Goal: Task Accomplishment & Management: Manage account settings

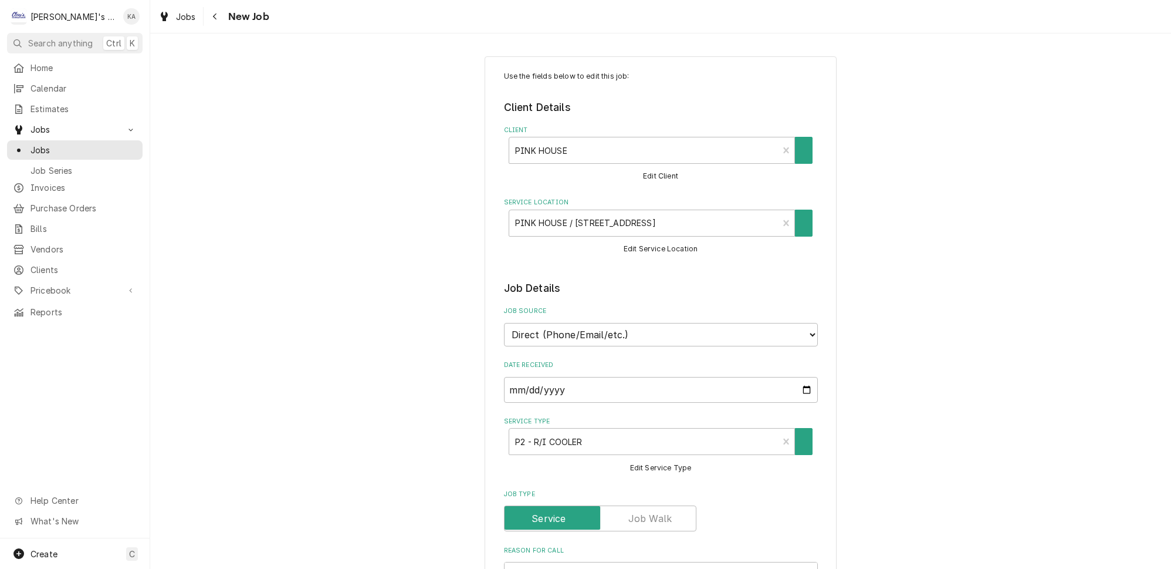
type textarea "x"
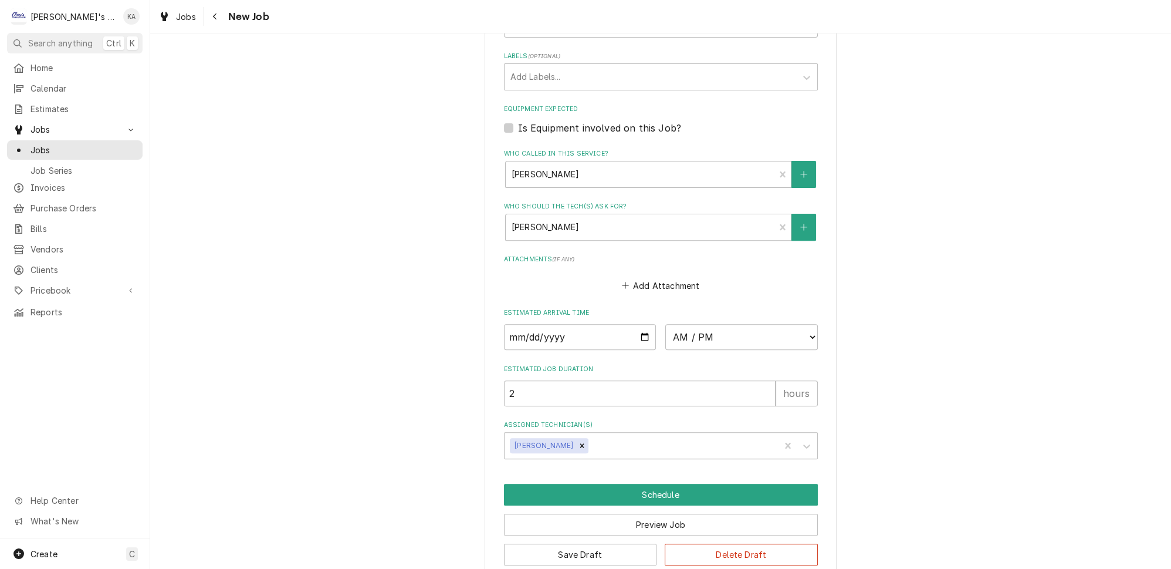
scroll to position [749, 0]
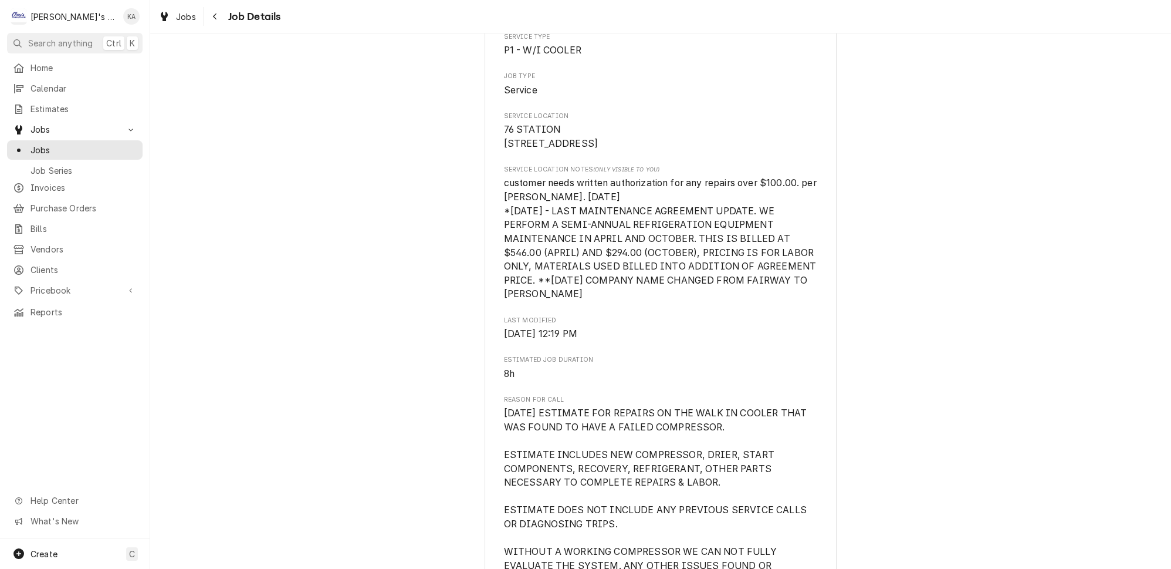
scroll to position [480, 0]
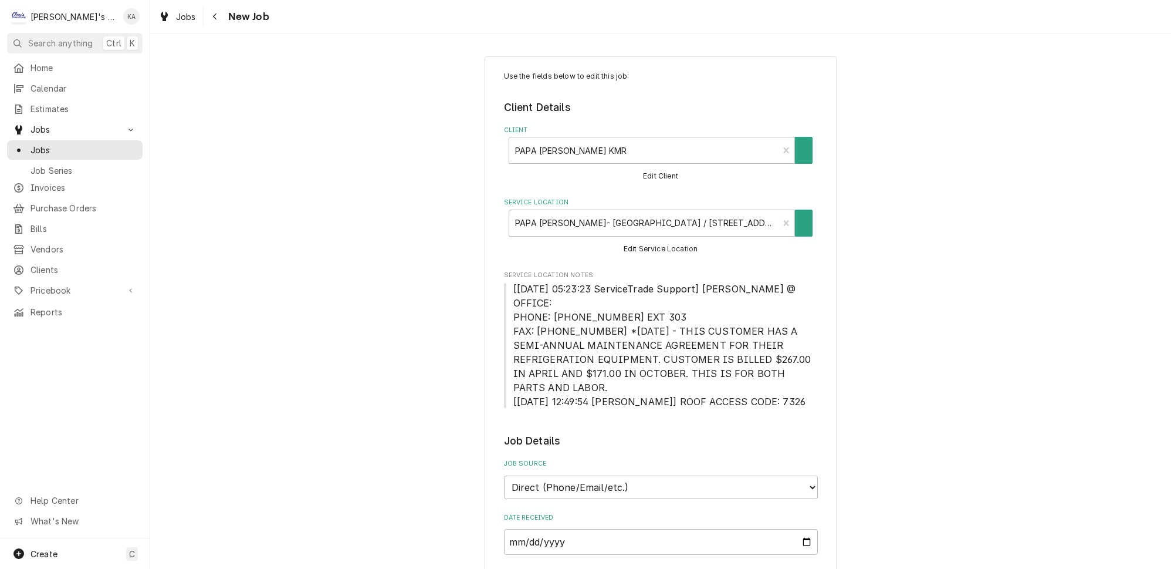
type textarea "x"
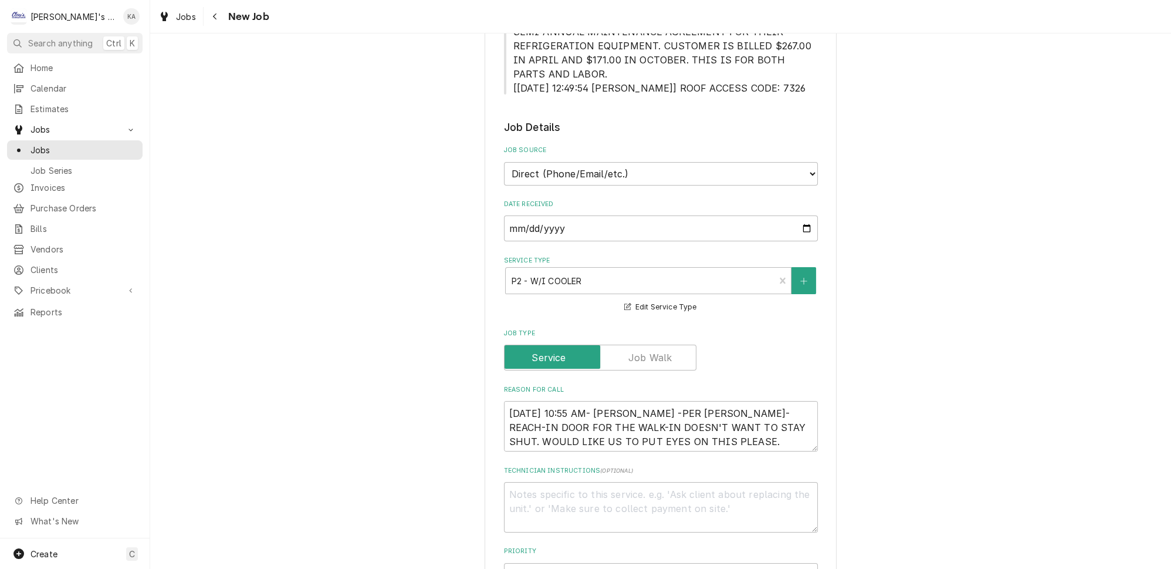
scroll to position [320, 0]
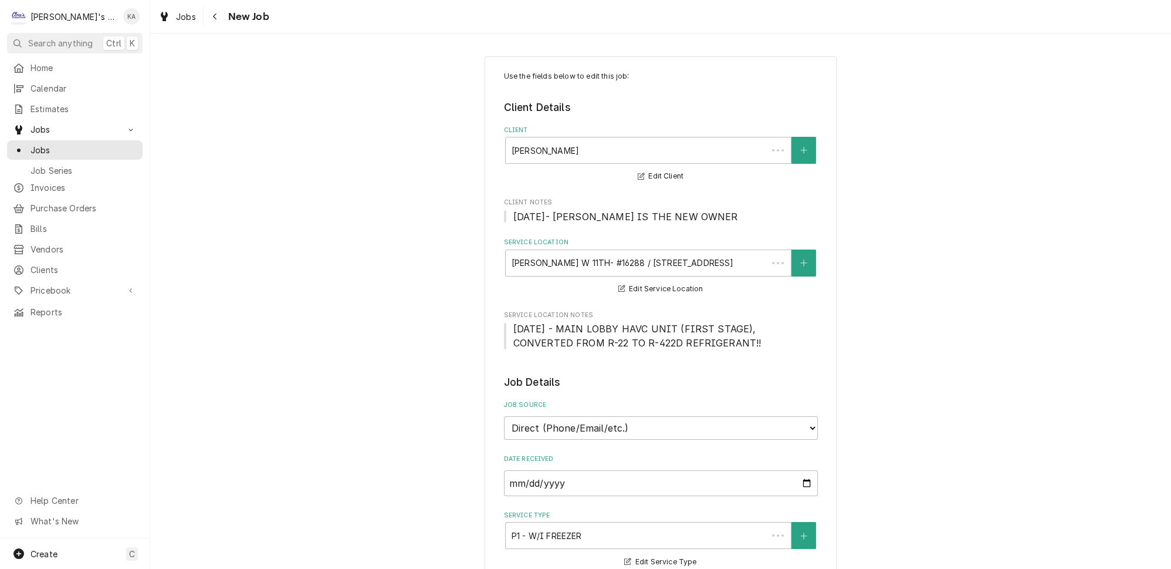
type textarea "x"
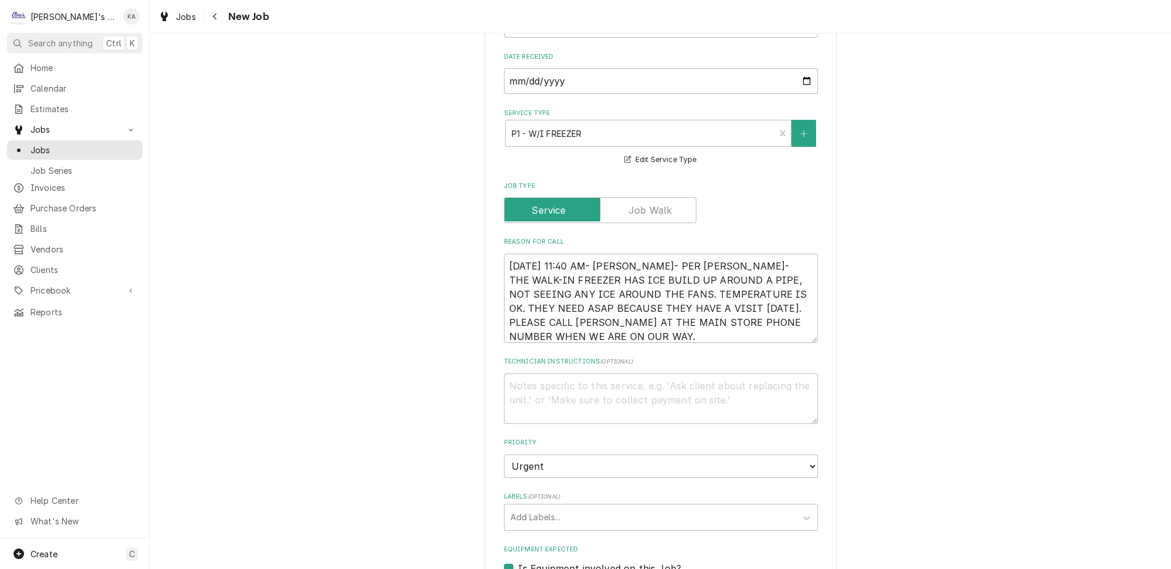
scroll to position [427, 0]
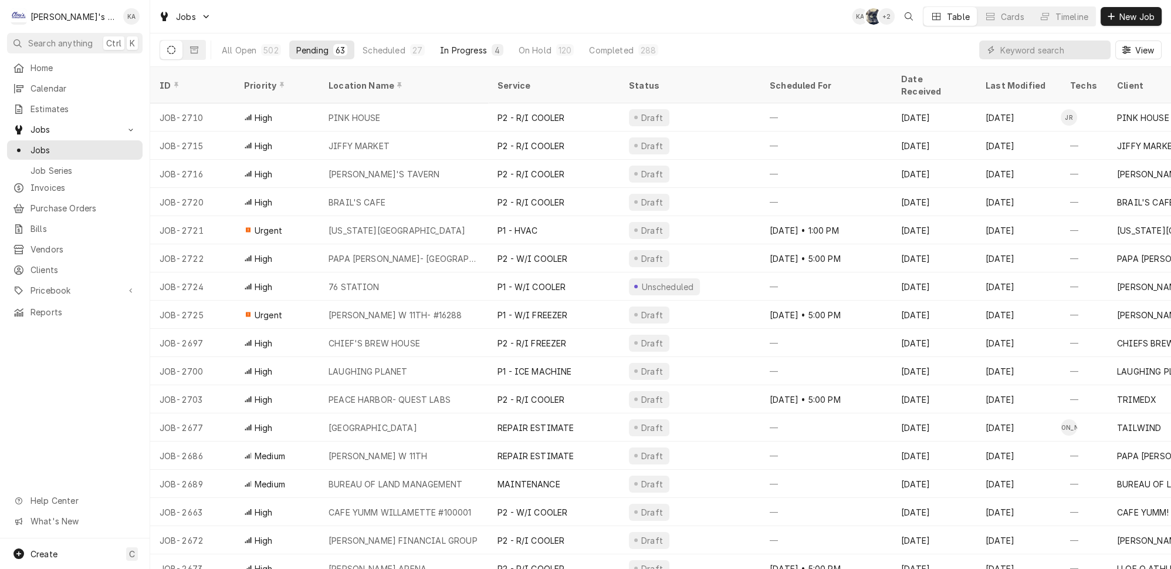
click at [454, 48] on div "In Progress" at bounding box center [463, 50] width 47 height 12
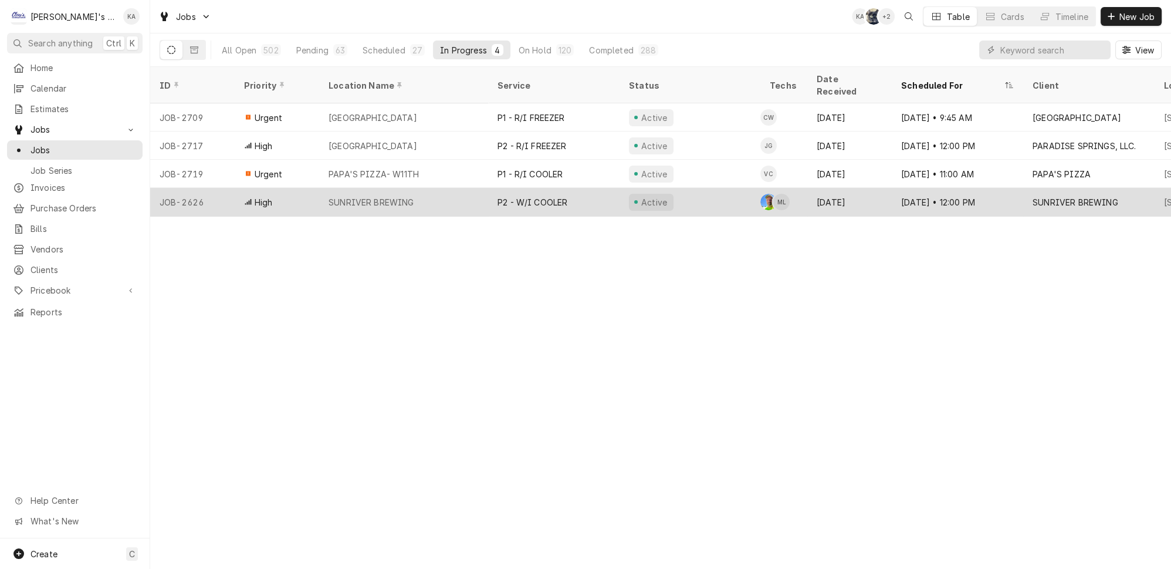
click at [434, 191] on div "SUNRIVER BREWING" at bounding box center [403, 202] width 169 height 28
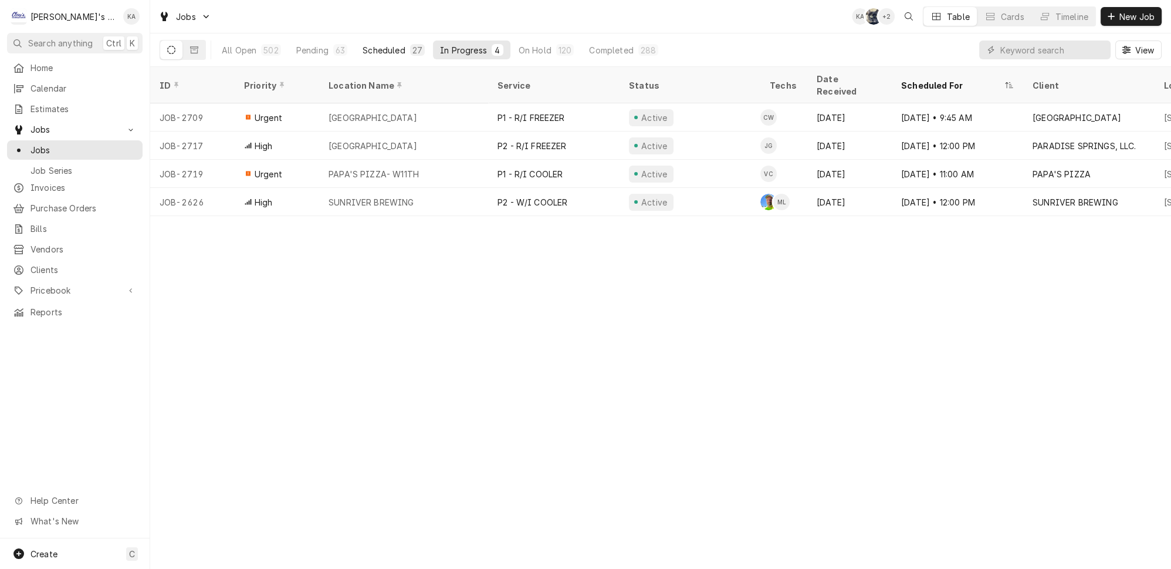
click at [364, 40] on button "Scheduled 27" at bounding box center [394, 49] width 76 height 19
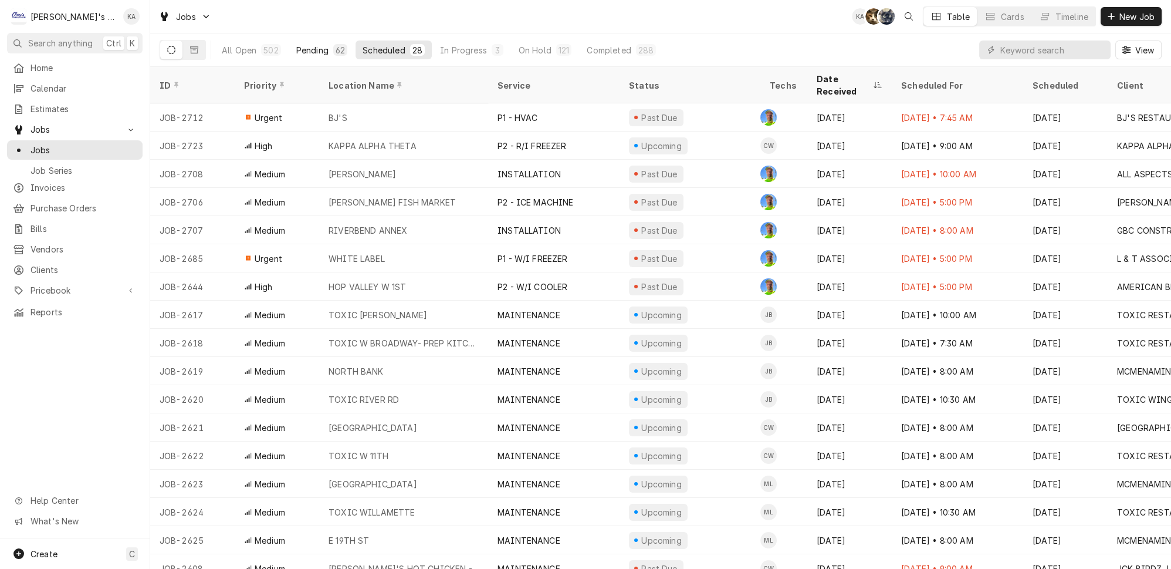
click at [303, 45] on div "Pending" at bounding box center [312, 50] width 32 height 12
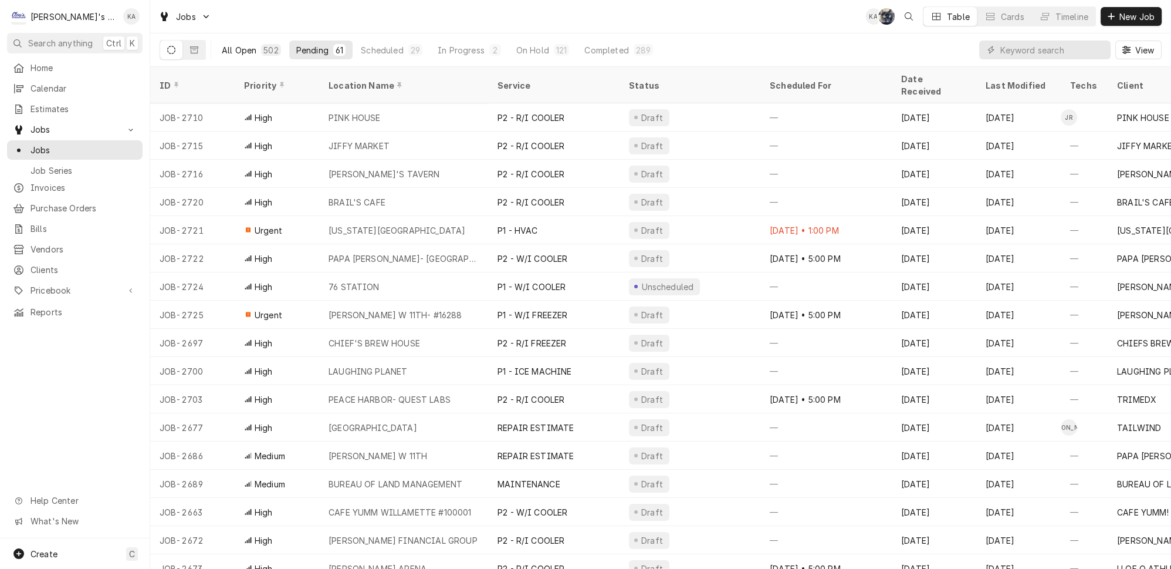
click at [263, 50] on div "502" at bounding box center [270, 50] width 15 height 12
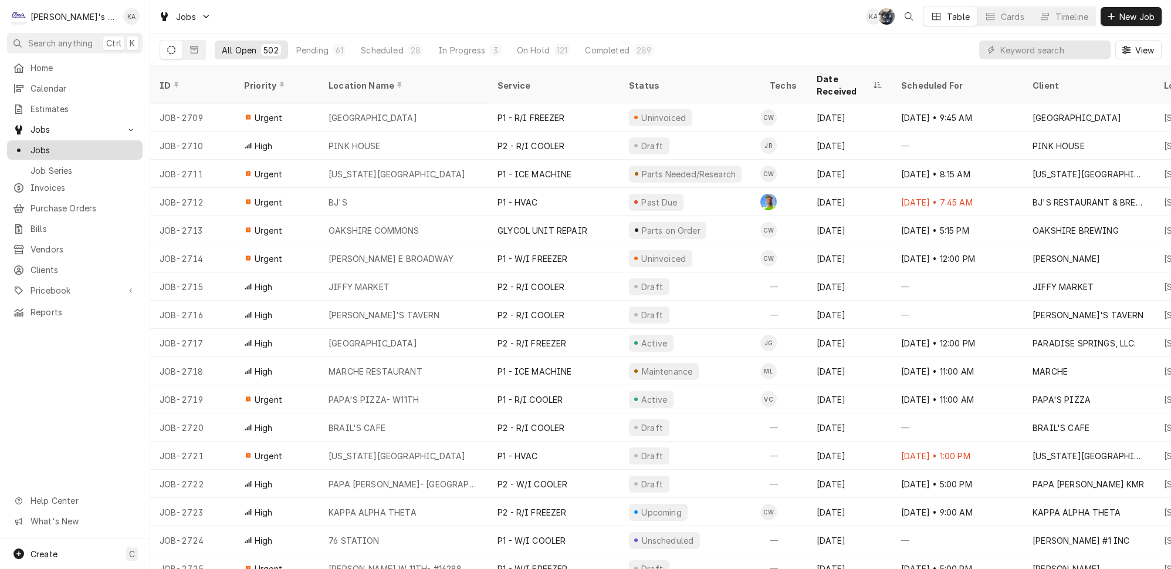
click at [71, 144] on span "Jobs" at bounding box center [84, 150] width 106 height 12
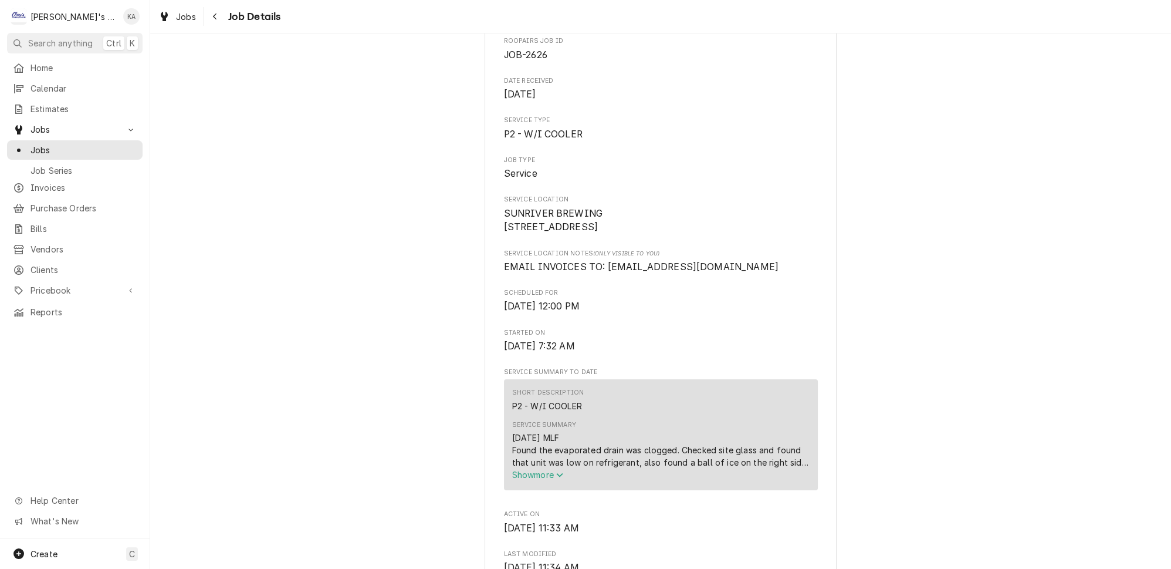
scroll to position [213, 0]
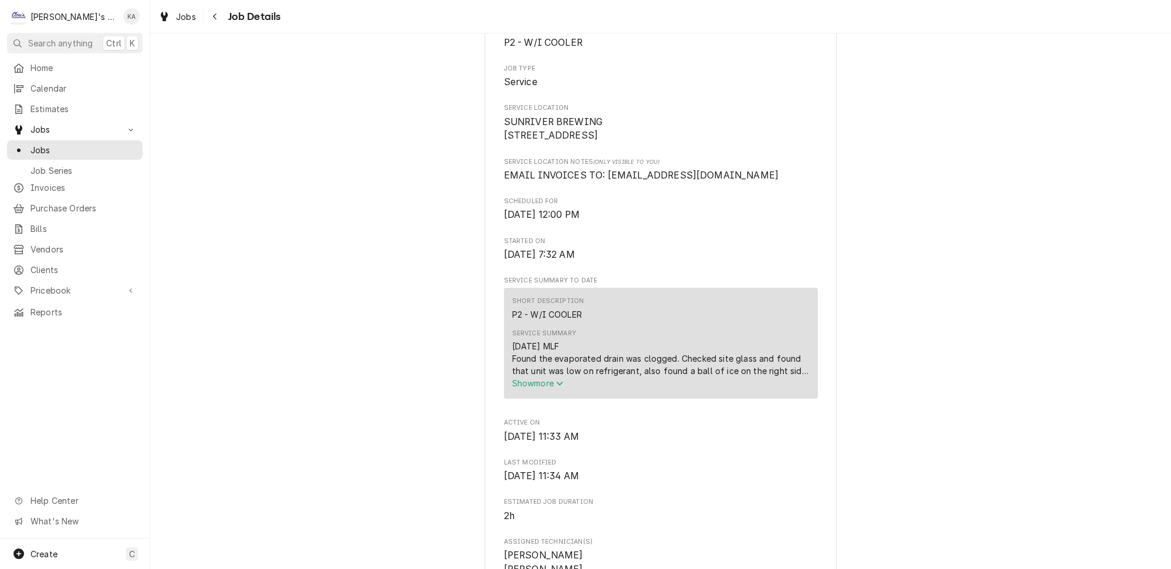
click at [545, 388] on span "Show more" at bounding box center [538, 383] width 52 height 10
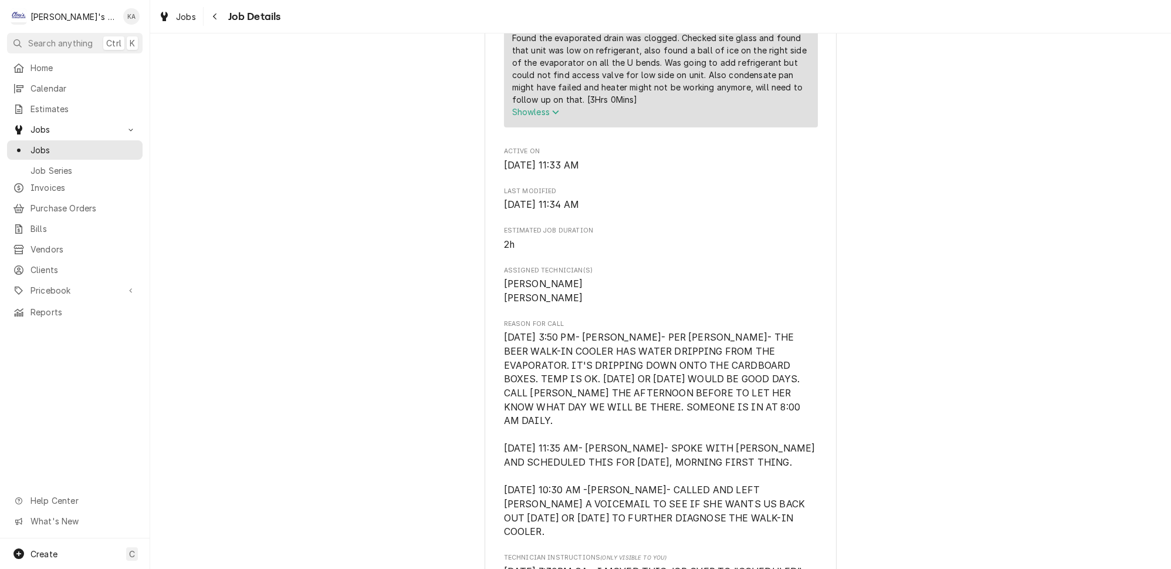
scroll to position [640, 0]
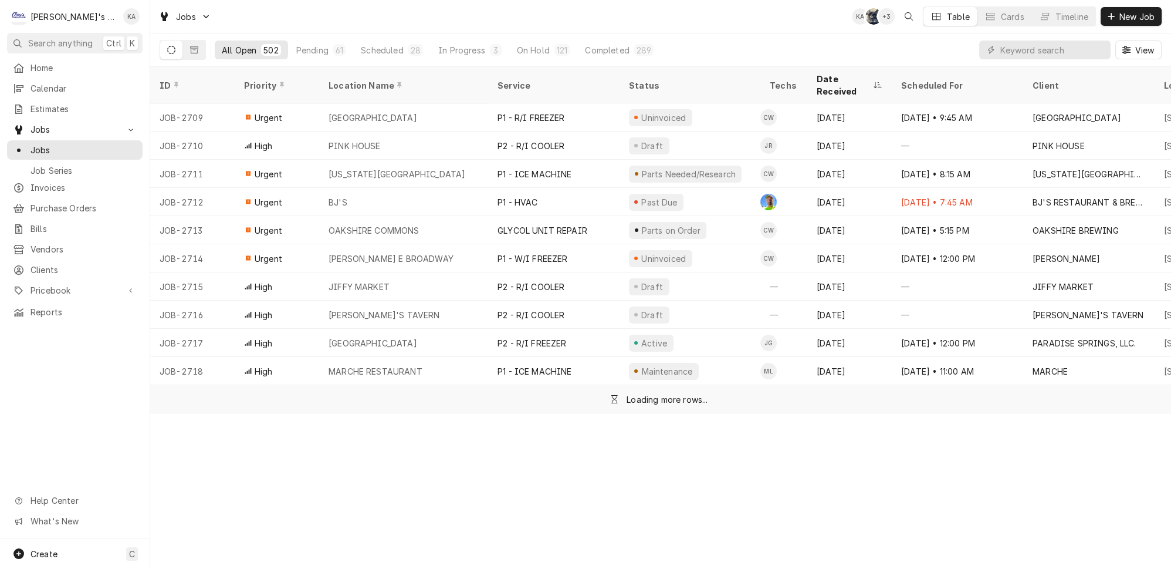
click at [277, 37] on div "All Open 502 Pending 61 Scheduled 28 In Progress 3 On Hold 121 Completed 289" at bounding box center [438, 49] width 446 height 33
click at [296, 44] on div "Pending" at bounding box center [312, 50] width 32 height 12
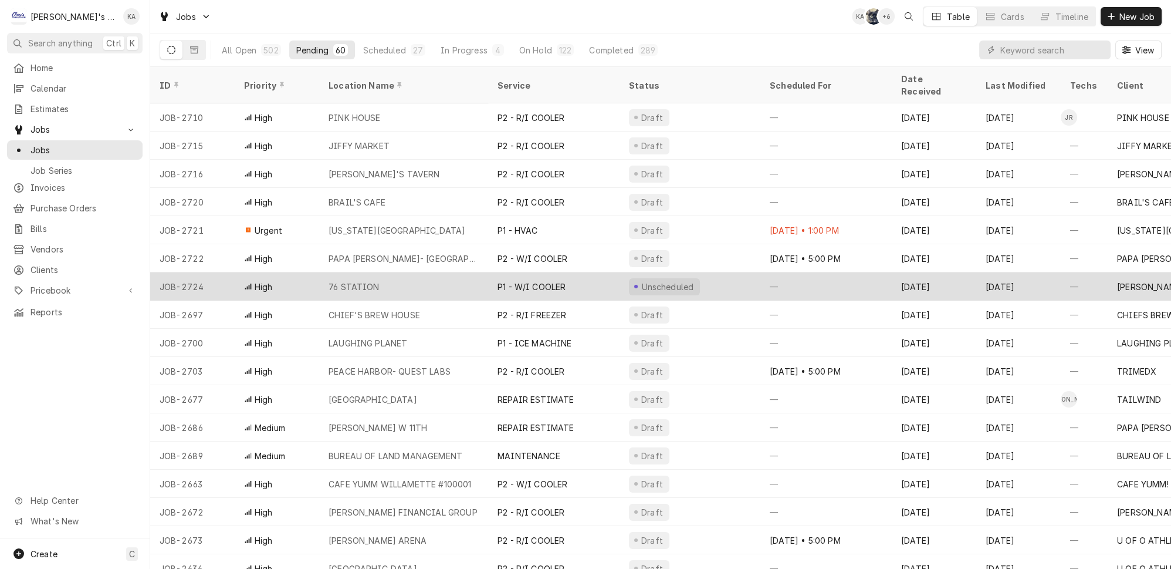
click at [416, 272] on div "76 STATION" at bounding box center [403, 286] width 169 height 28
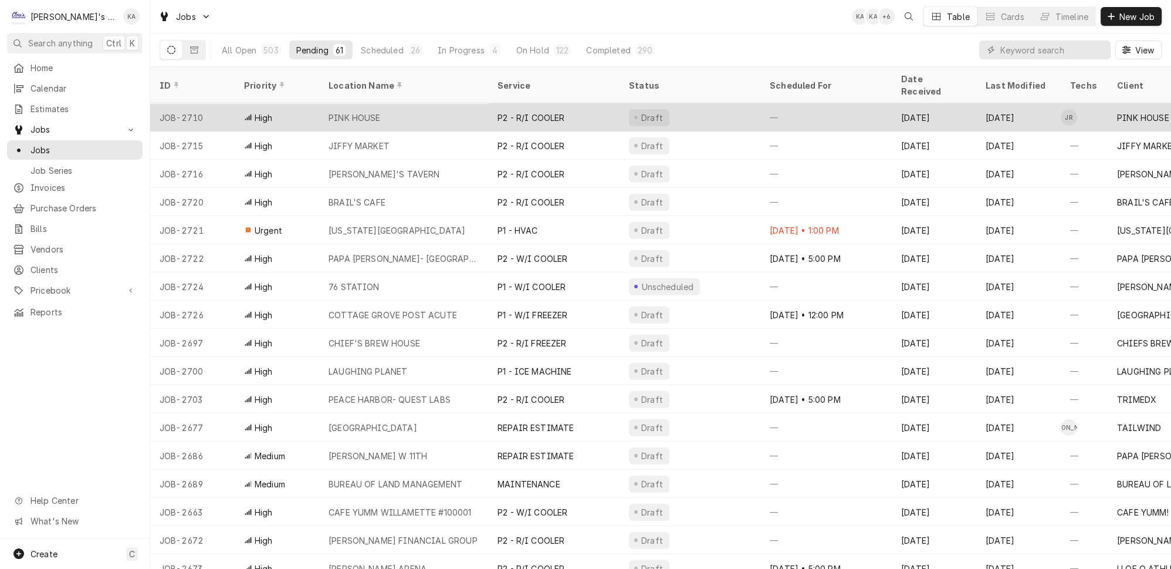
click at [407, 103] on div "PINK HOUSE" at bounding box center [403, 117] width 169 height 28
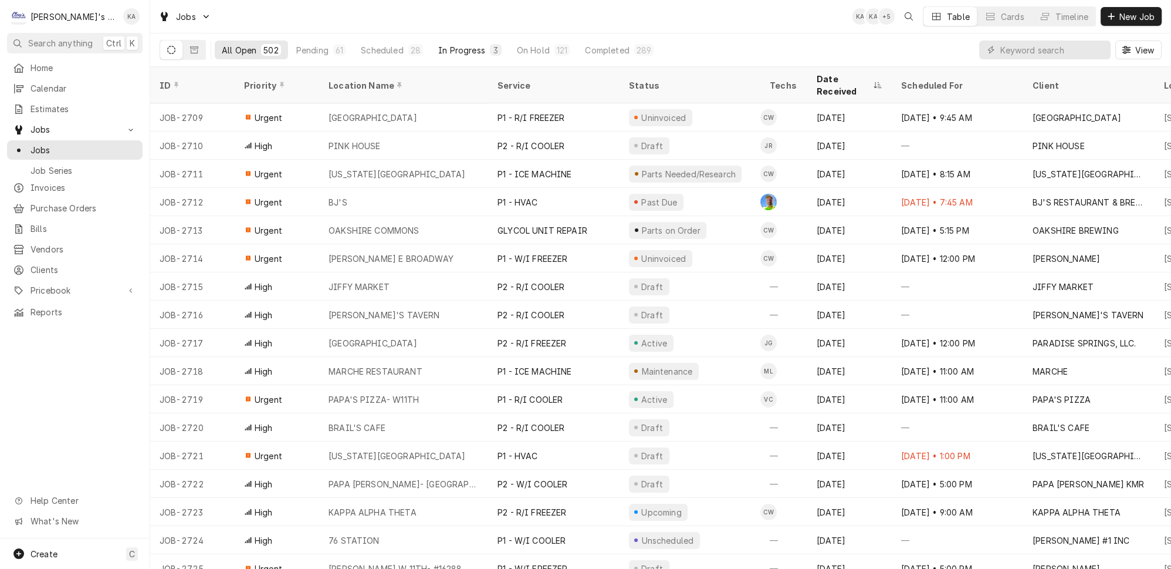
click at [447, 52] on button "In Progress 3" at bounding box center [469, 49] width 77 height 19
click at [374, 44] on div "Scheduled" at bounding box center [382, 50] width 42 height 12
click at [513, 40] on button "On Hold 121" at bounding box center [543, 49] width 67 height 19
click at [585, 50] on div "Completed" at bounding box center [607, 50] width 44 height 12
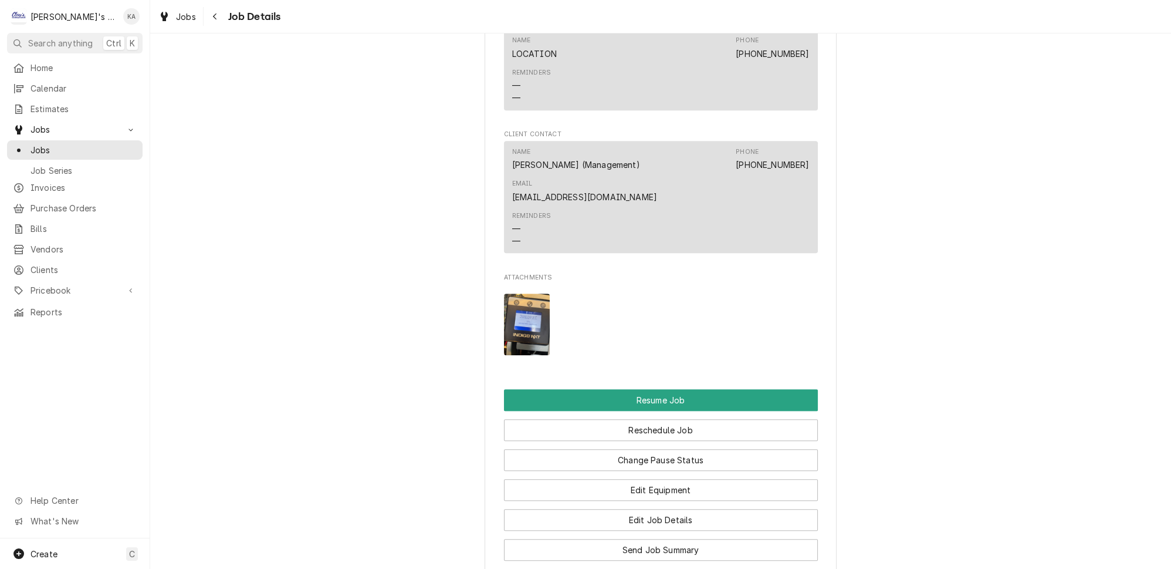
scroll to position [1620, 0]
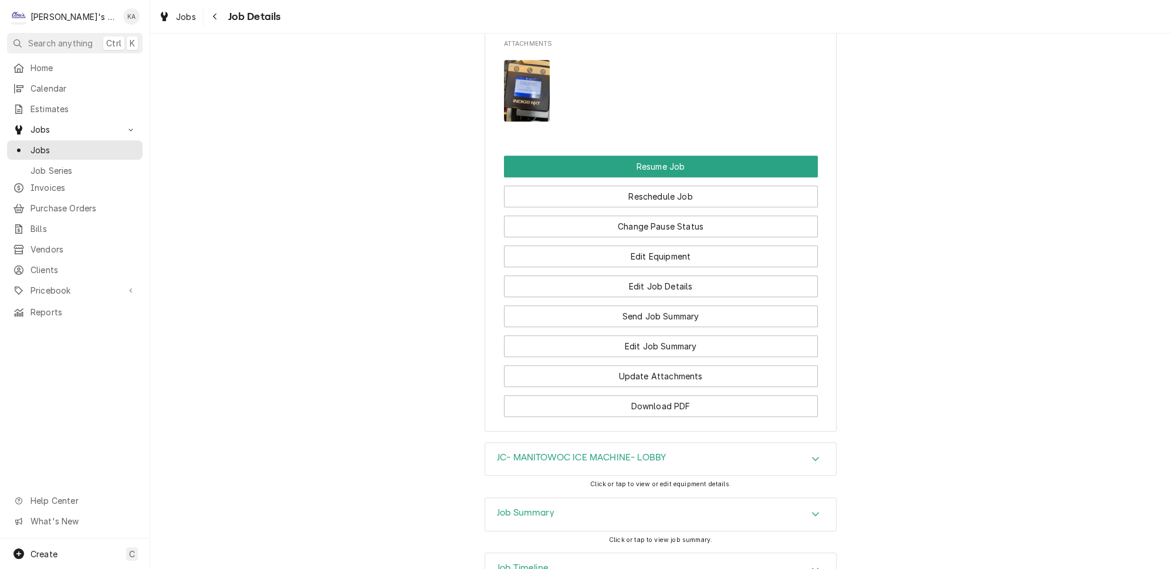
click at [812, 509] on icon "Accordion Header" at bounding box center [816, 513] width 8 height 9
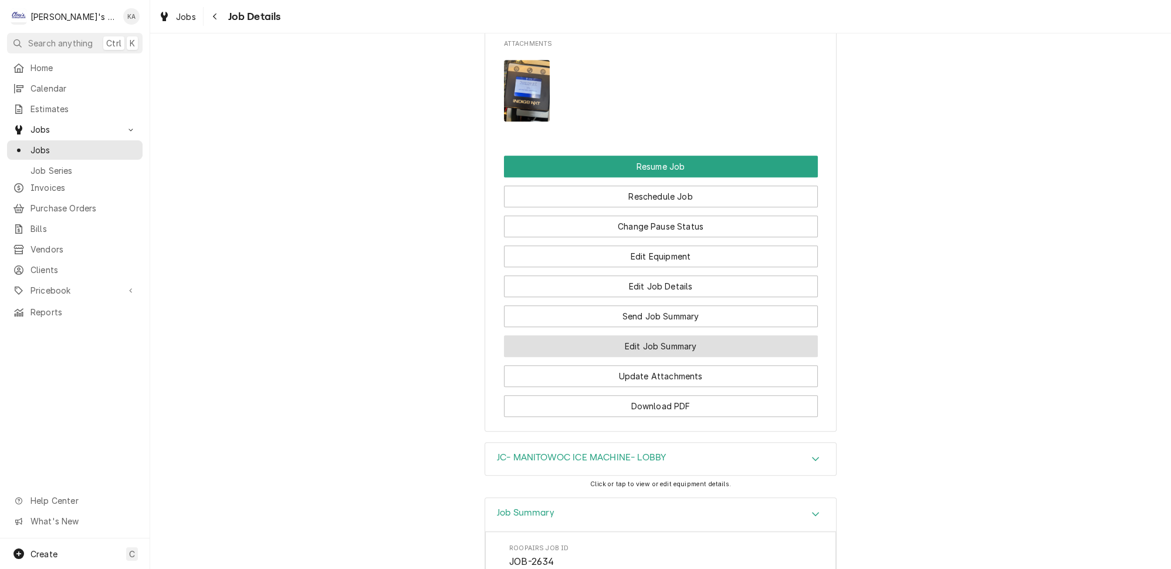
click at [643, 335] on button "Edit Job Summary" at bounding box center [661, 346] width 314 height 22
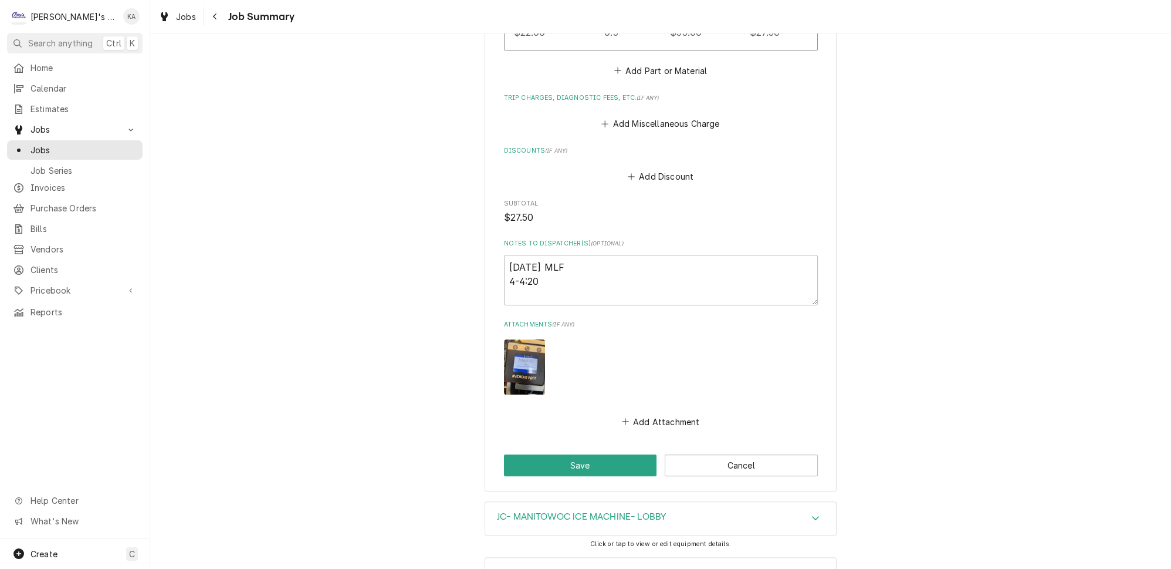
scroll to position [825, 0]
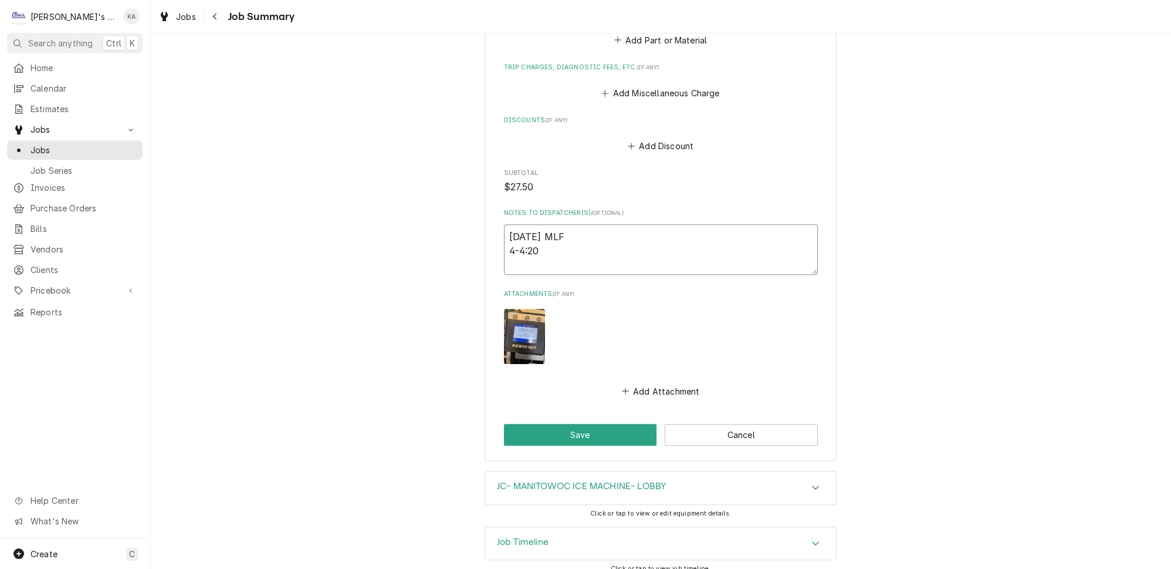
click at [513, 247] on textarea "8/15/2025 MLF 4-4:20" at bounding box center [661, 249] width 314 height 50
type textarea "x"
type textarea "8/15/2025 MLF 4:-4:20"
type textarea "x"
type textarea "8/15/2025 MLF 4:0-4:20"
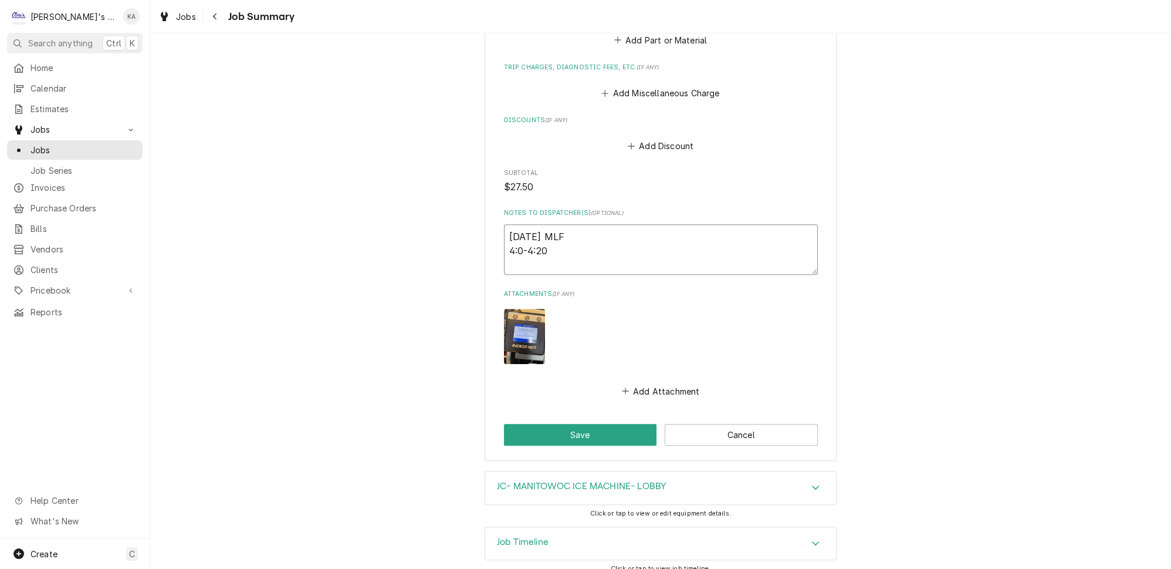
type textarea "x"
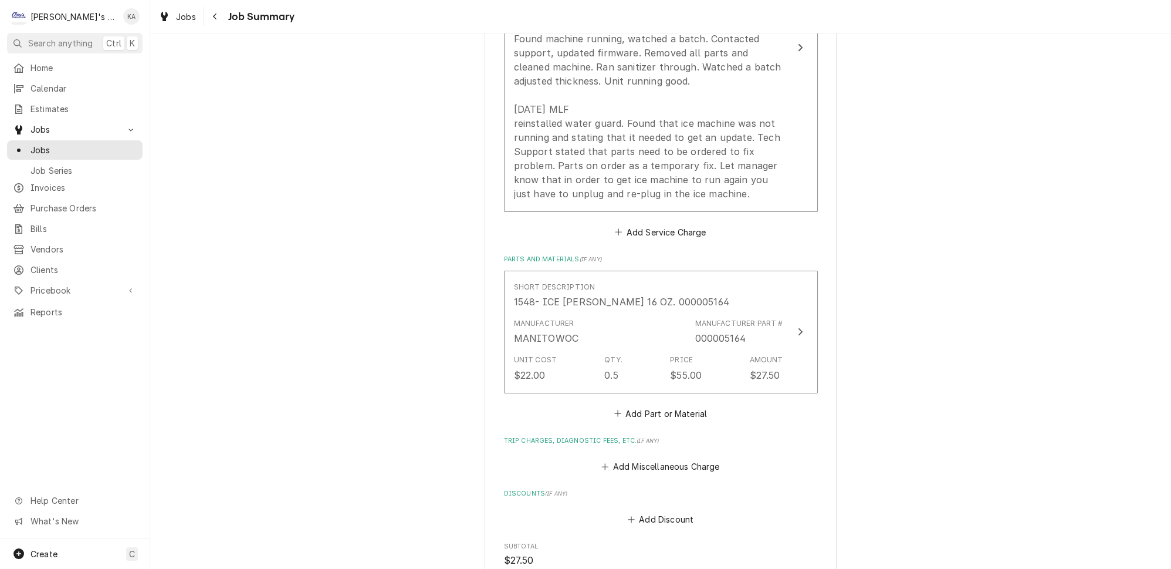
scroll to position [292, 0]
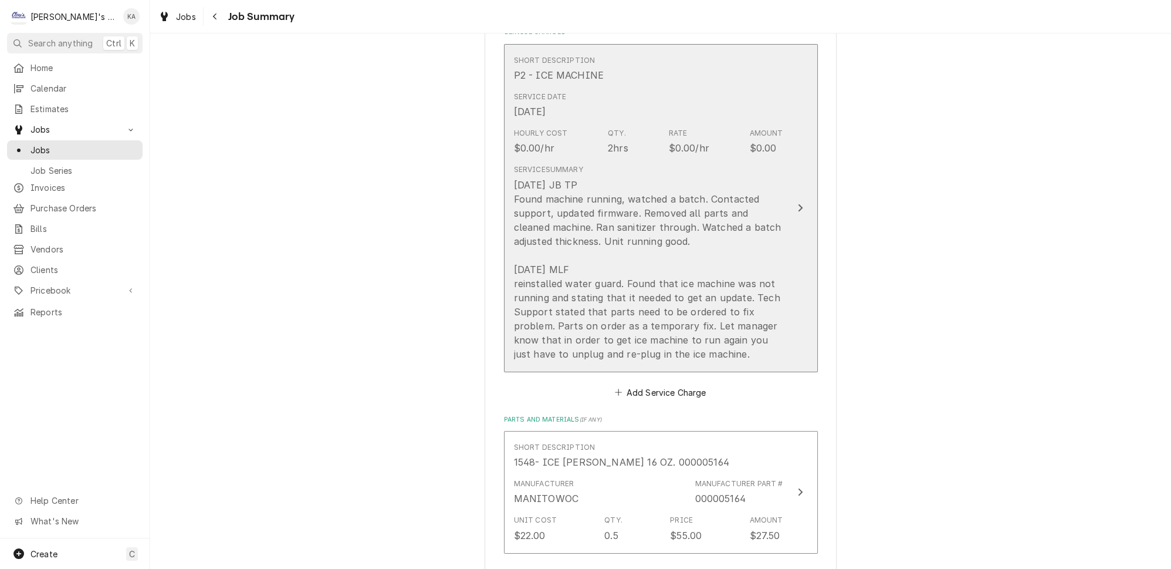
type textarea "8/15/2025 MLF 4:00-4:20"
click at [772, 267] on button "Short Description P2 - ICE MACHINE Service Date Aug 11, 2025 Hourly Cost $0.00/…" at bounding box center [661, 208] width 314 height 328
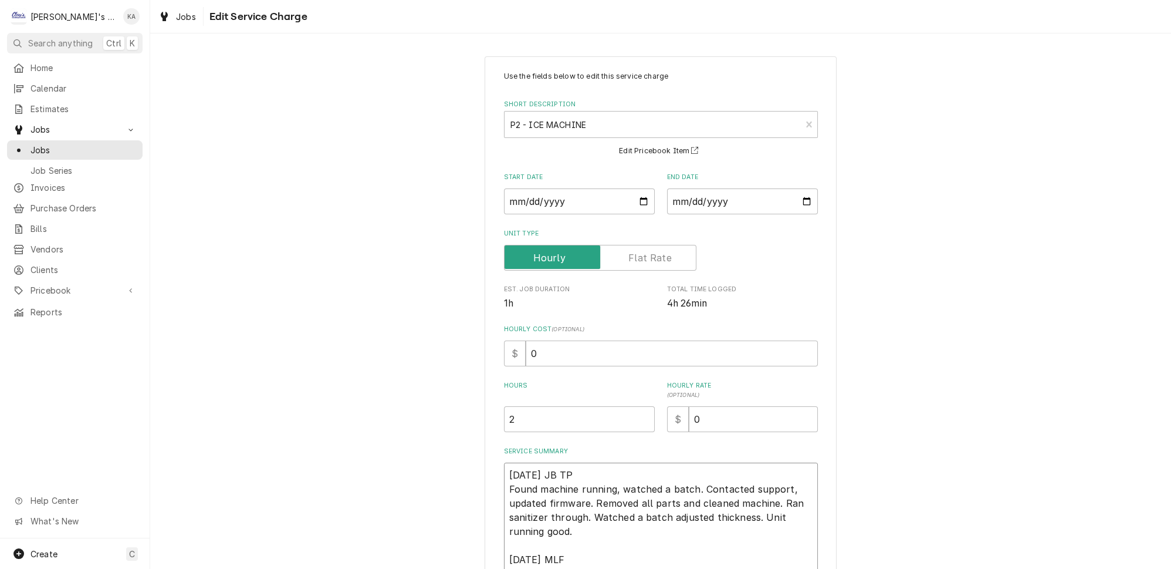
click at [567, 469] on textarea "8/11/2025 JB TP Found machine running, watched a batch. Contacted support, upda…" at bounding box center [661, 553] width 314 height 182
type textarea "x"
type textarea "8/11/2025 JB TP Found machine running, watched a batch. Contacted support, upda…"
type textarea "x"
type textarea "8/11/2025 JB & TP Found machine running, watched a batch. Contacted support, up…"
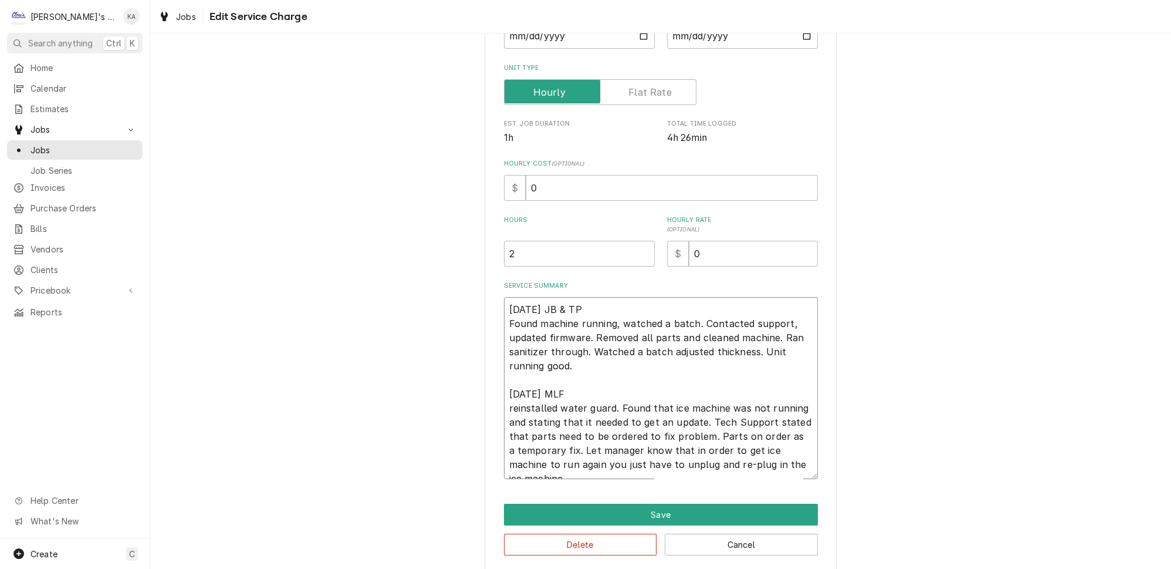
scroll to position [167, 0]
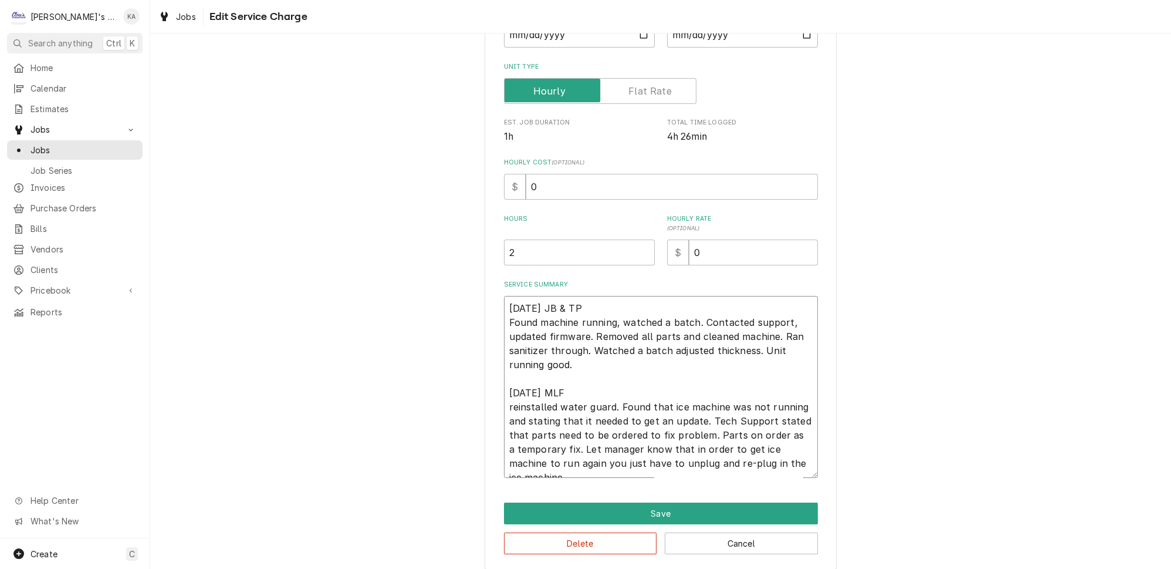
click at [512, 395] on textarea "8/11/2025 JB & TP Found machine running, watched a batch. Contacted support, up…" at bounding box center [661, 387] width 314 height 182
type textarea "x"
type textarea "8/11/2025 JB & TP Found machine running, watched a batch. Contacted support, up…"
type textarea "x"
type textarea "8/11/2025 JB & TP Found machine running, watched a batch. Contacted support, up…"
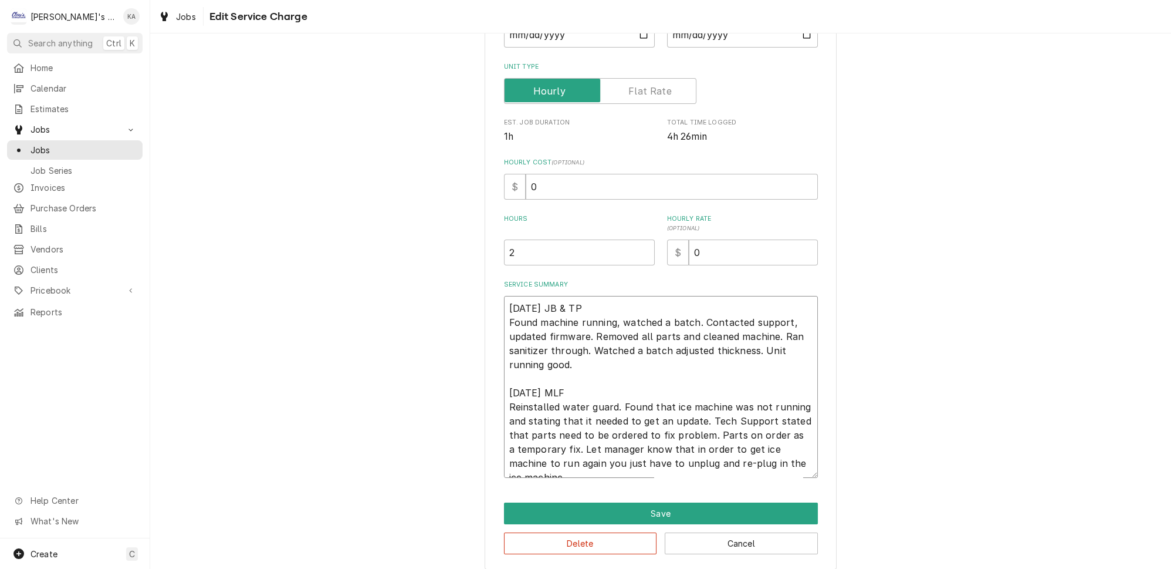
click at [698, 424] on textarea "8/11/2025 JB & TP Found machine running, watched a batch. Contacted support, up…" at bounding box center [661, 387] width 314 height 182
type textarea "x"
type textarea "8/11/2025 JB & TP Found machine running, watched a batch. Contacted support, up…"
type textarea "x"
type textarea "8/11/2025 JB & TP Found machine running, watched a batch. Contacted support, up…"
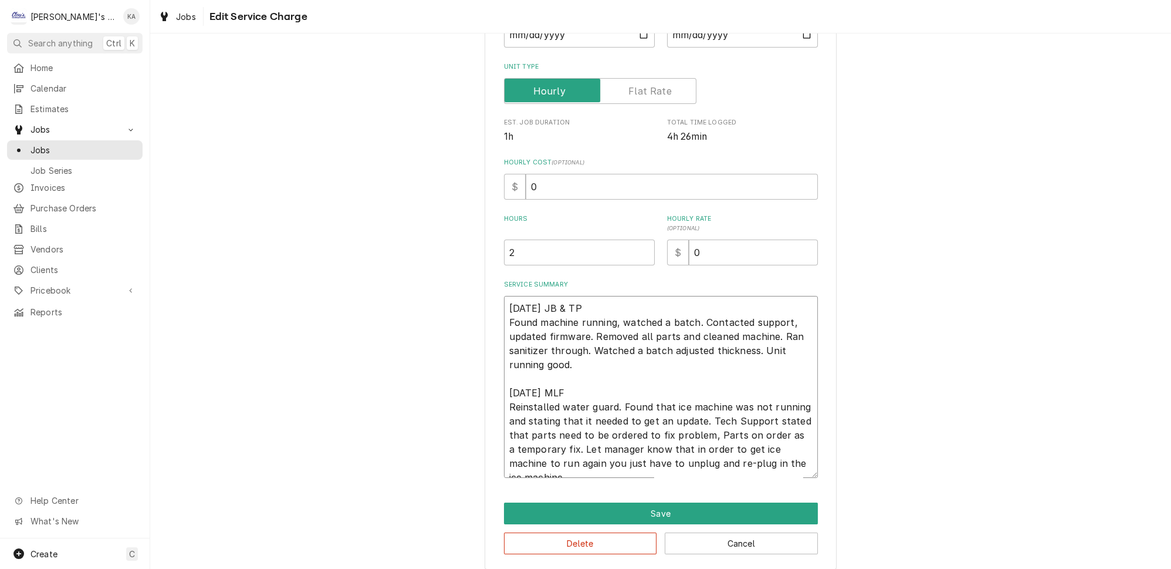
type textarea "x"
type textarea "8/11/2025 JB & TP Found machine running, watched a batch. Contacted support, up…"
type textarea "x"
type textarea "8/11/2025 JB & TP Found machine running, watched a batch. Contacted support, up…"
click at [761, 425] on textarea "8/11/2025 JB & TP Found machine running, watched a batch. Contacted support, up…" at bounding box center [661, 387] width 314 height 182
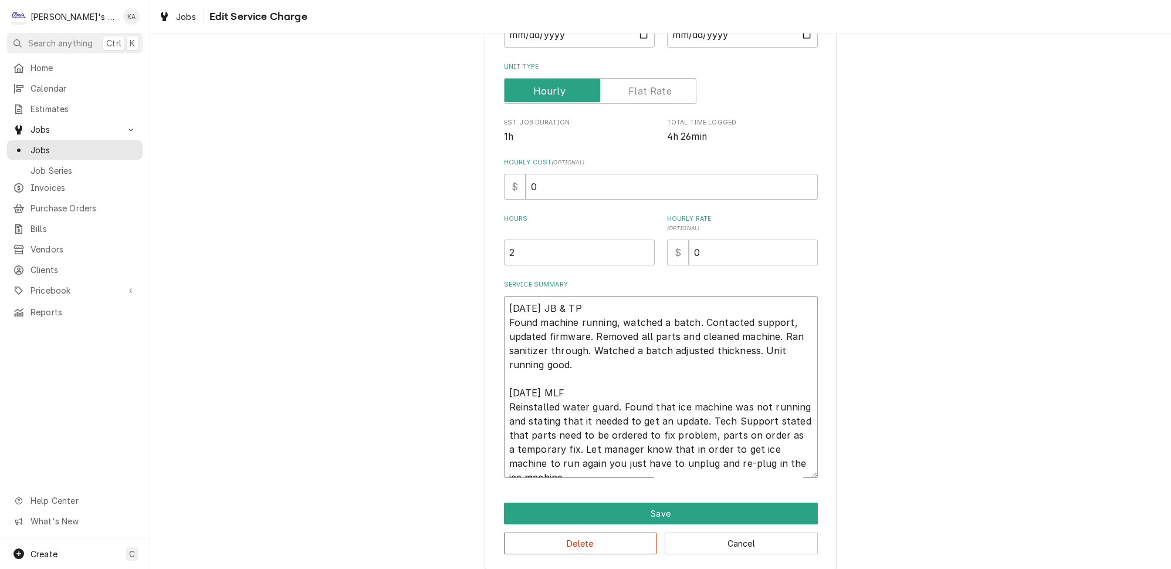
type textarea "x"
type textarea "8/11/2025 JB & TP Found machine running, watched a batch. Contacted support, up…"
drag, startPoint x: 704, startPoint y: 434, endPoint x: 681, endPoint y: 437, distance: 23.1
click at [681, 437] on textarea "8/11/2025 JB & TP Found machine running, watched a batch. Contacted support, up…" at bounding box center [661, 387] width 314 height 182
type textarea "x"
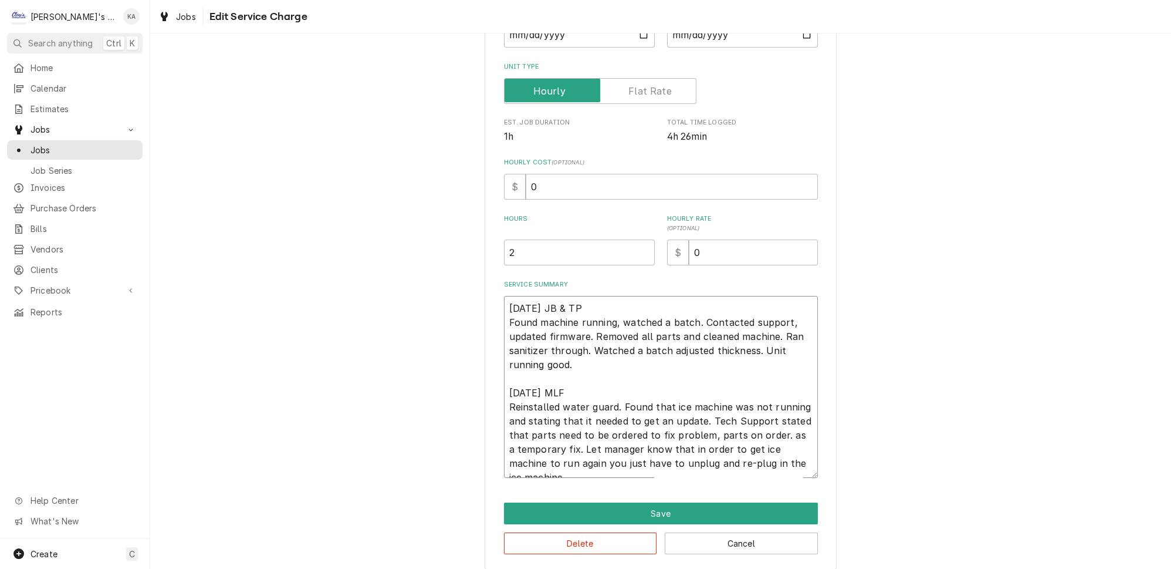
type textarea "8/11/2025 JB & TP Found machine running, watched a batch. Contacted support, up…"
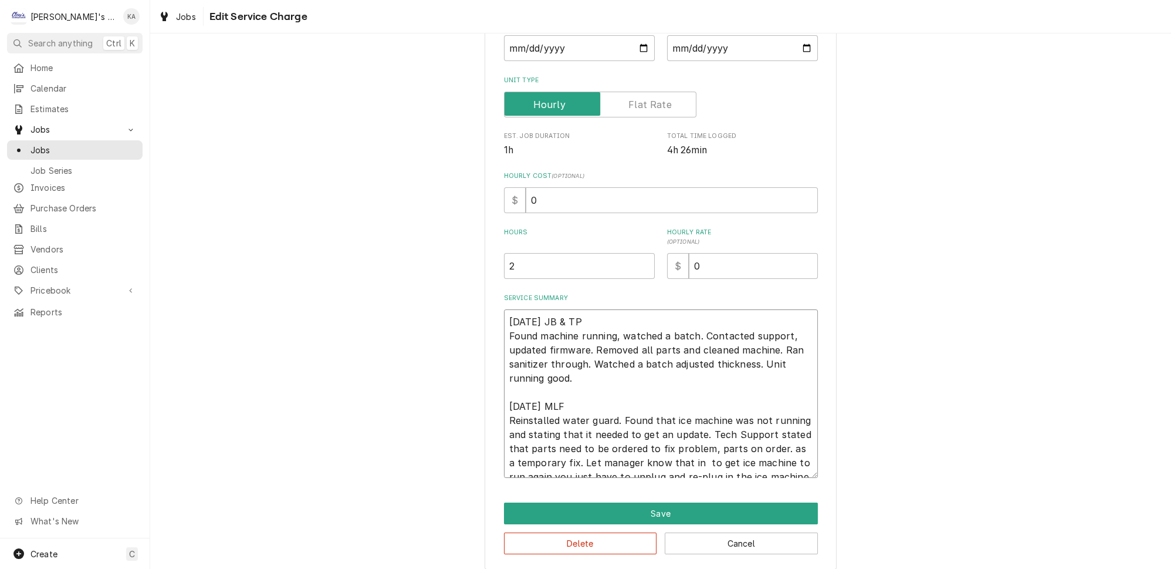
drag, startPoint x: 765, startPoint y: 434, endPoint x: 554, endPoint y: 448, distance: 211.7
click at [554, 448] on textarea "8/11/2025 JB & TP Found machine running, watched a batch. Contacted support, up…" at bounding box center [661, 393] width 314 height 168
type textarea "x"
type textarea "8/11/2025 JB & TP Found machine running, watched a batch. Contacted support, up…"
drag, startPoint x: 780, startPoint y: 435, endPoint x: 763, endPoint y: 437, distance: 16.6
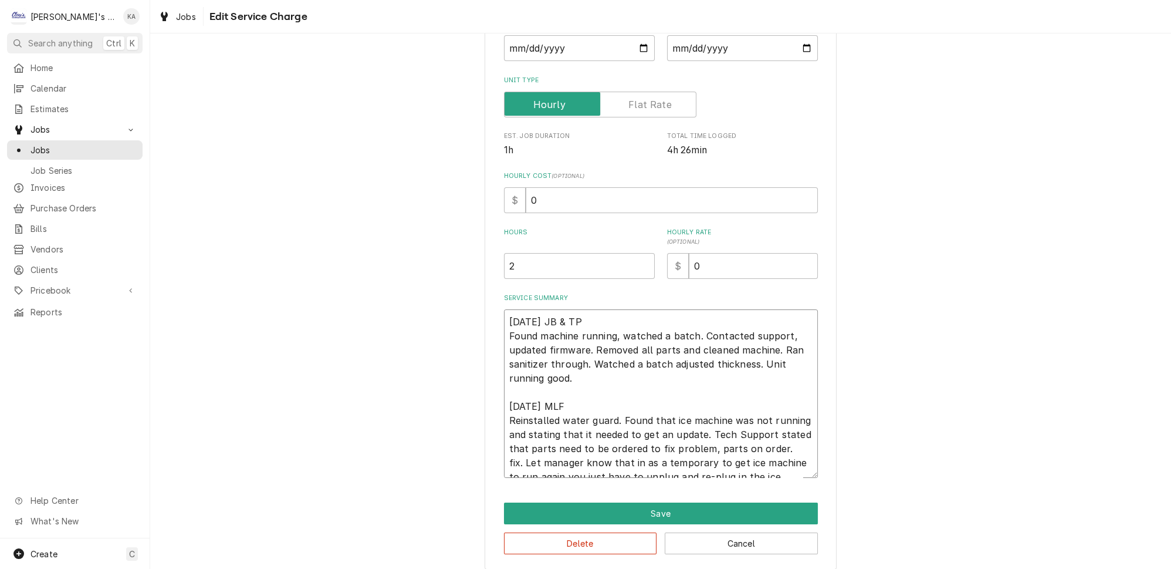
click at [763, 437] on textarea "8/11/2025 JB & TP Found machine running, watched a batch. Contacted support, up…" at bounding box center [661, 393] width 314 height 168
type textarea "x"
type textarea "8/11/2025 JB & TP Found machine running, watched a batch. Contacted support, up…"
click at [670, 447] on textarea "8/11/2025 JB & TP Found machine running, watched a batch. Contacted support, up…" at bounding box center [661, 393] width 314 height 168
type textarea "x"
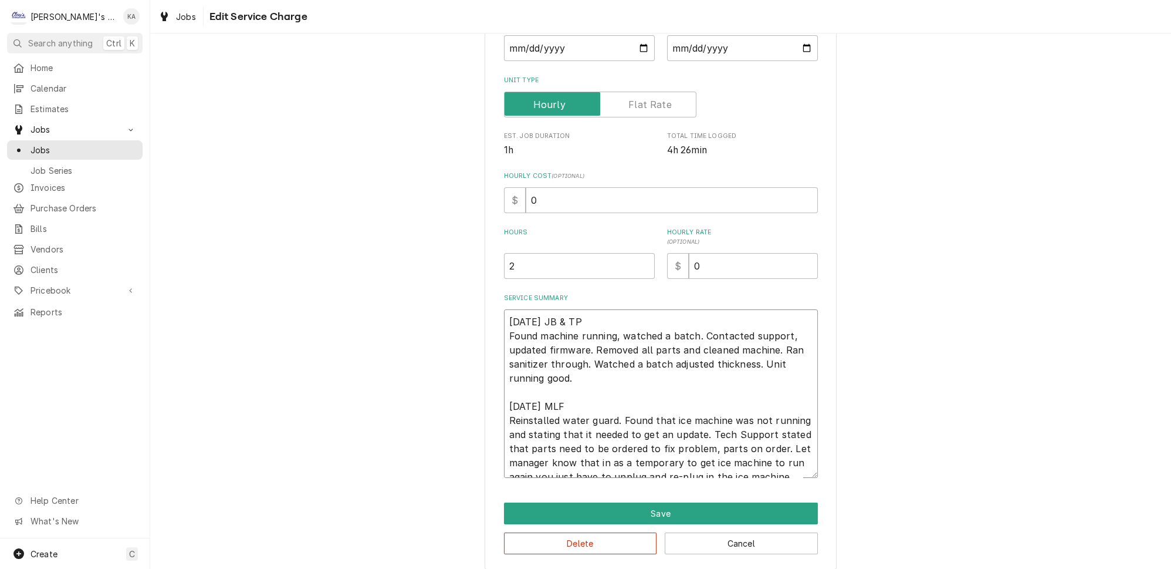
type textarea "8/11/2025 JB & TP Found machine running, watched a batch. Contacted support, up…"
type textarea "x"
type textarea "8/11/2025 JB & TP Found machine running, watched a batch. Contacted support, up…"
type textarea "x"
type textarea "8/11/2025 JB & TP Found machine running, watched a batch. Contacted support, up…"
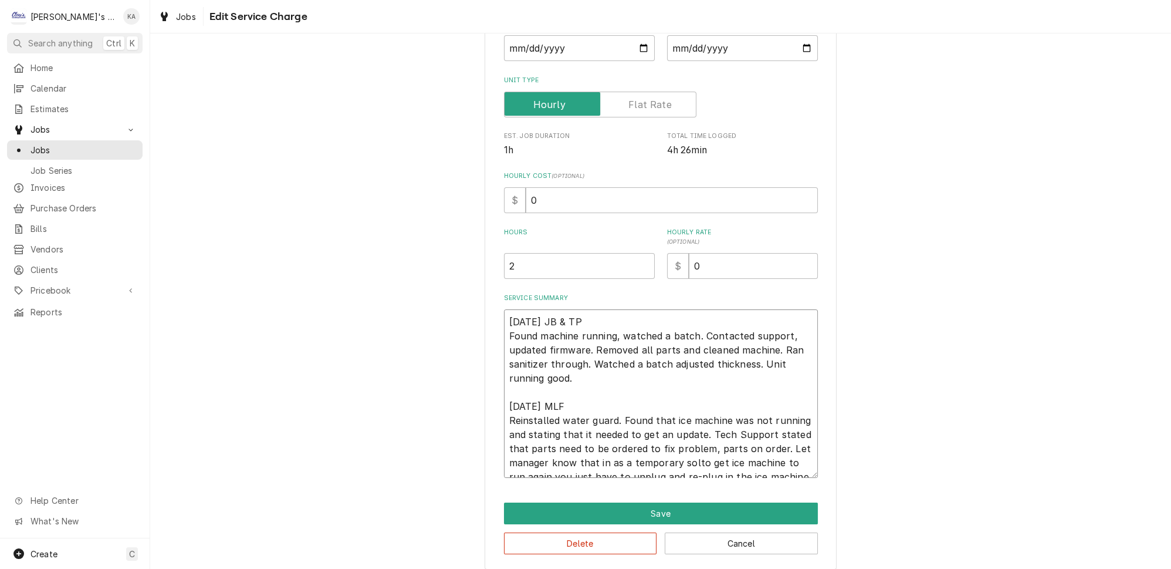
type textarea "x"
type textarea "8/11/2025 JB & TP Found machine running, watched a batch. Contacted support, up…"
type textarea "x"
type textarea "8/11/2025 JB & TP Found machine running, watched a batch. Contacted support, up…"
type textarea "x"
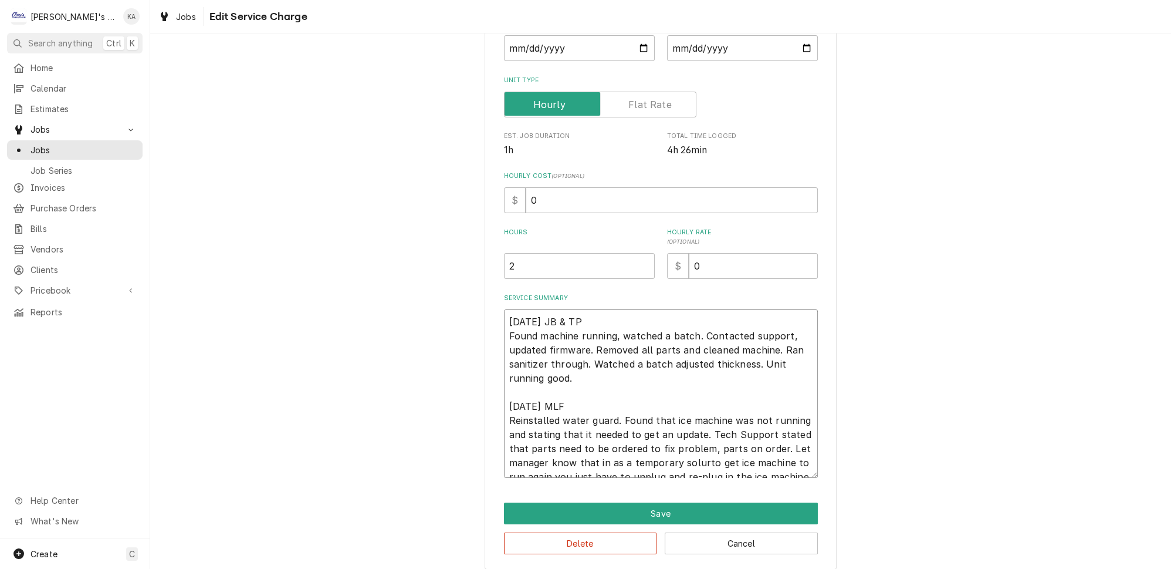
type textarea "8/11/2025 JB & TP Found machine running, watched a batch. Contacted support, up…"
type textarea "x"
type textarea "8/11/2025 JB & TP Found machine running, watched a batch. Contacted support, up…"
type textarea "x"
type textarea "8/11/2025 JB & TP Found machine running, watched a batch. Contacted support, up…"
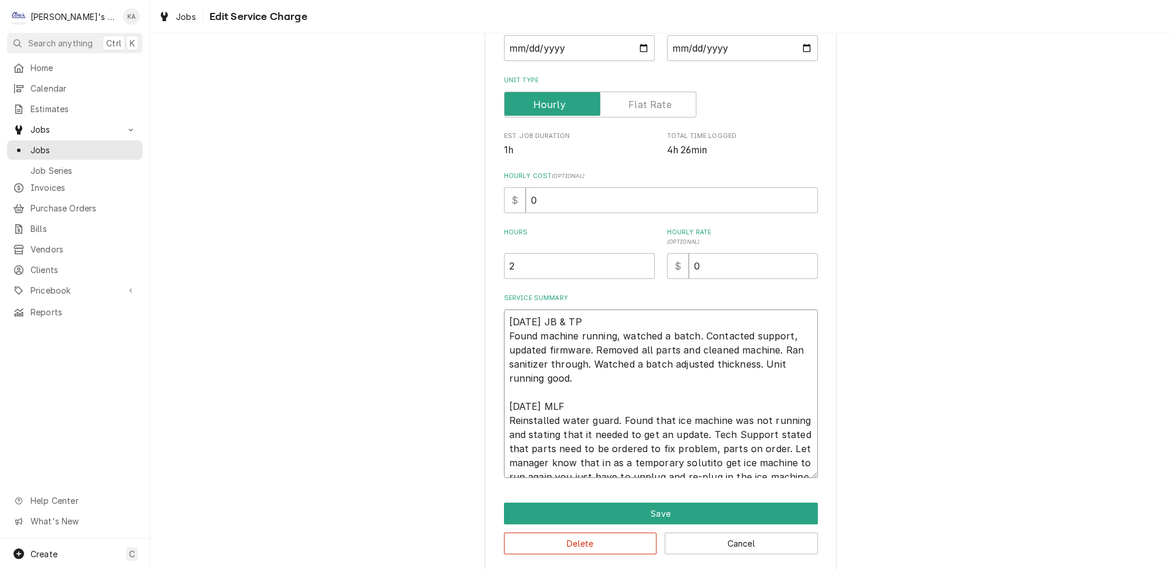
type textarea "x"
type textarea "8/11/2025 JB & TP Found machine running, watched a batch. Contacted support, up…"
type textarea "x"
type textarea "8/11/2025 JB & TP Found machine running, watched a batch. Contacted support, up…"
type textarea "x"
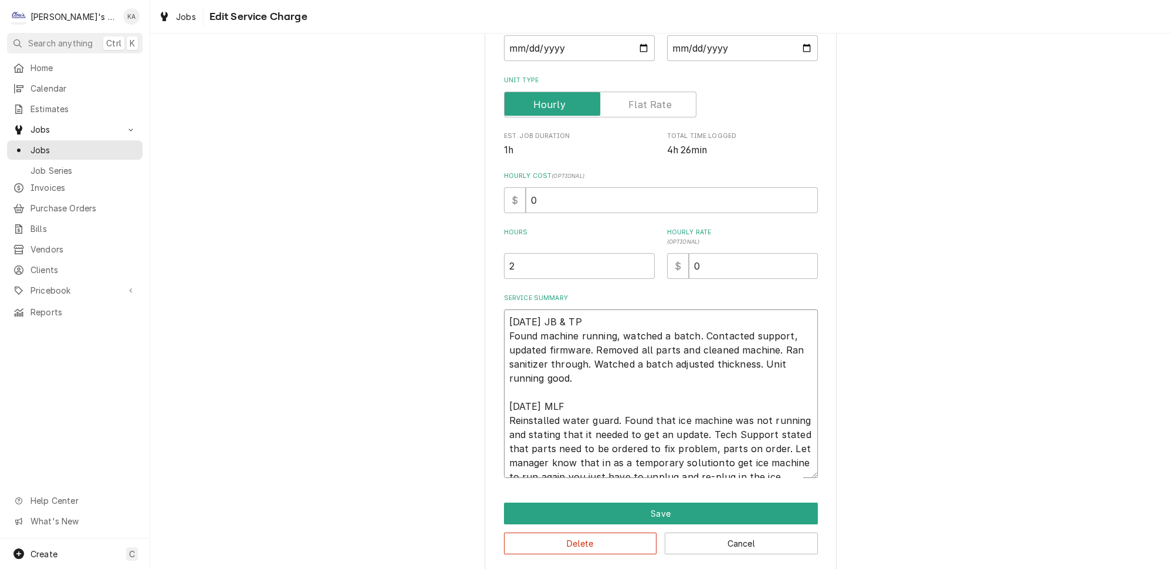
type textarea "8/11/2025 JB & TP Found machine running, watched a batch. Contacted support, up…"
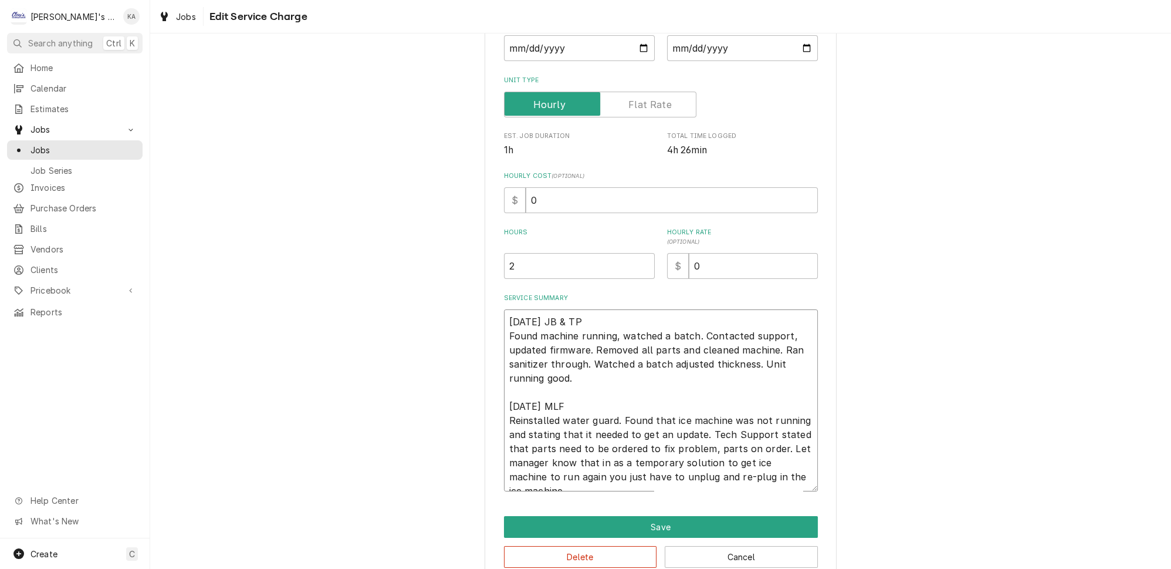
scroll to position [167, 0]
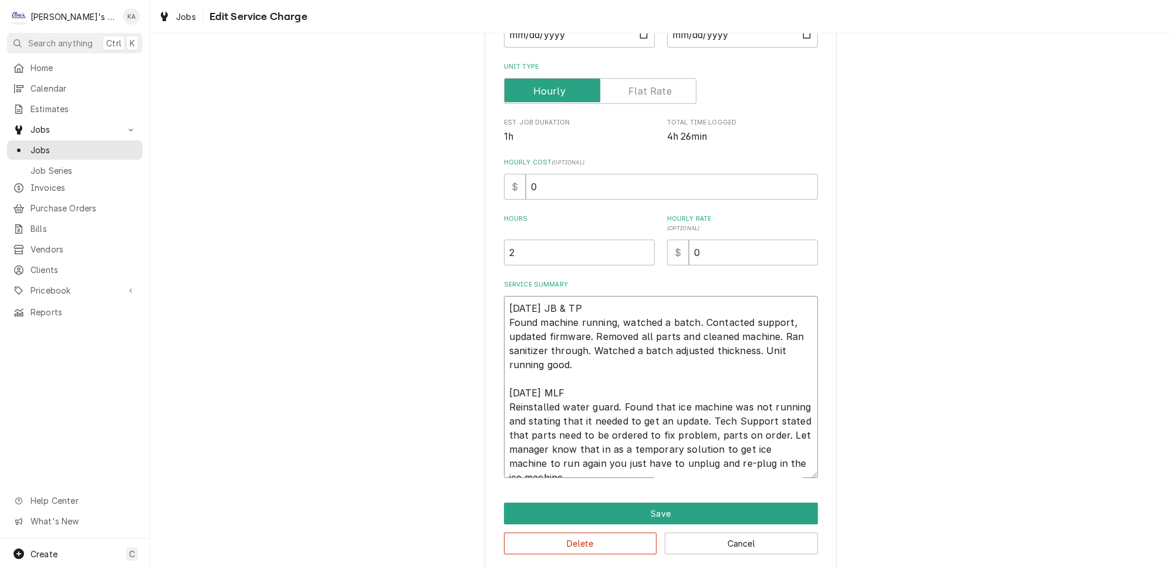
type textarea "x"
type textarea "8/11/2025 JB & TP Found machine running, watched a batch. Contacted support, up…"
type textarea "x"
type textarea "8/11/2025 JB & TP Found machine running, watched a batch. Contacted support, up…"
type textarea "x"
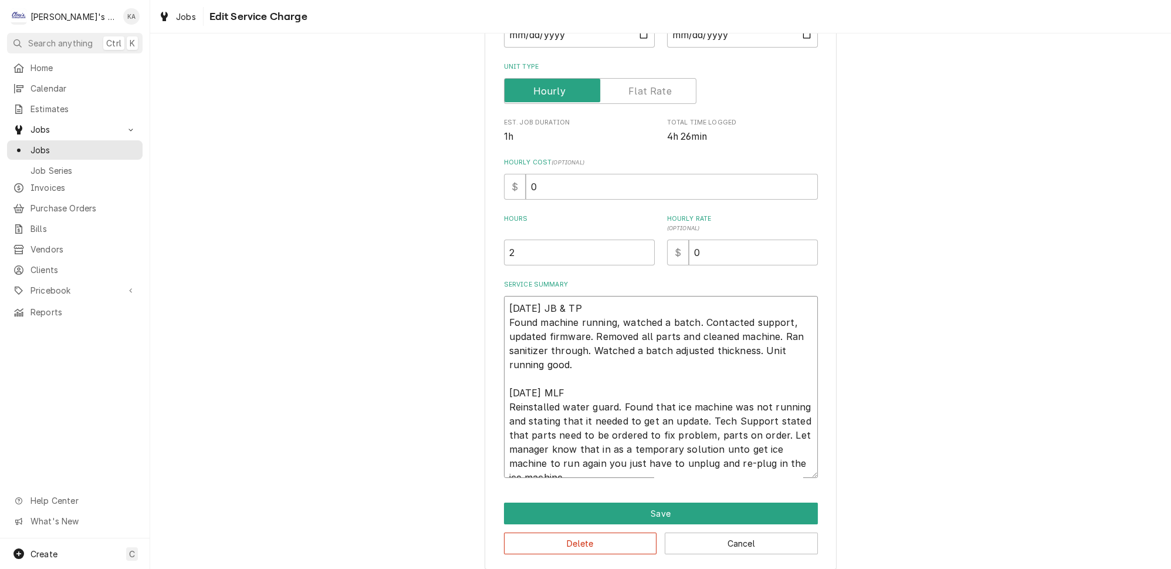
type textarea "8/11/2025 JB & TP Found machine running, watched a batch. Contacted support, up…"
type textarea "x"
type textarea "8/11/2025 JB & TP Found machine running, watched a batch. Contacted support, up…"
type textarea "x"
type textarea "8/11/2025 JB & TP Found machine running, watched a batch. Contacted support, up…"
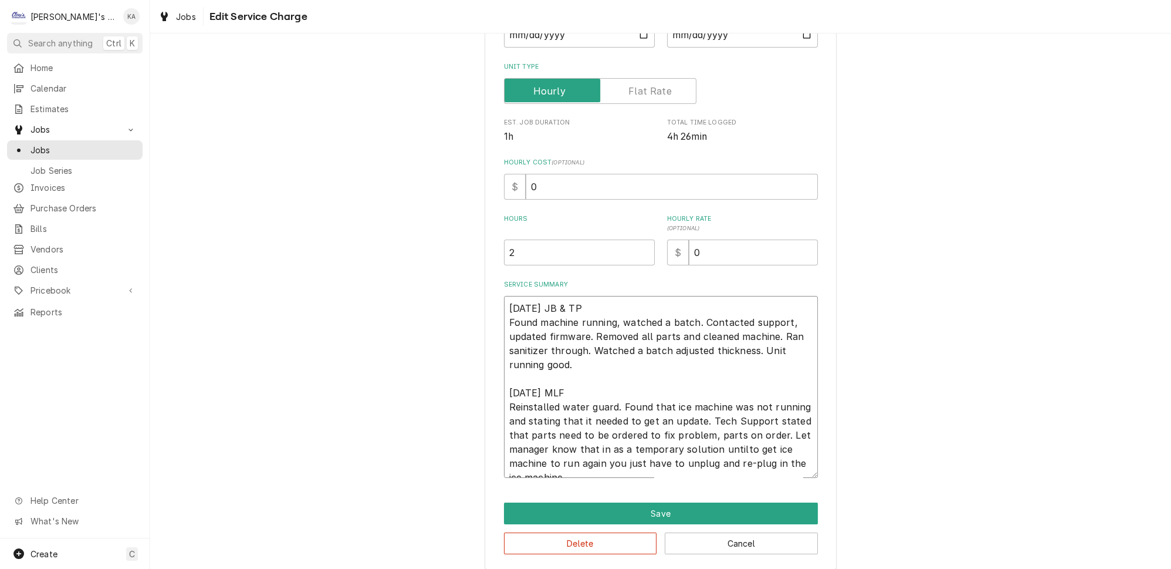
type textarea "x"
type textarea "8/11/2025 JB & TP Found machine running, watched a batch. Contacted support, up…"
type textarea "x"
type textarea "8/11/2025 JB & TP Found machine running, watched a batch. Contacted support, up…"
type textarea "x"
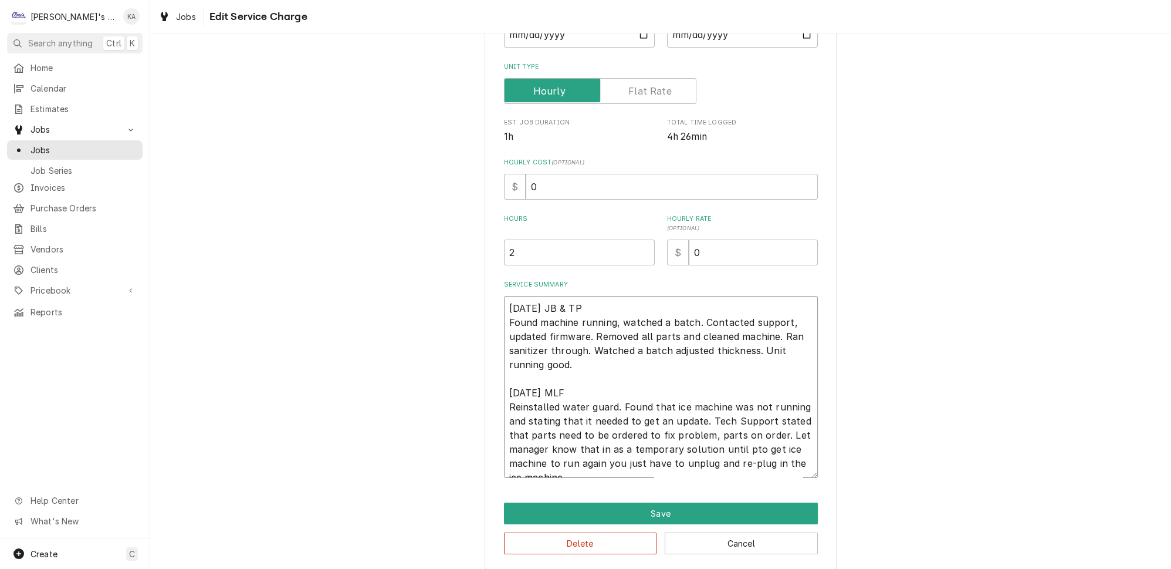
type textarea "8/11/2025 JB & TP Found machine running, watched a batch. Contacted support, up…"
type textarea "x"
type textarea "8/11/2025 JB & TP Found machine running, watched a batch. Contacted support, up…"
type textarea "x"
type textarea "8/11/2025 JB & TP Found machine running, watched a batch. Contacted support, up…"
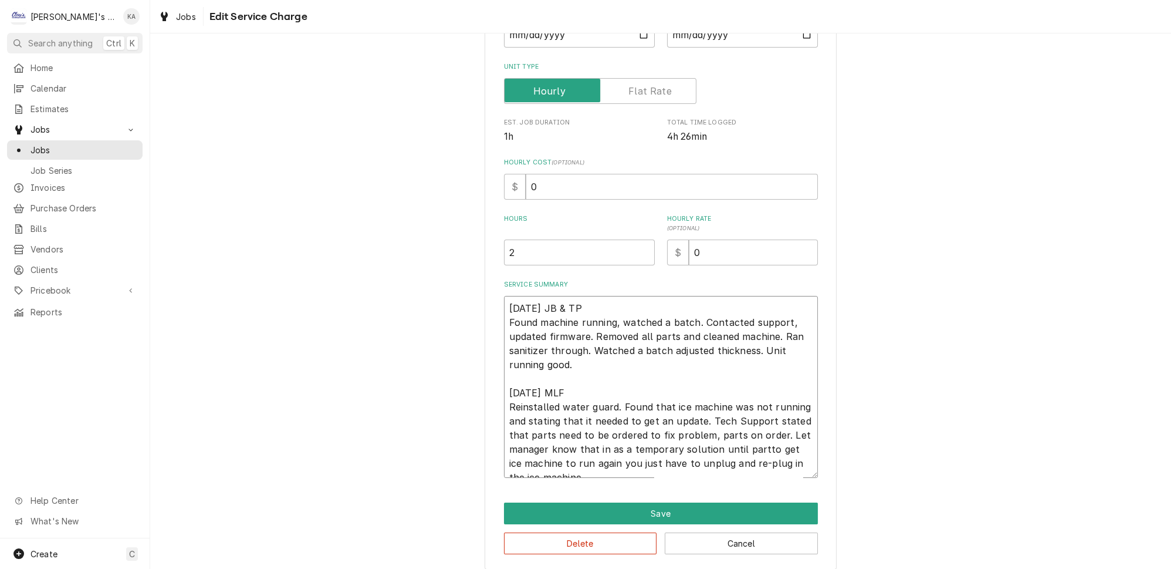
type textarea "x"
type textarea "8/11/2025 JB & TP Found machine running, watched a batch. Contacted support, up…"
type textarea "x"
type textarea "8/11/2025 JB & TP Found machine running, watched a batch. Contacted support, up…"
type textarea "x"
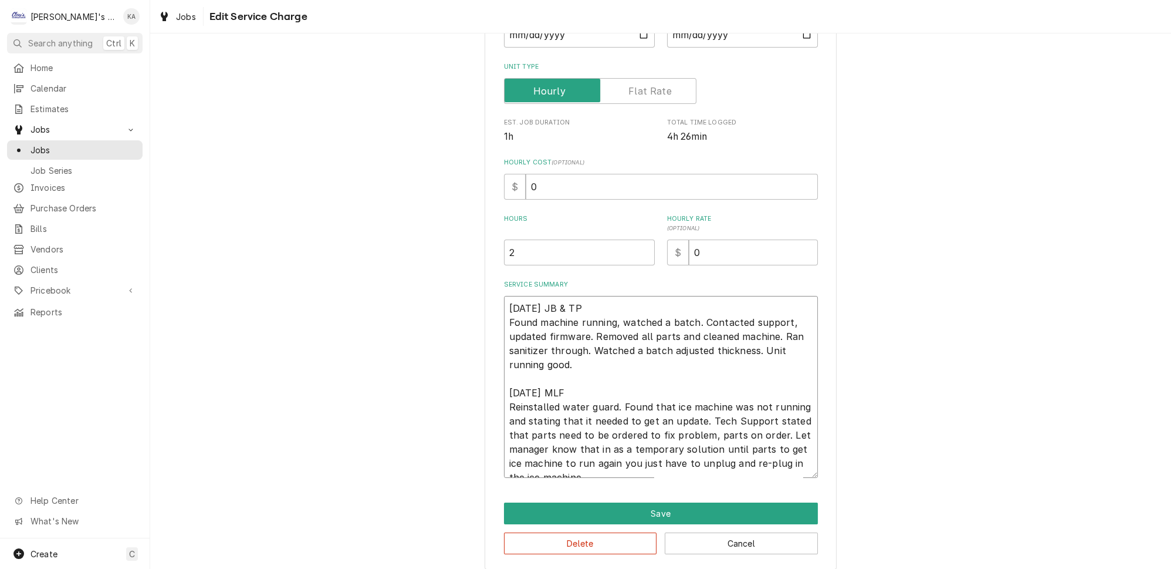
type textarea "8/11/2025 JB & TP Found machine running, watched a batch. Contacted support, up…"
type textarea "x"
type textarea "8/11/2025 JB & TP Found machine running, watched a batch. Contacted support, up…"
type textarea "x"
type textarea "8/11/2025 JB & TP Found machine running, watched a batch. Contacted support, up…"
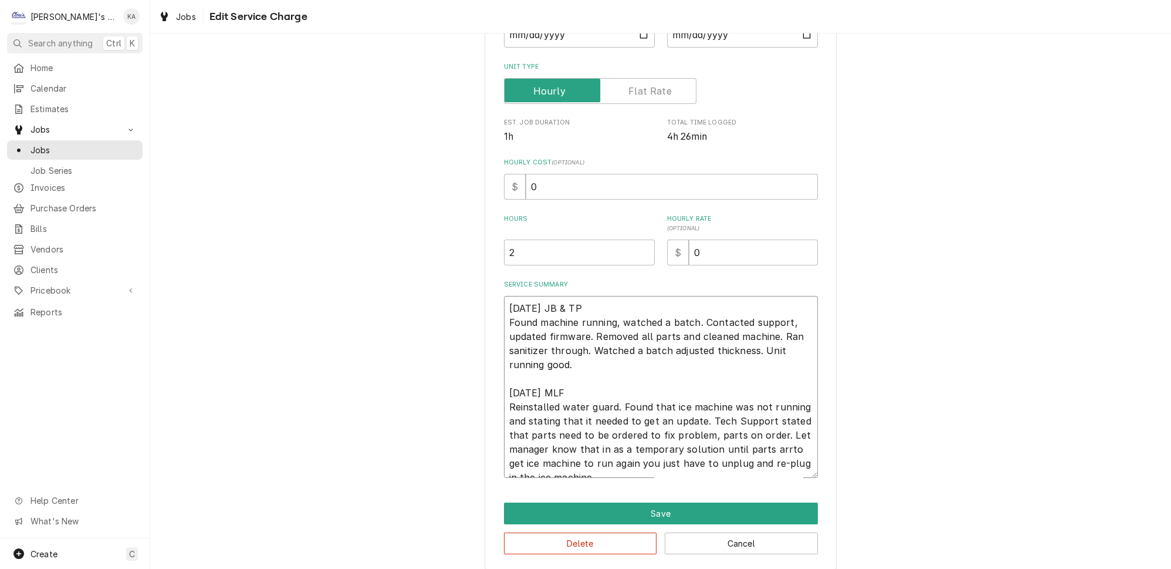
type textarea "x"
type textarea "8/11/2025 JB & TP Found machine running, watched a batch. Contacted support, up…"
type textarea "x"
type textarea "8/11/2025 JB & TP Found machine running, watched a batch. Contacted support, up…"
type textarea "x"
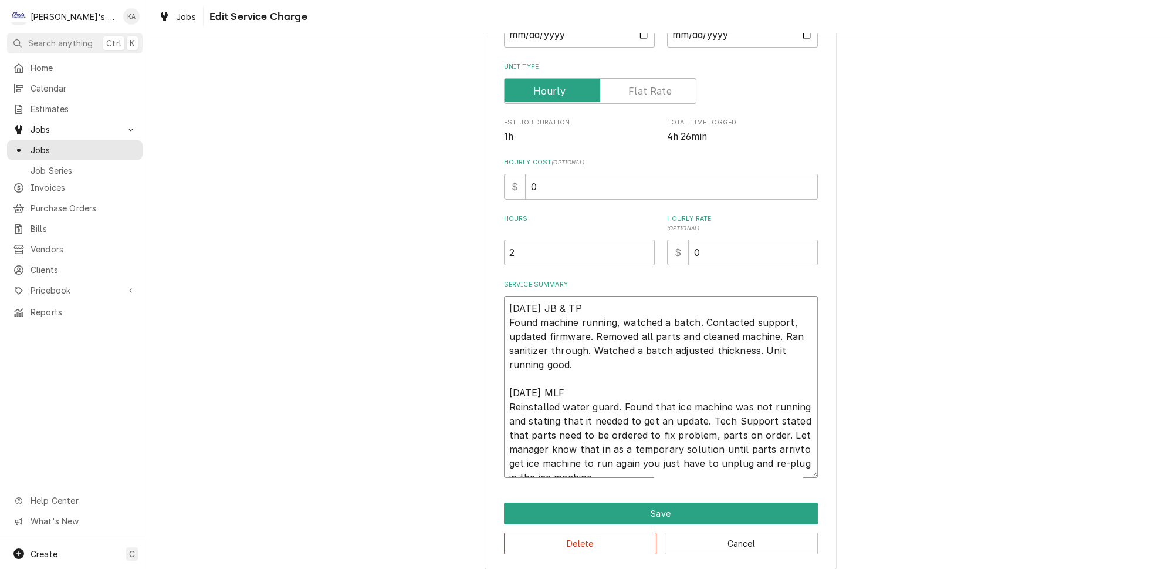
type textarea "8/11/2025 JB & TP Found machine running, watched a batch. Contacted support, up…"
type textarea "x"
type textarea "8/11/2025 JB & TP Found machine running, watched a batch. Contacted support, up…"
type textarea "x"
type textarea "8/11/2025 JB & TP Found machine running, watched a batch. Contacted support, up…"
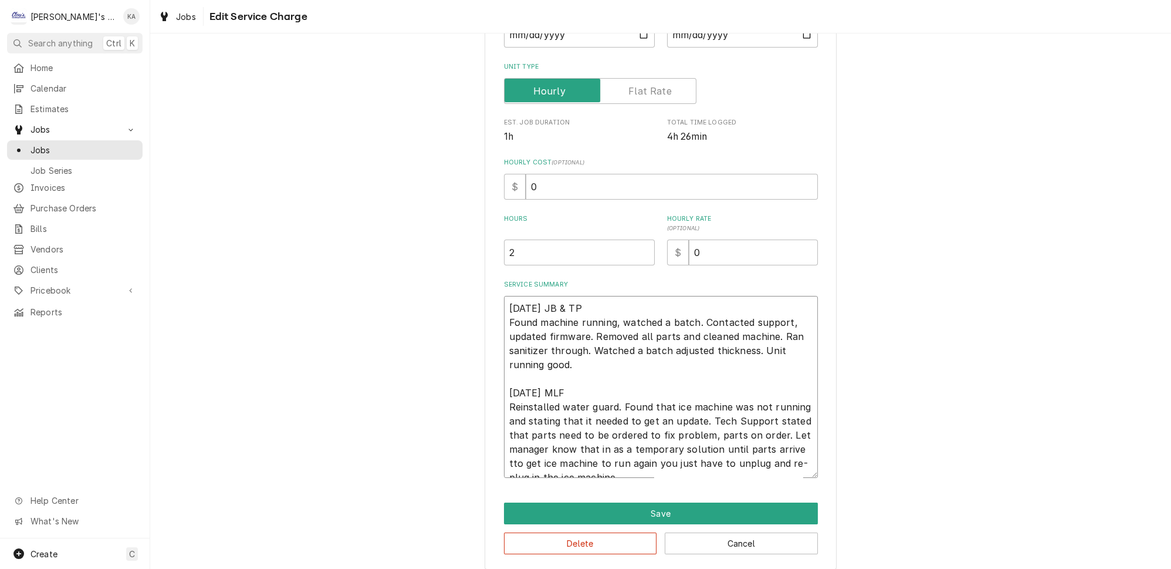
type textarea "x"
type textarea "8/11/2025 JB & TP Found machine running, watched a batch. Contacted support, up…"
type textarea "x"
type textarea "8/11/2025 JB & TP Found machine running, watched a batch. Contacted support, up…"
type textarea "x"
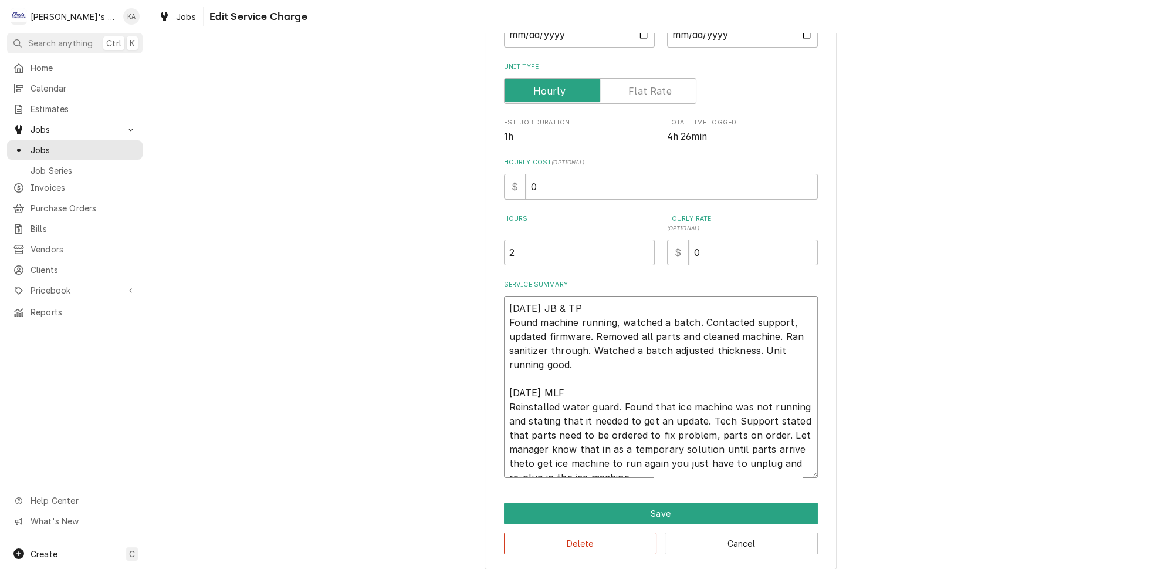
type textarea "8/11/2025 JB & TP Found machine running, watched a batch. Contacted support, up…"
type textarea "x"
type textarea "8/11/2025 JB & TP Found machine running, watched a batch. Contacted support, up…"
type textarea "x"
type textarea "8/11/2025 JB & TP Found machine running, watched a batch. Contacted support, up…"
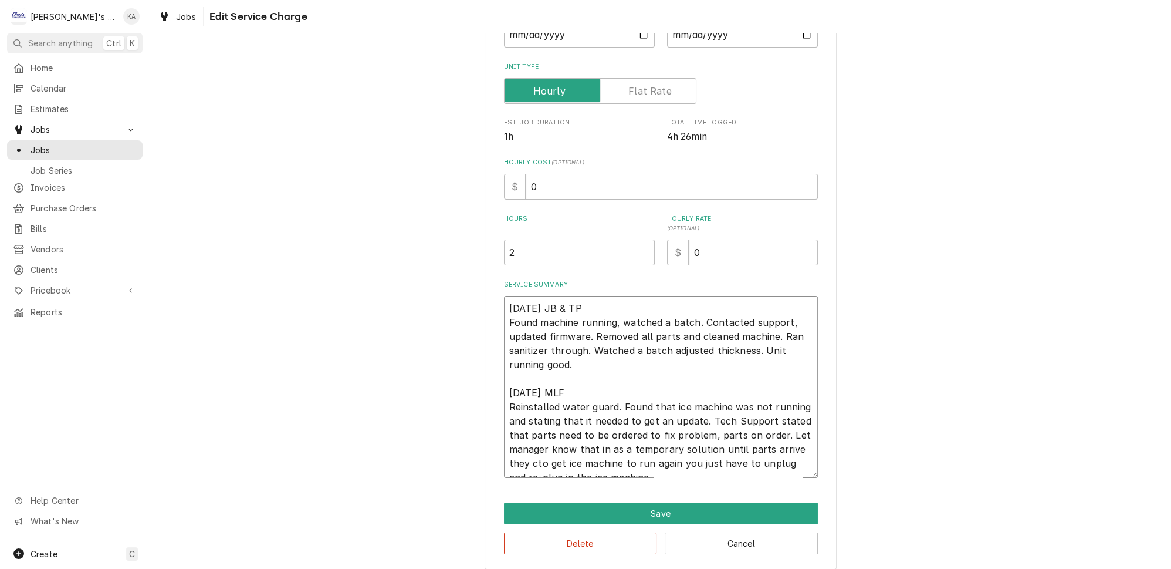
type textarea "x"
type textarea "8/11/2025 JB & TP Found machine running, watched a batch. Contacted support, up…"
type textarea "x"
type textarea "8/11/2025 JB & TP Found machine running, watched a batch. Contacted support, up…"
drag, startPoint x: 624, startPoint y: 450, endPoint x: 573, endPoint y: 451, distance: 51.1
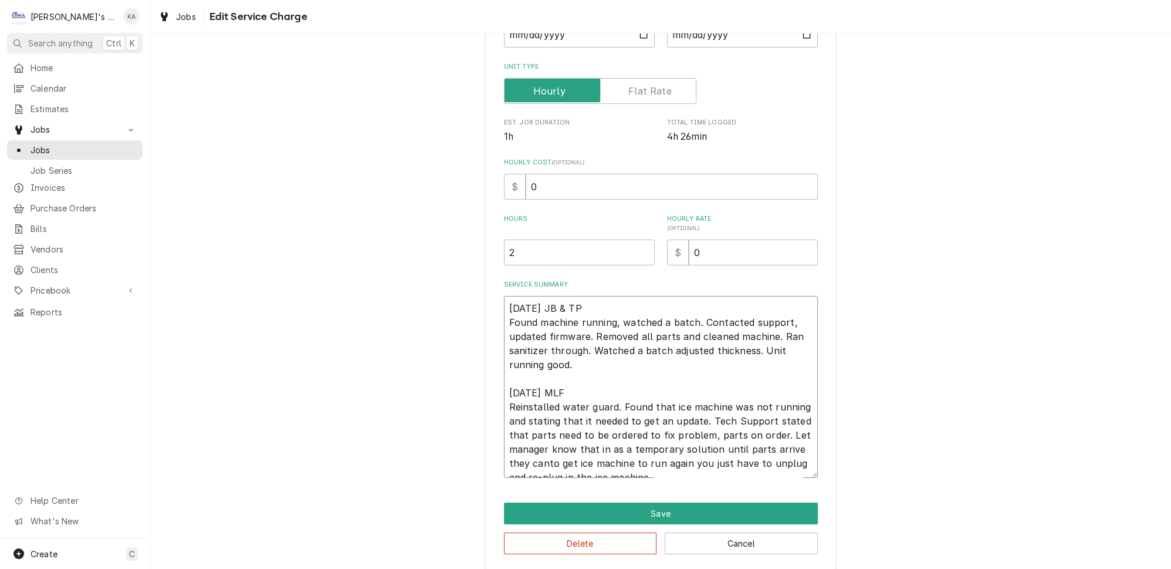
click at [573, 451] on textarea "8/11/2025 JB & TP Found machine running, watched a batch. Contacted support, up…" at bounding box center [661, 387] width 314 height 182
type textarea "x"
type textarea "8/11/2025 JB & TP Found machine running, watched a batch. Contacted support, up…"
drag, startPoint x: 553, startPoint y: 448, endPoint x: 547, endPoint y: 449, distance: 5.9
click at [547, 449] on textarea "8/11/2025 JB & TP Found machine running, watched a batch. Contacted support, up…" at bounding box center [661, 387] width 314 height 182
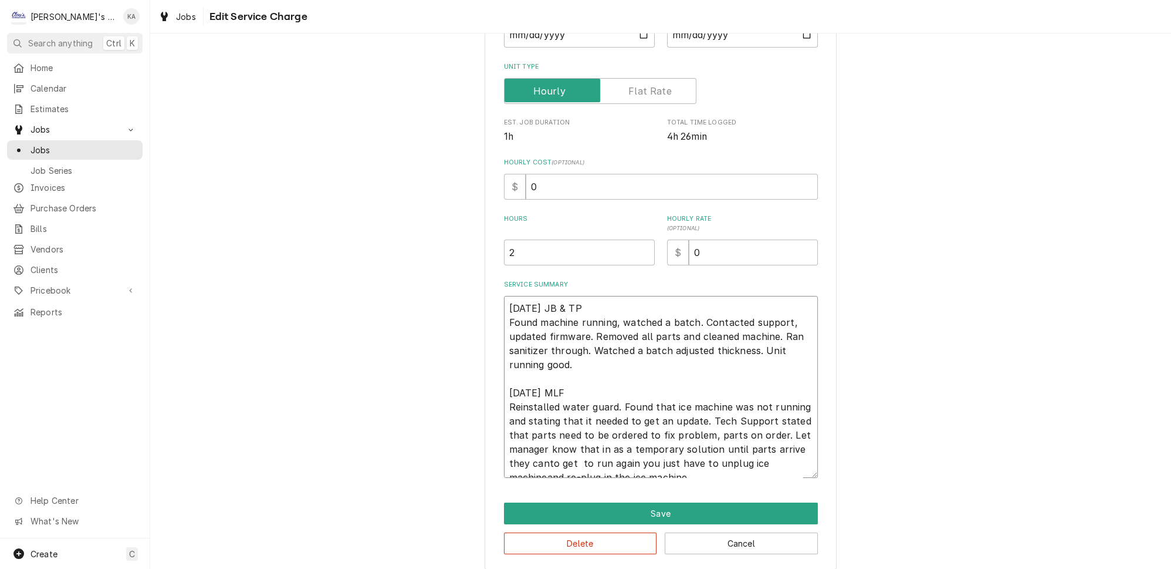
type textarea "x"
type textarea "8/11/2025 JB & TP Found machine running, watched a batch. Contacted support, up…"
drag, startPoint x: 685, startPoint y: 448, endPoint x: 548, endPoint y: 452, distance: 136.8
click at [548, 452] on textarea "8/11/2025 JB & TP Found machine running, watched a batch. Contacted support, up…" at bounding box center [661, 387] width 314 height 182
type textarea "x"
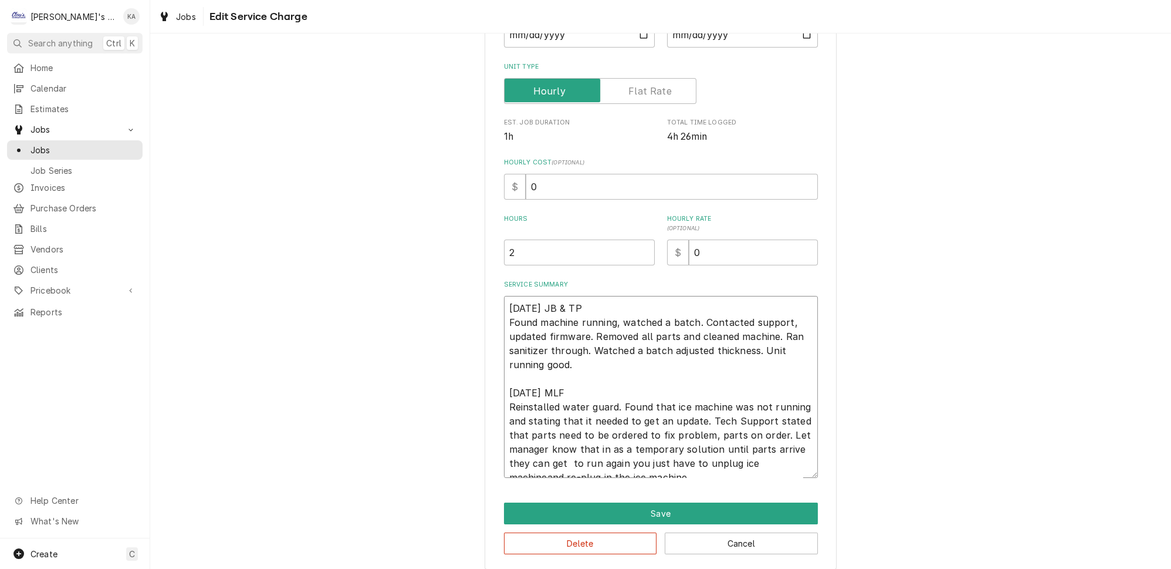
type textarea "8/11/2025 JB & TP Found machine running, watched a batch. Contacted support, up…"
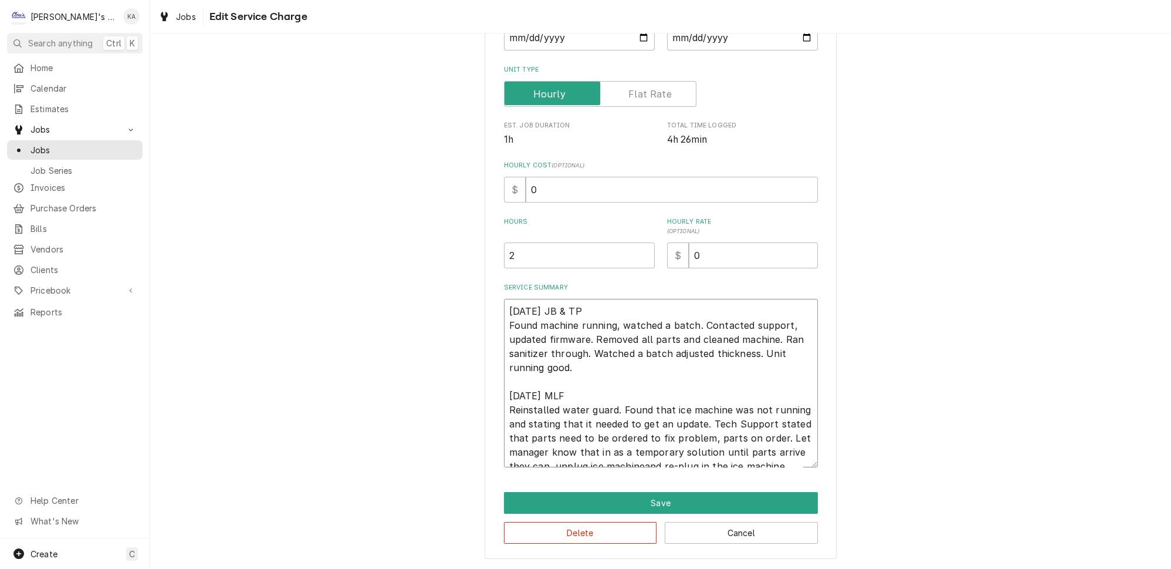
scroll to position [153, 0]
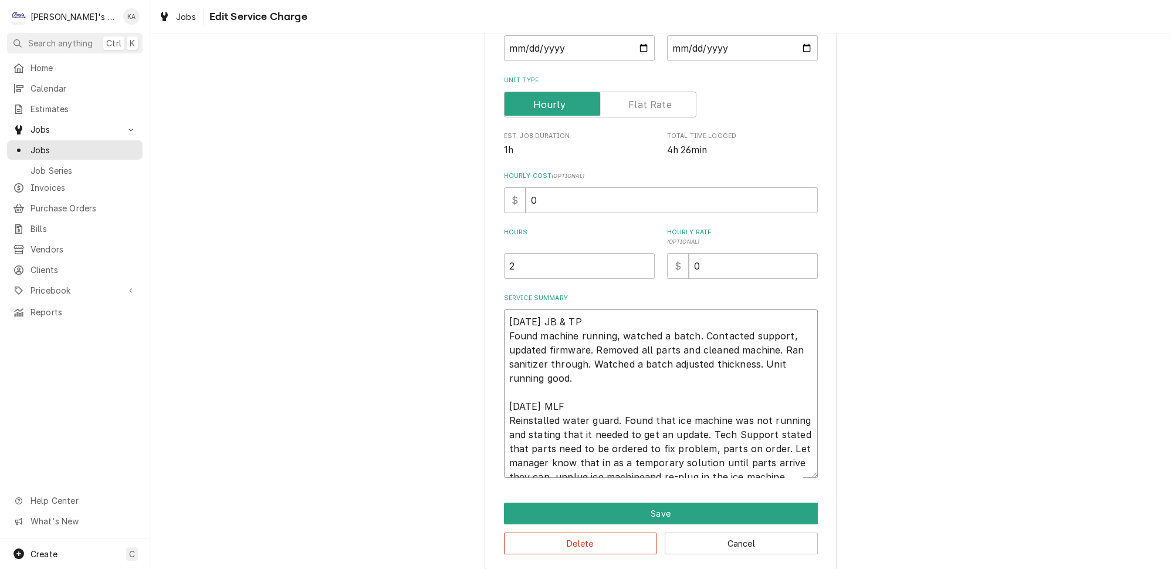
type textarea "x"
type textarea "8/11/2025 JB & TP Found machine running, watched a batch. Contacted support, up…"
click at [631, 463] on textarea "8/11/2025 JB & TP Found machine running, watched a batch. Contacted support, up…" at bounding box center [661, 393] width 314 height 168
type textarea "x"
type textarea "8/11/2025 JB & TP Found machine running, watched a batch. Contacted support, up…"
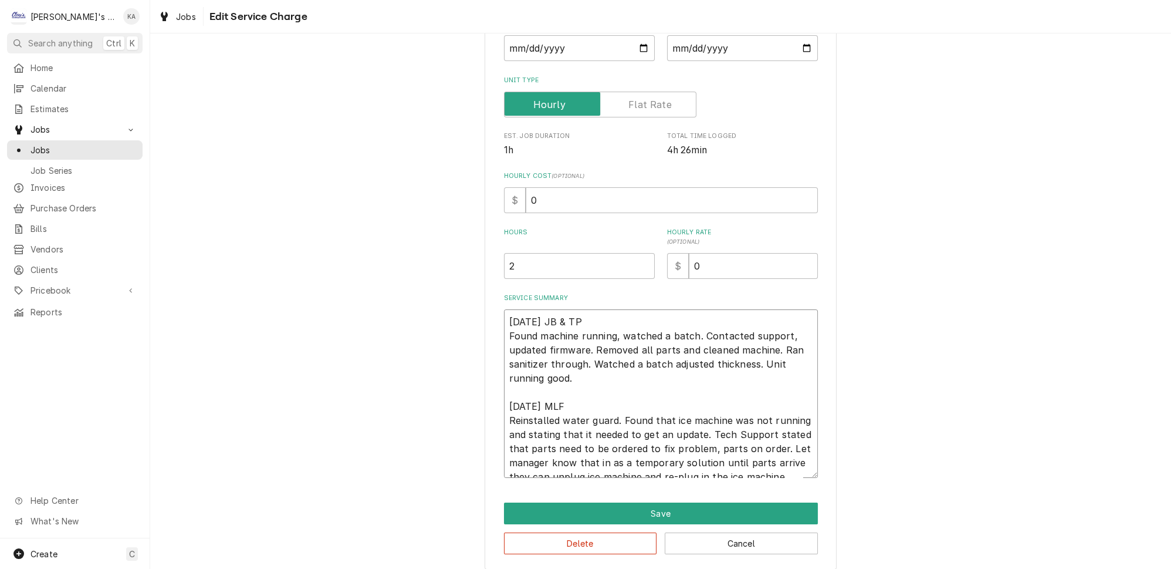
type textarea "x"
type textarea "8/11/2025 JB & TP Found machine running, watched a batch. Contacted support, up…"
type textarea "x"
type textarea "8/11/2025 JB & TP Found machine running, watched a batch. Contacted support, up…"
type textarea "x"
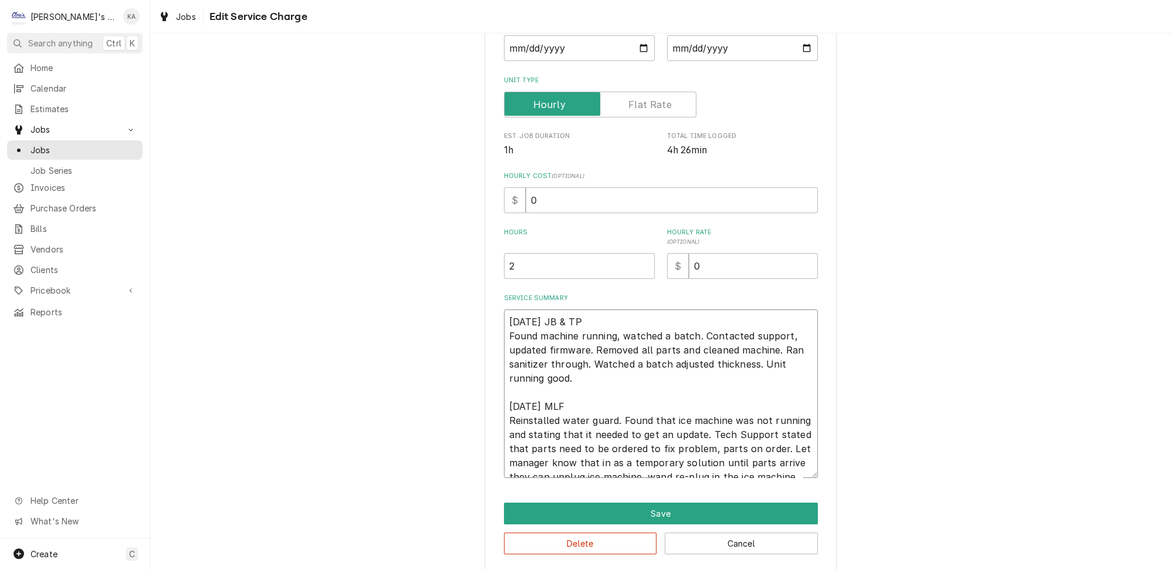
type textarea "8/11/2025 JB & TP Found machine running, watched a batch. Contacted support, up…"
type textarea "x"
type textarea "8/11/2025 JB & TP Found machine running, watched a batch. Contacted support, up…"
type textarea "x"
type textarea "8/11/2025 JB & TP Found machine running, watched a batch. Contacted support, up…"
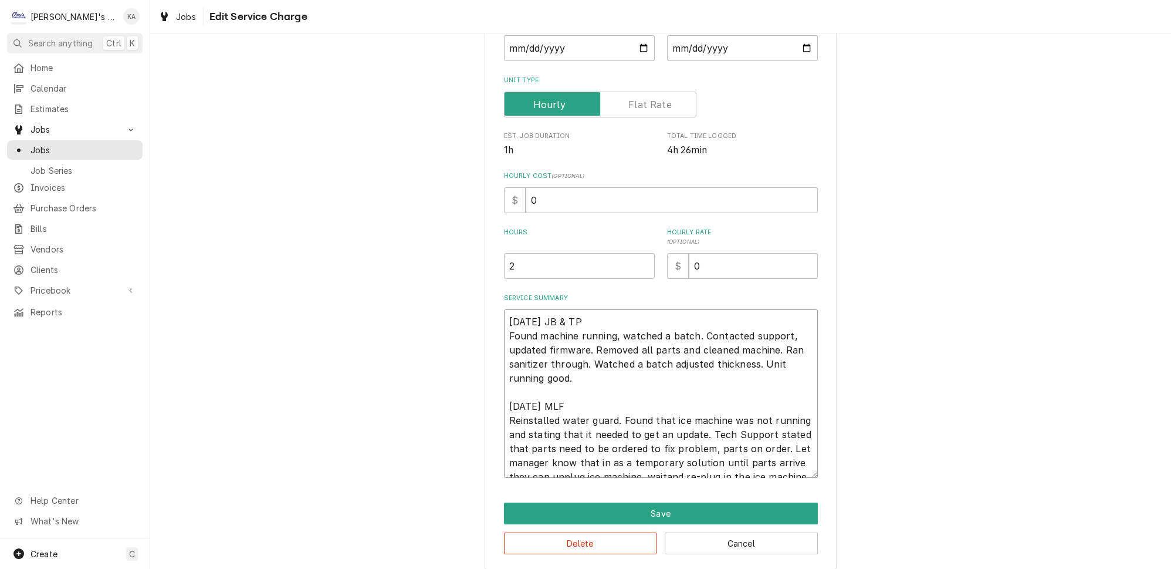
type textarea "x"
type textarea "8/11/2025 JB & TP Found machine running, watched a batch. Contacted support, up…"
type textarea "x"
type textarea "8/11/2025 JB & TP Found machine running, watched a batch. Contacted support, up…"
type textarea "x"
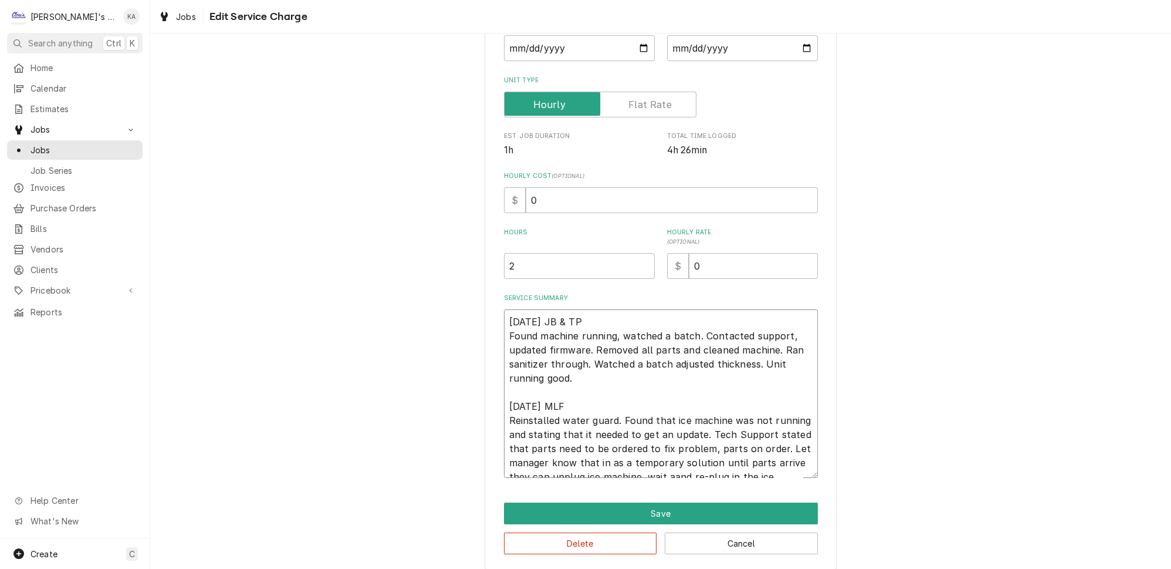
type textarea "8/11/2025 JB & TP Found machine running, watched a batch. Contacted support, up…"
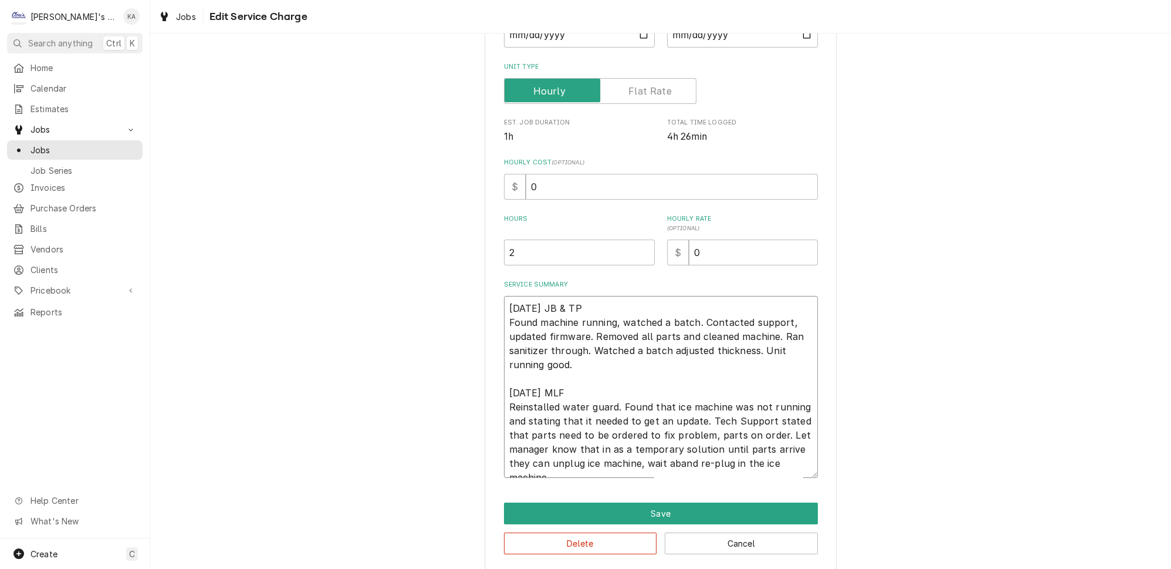
type textarea "x"
type textarea "8/11/2025 JB & TP Found machine running, watched a batch. Contacted support, up…"
type textarea "x"
type textarea "8/11/2025 JB & TP Found machine running, watched a batch. Contacted support, up…"
type textarea "x"
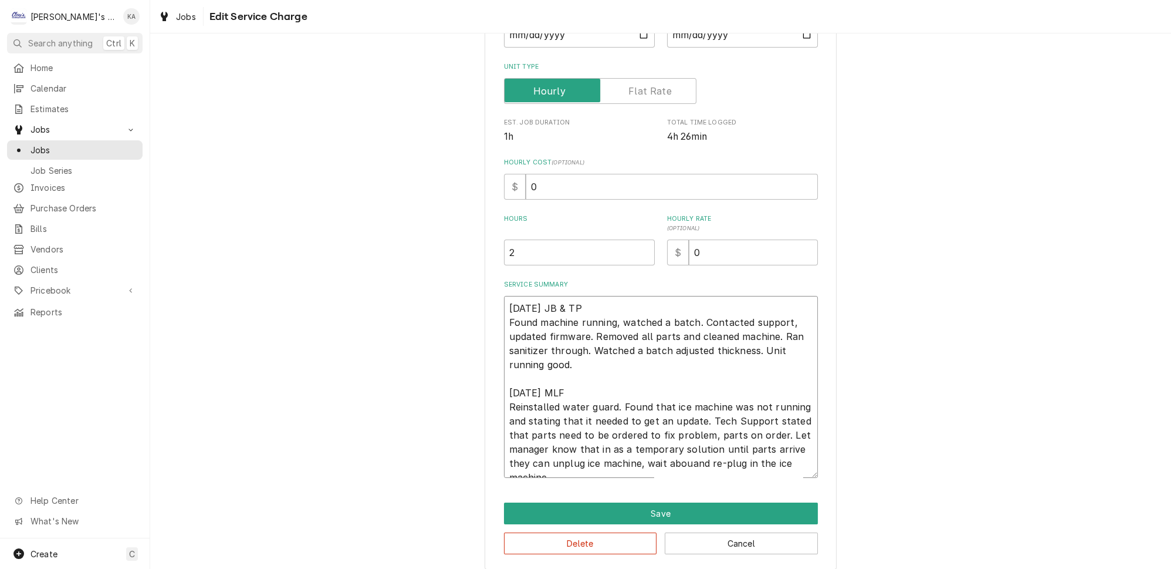
type textarea "8/11/2025 JB & TP Found machine running, watched a batch. Contacted support, up…"
type textarea "x"
type textarea "8/11/2025 JB & TP Found machine running, watched a batch. Contacted support, up…"
type textarea "x"
type textarea "8/11/2025 JB & TP Found machine running, watched a batch. Contacted support, up…"
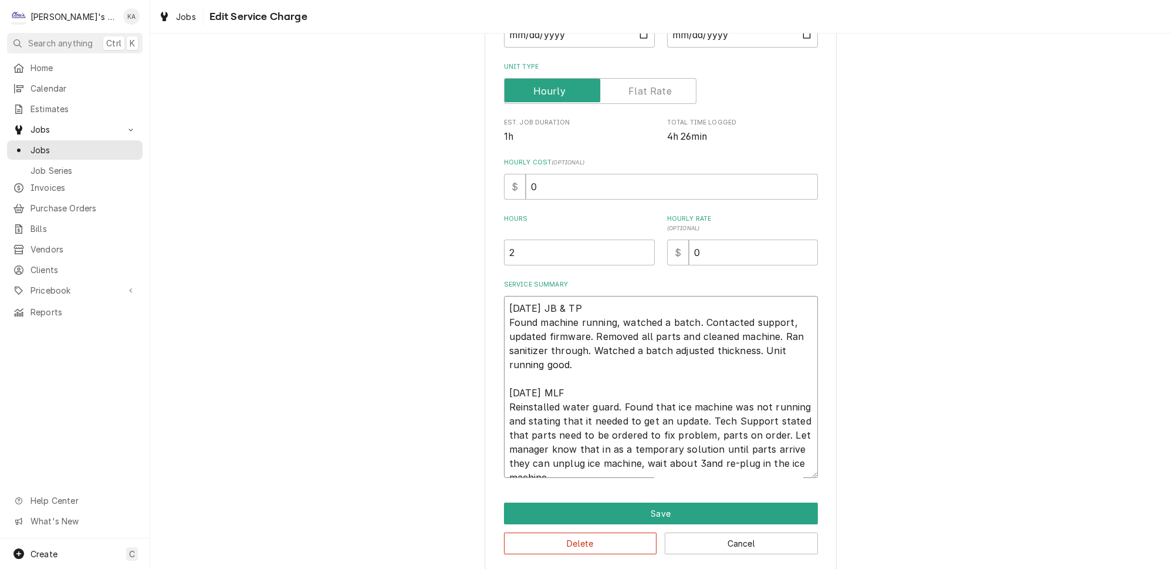
type textarea "x"
type textarea "8/11/2025 JB & TP Found machine running, watched a batch. Contacted support, up…"
type textarea "x"
type textarea "8/11/2025 JB & TP Found machine running, watched a batch. Contacted support, up…"
type textarea "x"
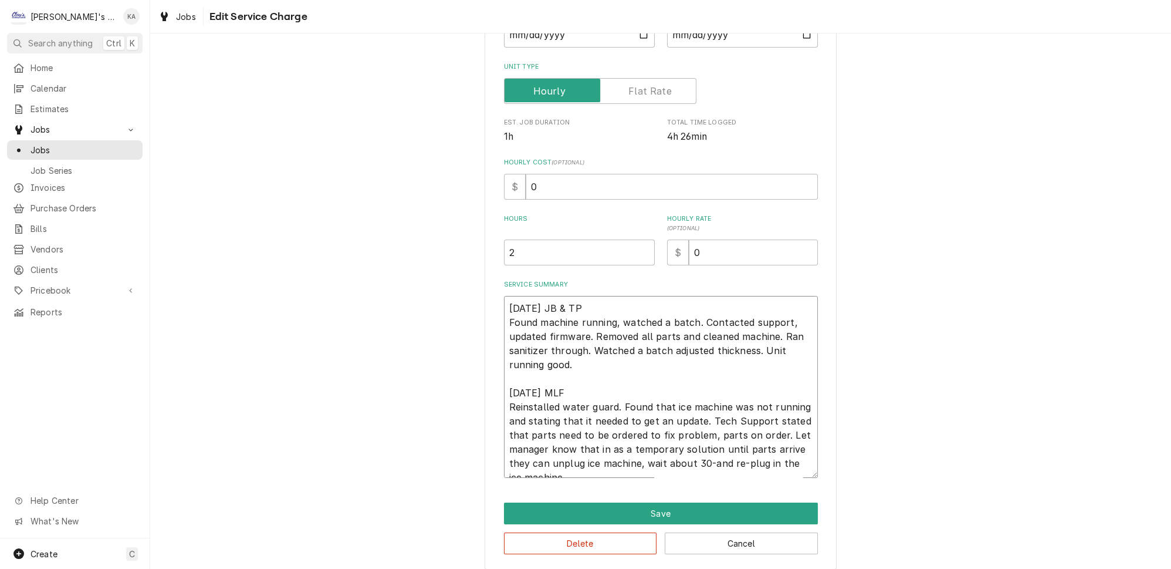
type textarea "8/11/2025 JB & TP Found machine running, watched a batch. Contacted support, up…"
type textarea "x"
type textarea "8/11/2025 JB & TP Found machine running, watched a batch. Contacted support, up…"
type textarea "x"
type textarea "8/11/2025 JB & TP Found machine running, watched a batch. Contacted support, up…"
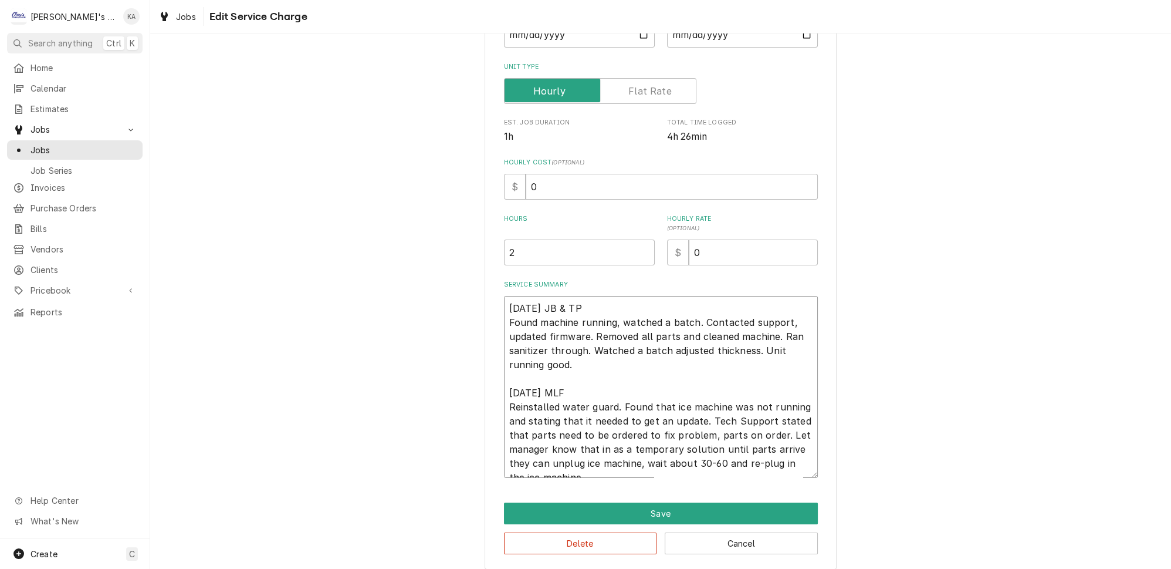
type textarea "x"
type textarea "8/11/2025 JB & TP Found machine running, watched a batch. Contacted support, up…"
type textarea "x"
type textarea "8/11/2025 JB & TP Found machine running, watched a batch. Contacted support, up…"
type textarea "x"
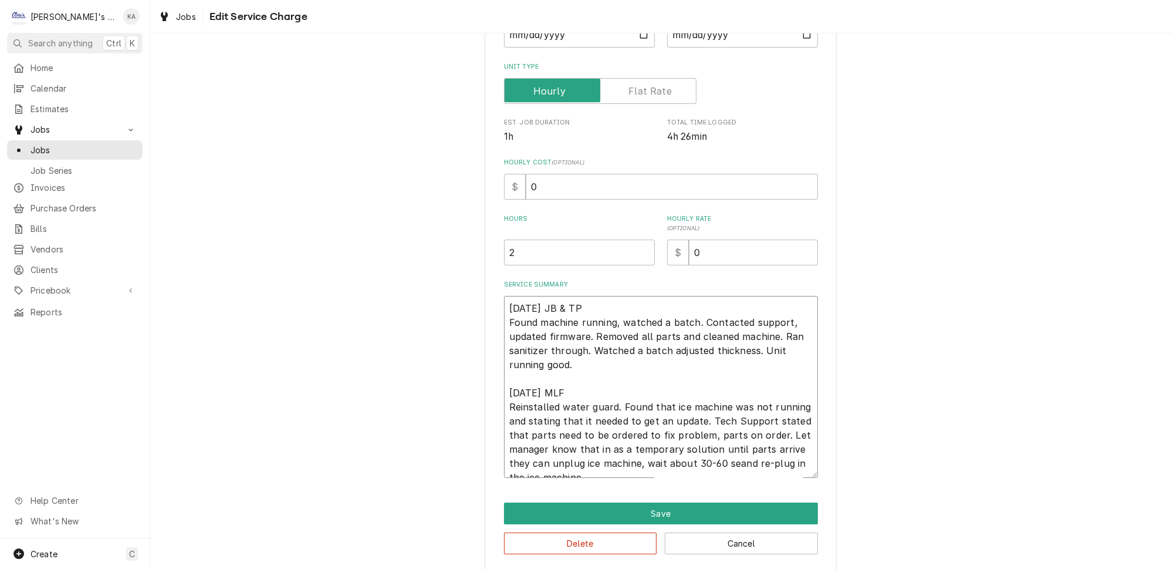
type textarea "8/11/2025 JB & TP Found machine running, watched a batch. Contacted support, up…"
type textarea "x"
type textarea "8/11/2025 JB & TP Found machine running, watched a batch. Contacted support, up…"
type textarea "x"
type textarea "8/11/2025 JB & TP Found machine running, watched a batch. Contacted support, up…"
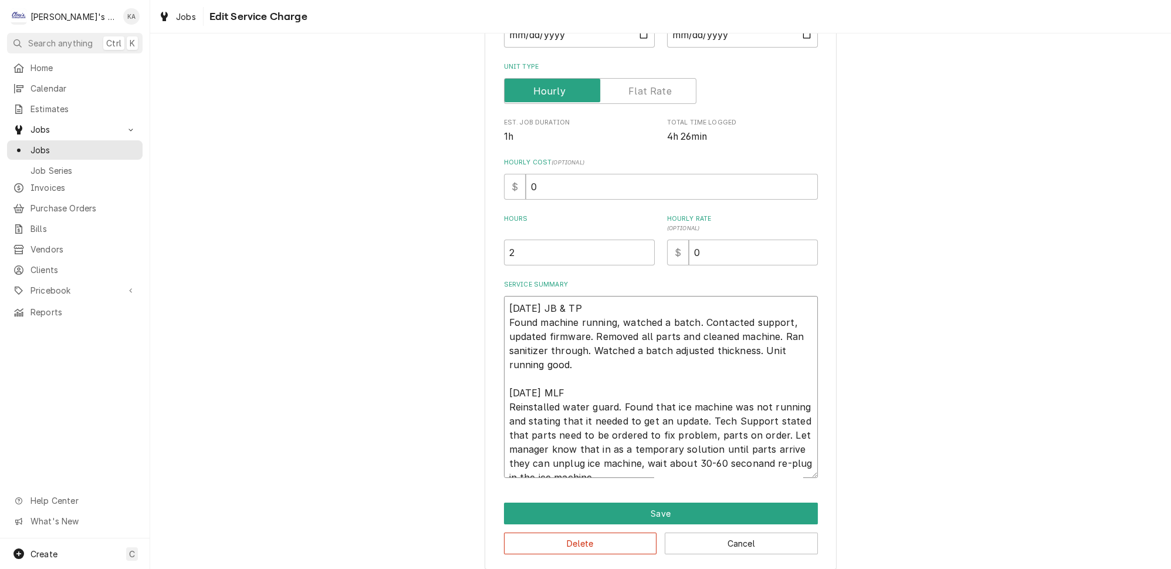
type textarea "x"
type textarea "8/11/2025 JB & TP Found machine running, watched a batch. Contacted support, up…"
type textarea "x"
type textarea "8/11/2025 JB & TP Found machine running, watched a batch. Contacted support, up…"
type textarea "x"
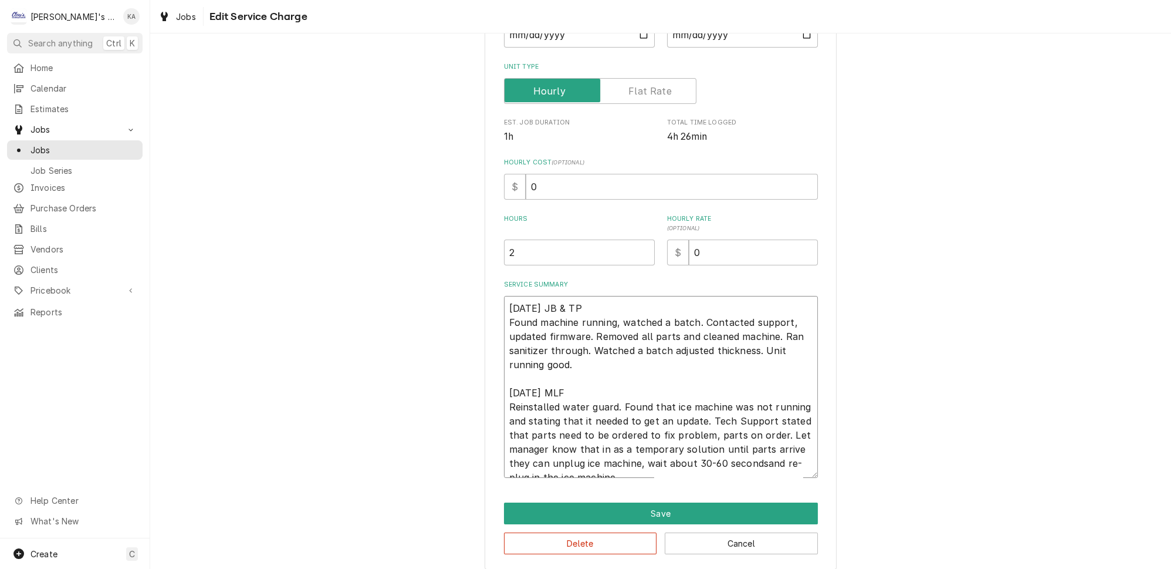
type textarea "8/11/2025 JB & TP Found machine running, watched a batch. Contacted support, up…"
type textarea "x"
type textarea "8/11/2025 JB & TP Found machine running, watched a batch. Contacted support, up…"
type textarea "x"
type textarea "8/11/2025 JB & TP Found machine running, watched a batch. Contacted support, up…"
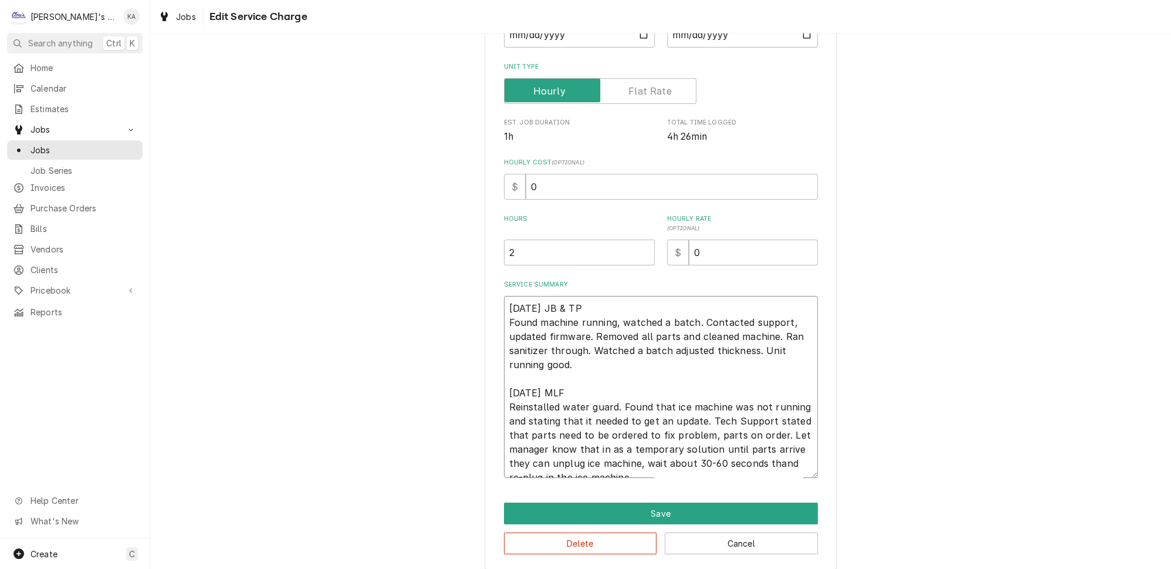
type textarea "x"
type textarea "8/11/2025 JB & TP Found machine running, watched a batch. Contacted support, up…"
type textarea "x"
type textarea "8/11/2025 JB & TP Found machine running, watched a batch. Contacted support, up…"
type textarea "x"
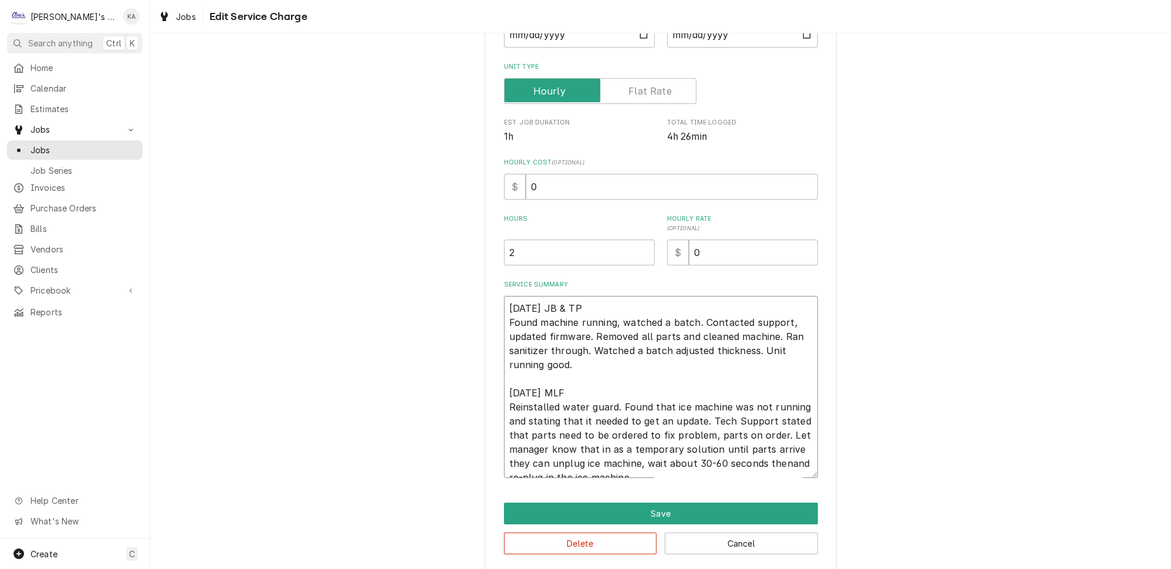
type textarea "8/11/2025 JB & TP Found machine running, watched a batch. Contacted support, up…"
type textarea "x"
type textarea "8/11/2025 JB & TP Found machine running, watched a batch. Contacted support, up…"
type textarea "x"
type textarea "8/11/2025 JB & TP Found machine running, watched a batch. Contacted support, up…"
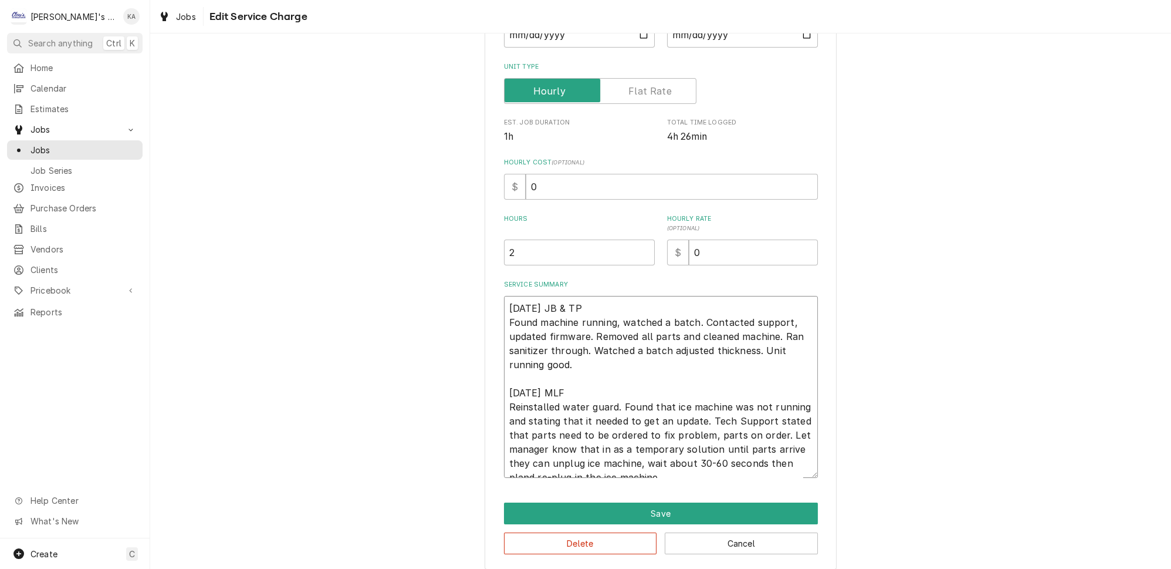
type textarea "x"
type textarea "8/11/2025 JB & TP Found machine running, watched a batch. Contacted support, up…"
type textarea "x"
type textarea "8/11/2025 JB & TP Found machine running, watched a batch. Contacted support, up…"
type textarea "x"
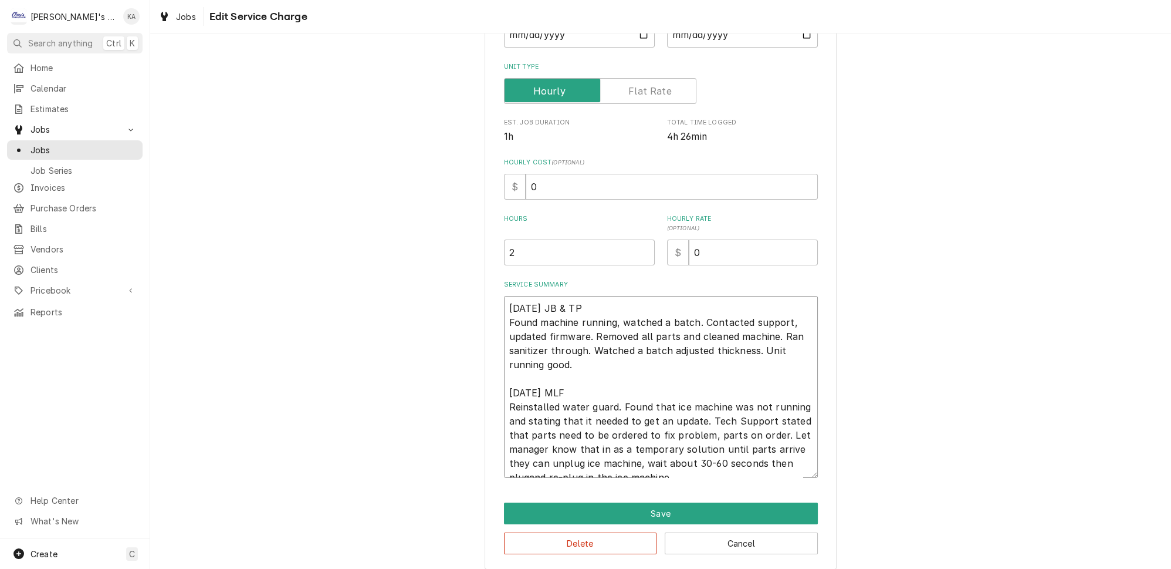
type textarea "8/11/2025 JB & TP Found machine running, watched a batch. Contacted support, up…"
type textarea "x"
type textarea "8/11/2025 JB & TP Found machine running, watched a batch. Contacted support, up…"
type textarea "x"
type textarea "8/11/2025 JB & TP Found machine running, watched a batch. Contacted support, up…"
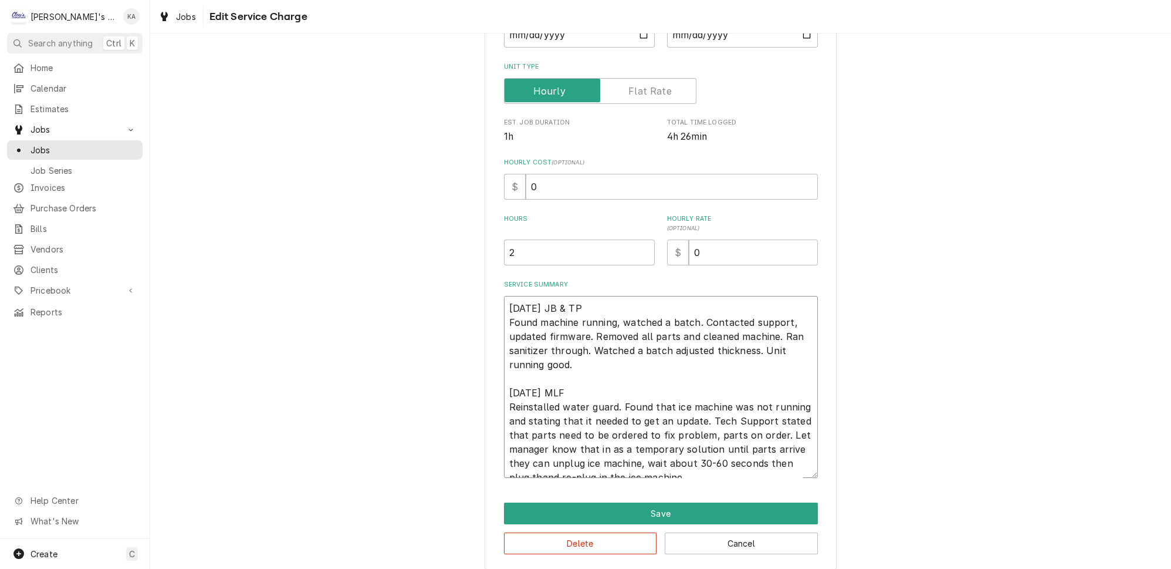
type textarea "x"
type textarea "8/11/2025 JB & TP Found machine running, watched a batch. Contacted support, up…"
type textarea "x"
type textarea "8/11/2025 JB & TP Found machine running, watched a batch. Contacted support, up…"
type textarea "x"
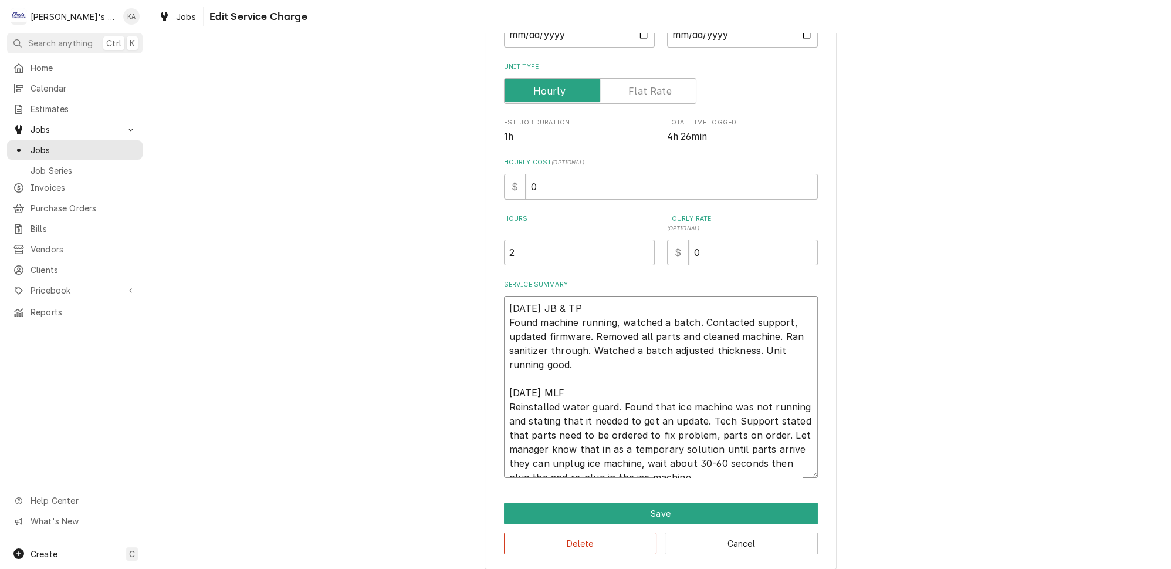
type textarea "8/11/2025 JB & TP Found machine running, watched a batch. Contacted support, up…"
type textarea "x"
type textarea "8/11/2025 JB & TP Found machine running, watched a batch. Contacted support, up…"
drag, startPoint x: 749, startPoint y: 465, endPoint x: 599, endPoint y: 463, distance: 150.3
click at [599, 463] on textarea "8/11/2025 JB & TP Found machine running, watched a batch. Contacted support, up…" at bounding box center [661, 387] width 314 height 182
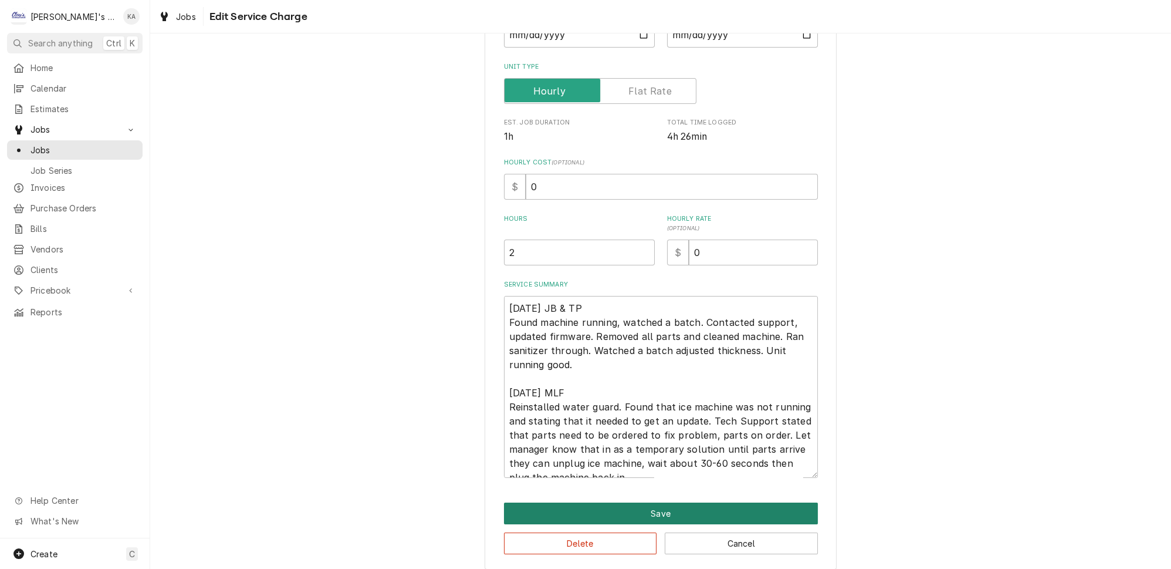
click at [651, 508] on button "Save" at bounding box center [661, 513] width 314 height 22
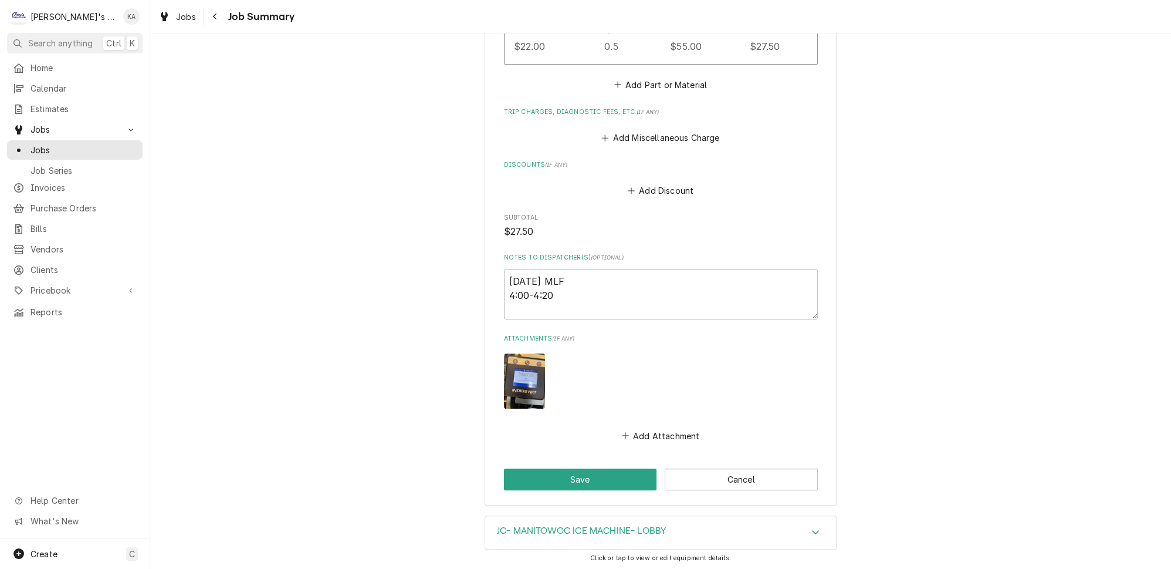
scroll to position [839, 0]
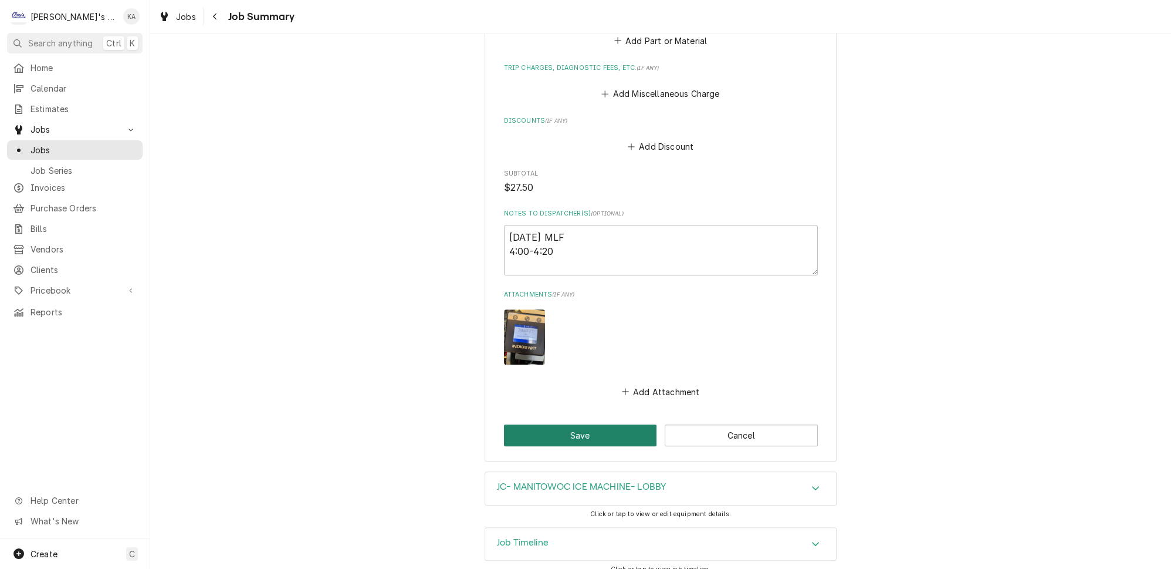
click at [597, 424] on button "Save" at bounding box center [580, 435] width 153 height 22
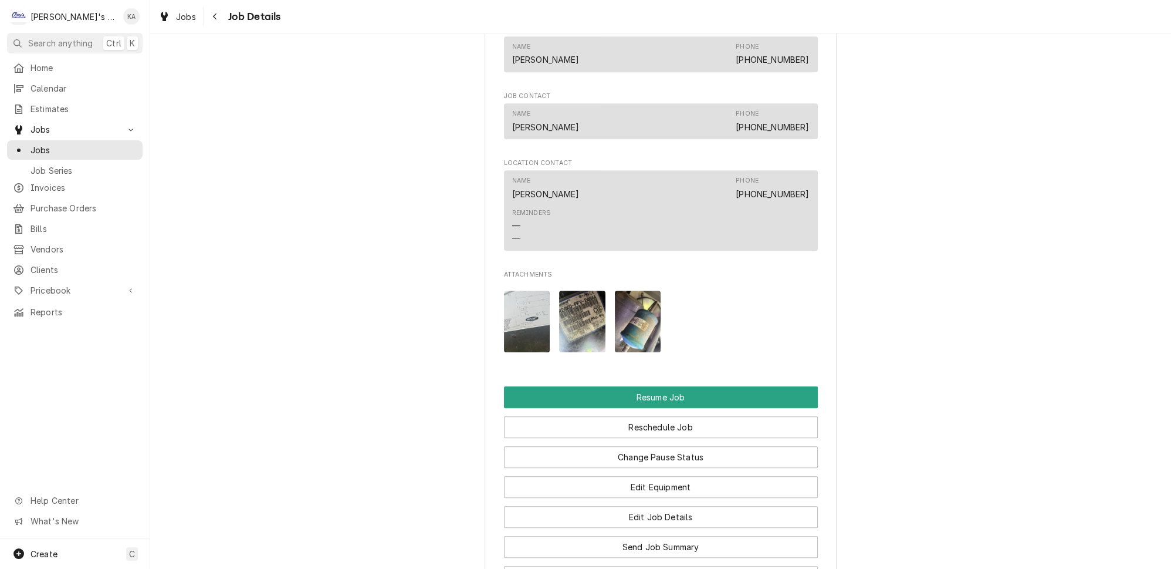
scroll to position [1205, 0]
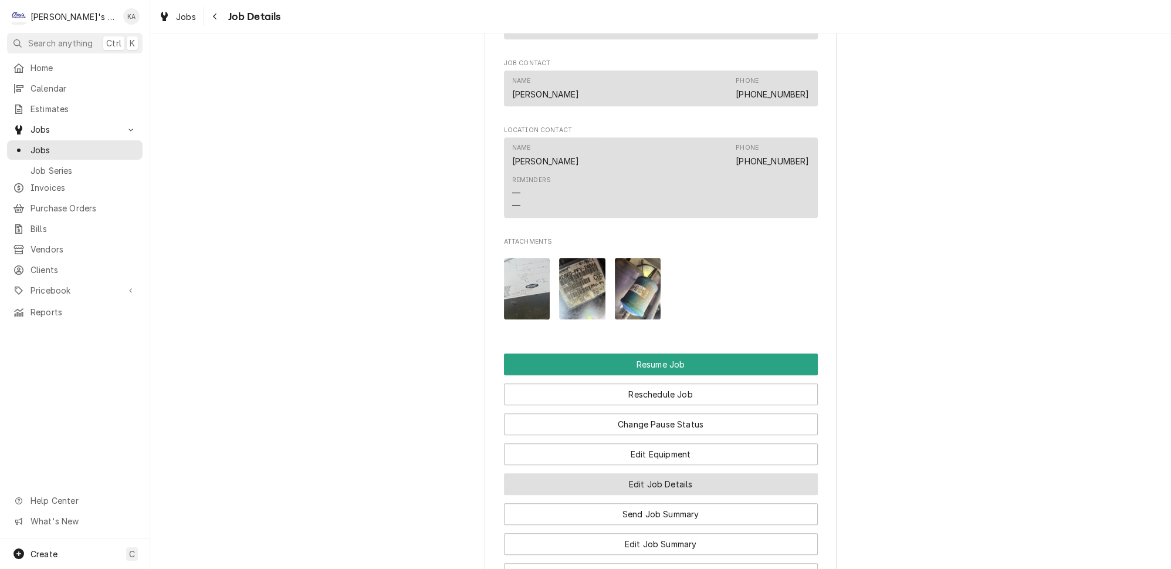
click at [677, 473] on button "Edit Job Details" at bounding box center [661, 484] width 314 height 22
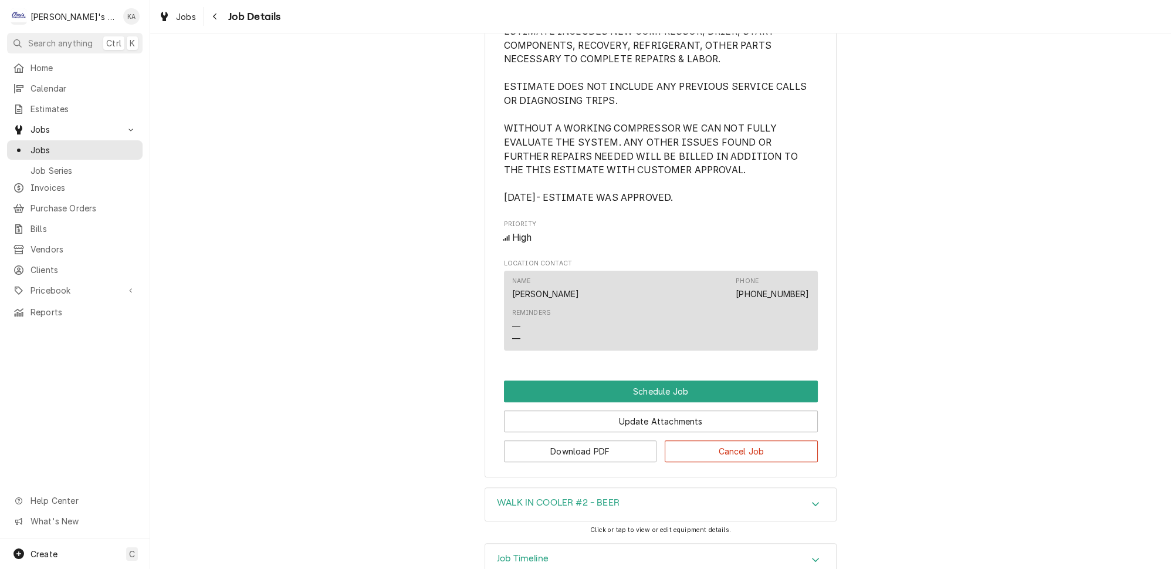
scroll to position [746, 0]
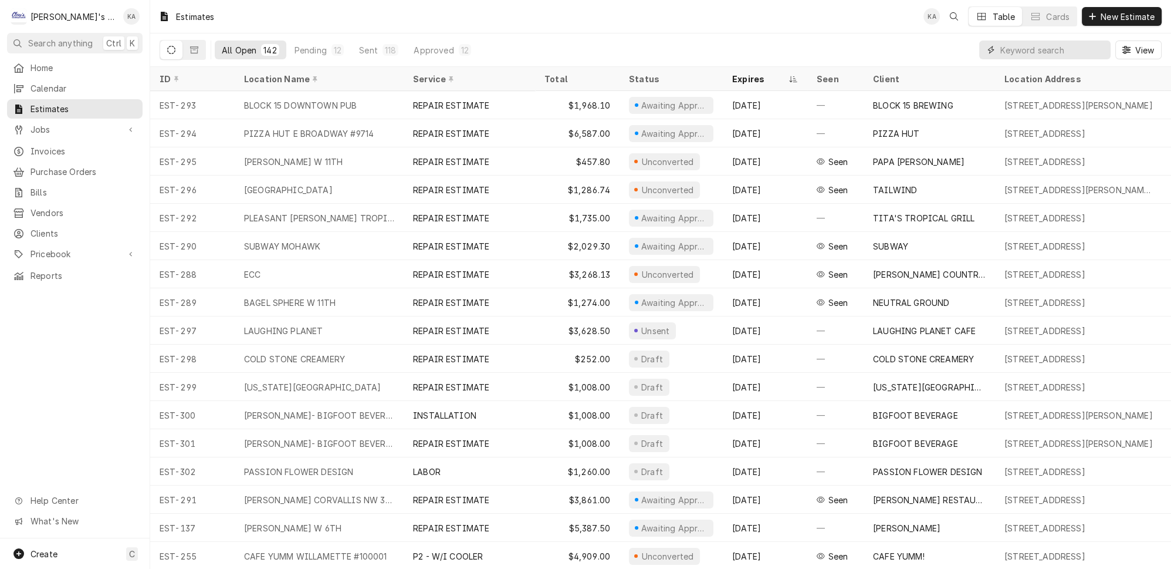
click at [1053, 44] on input "Dynamic Content Wrapper" at bounding box center [1053, 49] width 104 height 19
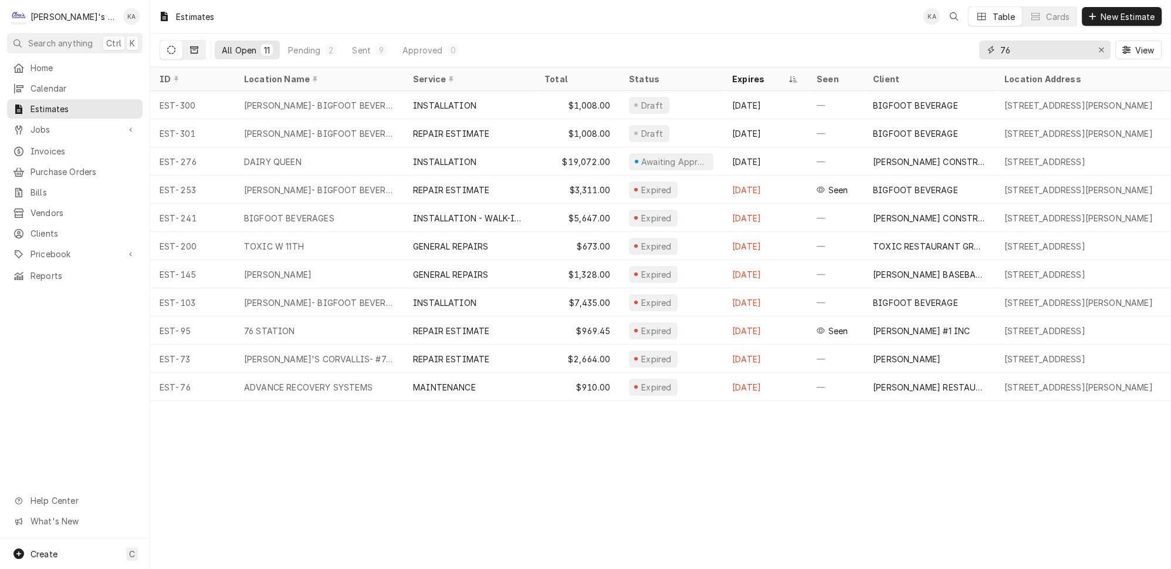
type input "76"
click at [190, 46] on icon "Dynamic Content Wrapper" at bounding box center [194, 50] width 8 height 8
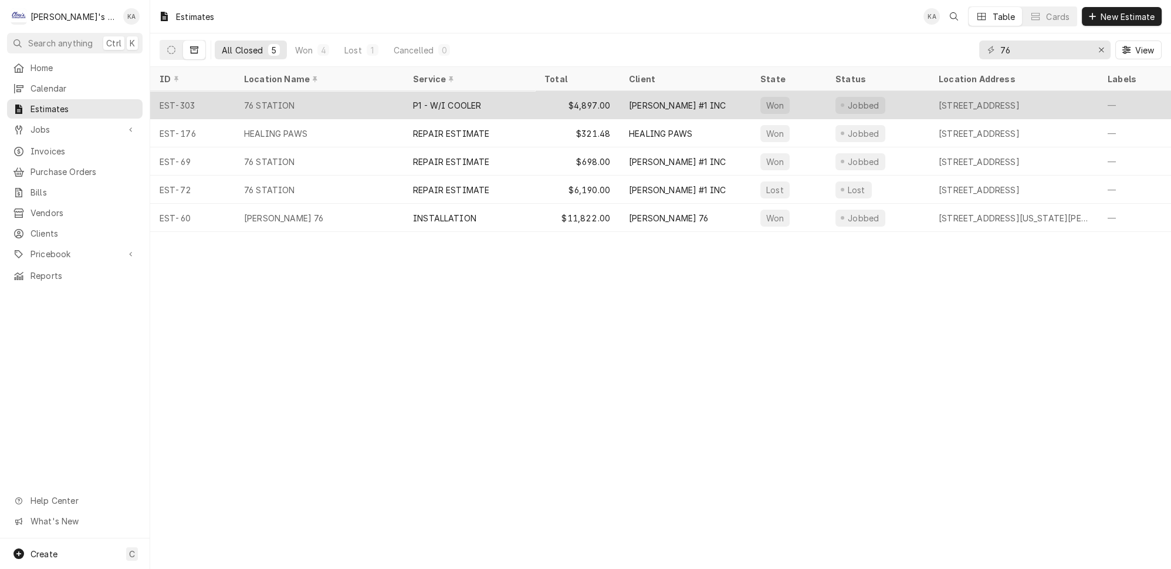
click at [325, 100] on div "76 STATION" at bounding box center [319, 105] width 169 height 28
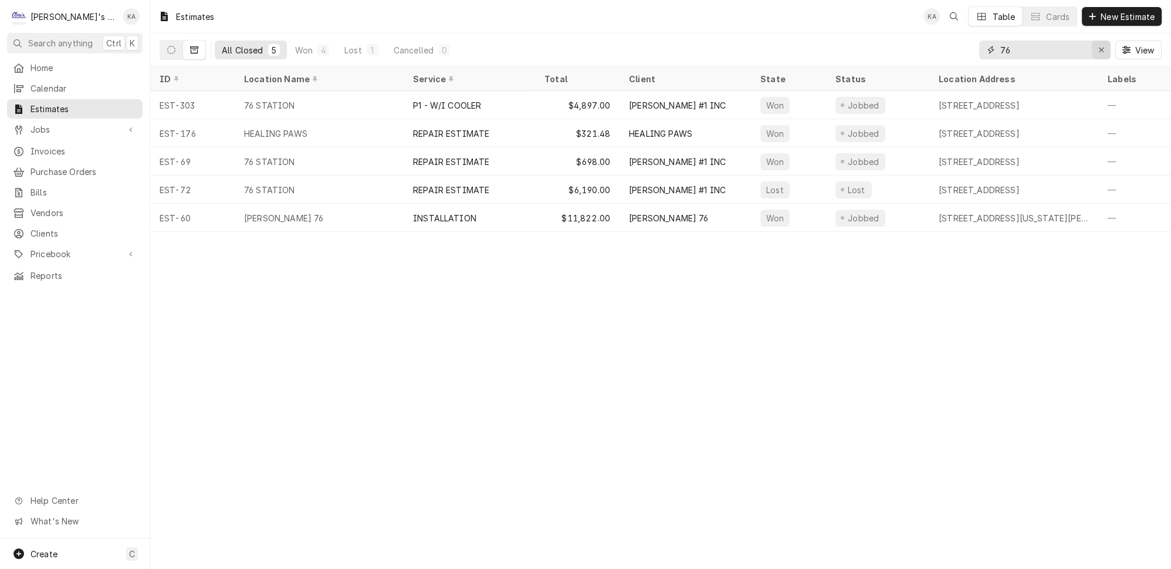
click at [1105, 46] on icon "Erase input" at bounding box center [1102, 50] width 6 height 8
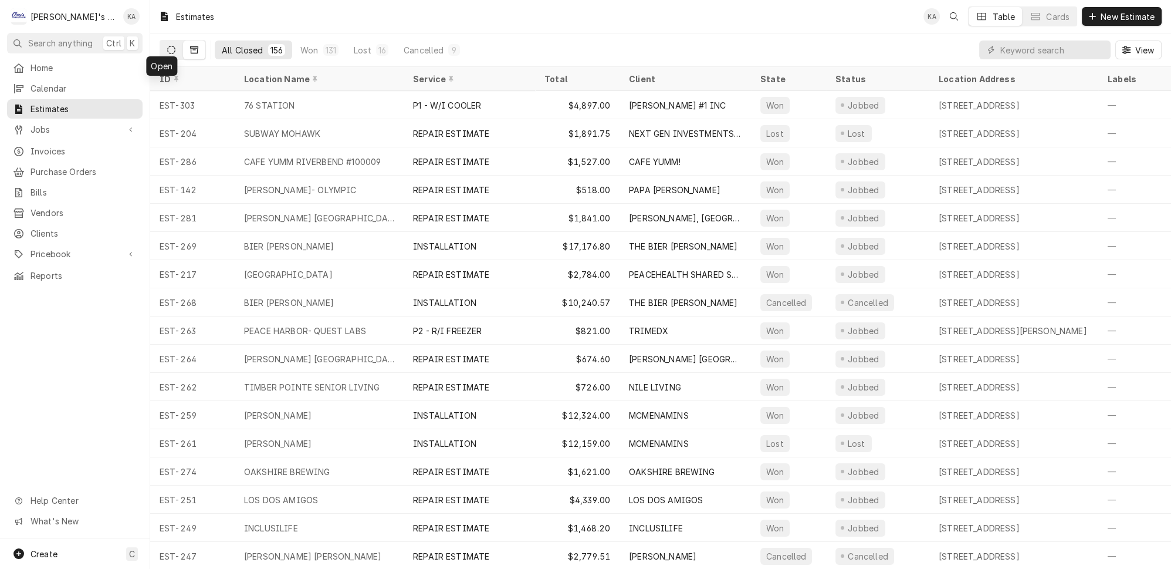
click at [167, 46] on icon "Dynamic Content Wrapper" at bounding box center [171, 50] width 8 height 8
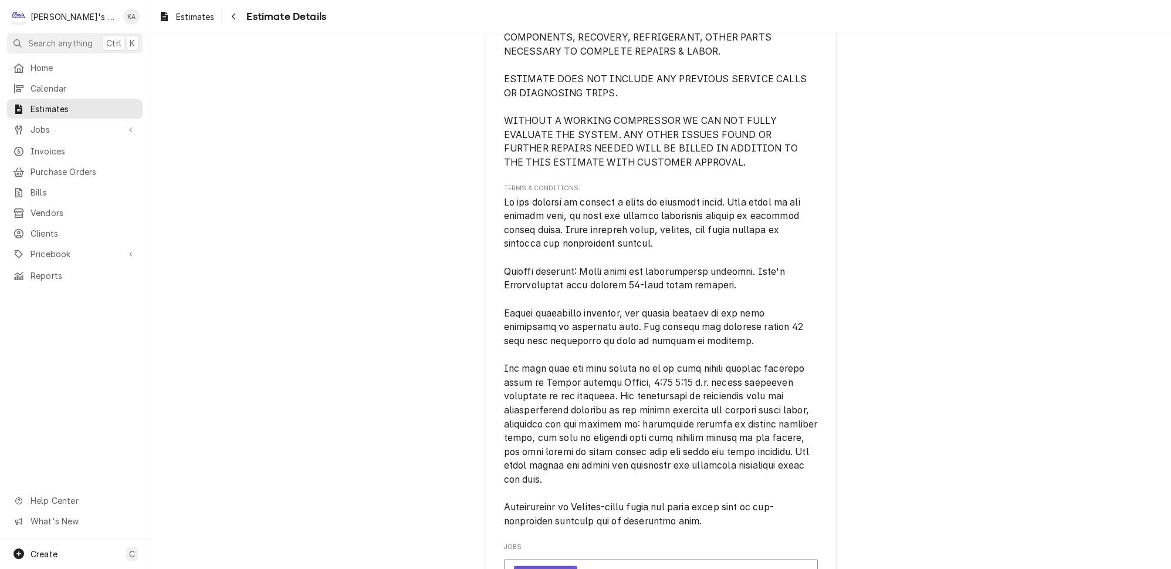
scroll to position [3447, 0]
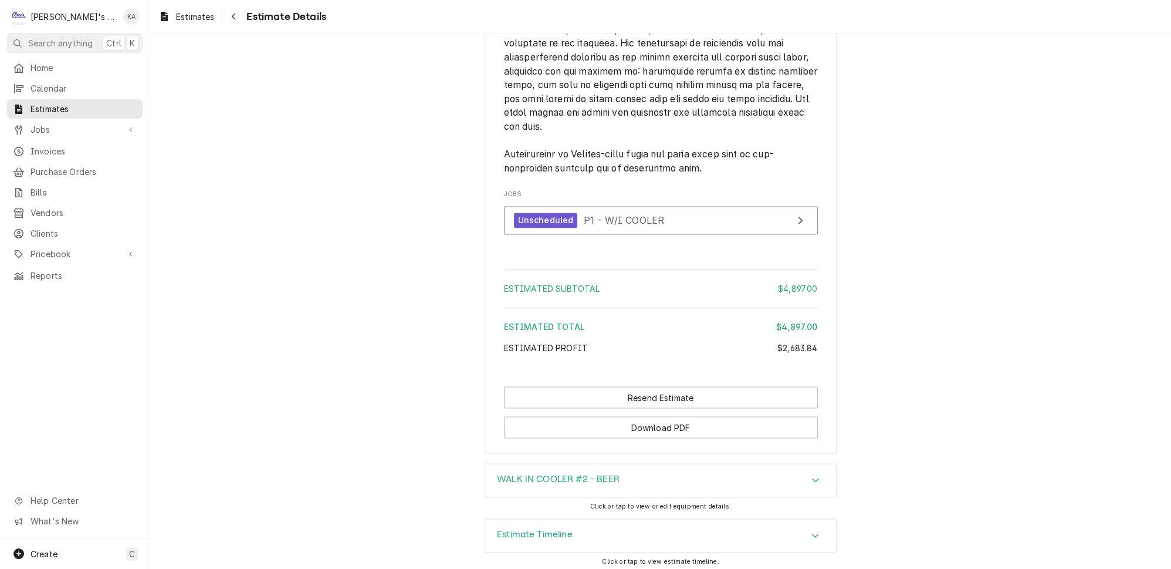
click at [812, 531] on icon "Accordion Header" at bounding box center [816, 535] width 8 height 9
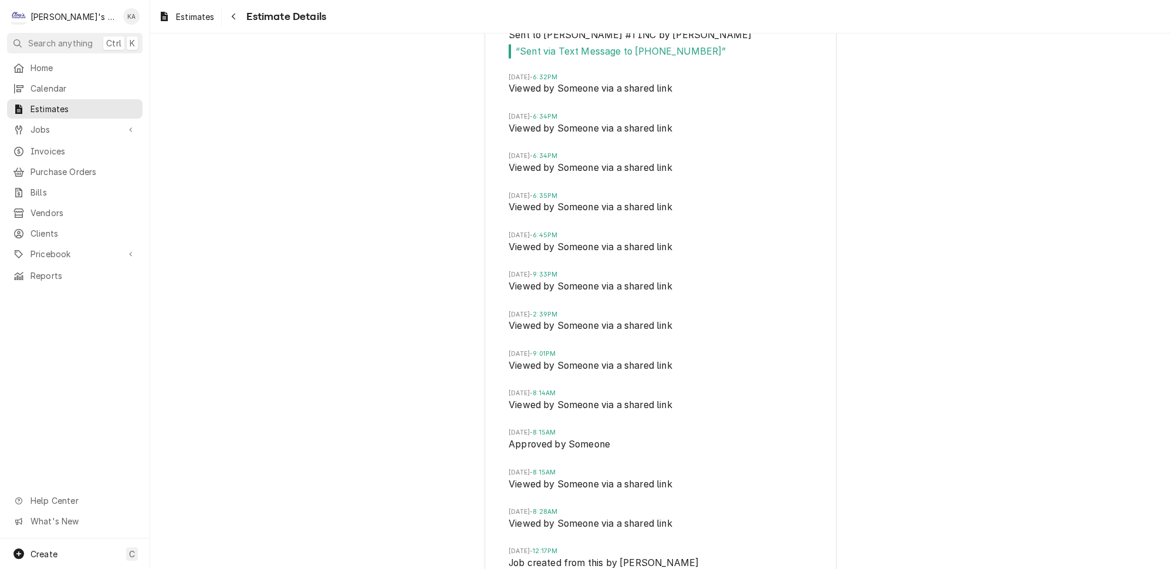
scroll to position [4096, 0]
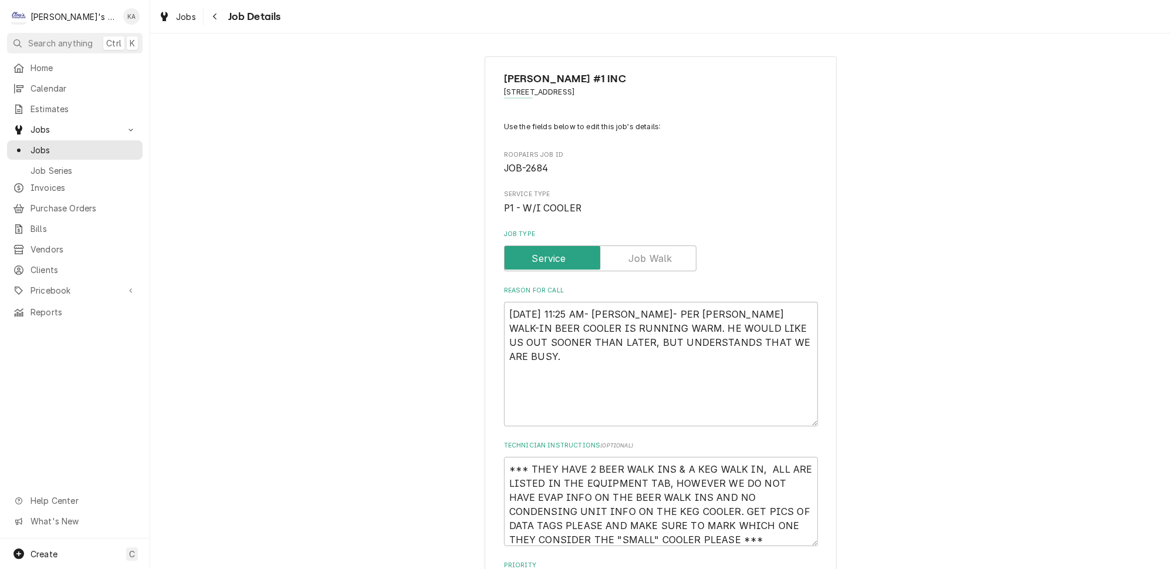
drag, startPoint x: 795, startPoint y: 344, endPoint x: 798, endPoint y: 418, distance: 74.0
click at [798, 418] on textarea "8/13/2025 11:25 AM- KASSIE- PER CHRIS- SMALL WALK-IN BEER COOLER IS RUNNING WAR…" at bounding box center [661, 364] width 314 height 124
click at [781, 335] on textarea "8/13/2025 11:25 AM- KASSIE- PER CHRIS- SMALL WALK-IN BEER COOLER IS RUNNING WAR…" at bounding box center [661, 364] width 314 height 124
type textarea "x"
type textarea "8/13/2025 11:25 AM- KASSIE- PER CHRIS- SMALL WALK-IN BEER COOLER IS RUNNING WAR…"
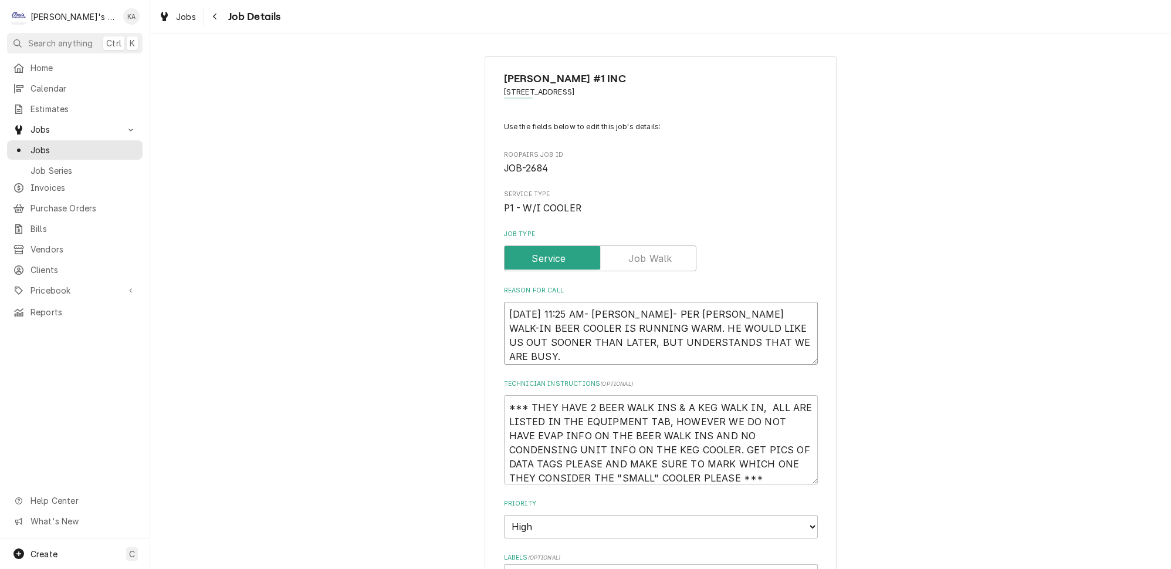
type textarea "x"
type textarea "8/13/2025 11:25 AM- KASSIE- PER CHRIS- SMALL WALK-IN BEER COOLER IS RUNNING WAR…"
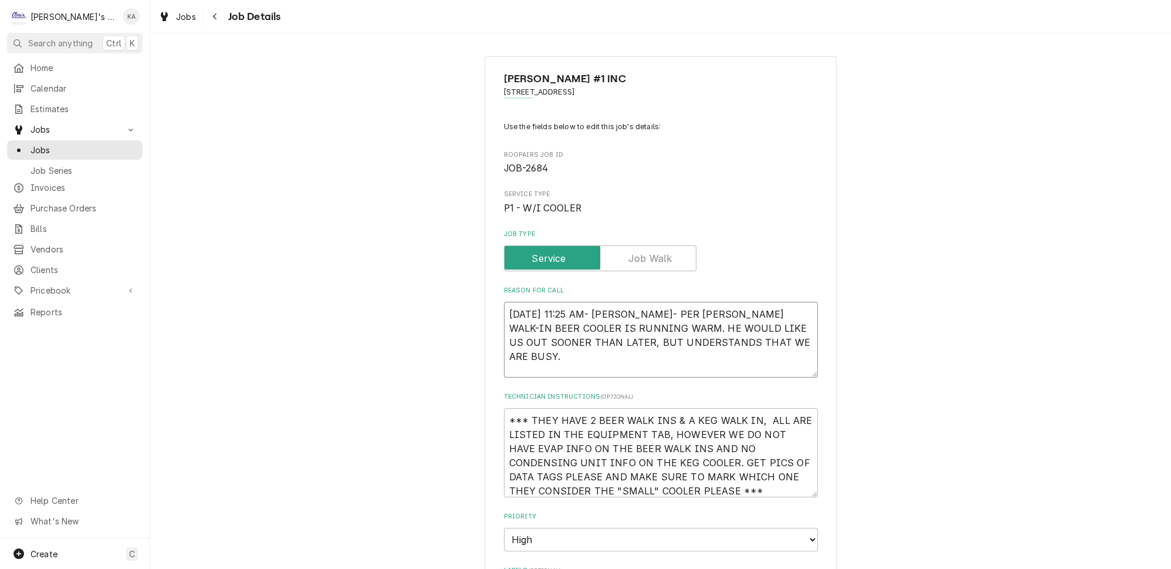
scroll to position [8, 0]
type textarea "x"
type textarea "8/13/2025 11:25 AM- KASSIE- PER CHRIS- SMALL WALK-IN BEER COOLER IS RUNNING WAR…"
type textarea "x"
type textarea "8/13/2025 11:25 AM- KASSIE- PER CHRIS- SMALL WALK-IN BEER COOLER IS RUNNING WAR…"
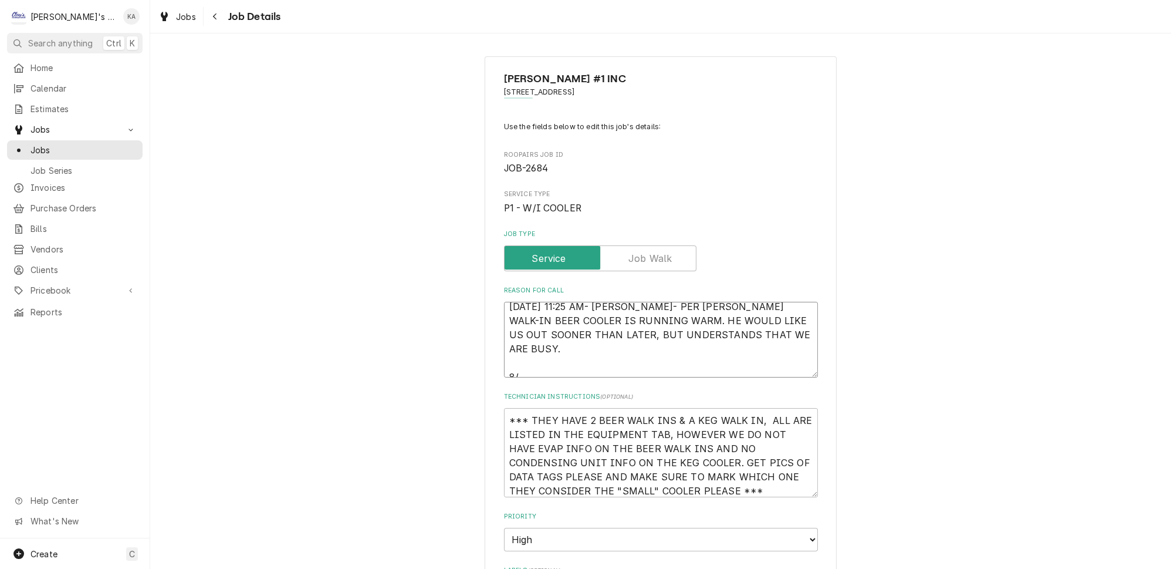
type textarea "x"
type textarea "8/13/2025 11:25 AM- KASSIE- PER CHRIS- SMALL WALK-IN BEER COOLER IS RUNNING WAR…"
type textarea "x"
type textarea "8/13/2025 11:25 AM- KASSIE- PER CHRIS- SMALL WALK-IN BEER COOLER IS RUNNING WAR…"
type textarea "x"
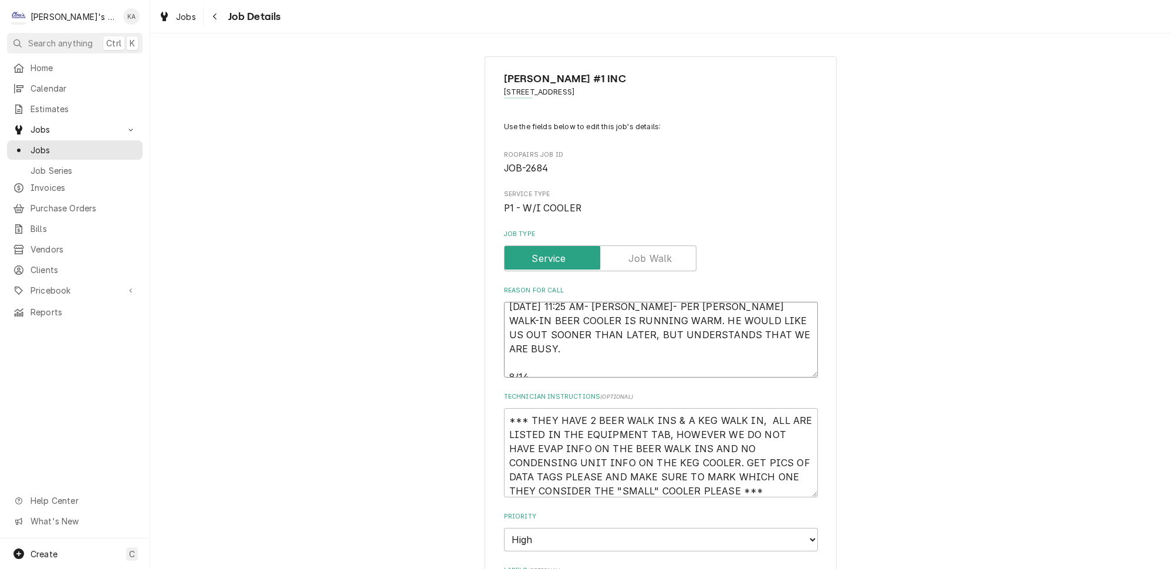
type textarea "8/13/2025 11:25 AM- KASSIE- PER CHRIS- SMALL WALK-IN BEER COOLER IS RUNNING WAR…"
type textarea "x"
type textarea "8/13/2025 11:25 AM- KASSIE- PER CHRIS- SMALL WALK-IN BEER COOLER IS RUNNING WAR…"
type textarea "x"
type textarea "8/13/2025 11:25 AM- KASSIE- PER CHRIS- SMALL WALK-IN BEER COOLER IS RUNNING WAR…"
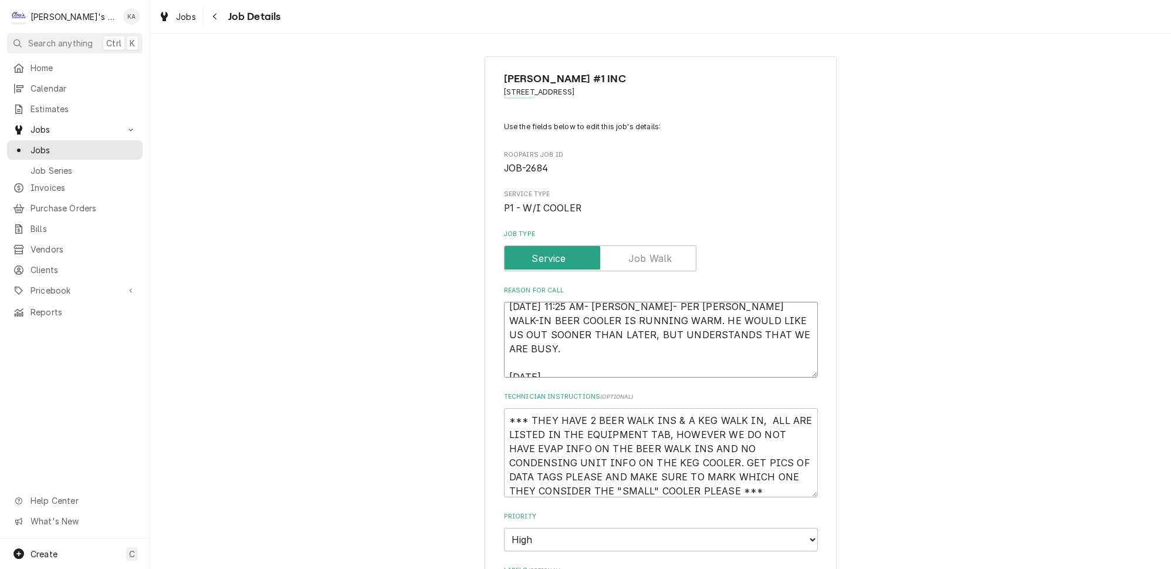
type textarea "x"
type textarea "8/13/2025 11:25 AM- KASSIE- PER CHRIS- SMALL WALK-IN BEER COOLER IS RUNNING WAR…"
type textarea "x"
type textarea "8/13/2025 11:25 AM- KASSIE- PER CHRIS- SMALL WALK-IN BEER COOLER IS RUNNING WAR…"
type textarea "x"
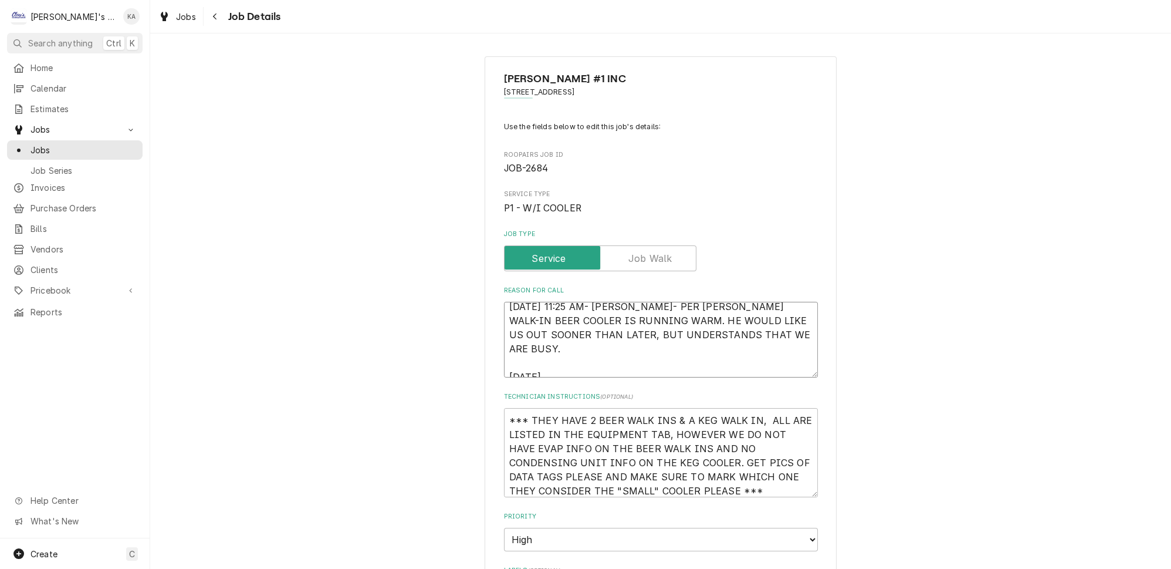
type textarea "8/13/2025 11:25 AM- KASSIE- PER CHRIS- SMALL WALK-IN BEER COOLER IS RUNNING WAR…"
type textarea "x"
type textarea "8/13/2025 11:25 AM- KASSIE- PER CHRIS- SMALL WALK-IN BEER COOLER IS RUNNING WAR…"
type textarea "x"
type textarea "8/13/2025 11:25 AM- KASSIE- PER CHRIS- SMALL WALK-IN BEER COOLER IS RUNNING WAR…"
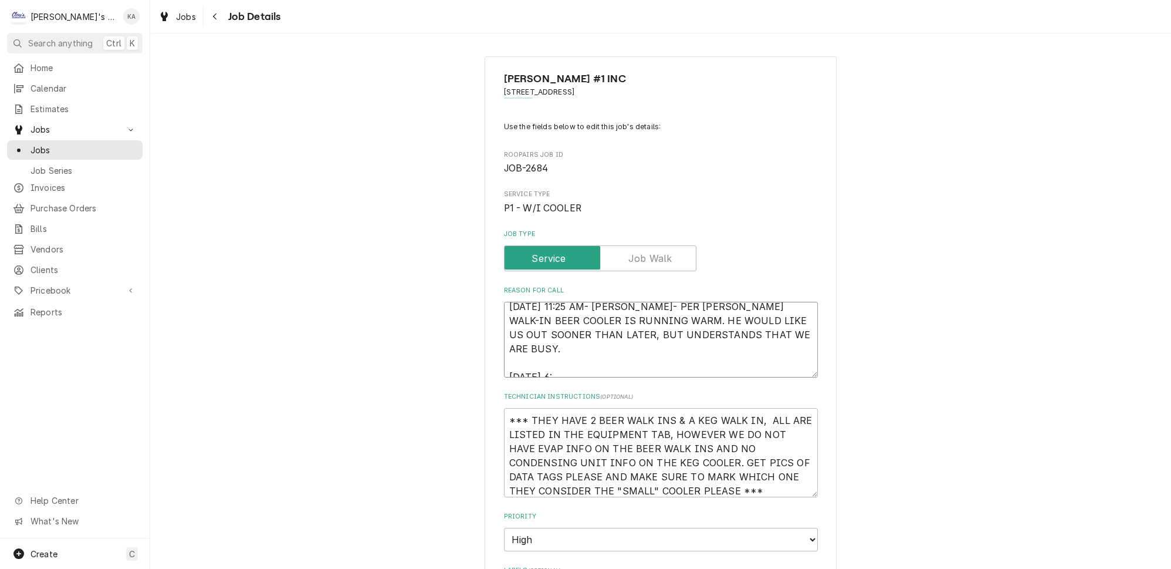
type textarea "x"
type textarea "8/13/2025 11:25 AM- KASSIE- PER CHRIS- SMALL WALK-IN BEER COOLER IS RUNNING WAR…"
type textarea "x"
type textarea "8/13/2025 11:25 AM- KASSIE- PER CHRIS- SMALL WALK-IN BEER COOLER IS RUNNING WAR…"
type textarea "x"
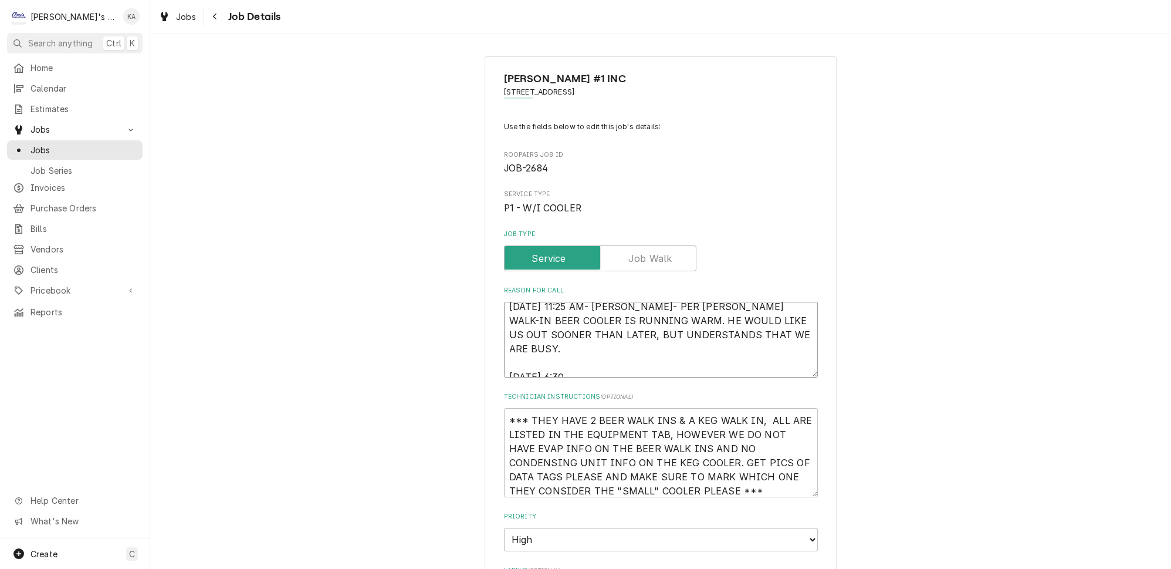
type textarea "8/13/2025 11:25 AM- KASSIE- PER CHRIS- SMALL WALK-IN BEER COOLER IS RUNNING WAR…"
type textarea "x"
type textarea "8/13/2025 11:25 AM- KASSIE- PER CHRIS- SMALL WALK-IN BEER COOLER IS RUNNING WAR…"
type textarea "x"
type textarea "8/13/2025 11:25 AM- KASSIE- PER CHRIS- SMALL WALK-IN BEER COOLER IS RUNNING WAR…"
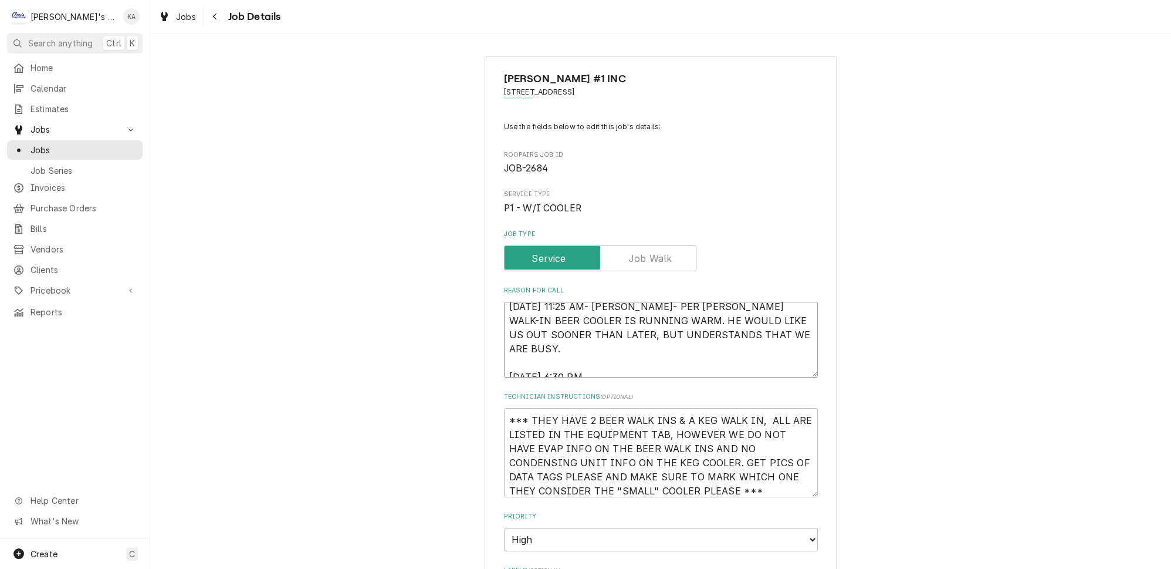
type textarea "x"
type textarea "8/13/2025 11:25 AM- KASSIE- PER CHRIS- SMALL WALK-IN BEER COOLER IS RUNNING WAR…"
type textarea "x"
type textarea "8/13/2025 11:25 AM- KASSIE- PER CHRIS- SMALL WALK-IN BEER COOLER IS RUNNING WAR…"
type textarea "x"
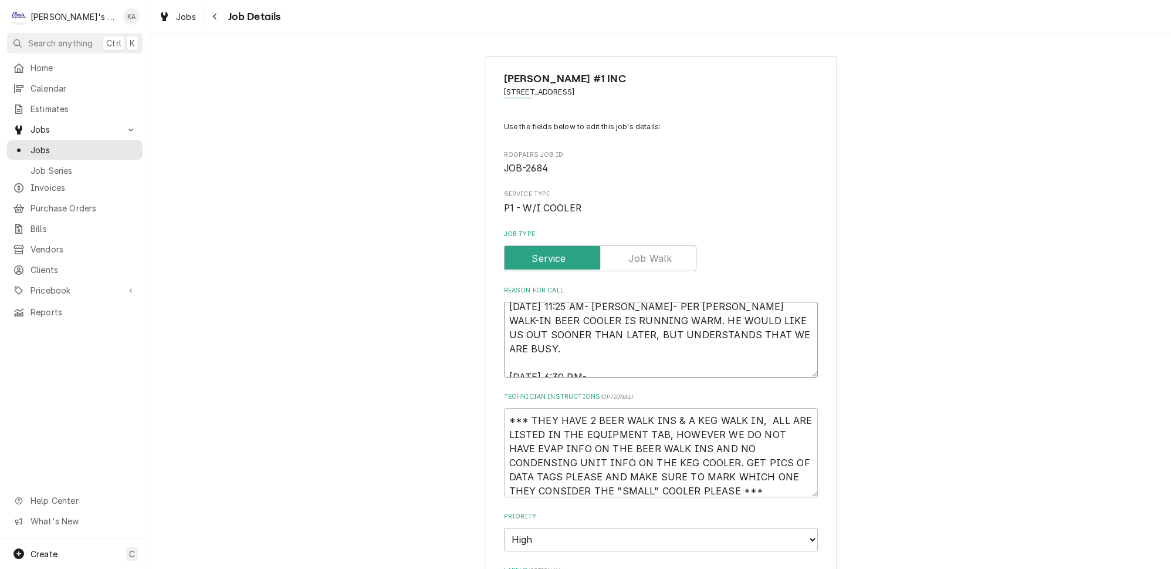
type textarea "8/13/2025 11:25 AM- KASSIE- PER CHRIS- SMALL WALK-IN BEER COOLER IS RUNNING WAR…"
type textarea "x"
type textarea "8/13/2025 11:25 AM- KASSIE- PER CHRIS- SMALL WALK-IN BEER COOLER IS RUNNING WAR…"
type textarea "x"
type textarea "8/13/2025 11:25 AM- KASSIE- PER CHRIS- SMALL WALK-IN BEER COOLER IS RUNNING WAR…"
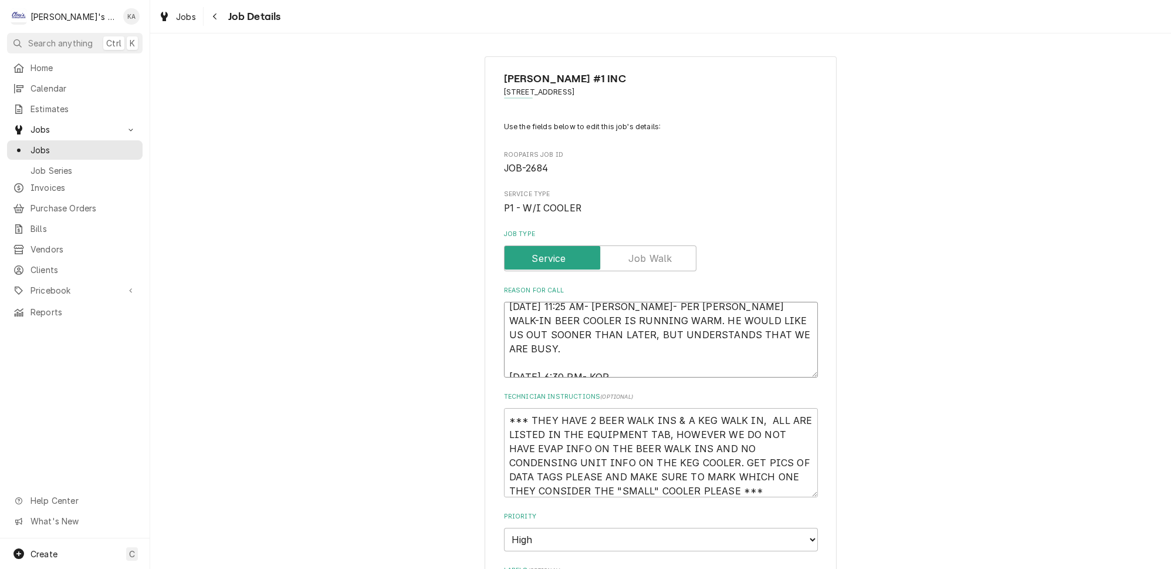
type textarea "x"
type textarea "8/13/2025 11:25 AM- KASSIE- PER CHRIS- SMALL WALK-IN BEER COOLER IS RUNNING WAR…"
type textarea "x"
type textarea "8/13/2025 11:25 AM- KASSIE- PER CHRIS- SMALL WALK-IN BEER COOLER IS RUNNING WAR…"
type textarea "x"
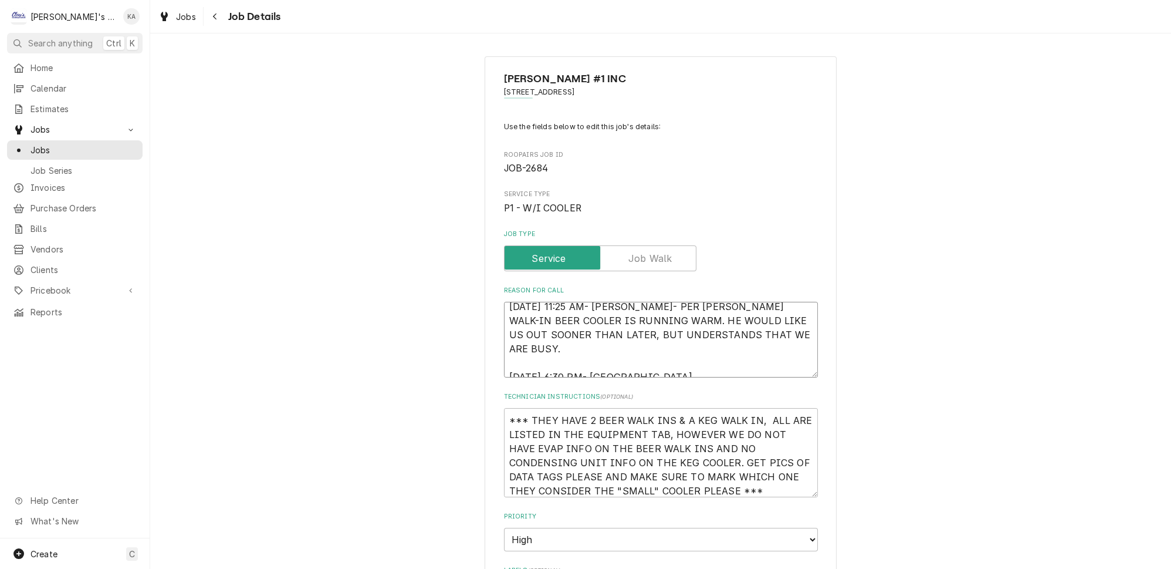
type textarea "8/13/2025 11:25 AM- KASSIE- PER CHRIS- SMALL WALK-IN BEER COOLER IS RUNNING WAR…"
type textarea "x"
type textarea "8/13/2025 11:25 AM- KASSIE- PER CHRIS- SMALL WALK-IN BEER COOLER IS RUNNING WAR…"
type textarea "x"
type textarea "8/13/2025 11:25 AM- KASSIE- PER CHRIS- SMALL WALK-IN BEER COOLER IS RUNNING WAR…"
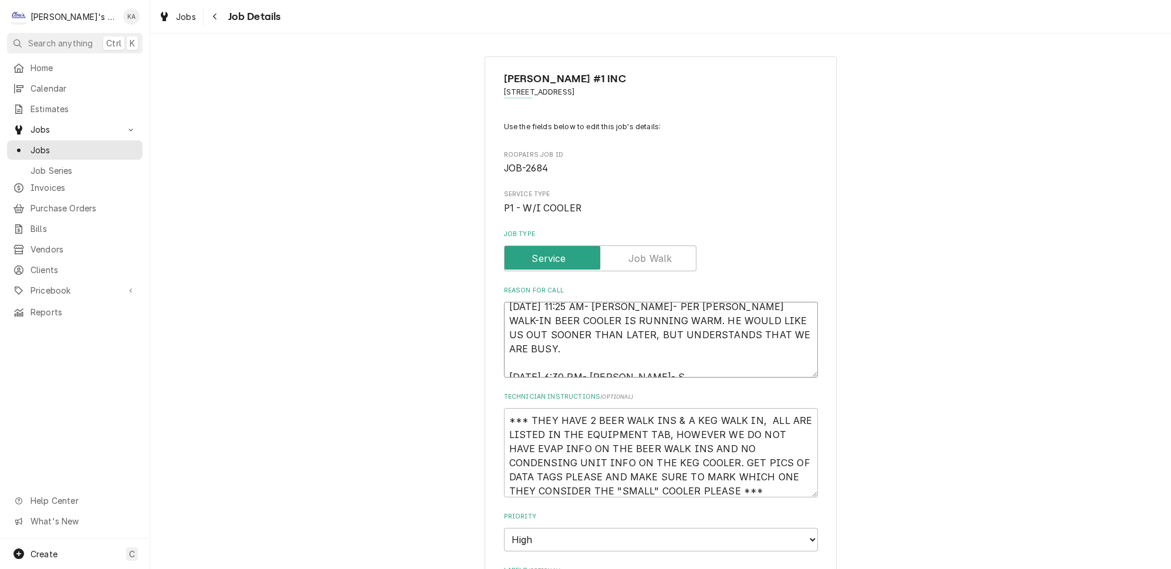
type textarea "x"
type textarea "8/13/2025 11:25 AM- KASSIE- PER CHRIS- SMALL WALK-IN BEER COOLER IS RUNNING WAR…"
type textarea "x"
type textarea "8/13/2025 11:25 AM- KASSIE- PER CHRIS- SMALL WALK-IN BEER COOLER IS RUNNING WAR…"
type textarea "x"
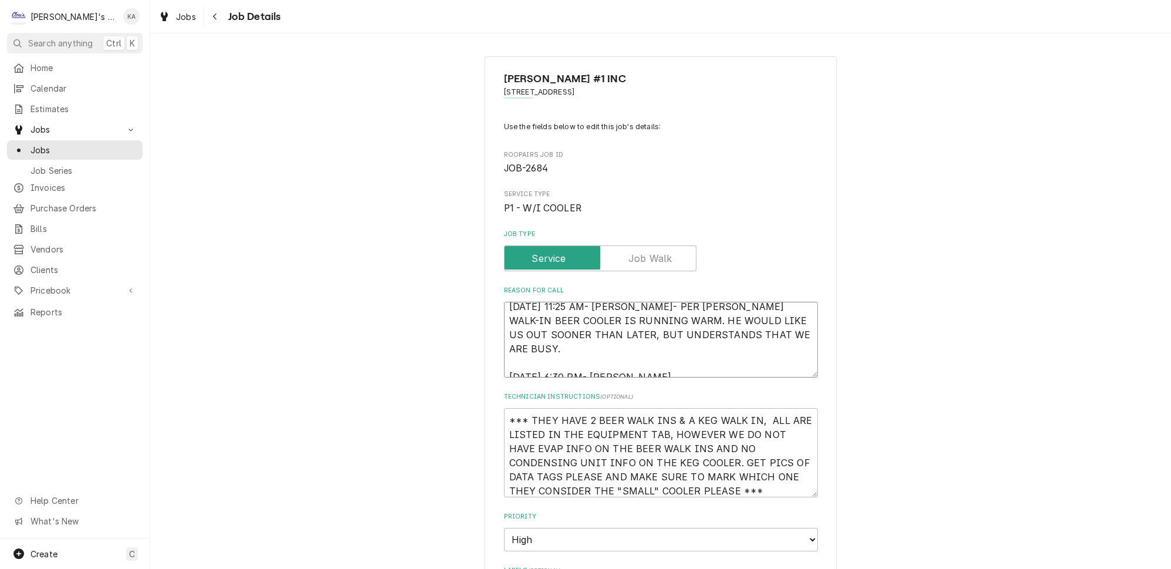
type textarea "8/13/2025 11:25 AM- KASSIE- PER CHRIS- SMALL WALK-IN BEER COOLER IS RUNNING WAR…"
type textarea "x"
type textarea "8/13/2025 11:25 AM- KASSIE- PER CHRIS- SMALL WALK-IN BEER COOLER IS RUNNING WAR…"
type textarea "x"
type textarea "8/13/2025 11:25 AM- KASSIE- PER CHRIS- SMALL WALK-IN BEER COOLER IS RUNNING WAR…"
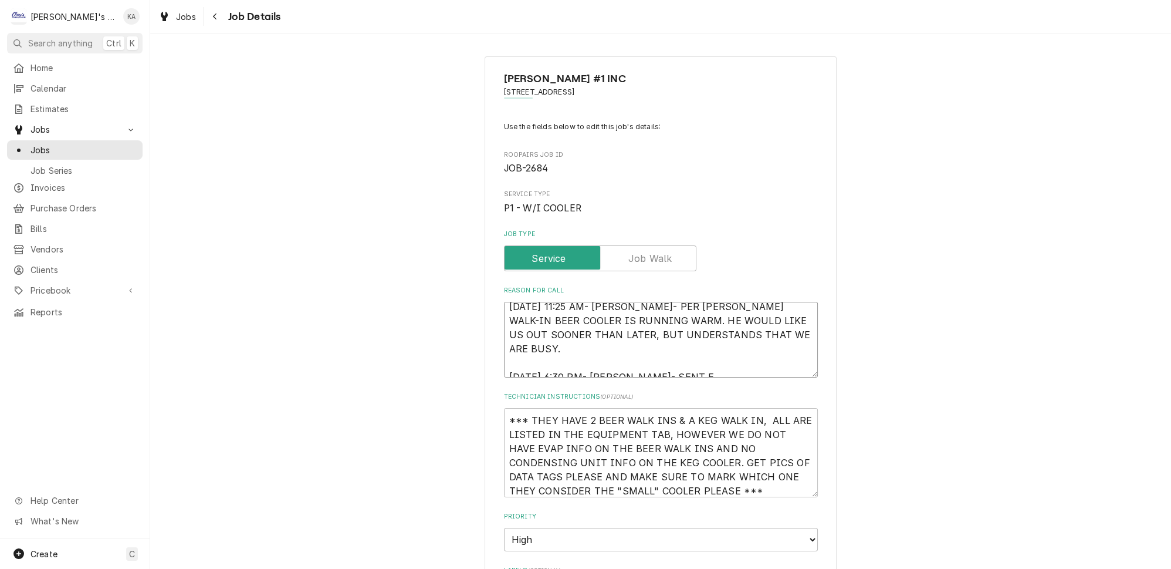
type textarea "x"
type textarea "8/13/2025 11:25 AM- KASSIE- PER CHRIS- SMALL WALK-IN BEER COOLER IS RUNNING WAR…"
type textarea "x"
type textarea "8/13/2025 11:25 AM- KASSIE- PER CHRIS- SMALL WALK-IN BEER COOLER IS RUNNING WAR…"
type textarea "x"
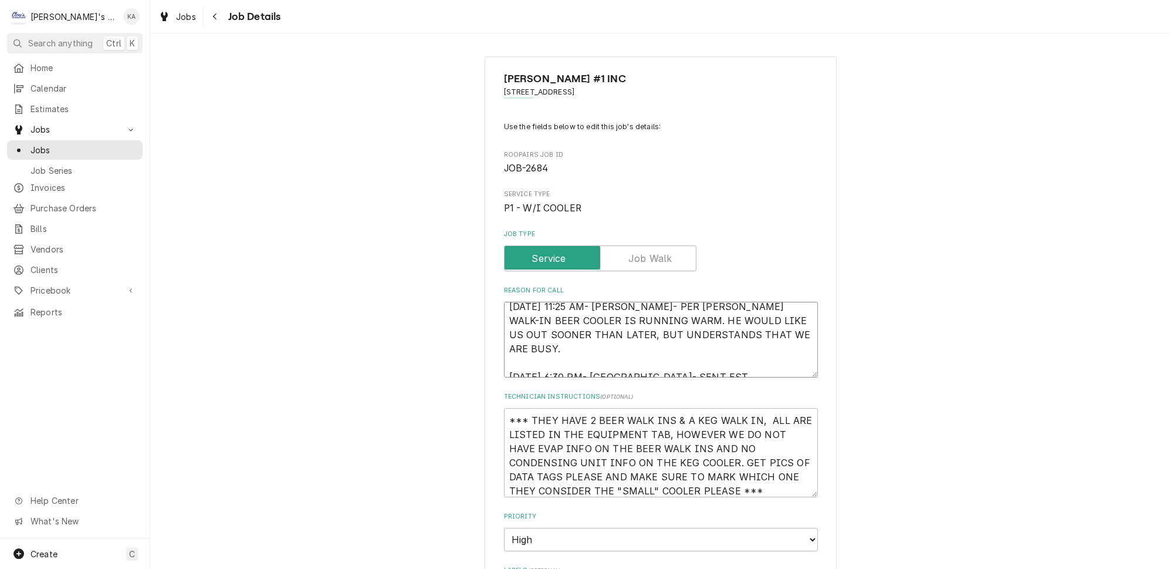
type textarea "8/13/2025 11:25 AM- KASSIE- PER CHRIS- SMALL WALK-IN BEER COOLER IS RUNNING WAR…"
type textarea "x"
type textarea "8/13/2025 11:25 AM- KASSIE- PER CHRIS- SMALL WALK-IN BEER COOLER IS RUNNING WAR…"
type textarea "x"
type textarea "8/13/2025 11:25 AM- KASSIE- PER CHRIS- SMALL WALK-IN BEER COOLER IS RUNNING WAR…"
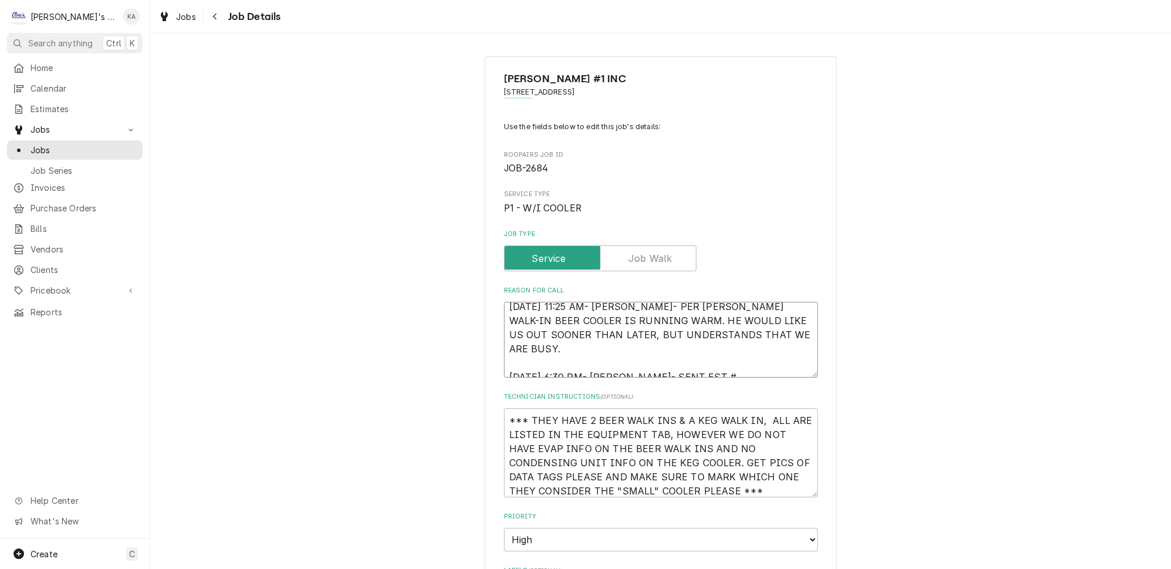
type textarea "x"
type textarea "8/13/2025 11:25 AM- KASSIE- PER CHRIS- SMALL WALK-IN BEER COOLER IS RUNNING WAR…"
type textarea "x"
type textarea "8/13/2025 11:25 AM- KASSIE- PER CHRIS- SMALL WALK-IN BEER COOLER IS RUNNING WAR…"
type textarea "x"
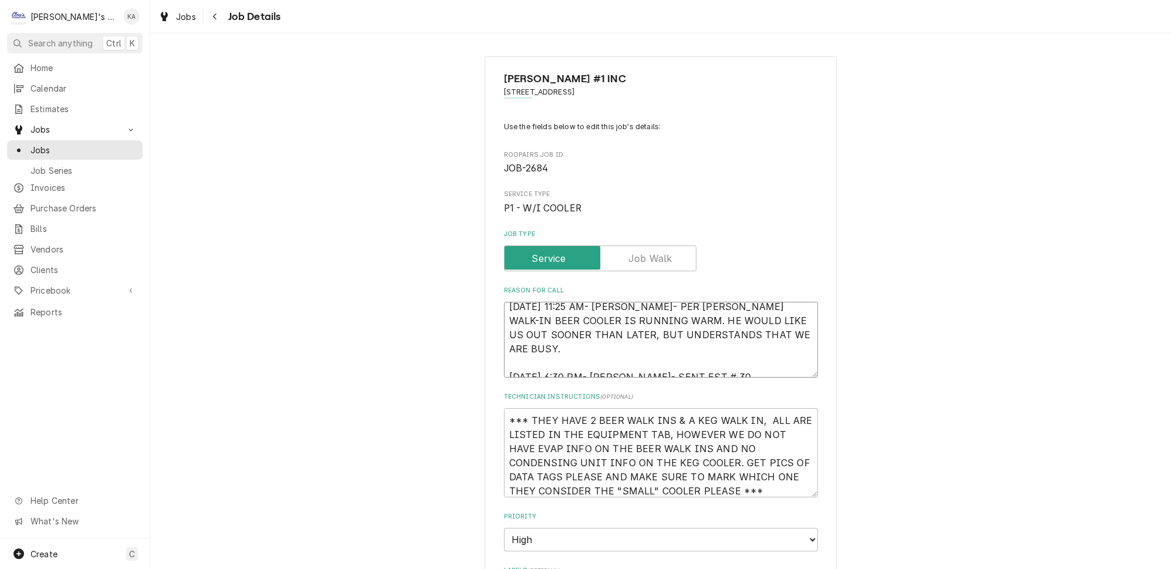
type textarea "8/13/2025 11:25 AM- KASSIE- PER CHRIS- SMALL WALK-IN BEER COOLER IS RUNNING WAR…"
type textarea "x"
type textarea "8/13/2025 11:25 AM- KASSIE- PER CHRIS- SMALL WALK-IN BEER COOLER IS RUNNING WAR…"
type textarea "x"
type textarea "8/13/2025 11:25 AM- KASSIE- PER CHRIS- SMALL WALK-IN BEER COOLER IS RUNNING WAR…"
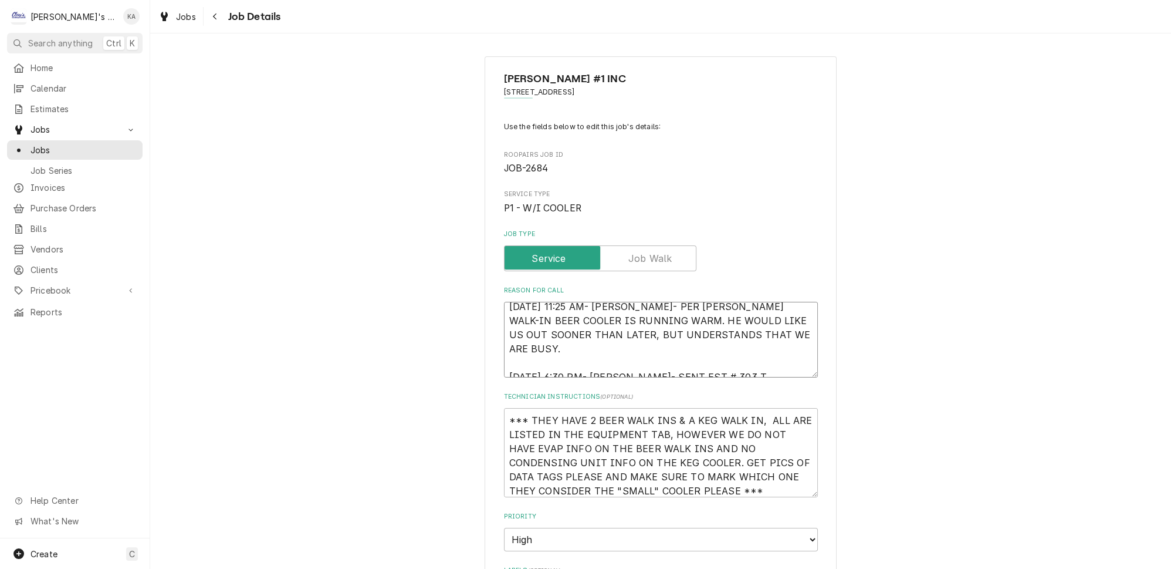
type textarea "x"
type textarea "8/13/2025 11:25 AM- KASSIE- PER CHRIS- SMALL WALK-IN BEER COOLER IS RUNNING WAR…"
type textarea "x"
type textarea "8/13/2025 11:25 AM- KASSIE- PER CHRIS- SMALL WALK-IN BEER COOLER IS RUNNING WAR…"
type textarea "x"
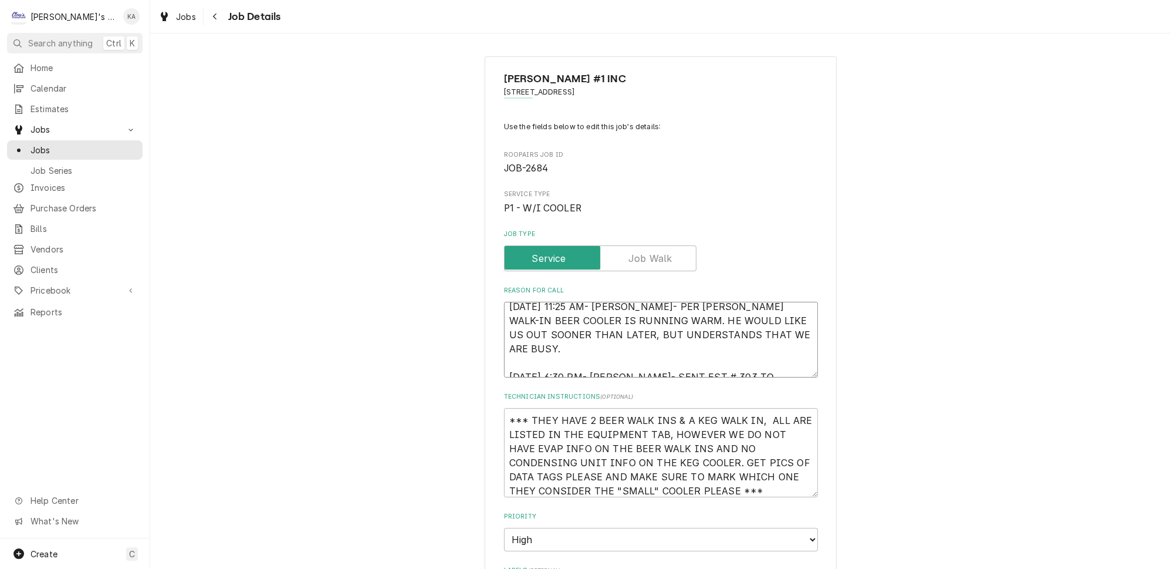
type textarea "8/13/2025 11:25 AM- KASSIE- PER CHRIS- SMALL WALK-IN BEER COOLER IS RUNNING WAR…"
type textarea "x"
type textarea "8/13/2025 11:25 AM- KASSIE- PER CHRIS- SMALL WALK-IN BEER COOLER IS RUNNING WAR…"
type textarea "x"
type textarea "8/13/2025 11:25 AM- KASSIE- PER CHRIS- SMALL WALK-IN BEER COOLER IS RUNNING WAR…"
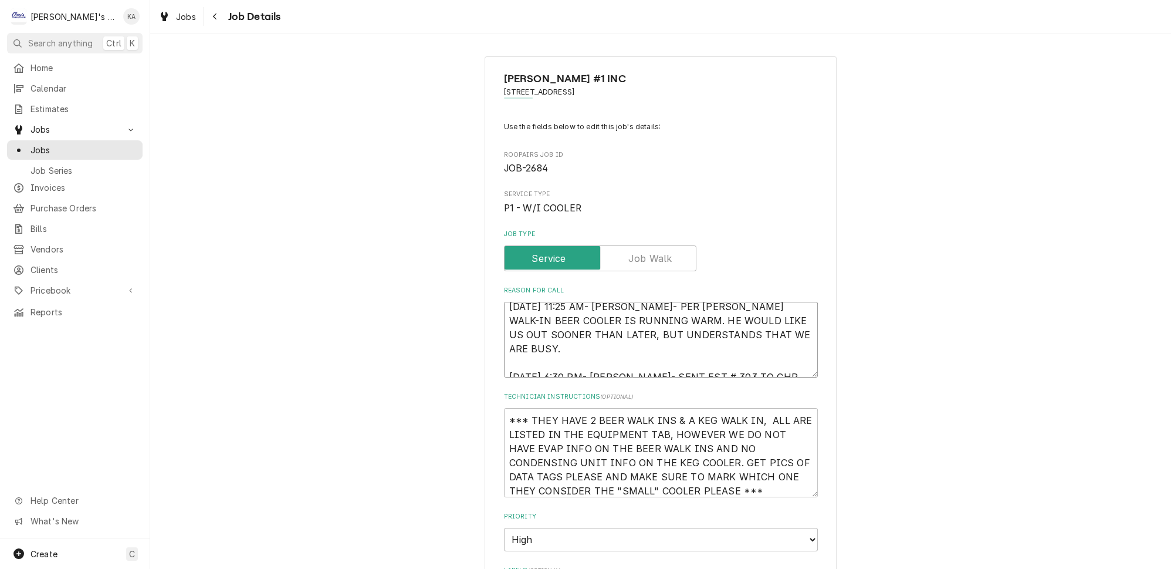
type textarea "x"
type textarea "8/13/2025 11:25 AM- KASSIE- PER CHRIS- SMALL WALK-IN BEER COOLER IS RUNNING WAR…"
type textarea "x"
type textarea "8/13/2025 11:25 AM- KASSIE- PER CHRIS- SMALL WALK-IN BEER COOLER IS RUNNING WAR…"
type textarea "x"
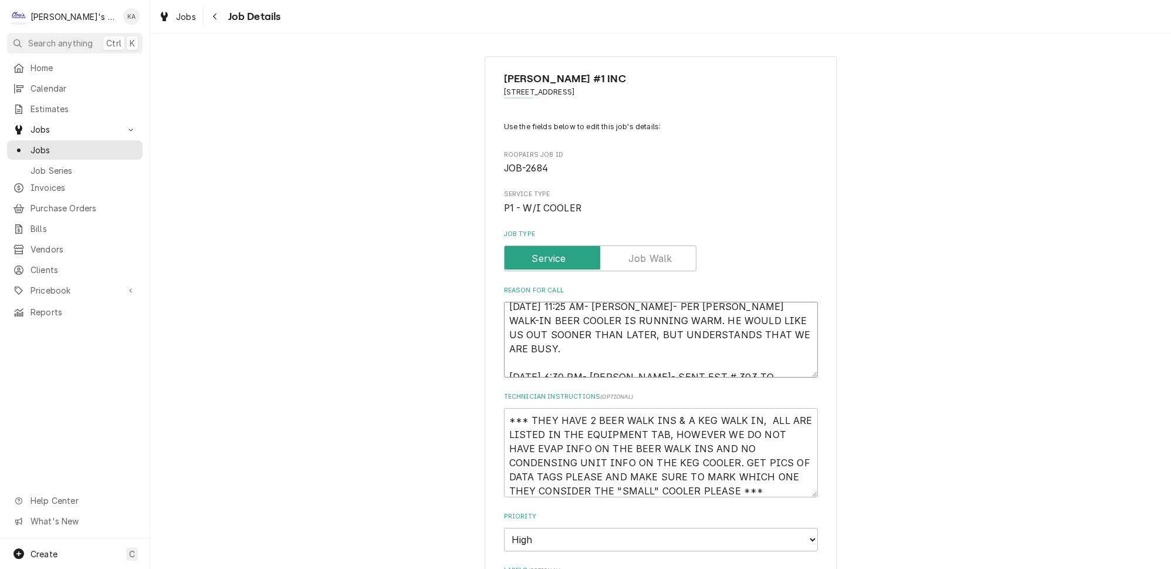
type textarea "8/13/2025 11:25 AM- KASSIE- PER CHRIS- SMALL WALK-IN BEER COOLER IS RUNNING WAR…"
type textarea "x"
type textarea "8/13/2025 11:25 AM- KASSIE- PER CHRIS- SMALL WALK-IN BEER COOLER IS RUNNING WAR…"
type textarea "x"
type textarea "8/13/2025 11:25 AM- KASSIE- PER CHRIS- SMALL WALK-IN BEER COOLER IS RUNNING WAR…"
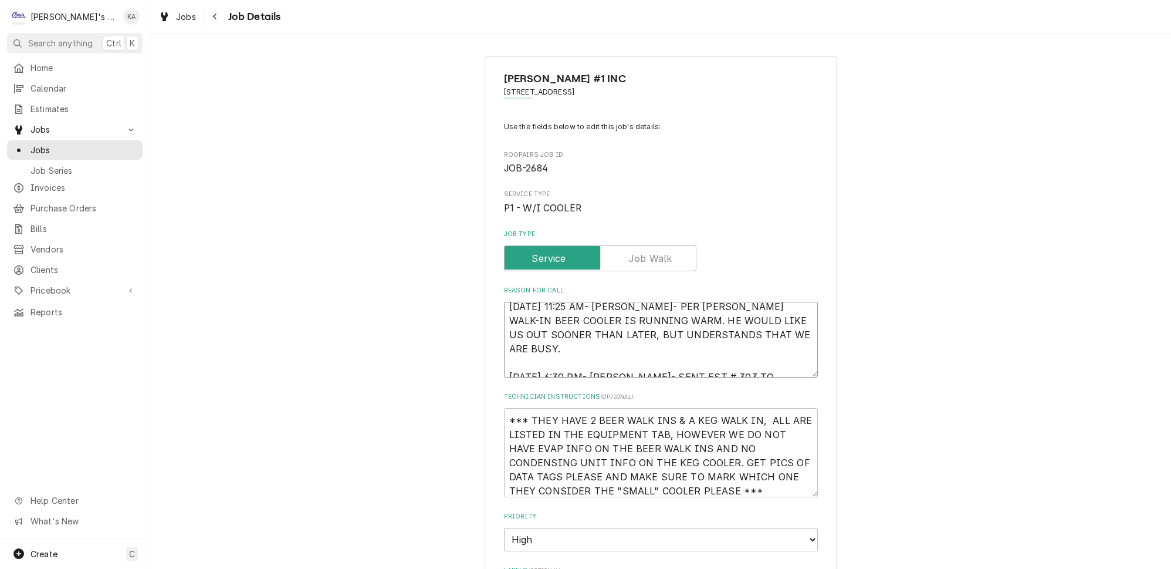
type textarea "x"
type textarea "8/13/2025 11:25 AM- KASSIE- PER CHRIS- SMALL WALK-IN BEER COOLER IS RUNNING WAR…"
type textarea "x"
type textarea "8/13/2025 11:25 AM- KASSIE- PER CHRIS- SMALL WALK-IN BEER COOLER IS RUNNING WAR…"
type textarea "x"
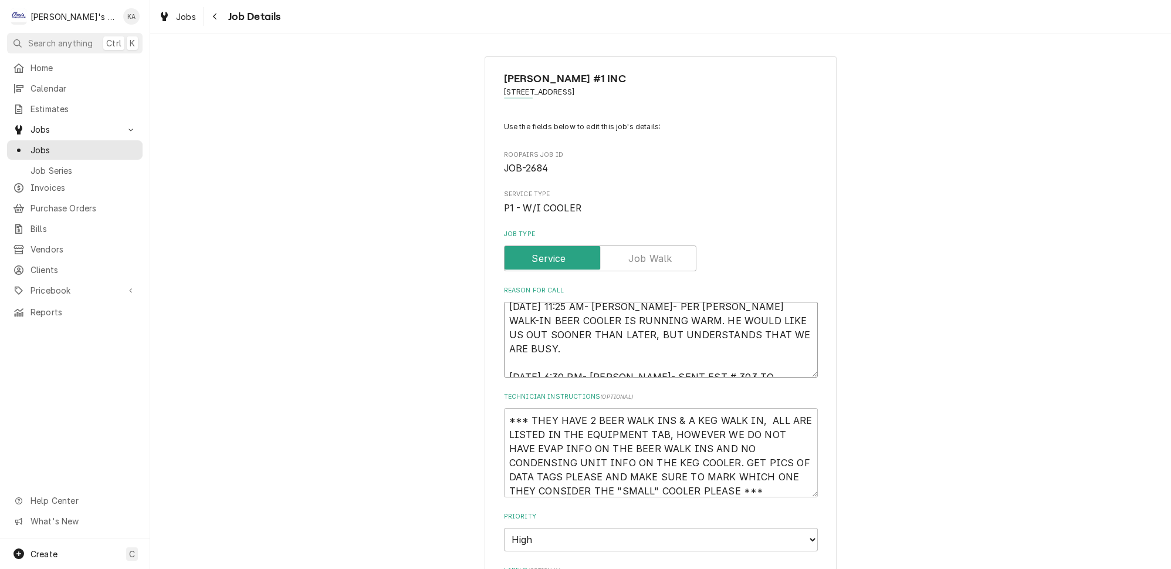
type textarea "8/13/2025 11:25 AM- KASSIE- PER CHRIS- SMALL WALK-IN BEER COOLER IS RUNNING WAR…"
type textarea "x"
type textarea "8/13/2025 11:25 AM- KASSIE- PER CHRIS- SMALL WALK-IN BEER COOLER IS RUNNING WAR…"
type textarea "x"
type textarea "8/13/2025 11:25 AM- KASSIE- PER CHRIS- SMALL WALK-IN BEER COOLER IS RUNNING WAR…"
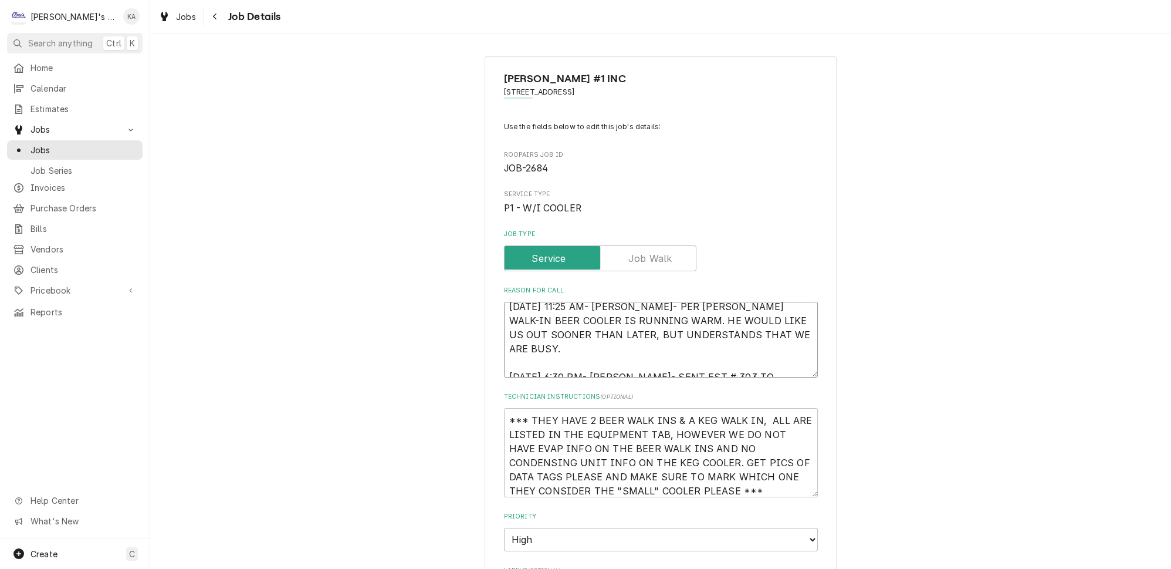
type textarea "x"
type textarea "8/13/2025 11:25 AM- KASSIE- PER CHRIS- SMALL WALK-IN BEER COOLER IS RUNNING WAR…"
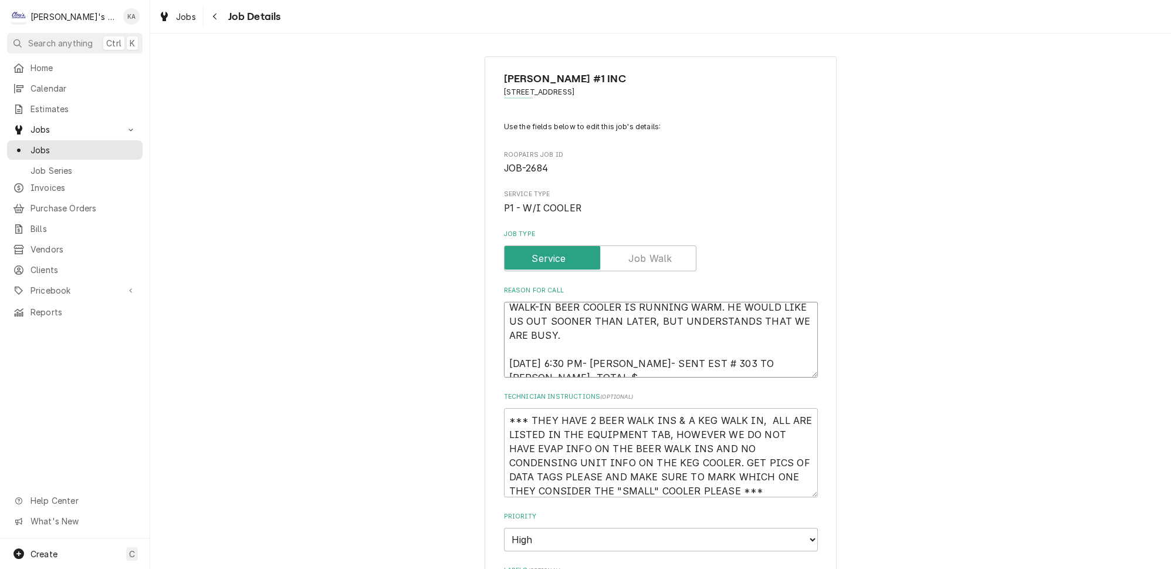
type textarea "x"
type textarea "8/13/2025 11:25 AM- KASSIE- PER CHRIS- SMALL WALK-IN BEER COOLER IS RUNNING WAR…"
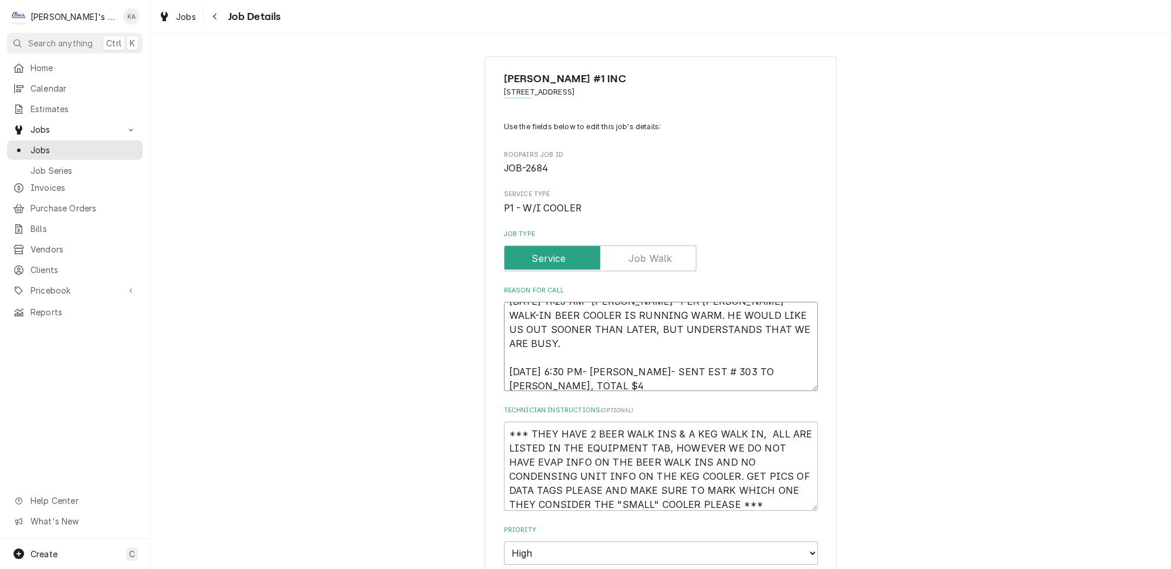
type textarea "x"
type textarea "8/13/2025 11:25 AM- KASSIE- PER CHRIS- SMALL WALK-IN BEER COOLER IS RUNNING WAR…"
type textarea "x"
type textarea "8/13/2025 11:25 AM- KASSIE- PER CHRIS- SMALL WALK-IN BEER COOLER IS RUNNING WAR…"
type textarea "x"
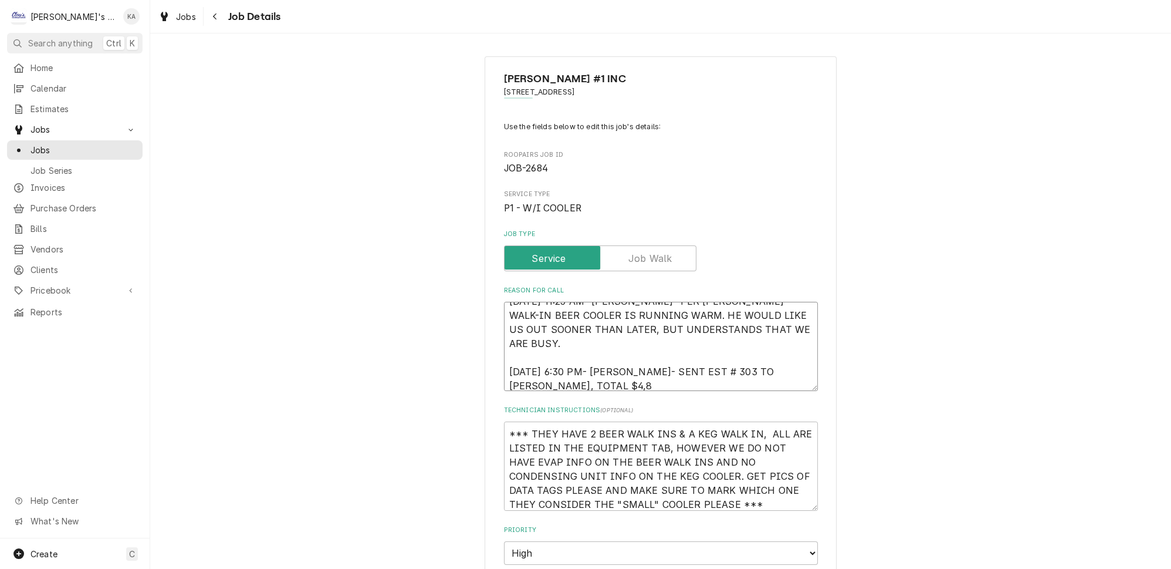
type textarea "8/13/2025 11:25 AM- KASSIE- PER CHRIS- SMALL WALK-IN BEER COOLER IS RUNNING WAR…"
type textarea "x"
type textarea "8/13/2025 11:25 AM- KASSIE- PER CHRIS- SMALL WALK-IN BEER COOLER IS RUNNING WAR…"
type textarea "x"
type textarea "8/13/2025 11:25 AM- KASSIE- PER CHRIS- SMALL WALK-IN BEER COOLER IS RUNNING WAR…"
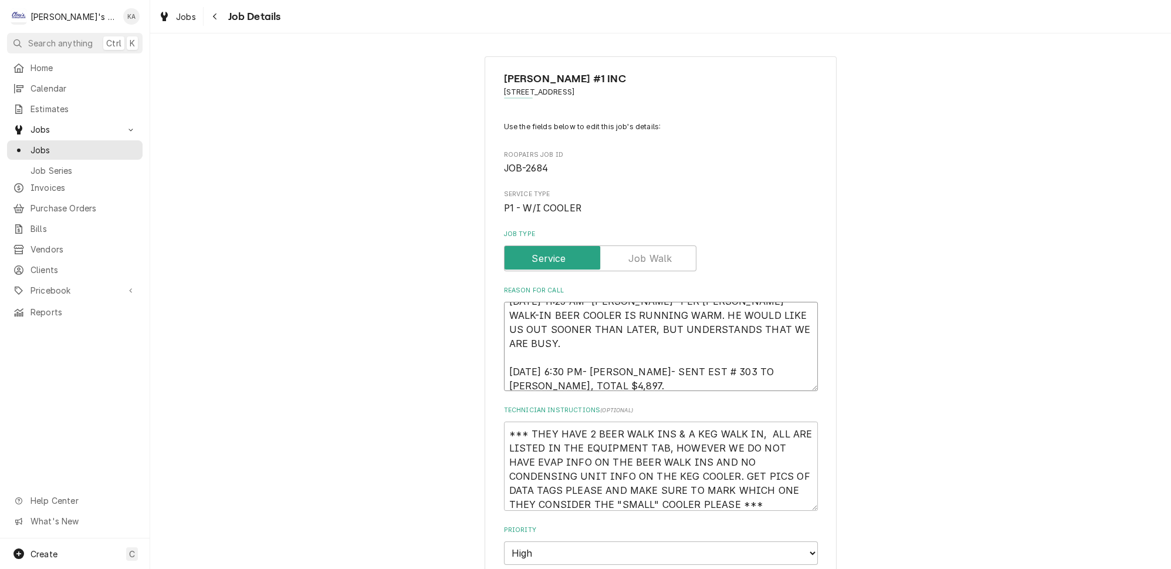
type textarea "x"
type textarea "8/13/2025 11:25 AM- KASSIE- PER CHRIS- SMALL WALK-IN BEER COOLER IS RUNNING WAR…"
type textarea "x"
type textarea "8/13/2025 11:25 AM- KASSIE- PER CHRIS- SMALL WALK-IN BEER COOLER IS RUNNING WAR…"
type textarea "x"
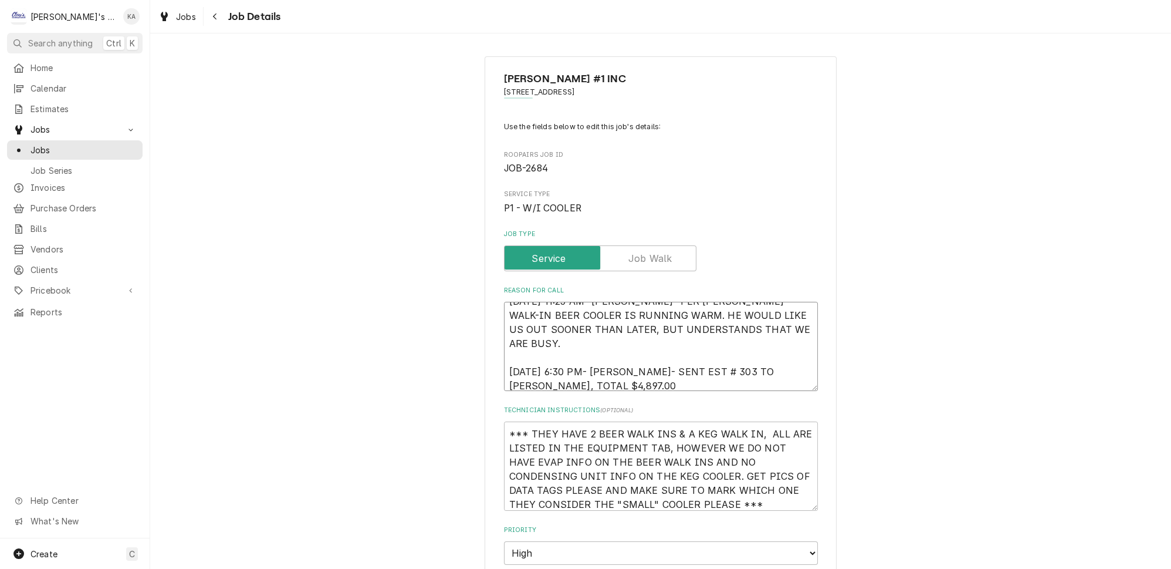
type textarea "8/13/2025 11:25 AM- KASSIE- PER CHRIS- SMALL WALK-IN BEER COOLER IS RUNNING WAR…"
type textarea "x"
type textarea "8/13/2025 11:25 AM- KASSIE- PER CHRIS- SMALL WALK-IN BEER COOLER IS RUNNING WAR…"
type textarea "x"
type textarea "8/13/2025 11:25 AM- KASSIE- PER CHRIS- SMALL WALK-IN BEER COOLER IS RUNNING WAR…"
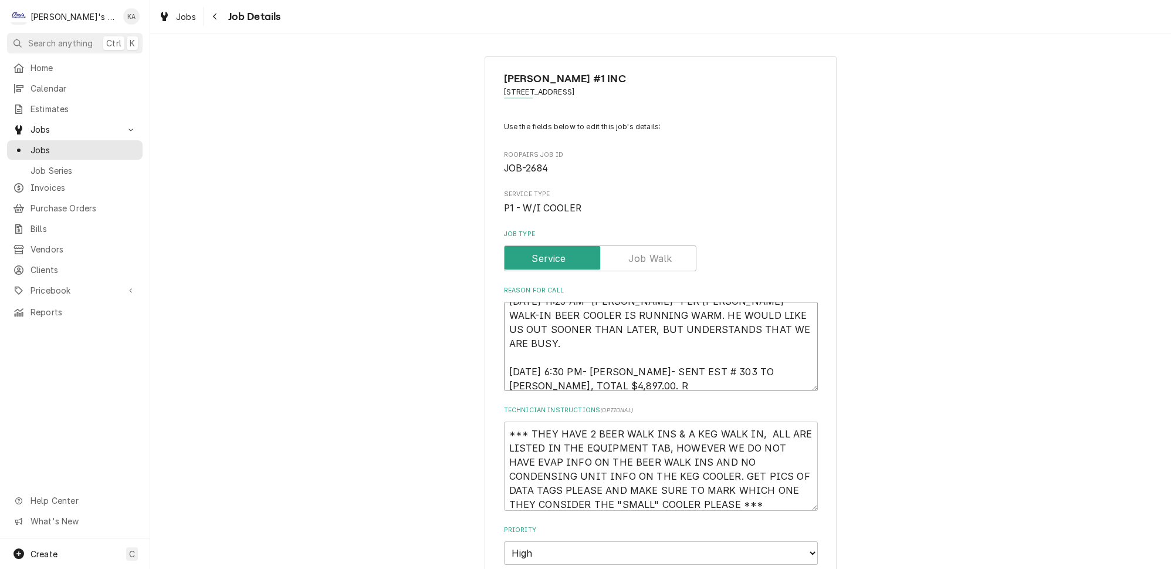
type textarea "x"
type textarea "8/13/2025 11:25 AM- KASSIE- PER CHRIS- SMALL WALK-IN BEER COOLER IS RUNNING WAR…"
type textarea "x"
type textarea "8/13/2025 11:25 AM- KASSIE- PER CHRIS- SMALL WALK-IN BEER COOLER IS RUNNING WAR…"
type textarea "x"
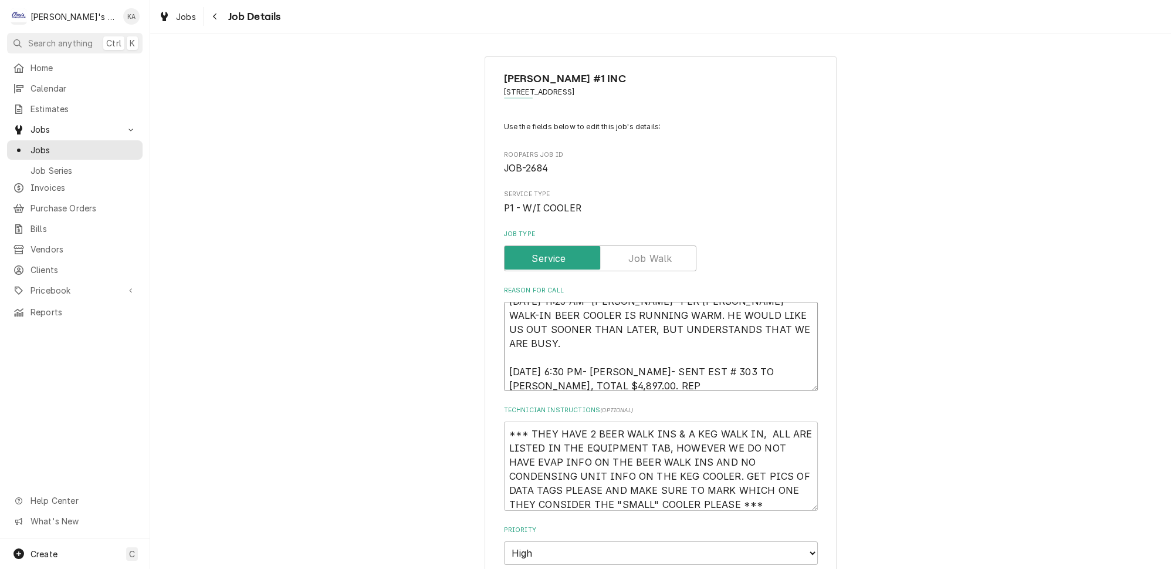
type textarea "8/13/2025 11:25 AM- KASSIE- PER CHRIS- SMALL WALK-IN BEER COOLER IS RUNNING WAR…"
type textarea "x"
type textarea "8/13/2025 11:25 AM- KASSIE- PER CHRIS- SMALL WALK-IN BEER COOLER IS RUNNING WAR…"
type textarea "x"
type textarea "8/13/2025 11:25 AM- KASSIE- PER CHRIS- SMALL WALK-IN BEER COOLER IS RUNNING WAR…"
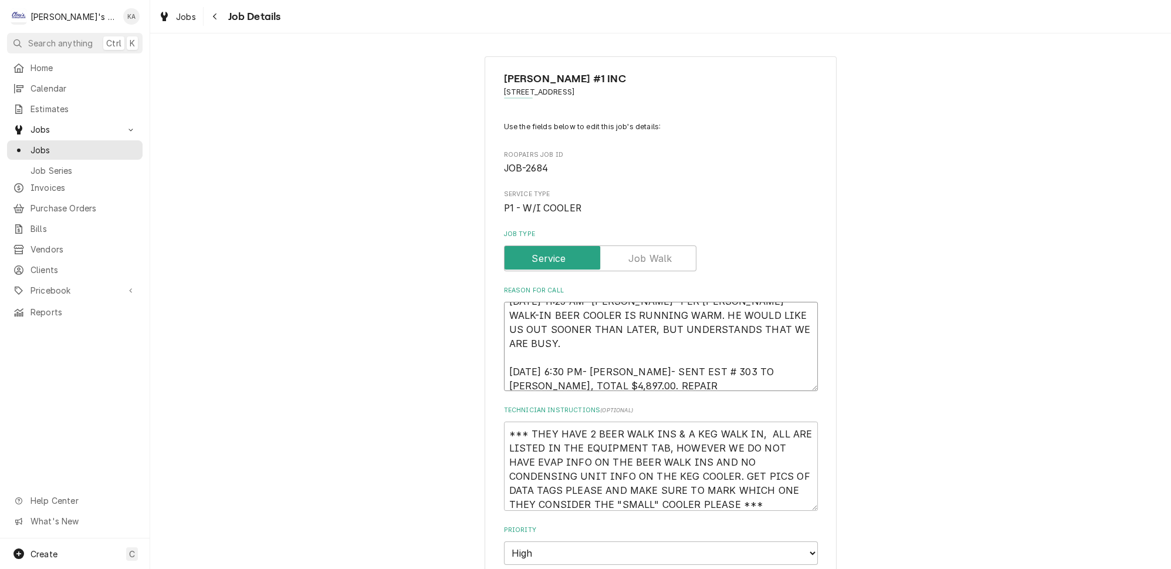
type textarea "x"
type textarea "8/13/2025 11:25 AM- KASSIE- PER CHRIS- SMALL WALK-IN BEER COOLER IS RUNNING WAR…"
type textarea "x"
type textarea "8/13/2025 11:25 AM- KASSIE- PER CHRIS- SMALL WALK-IN BEER COOLER IS RUNNING WAR…"
type textarea "x"
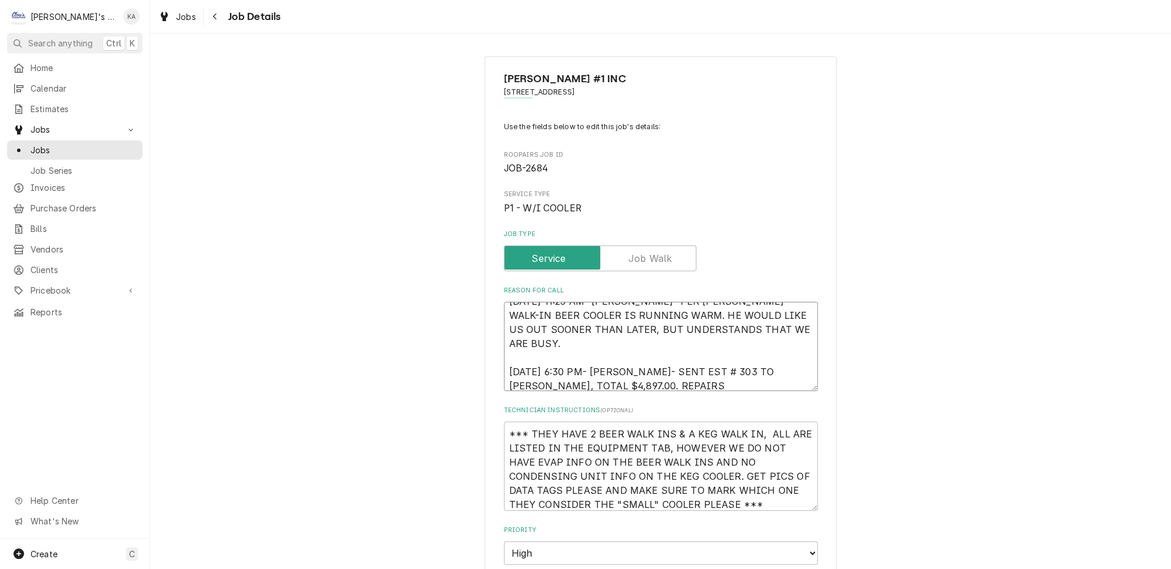
type textarea "8/13/2025 11:25 AM- KASSIE- PER CHRIS- SMALL WALK-IN BEER COOLER IS RUNNING WAR…"
type textarea "x"
type textarea "8/13/2025 11:25 AM- KASSIE- PER CHRIS- SMALL WALK-IN BEER COOLER IS RUNNING WAR…"
type textarea "x"
type textarea "8/13/2025 11:25 AM- KASSIE- PER CHRIS- SMALL WALK-IN BEER COOLER IS RUNNING WAR…"
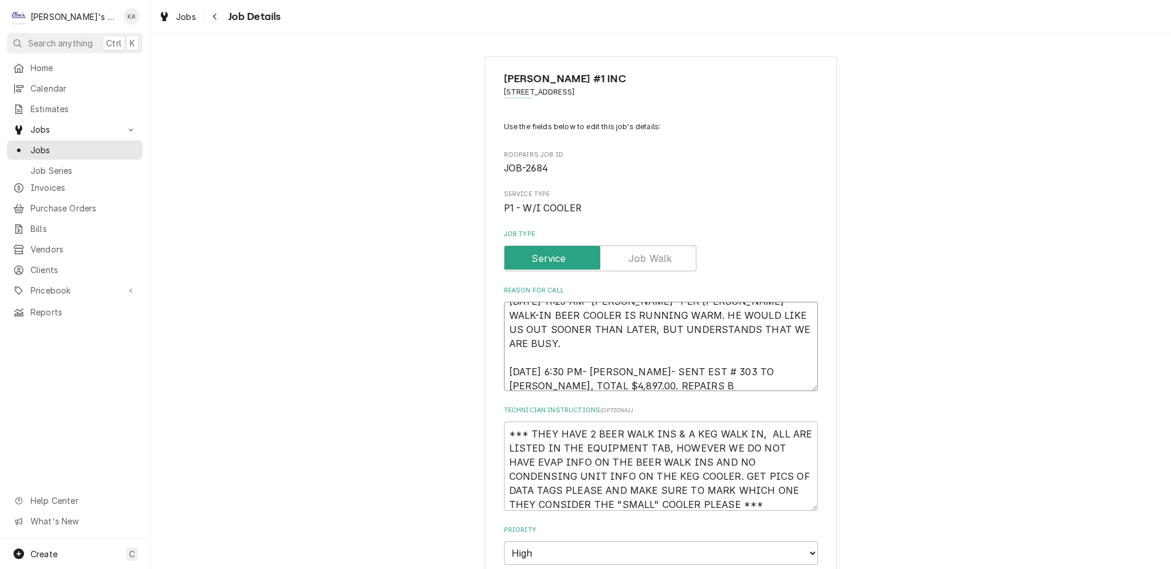
type textarea "x"
type textarea "8/13/2025 11:25 AM- KASSIE- PER CHRIS- SMALL WALK-IN BEER COOLER IS RUNNING WAR…"
type textarea "x"
type textarea "8/13/2025 11:25 AM- KASSIE- PER CHRIS- SMALL WALK-IN BEER COOLER IS RUNNING WAR…"
type textarea "x"
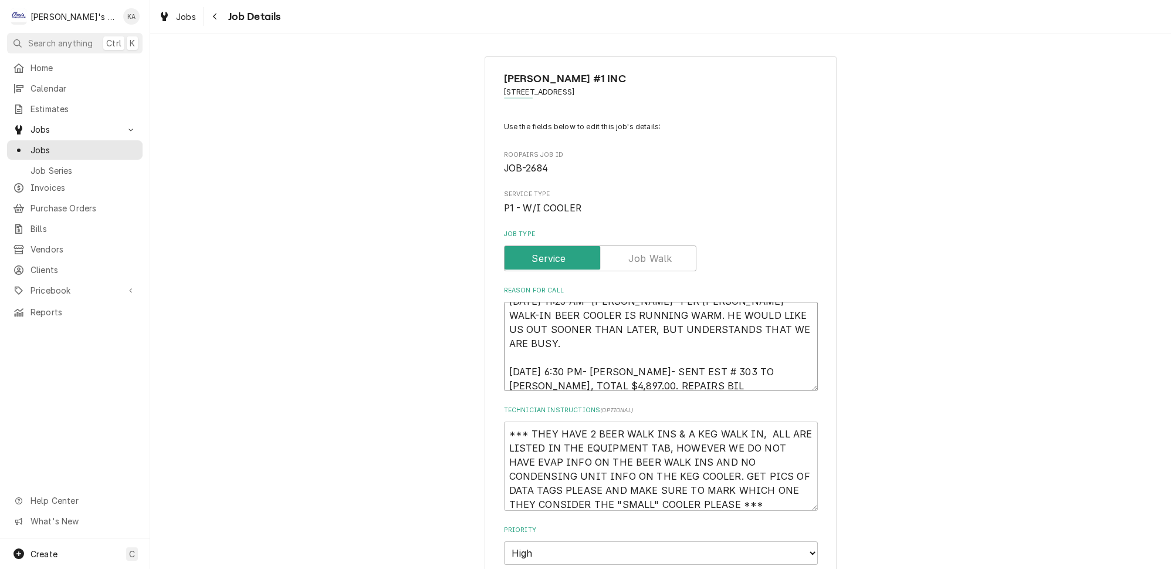
type textarea "8/13/2025 11:25 AM- KASSIE- PER CHRIS- SMALL WALK-IN BEER COOLER IS RUNNING WAR…"
type textarea "x"
type textarea "8/13/2025 11:25 AM- KASSIE- PER CHRIS- SMALL WALK-IN BEER COOLER IS RUNNING WAR…"
type textarea "x"
type textarea "8/13/2025 11:25 AM- KASSIE- PER CHRIS- SMALL WALK-IN BEER COOLER IS RUNNING WAR…"
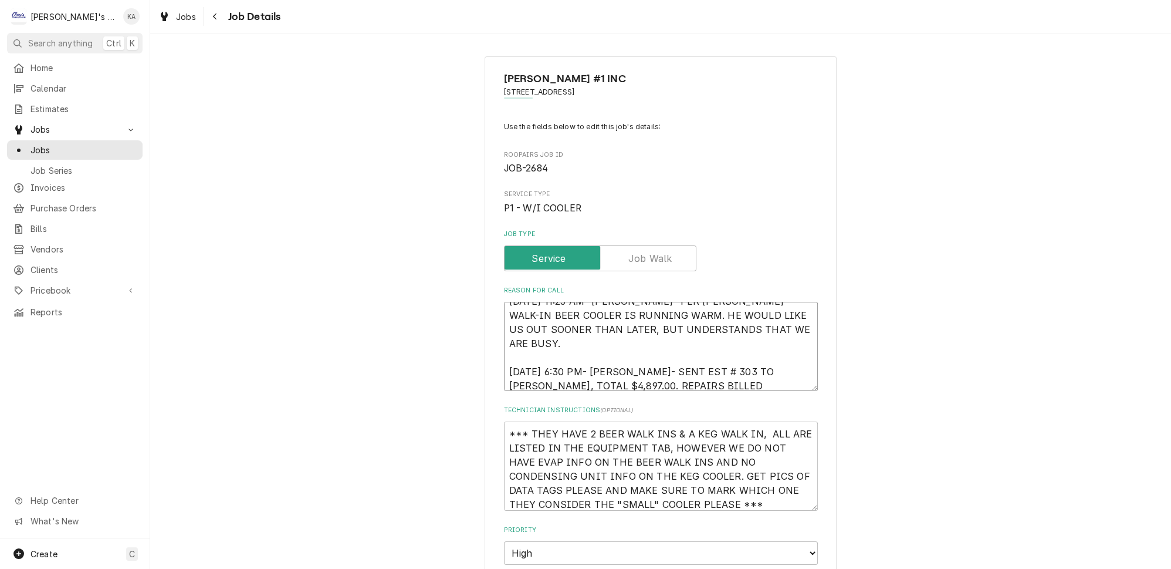
type textarea "x"
type textarea "8/13/2025 11:25 AM- KASSIE- PER CHRIS- SMALL WALK-IN BEER COOLER IS RUNNING WAR…"
type textarea "x"
type textarea "8/13/2025 11:25 AM- KASSIE- PER CHRIS- SMALL WALK-IN BEER COOLER IS RUNNING WAR…"
type textarea "x"
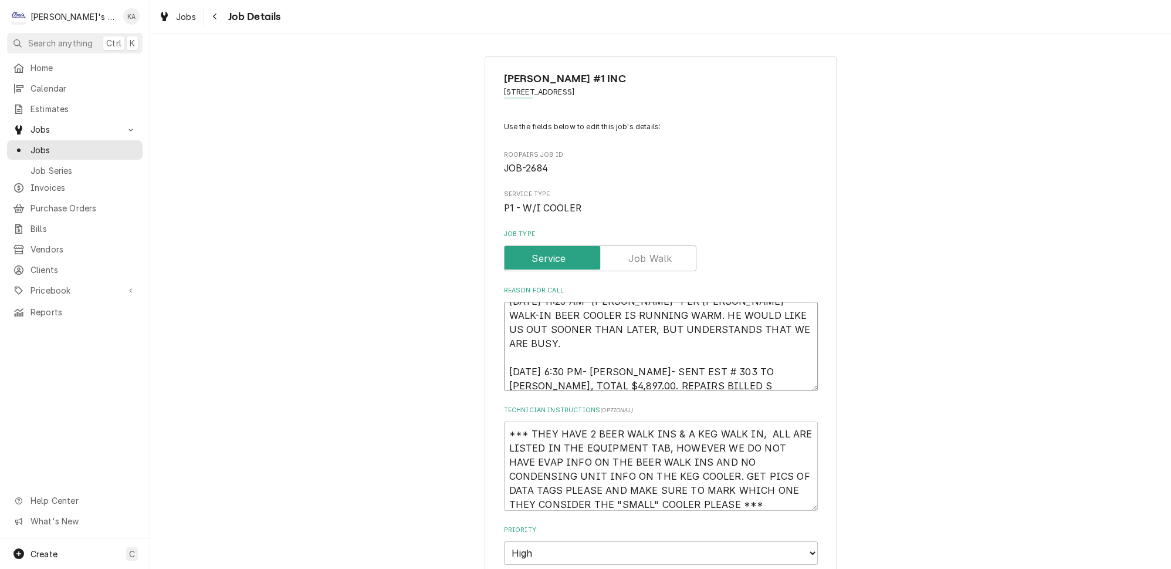
type textarea "8/13/2025 11:25 AM- KASSIE- PER CHRIS- SMALL WALK-IN BEER COOLER IS RUNNING WAR…"
type textarea "x"
type textarea "8/13/2025 11:25 AM- KASSIE- PER CHRIS- SMALL WALK-IN BEER COOLER IS RUNNING WAR…"
type textarea "x"
type textarea "8/13/2025 11:25 AM- KASSIE- PER CHRIS- SMALL WALK-IN BEER COOLER IS RUNNING WAR…"
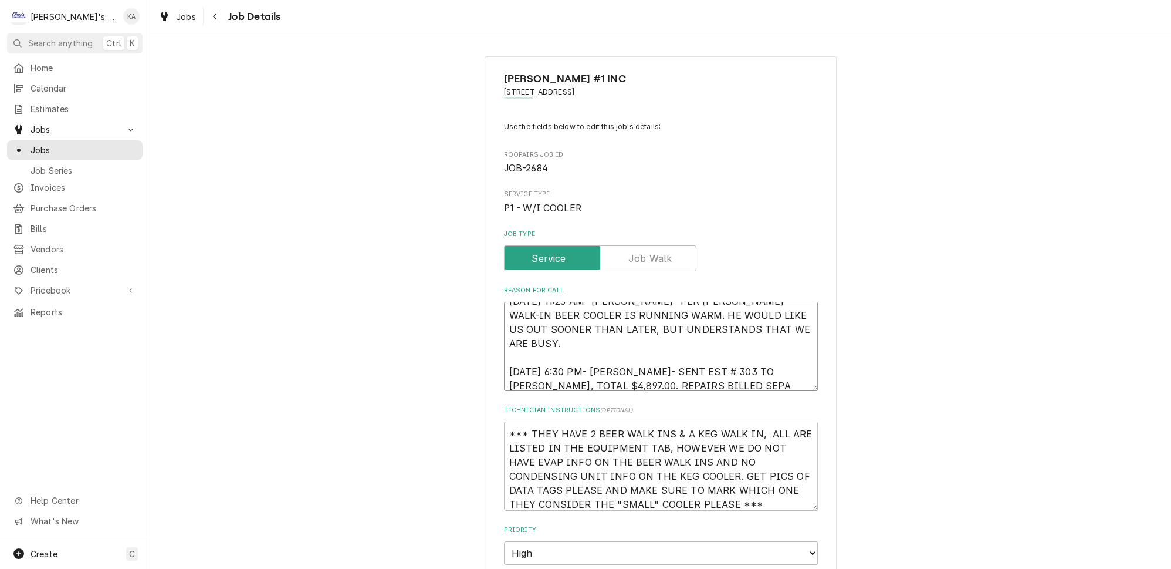
type textarea "x"
type textarea "8/13/2025 11:25 AM- KASSIE- PER CHRIS- SMALL WALK-IN BEER COOLER IS RUNNING WAR…"
type textarea "x"
type textarea "8/13/2025 11:25 AM- KASSIE- PER CHRIS- SMALL WALK-IN BEER COOLER IS RUNNING WAR…"
type textarea "x"
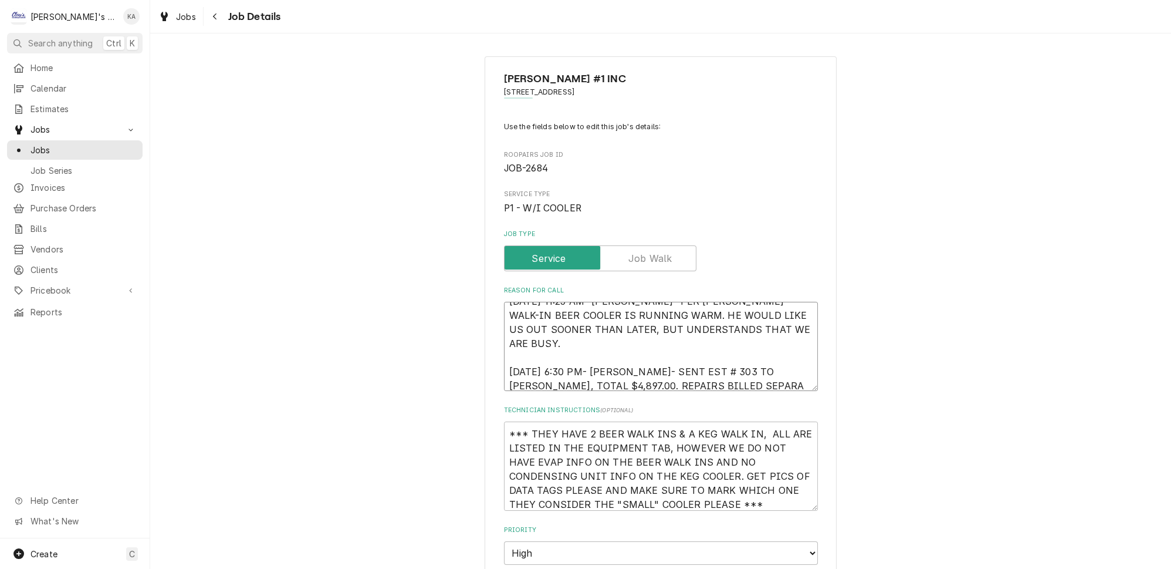
type textarea "8/13/2025 11:25 AM- KASSIE- PER CHRIS- SMALL WALK-IN BEER COOLER IS RUNNING WAR…"
type textarea "x"
type textarea "8/13/2025 11:25 AM- KASSIE- PER CHRIS- SMALL WALK-IN BEER COOLER IS RUNNING WAR…"
type textarea "x"
type textarea "8/13/2025 11:25 AM- KASSIE- PER CHRIS- SMALL WALK-IN BEER COOLER IS RUNNING WAR…"
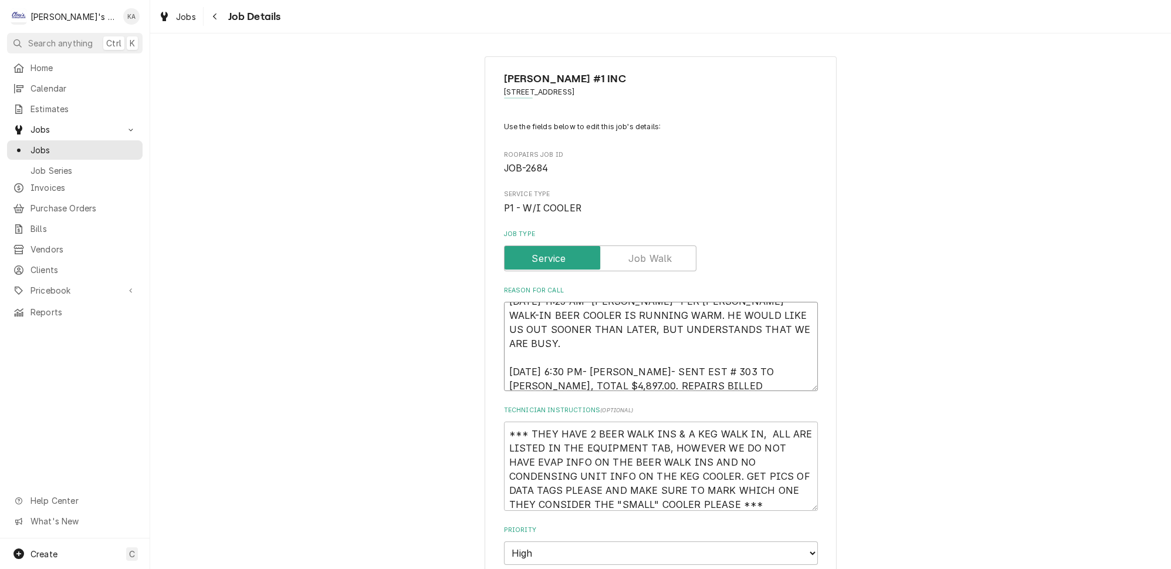
type textarea "x"
type textarea "8/13/2025 11:25 AM- KASSIE- PER CHRIS- SMALL WALK-IN BEER COOLER IS RUNNING WAR…"
type textarea "x"
type textarea "8/13/2025 11:25 AM- KASSIE- PER CHRIS- SMALL WALK-IN BEER COOLER IS RUNNING WAR…"
type textarea "x"
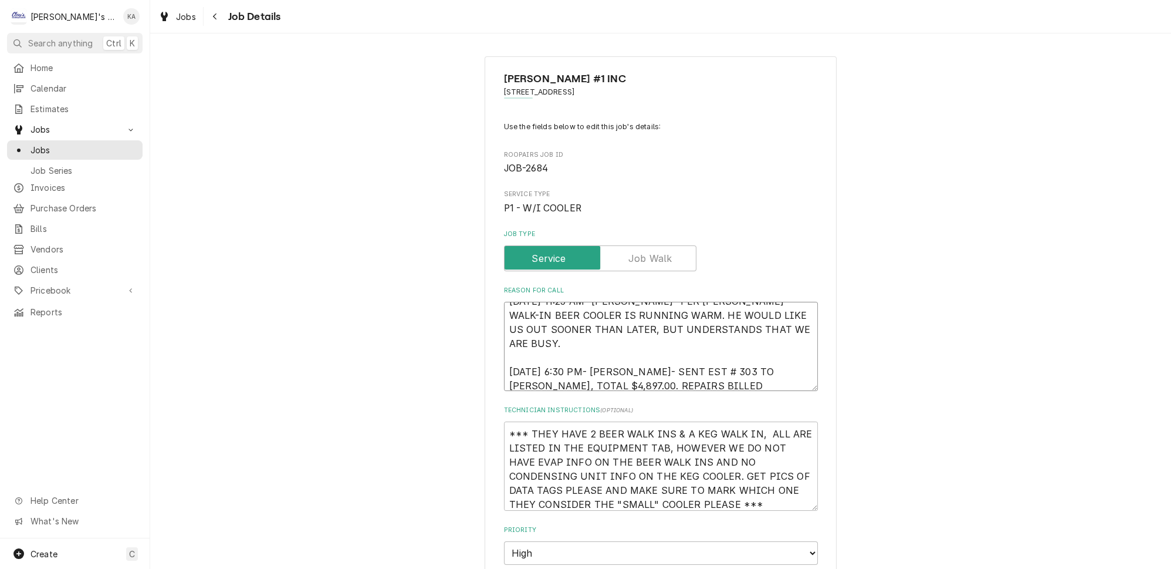
type textarea "8/13/2025 11:25 AM- KASSIE- PER CHRIS- SMALL WALK-IN BEER COOLER IS RUNNING WAR…"
type textarea "x"
type textarea "8/13/2025 11:25 AM- KASSIE- PER CHRIS- SMALL WALK-IN BEER COOLER IS RUNNING WAR…"
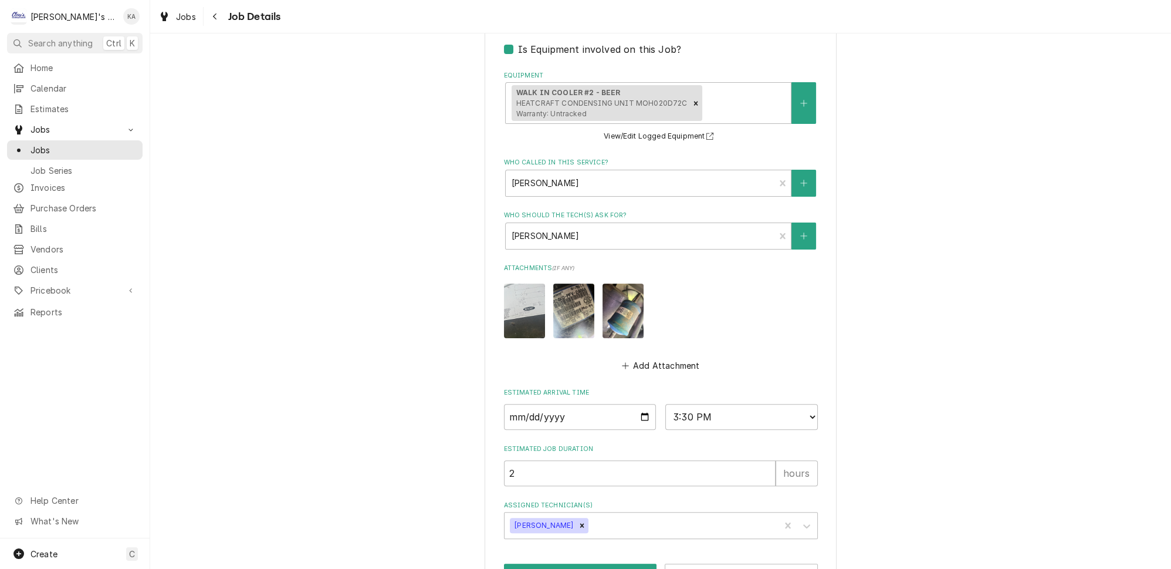
scroll to position [634, 0]
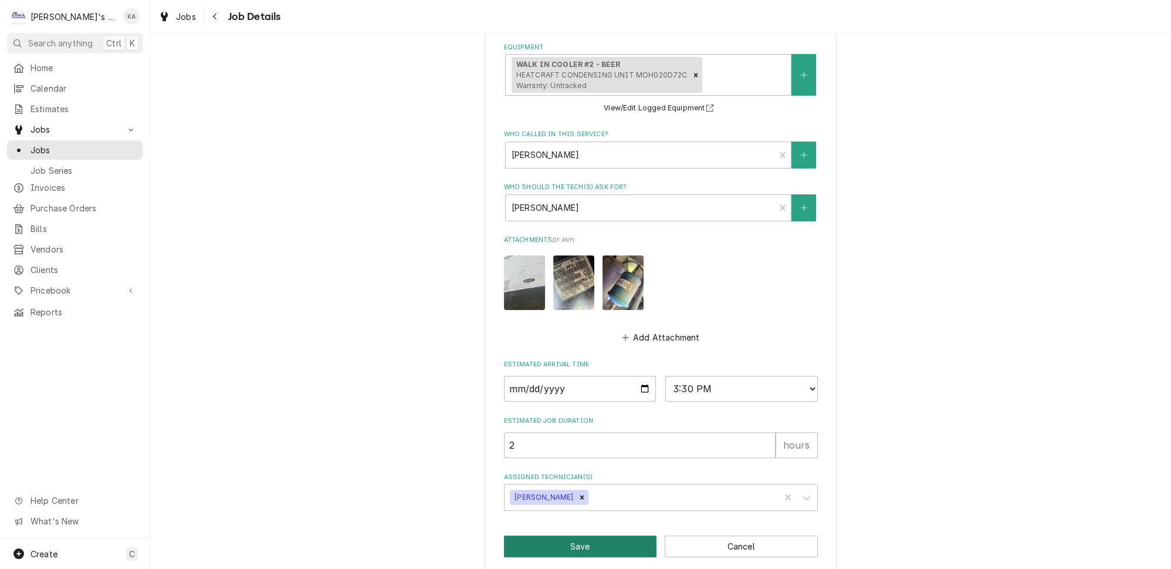
click at [577, 535] on button "Save" at bounding box center [580, 546] width 153 height 22
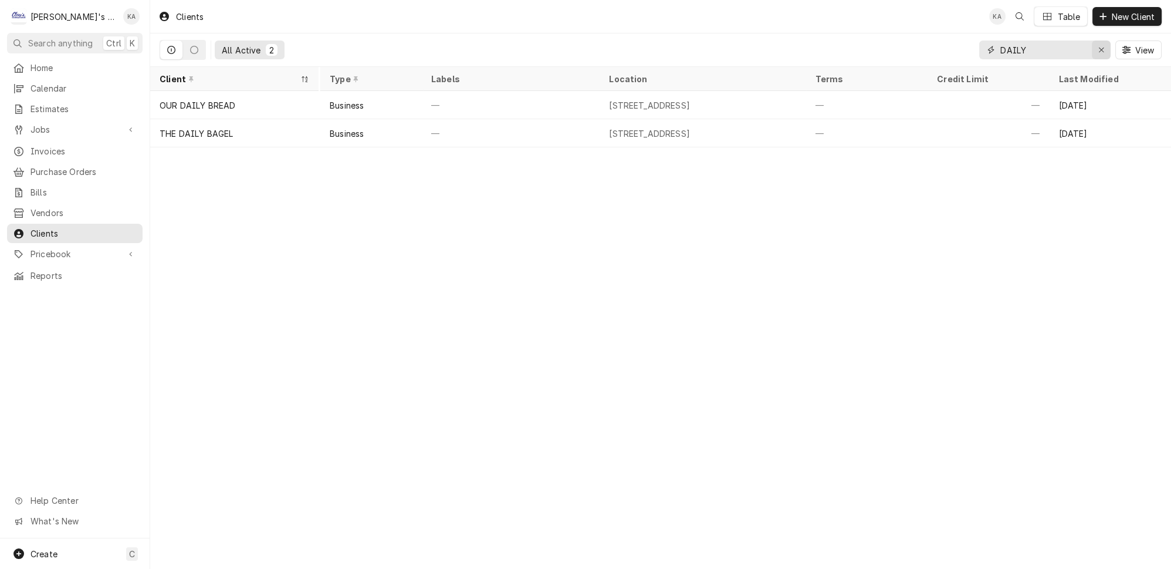
click at [1103, 46] on icon "Erase input" at bounding box center [1102, 50] width 6 height 8
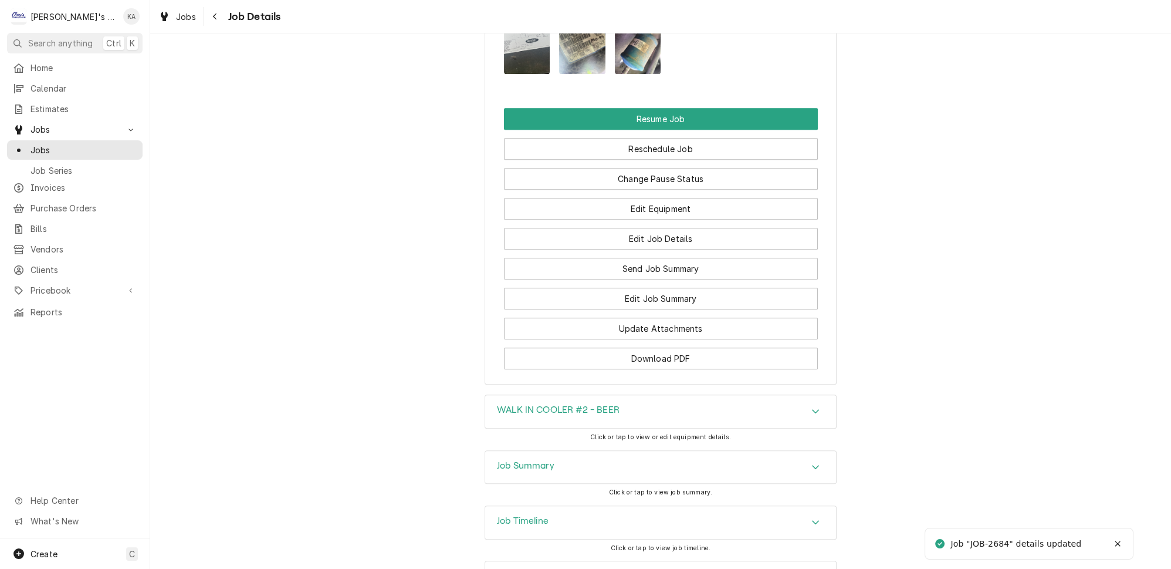
scroll to position [1511, 0]
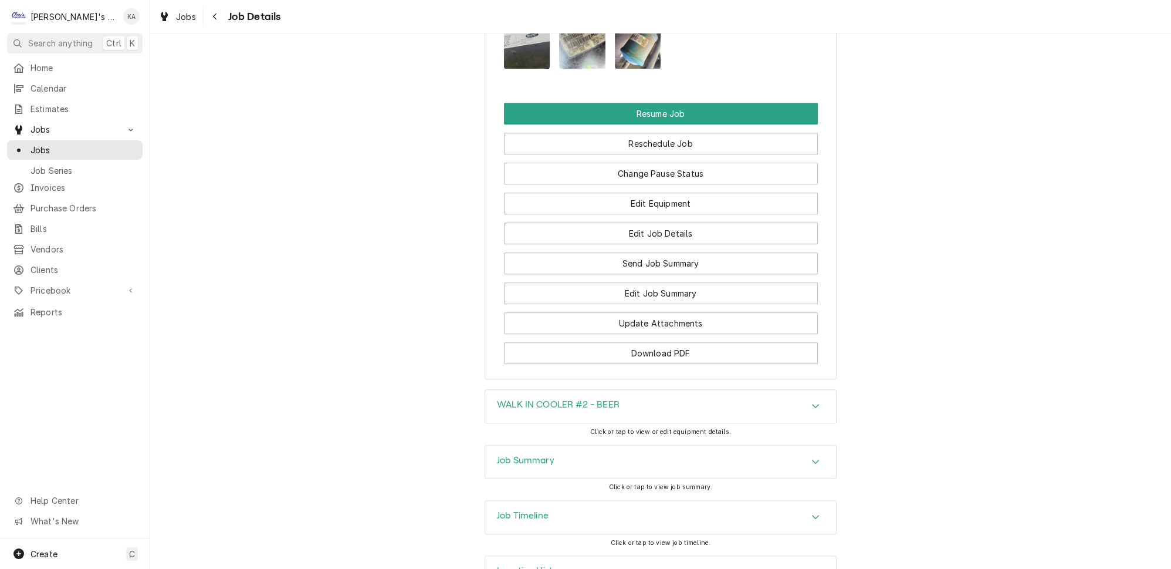
click at [812, 459] on icon "Accordion Header" at bounding box center [815, 461] width 7 height 4
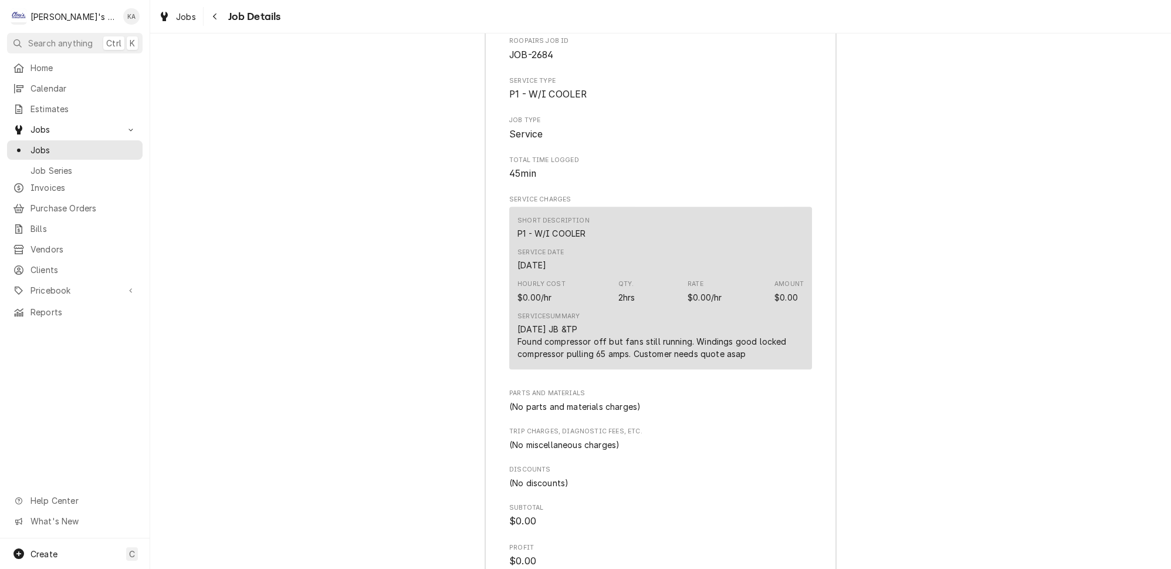
scroll to position [1538, 0]
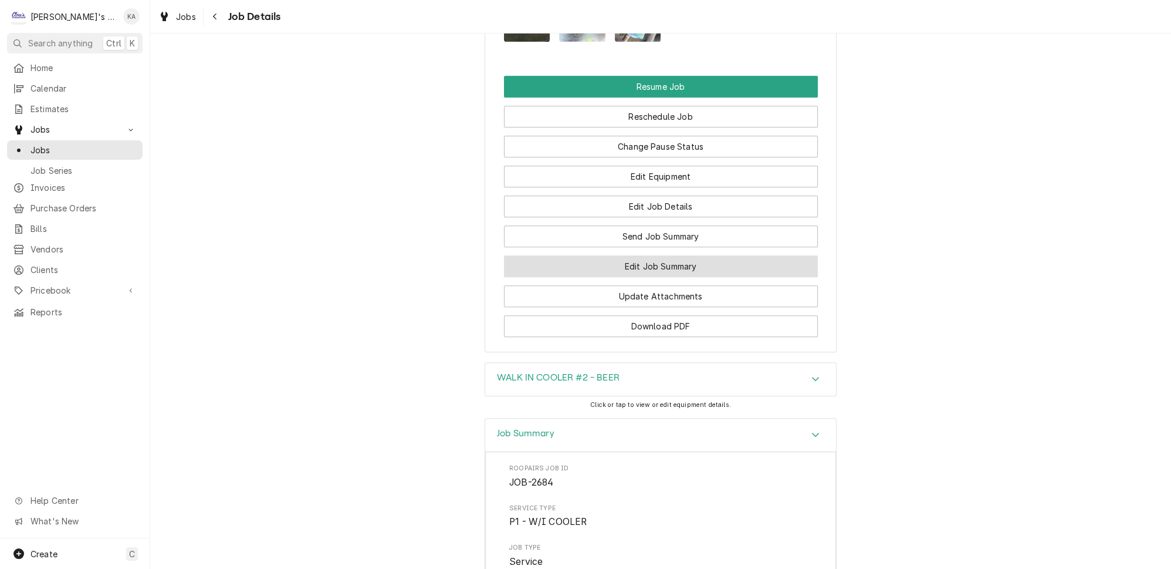
click at [692, 255] on button "Edit Job Summary" at bounding box center [661, 266] width 314 height 22
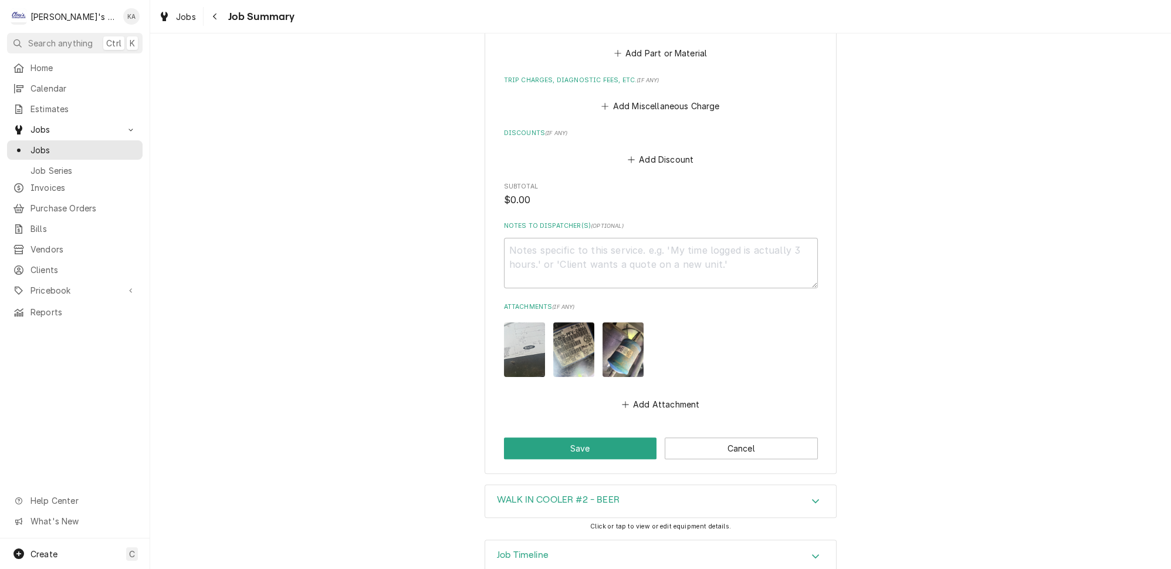
scroll to position [570, 0]
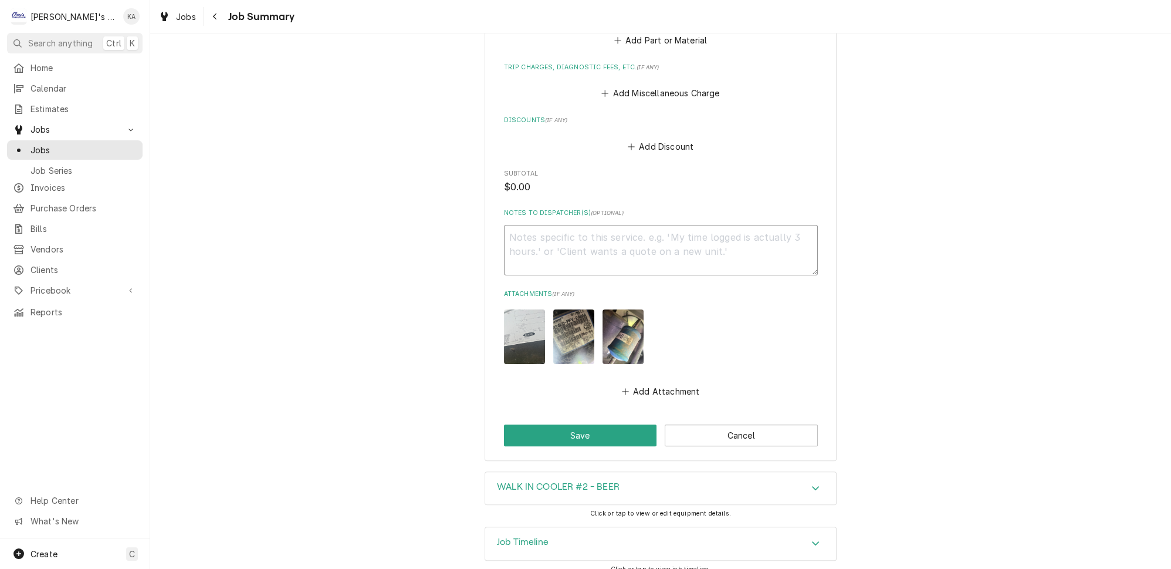
click at [512, 235] on textarea "Notes to Dispatcher(s) ( optional )" at bounding box center [661, 250] width 314 height 50
type textarea "x"
type textarea "8"
type textarea "x"
type textarea "8/"
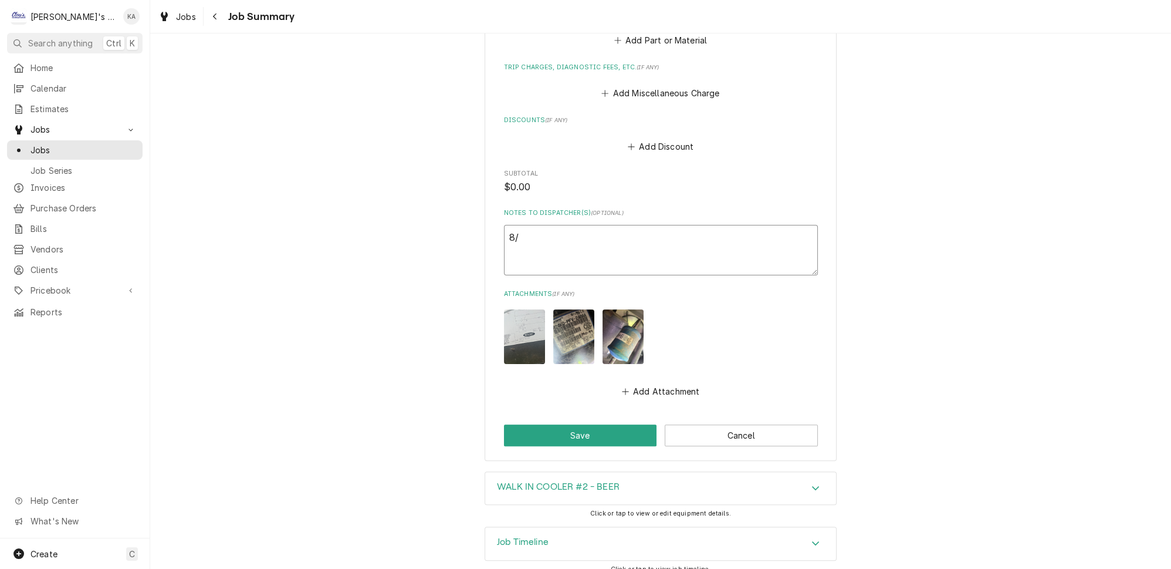
type textarea "x"
type textarea "8/1"
type textarea "x"
type textarea "8/14"
type textarea "x"
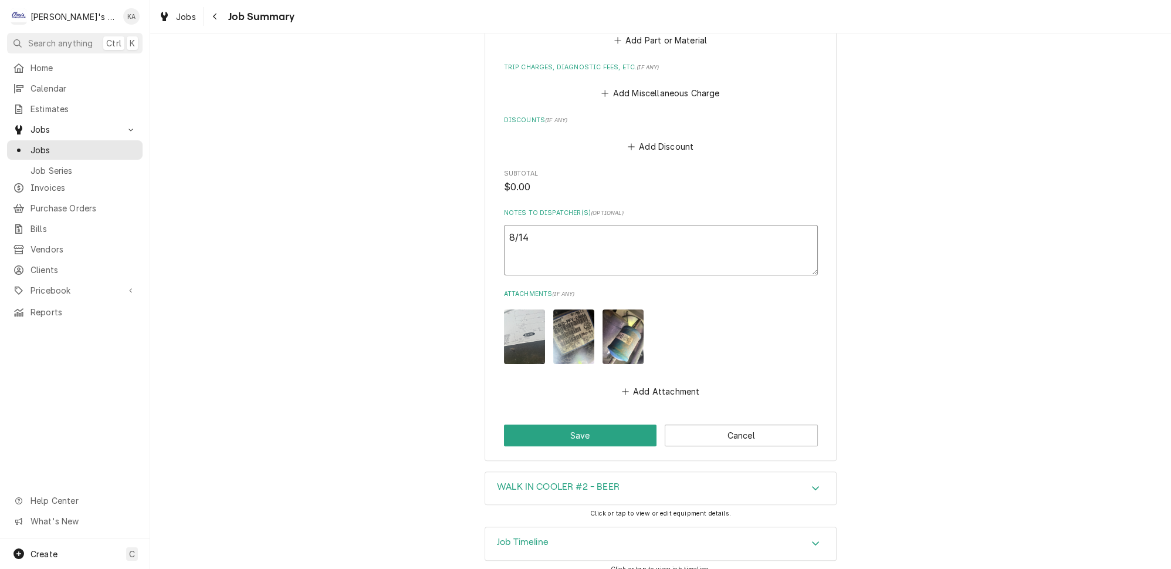
type textarea "8/14/"
type textarea "x"
type textarea "8/14/2"
type textarea "x"
type textarea "8/14/20"
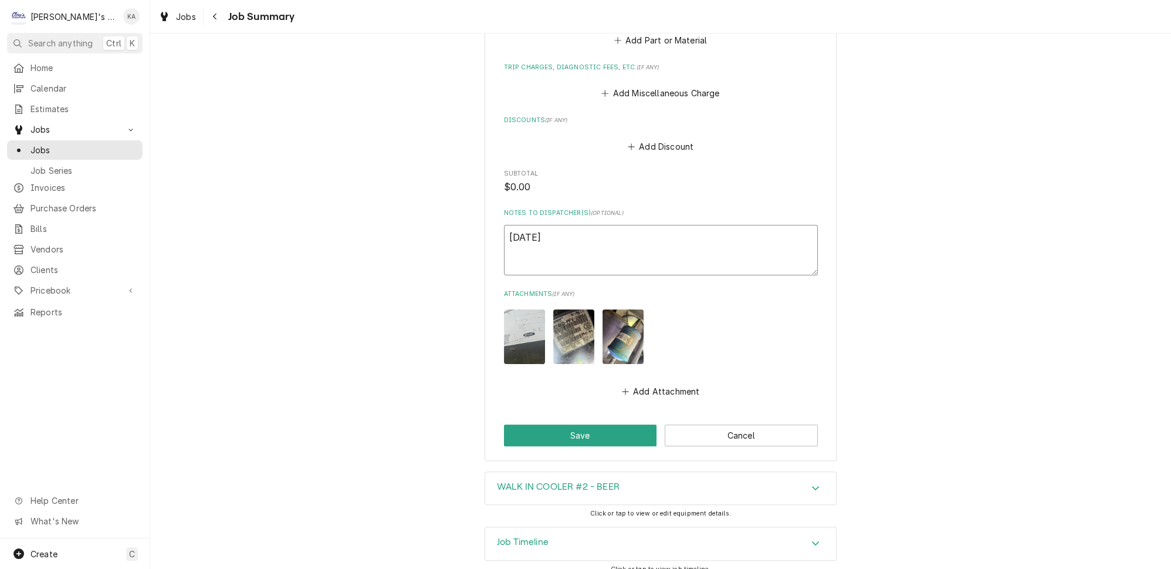
type textarea "x"
type textarea "8/14/202"
type textarea "x"
type textarea "8/14/2025"
type textarea "x"
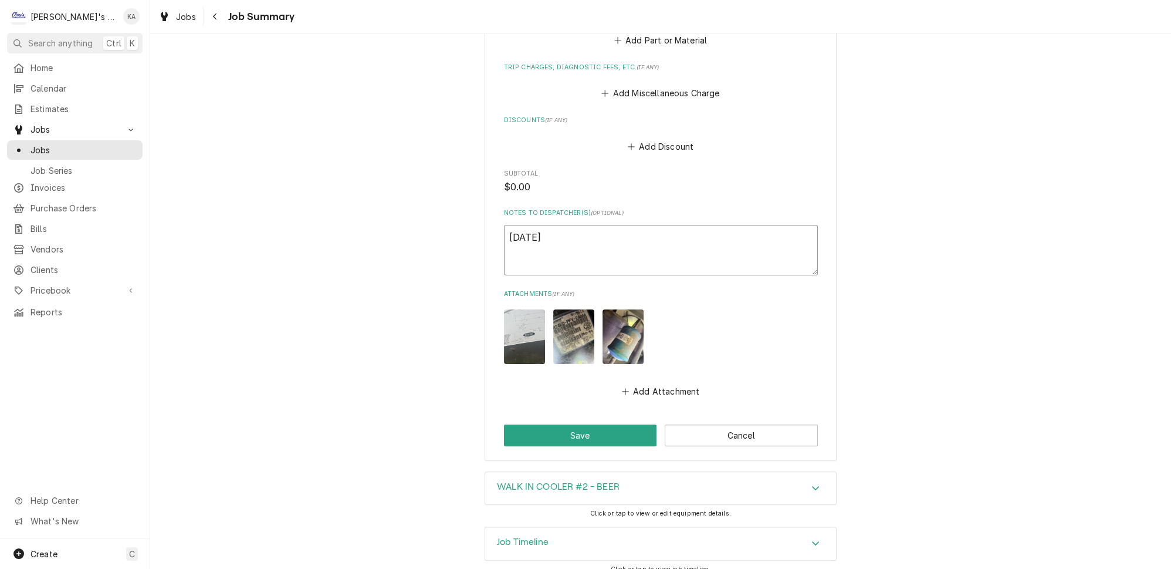
type textarea "8/14/2025"
type textarea "x"
type textarea "8/14/2025 J"
type textarea "x"
type textarea "8/14/2025 JB"
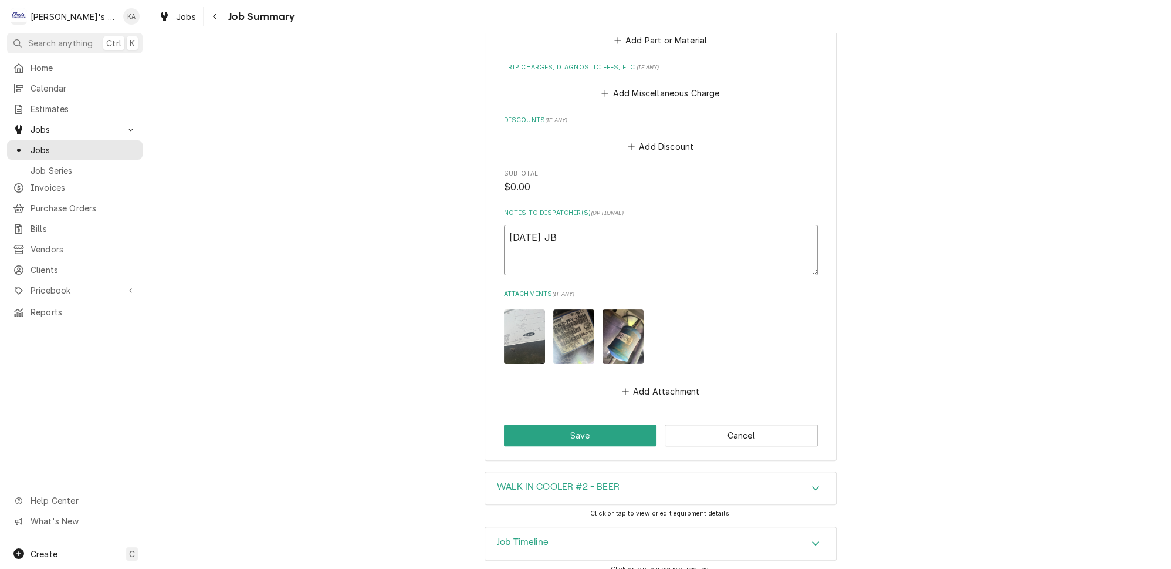
type textarea "x"
type textarea "8/14/2025 JB"
type textarea "x"
type textarea "8/14/2025 JB &"
type textarea "x"
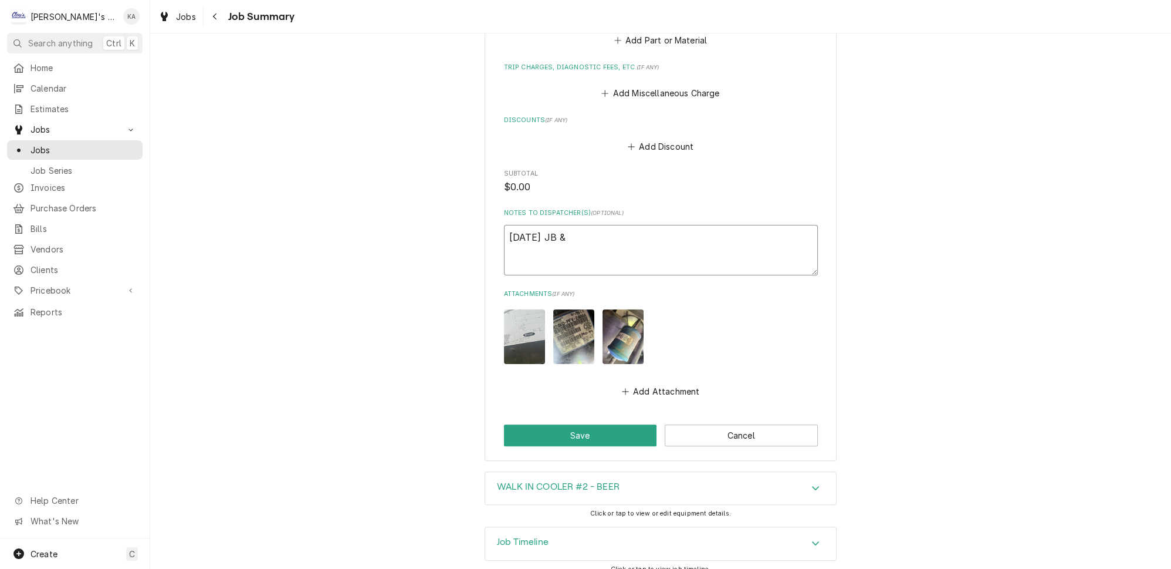
type textarea "8/14/2025 JB &"
type textarea "x"
type textarea "8/14/2025 JB & T"
type textarea "x"
type textarea "8/14/2025 JB & TP"
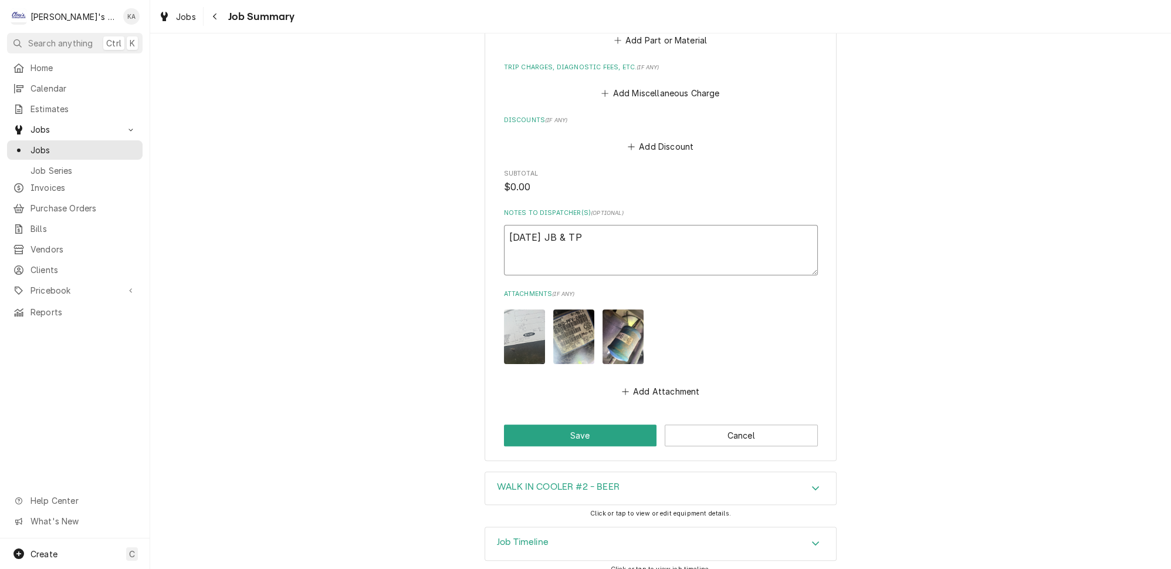
type textarea "x"
type textarea "8/14/2025 JB & TP"
type textarea "x"
type textarea "8/14/2025 JB & TP 3"
type textarea "x"
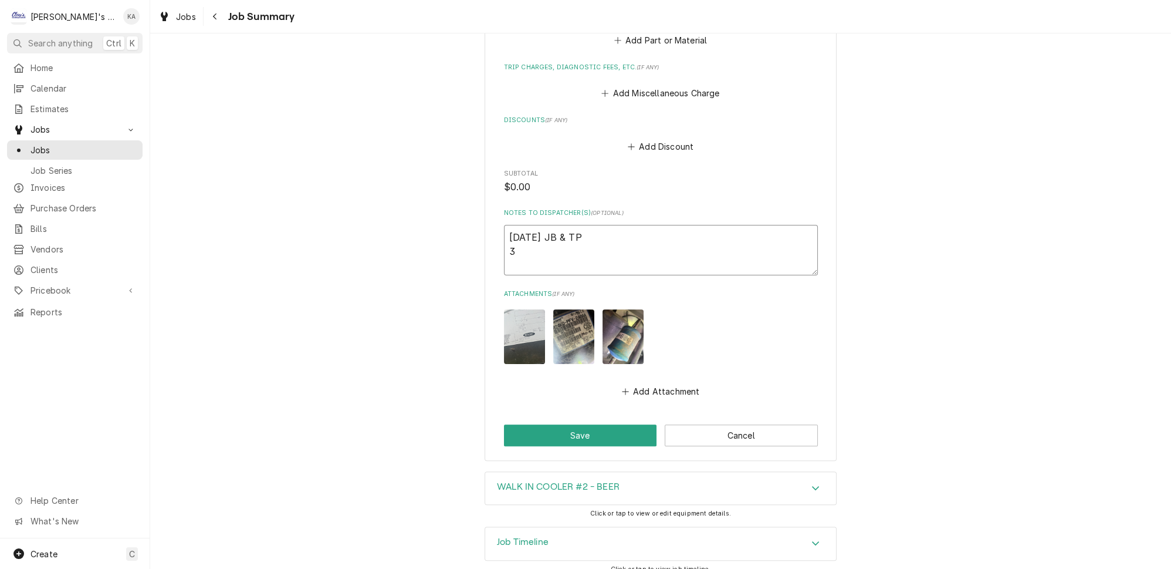
type textarea "8/14/2025 JB & TP 3:"
type textarea "x"
type textarea "8/14/2025 JB & TP 3:2"
type textarea "x"
type textarea "8/14/2025 JB & TP 3:20"
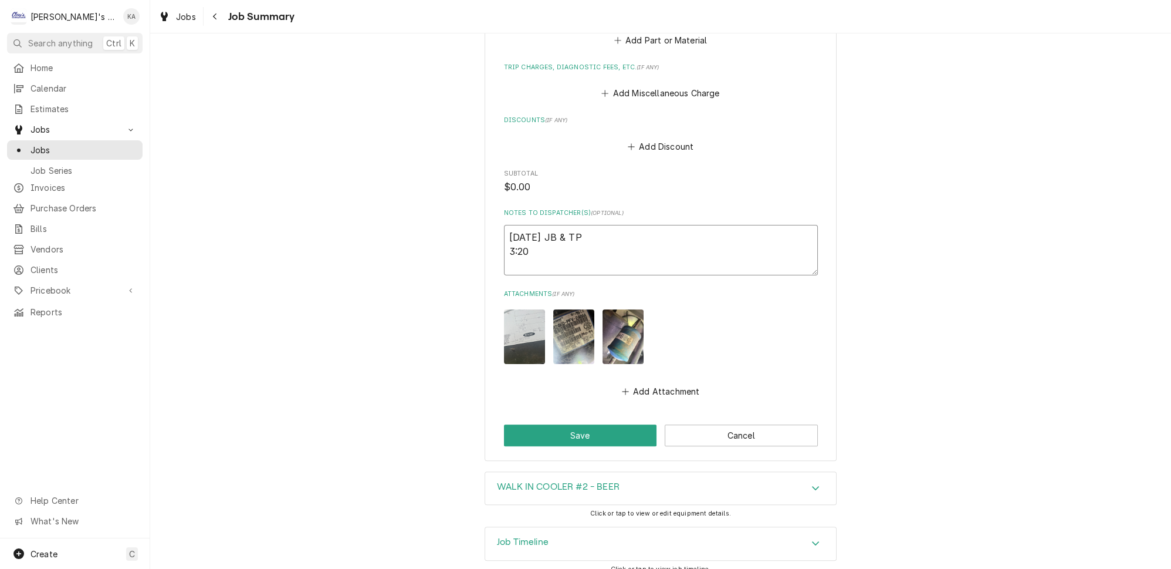
type textarea "x"
type textarea "8/14/2025 JB & TP 3:20-"
type textarea "x"
type textarea "8/14/2025 JB & TP 3:20-5"
type textarea "x"
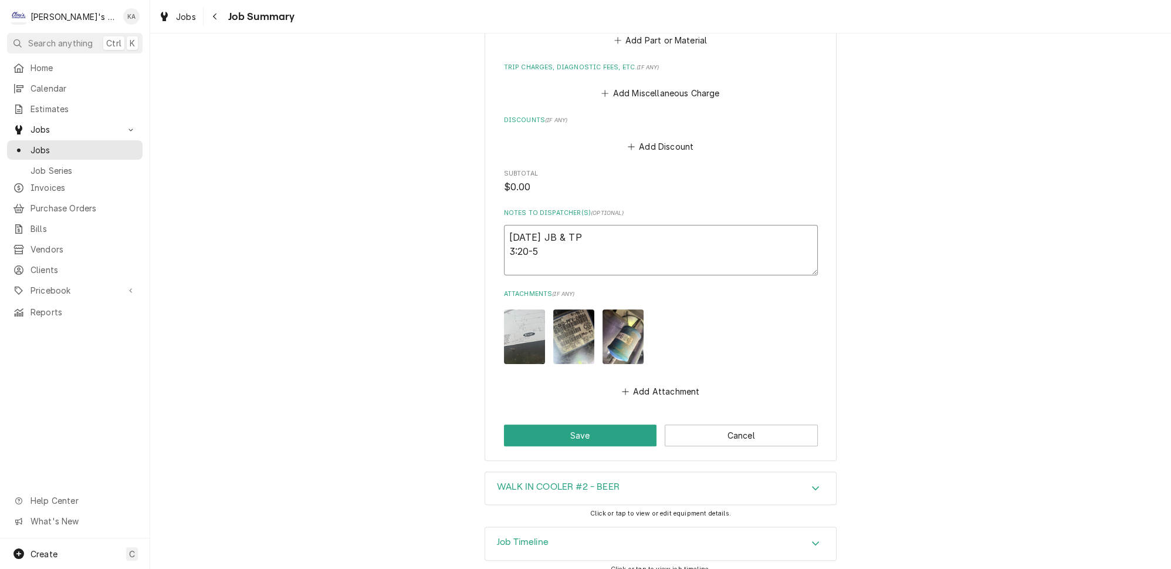
type textarea "8/14/2025 JB & TP 3:20-5:"
type textarea "x"
type textarea "8/14/2025 JB & TP 3:20-5:0"
type textarea "x"
type textarea "8/14/2025 JB & TP 3:20-5:00"
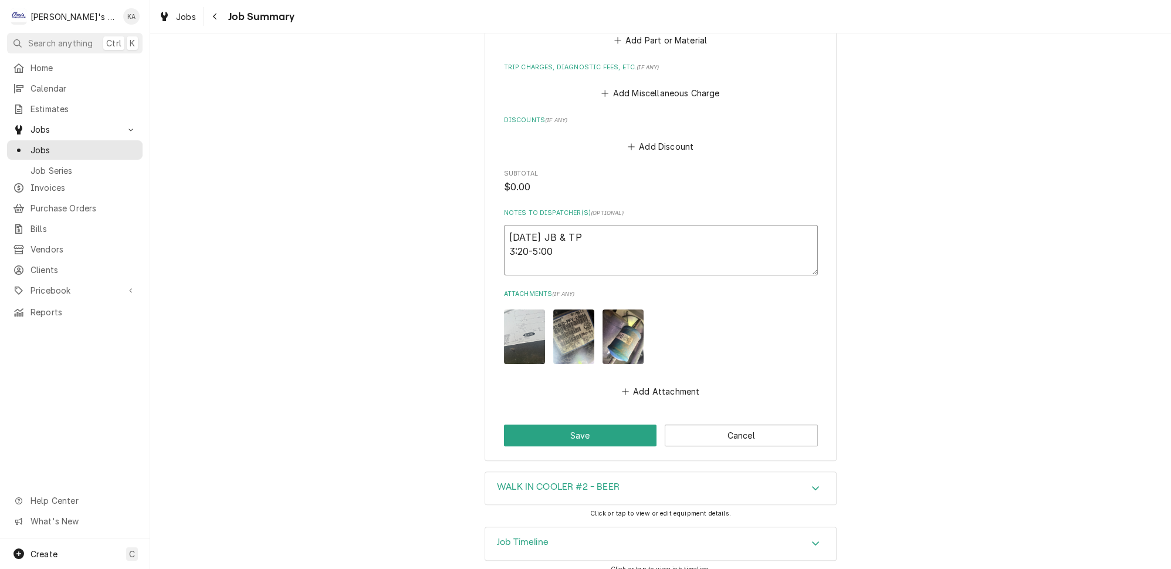
type textarea "x"
type textarea "8/14/2025 JB & TP 3:20-5:00"
type textarea "x"
type textarea "8/14/2025 JB & TP 3:20-5:00 1"
type textarea "x"
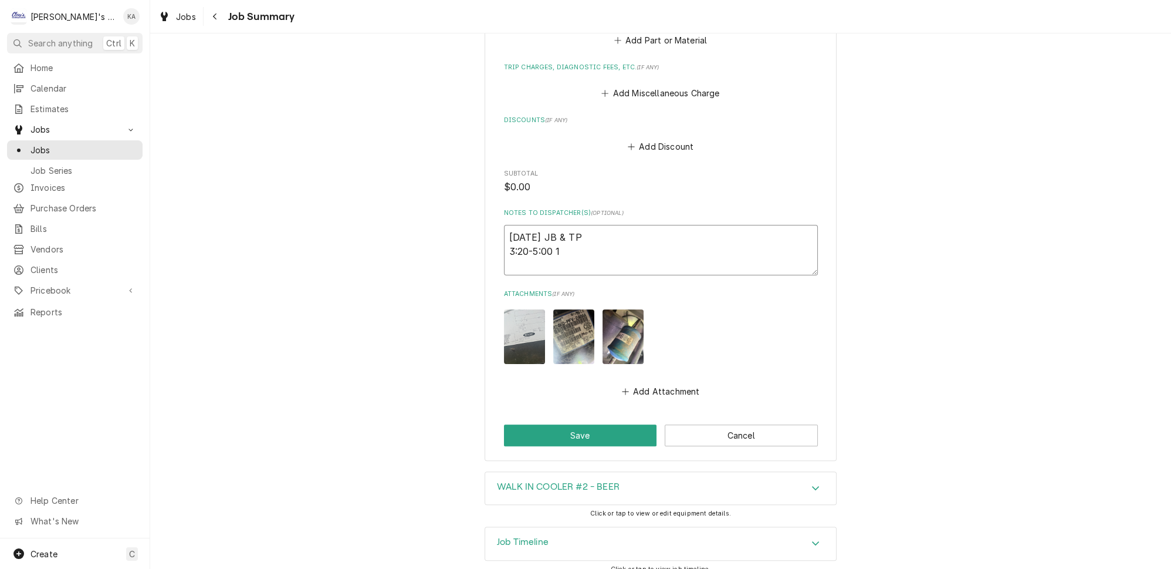
type textarea "8/14/2025 JB & TP 3:20-5:00 1"
type textarea "x"
type textarea "8/14/2025 JB & TP 3:20-5:00 1 H"
type textarea "x"
type textarea "8/14/2025 JB & TP 3:20-5:00 1 HR"
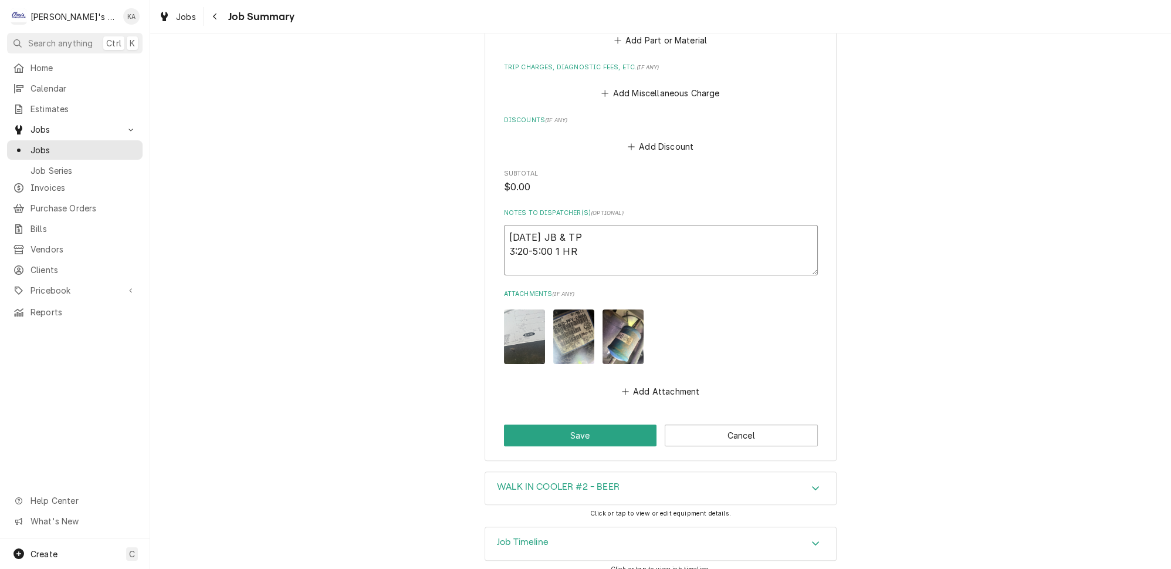
type textarea "x"
type textarea "8/14/2025 JB & TP 3:20-5:00 1 HR"
type textarea "x"
type textarea "8/14/2025 JB & TP 3:20-5:00 1 HR 4"
type textarea "x"
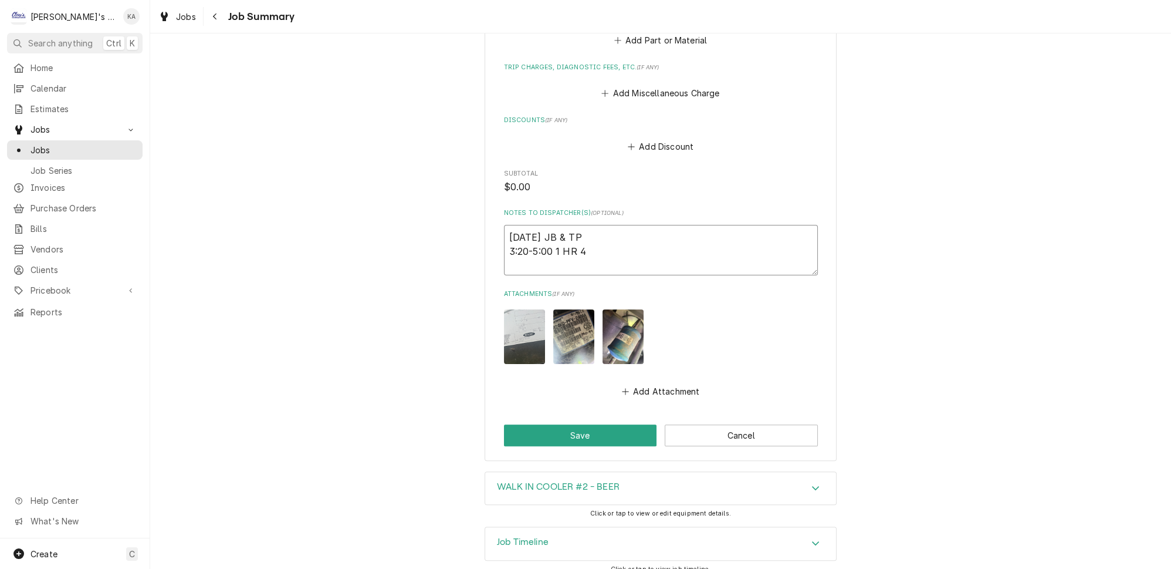
type textarea "8/14/2025 JB & TP 3:20-5:00 1 HR 40"
type textarea "x"
type textarea "8/14/2025 JB & TP 3:20-5:00 1 HR 40"
type textarea "x"
type textarea "8/14/2025 JB & TP 3:20-5:00 1 HR 40 M"
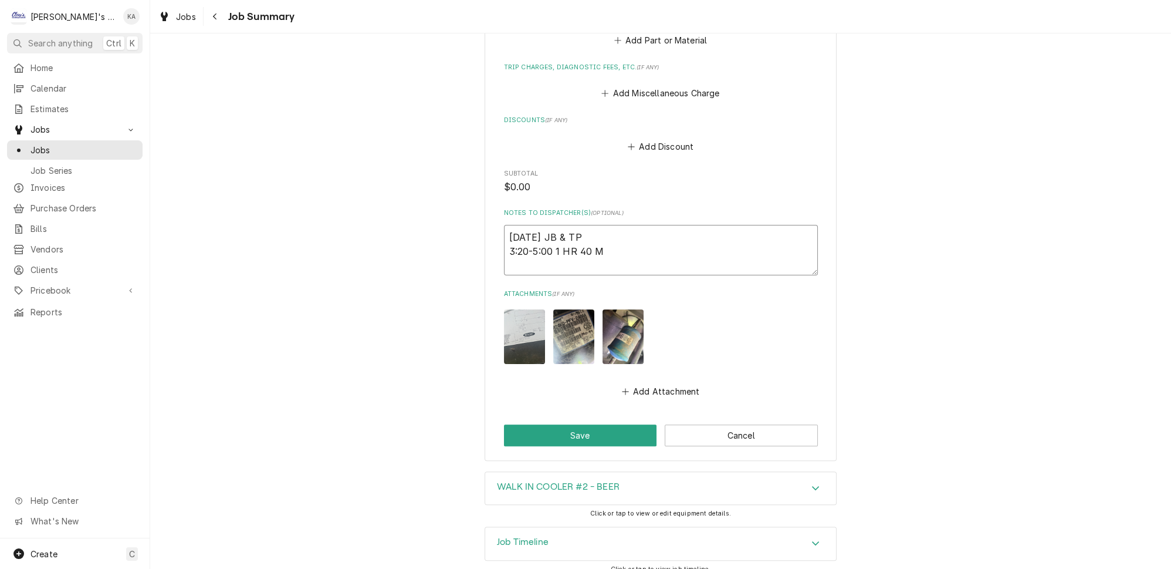
type textarea "x"
type textarea "8/14/2025 JB & TP 3:20-5:00 1 HR 40 MI"
type textarea "x"
type textarea "8/14/2025 JB & TP 3:20-5:00 1 HR 40 MIN"
type textarea "x"
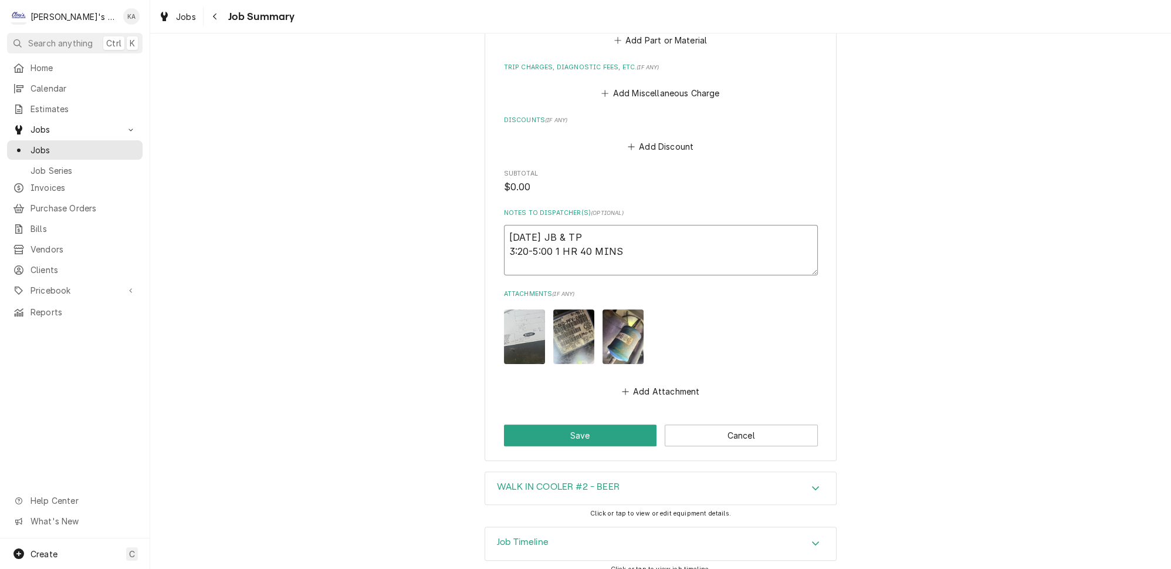
scroll to position [249, 0]
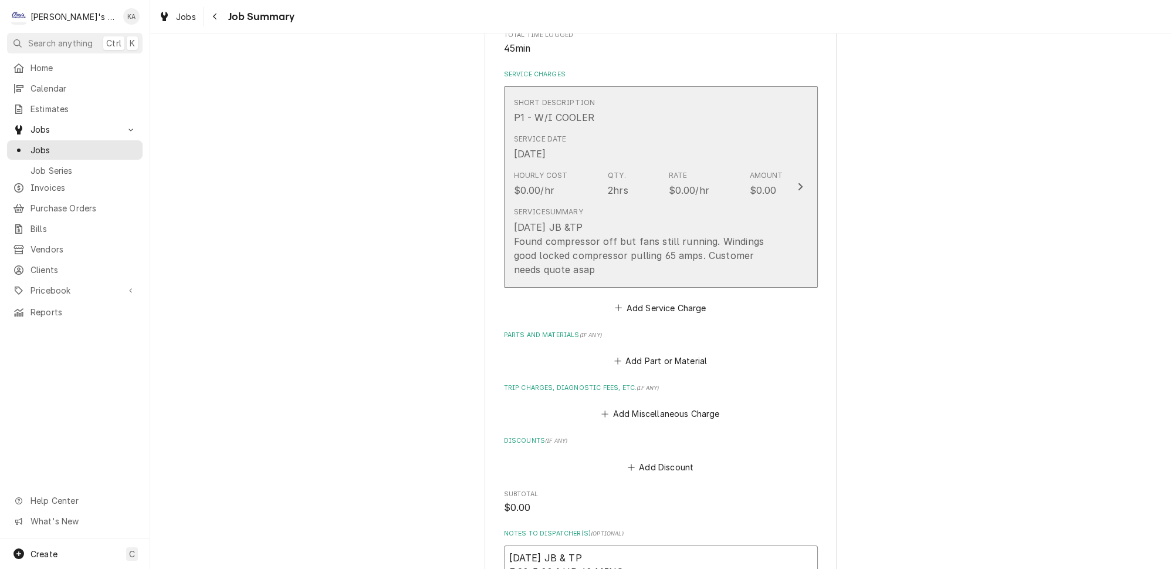
type textarea "8/14/2025 JB & TP 3:20-5:00 1 HR 40 MINS"
click at [761, 275] on div "8/14/2025 JB &TP Found compressor off but fans still running. Windings good loc…" at bounding box center [648, 248] width 269 height 56
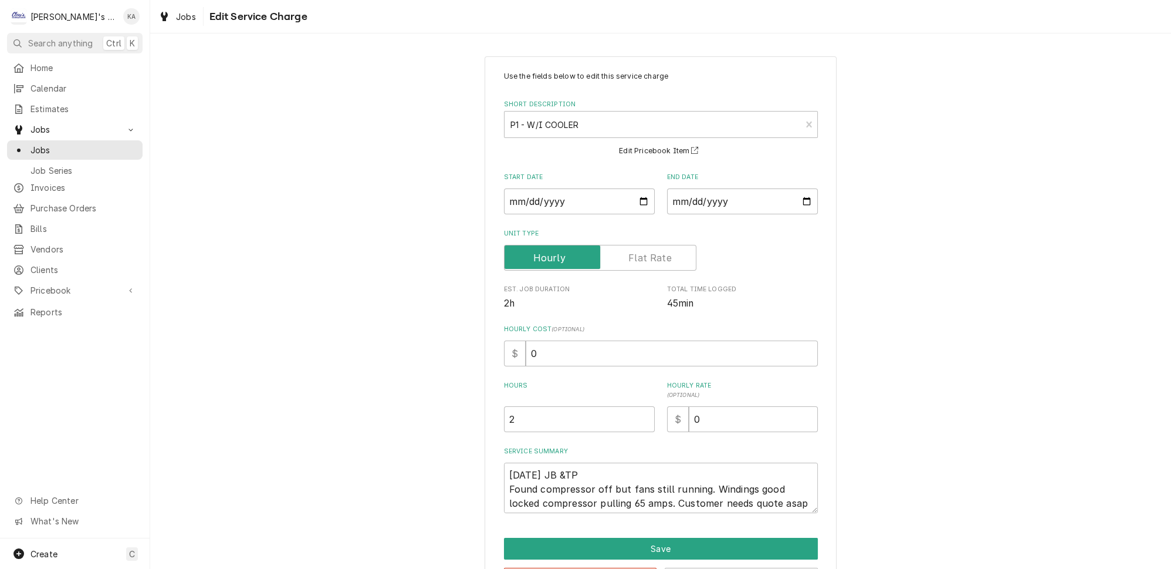
scroll to position [35, 0]
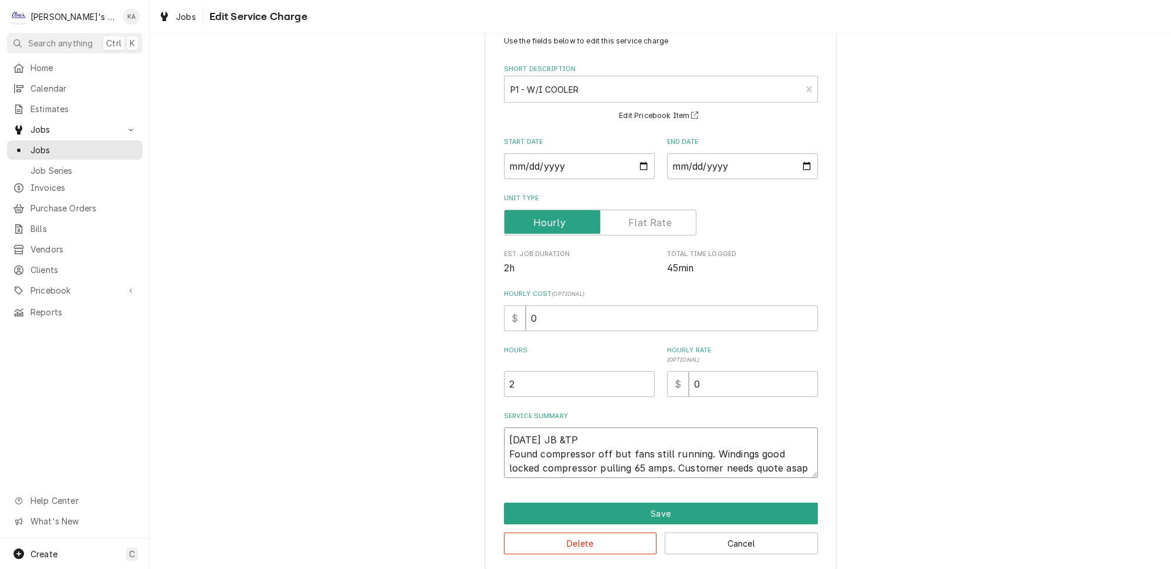
click at [763, 448] on textarea "8/14/2025 JB &TP Found compressor off but fans still running. Windings good loc…" at bounding box center [661, 452] width 314 height 50
type textarea "x"
type textarea "8/14/2025 JB &TP Found compressor off but fans still running. Windings good loc…"
type textarea "x"
type textarea "8/14/2025 JB &TP Found compressor off but fans still running. Windings good b l…"
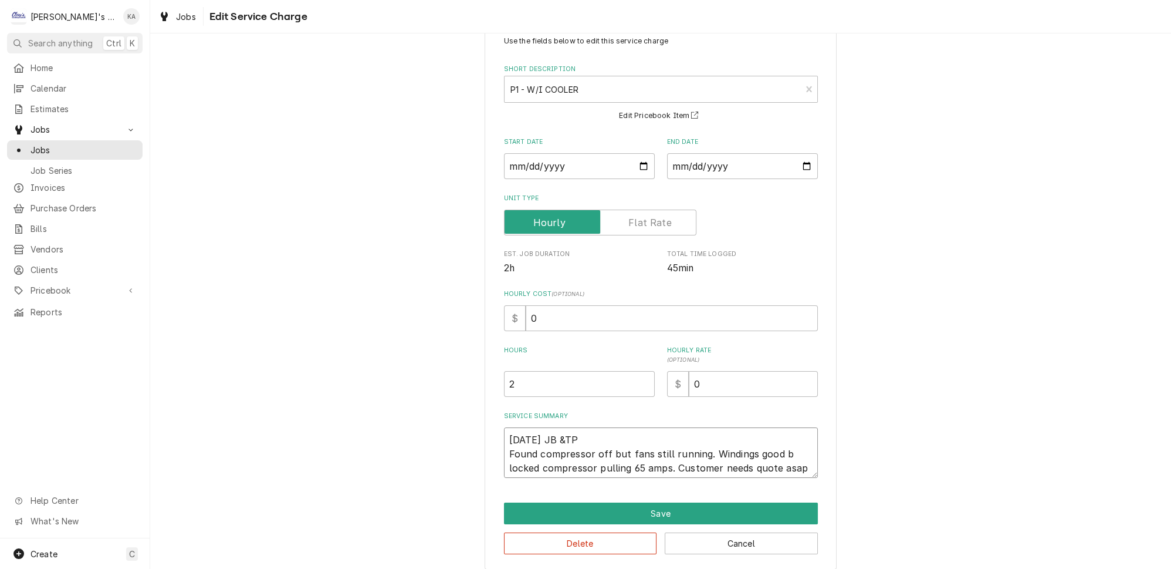
type textarea "x"
type textarea "8/14/2025 JB &TP Found compressor off but fans still running. Windings good bu …"
type textarea "x"
type textarea "8/14/2025 JB &TP Found compressor off but fans still running. Windings good but…"
click at [785, 464] on textarea "8/14/2025 JB &TP Found compressor off but fans still running. Windings good but…" at bounding box center [661, 452] width 314 height 50
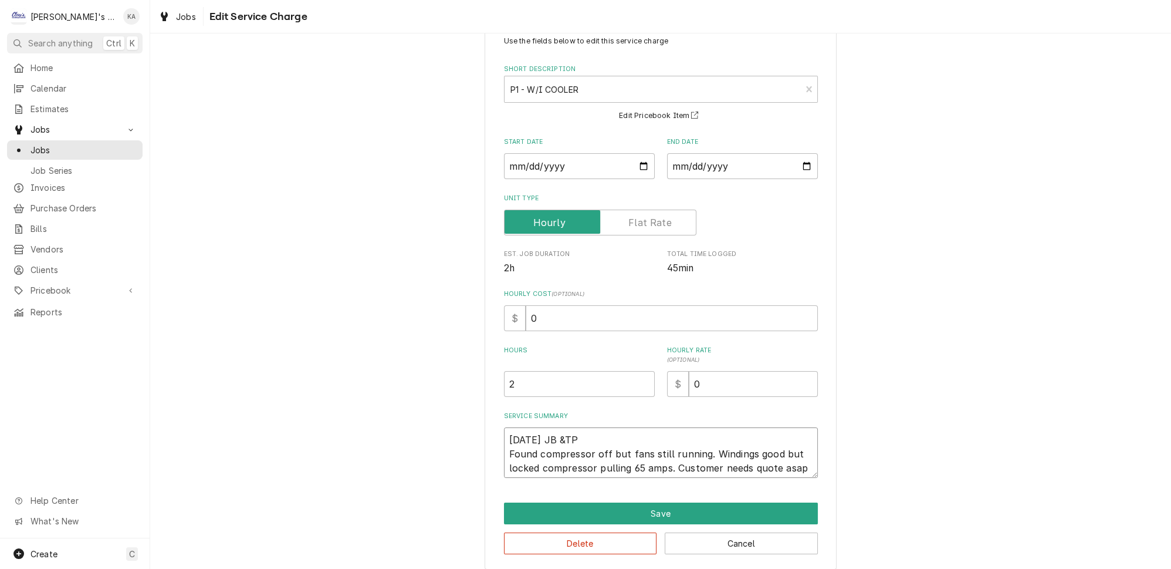
type textarea "x"
type textarea "8/14/2025 JB &TP Found compressor off but fans still running. Windings good but…"
type textarea "x"
type textarea "8/14/2025 JB &TP Found compressor off but fans still running. Windings good but…"
type textarea "x"
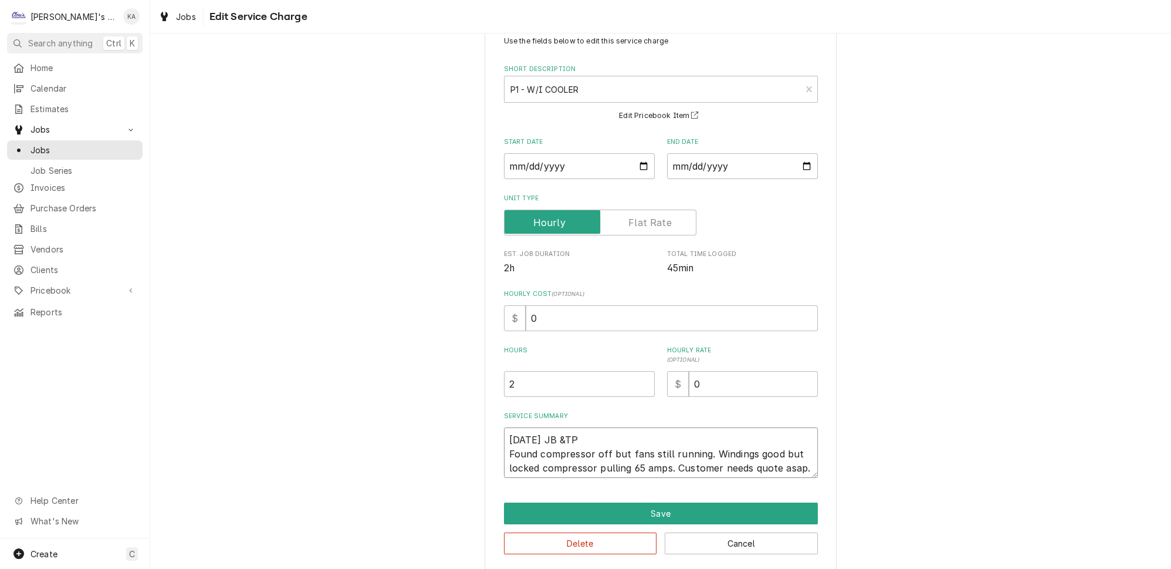
type textarea "8/14/2025 JB &TP Found compressor off but fans still running. Windings good but…"
type textarea "x"
type textarea "8/14/2025 JB &TP Found compressor off but fans still running. Windings good but…"
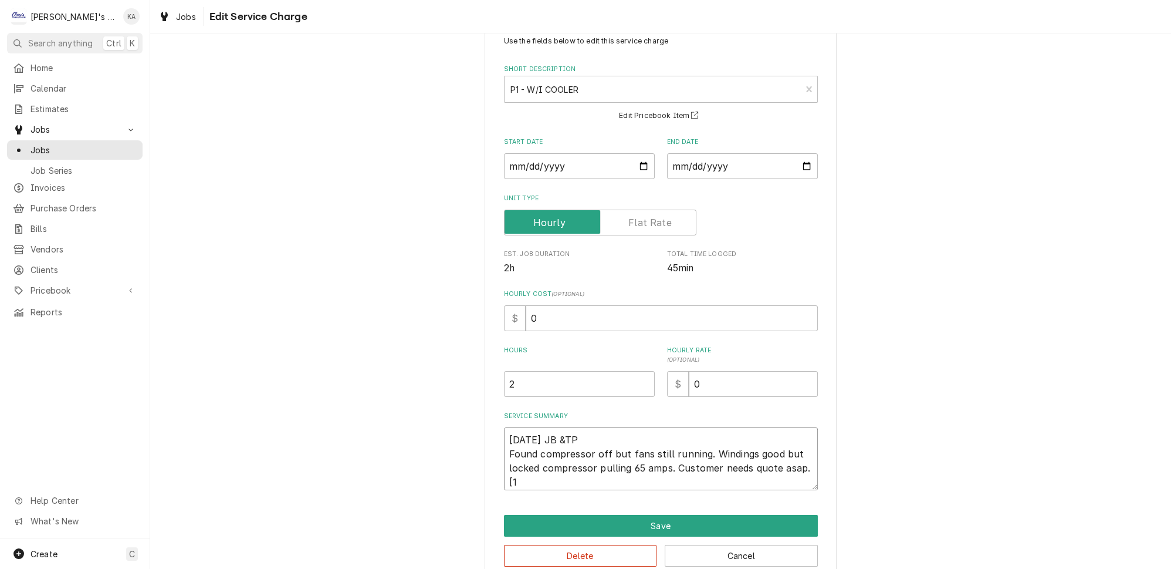
type textarea "x"
type textarea "8/14/2025 JB &TP Found compressor off but fans still running. Windings good but…"
type textarea "x"
type textarea "8/14/2025 JB &TP Found compressor off but fans still running. Windings good but…"
type textarea "x"
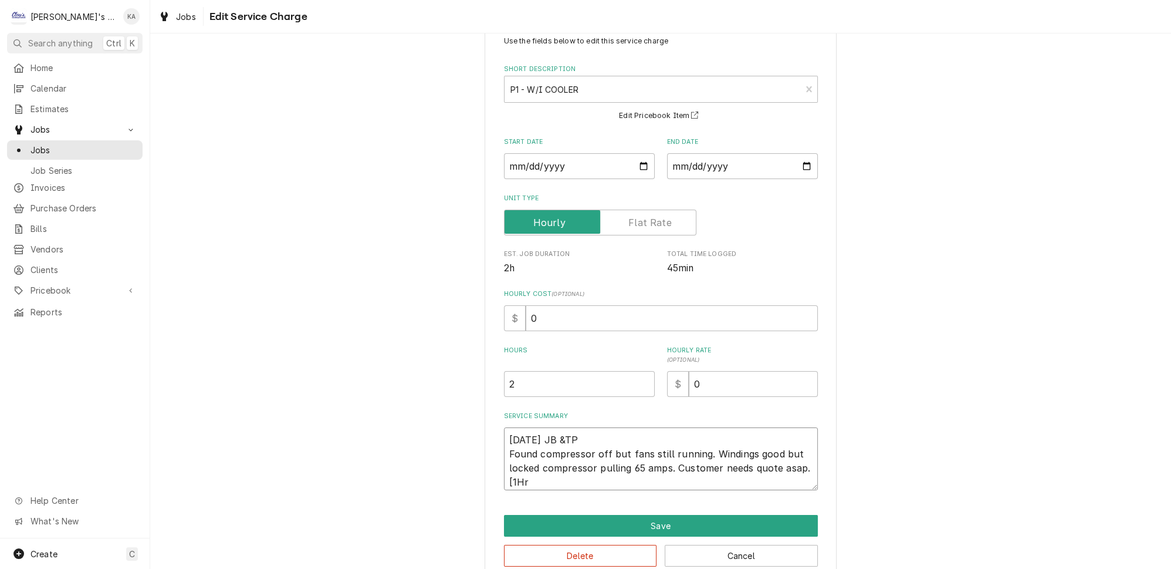
type textarea "8/14/2025 JB &TP Found compressor off but fans still running. Windings good but…"
type textarea "x"
type textarea "8/14/2025 JB &TP Found compressor off but fans still running. Windings good but…"
type textarea "x"
type textarea "8/14/2025 JB &TP Found compressor off but fans still running. Windings good but…"
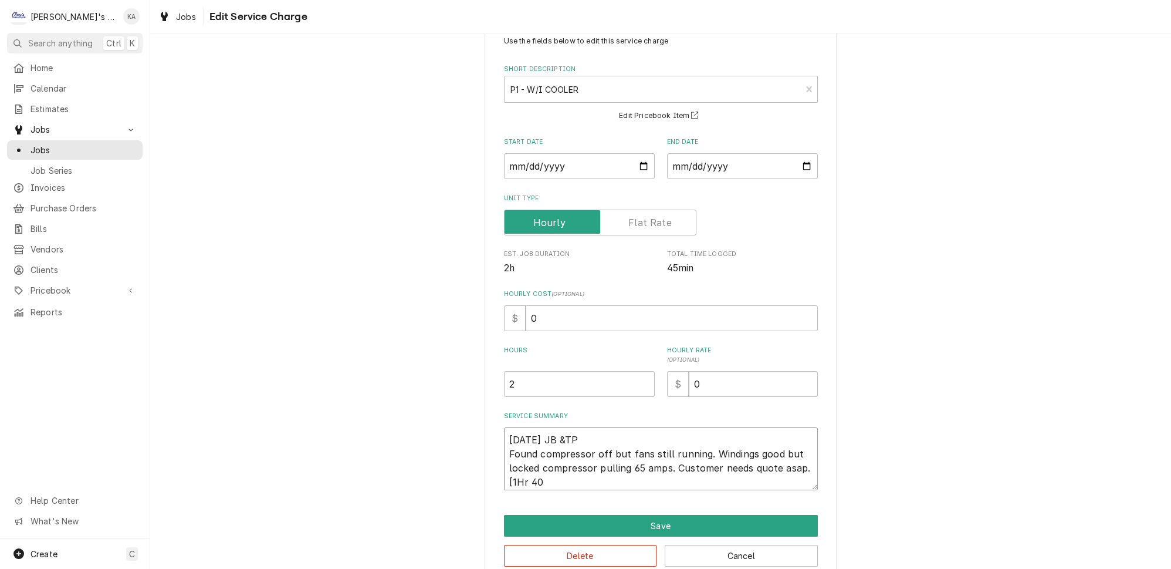
type textarea "x"
type textarea "8/14/2025 JB &TP Found compressor off but fans still running. Windings good but…"
type textarea "x"
type textarea "8/14/2025 JB &TP Found compressor off but fans still running. Windings good but…"
type textarea "x"
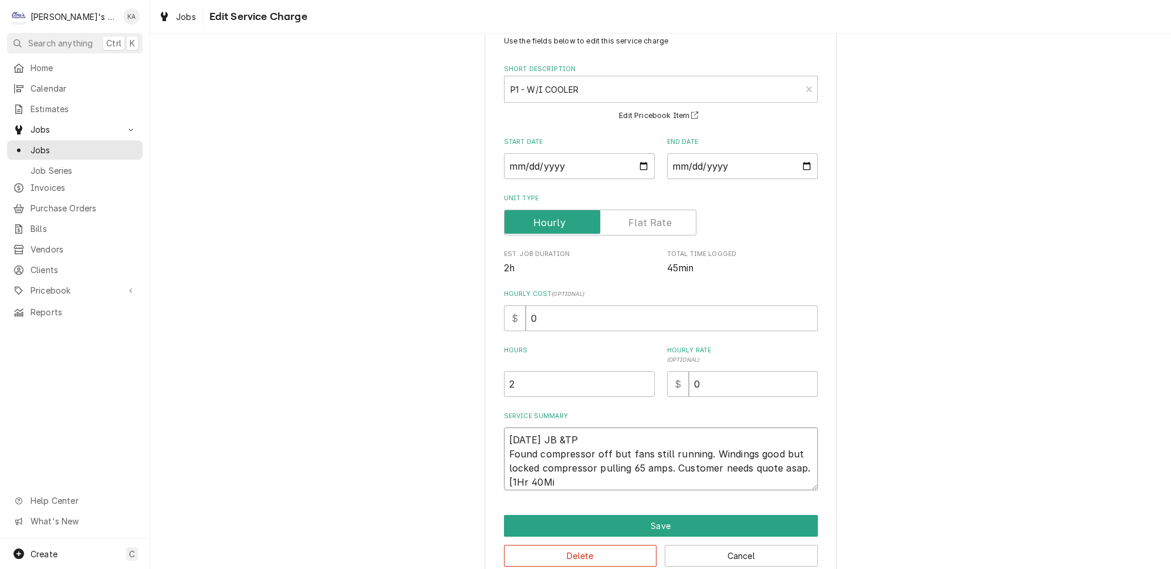
type textarea "8/14/2025 JB &TP Found compressor off but fans still running. Windings good but…"
type textarea "x"
type textarea "8/14/2025 JB &TP Found compressor off but fans still running. Windings good but…"
type textarea "x"
type textarea "8/14/2025 JB &TP Found compressor off but fans still running. Windings good but…"
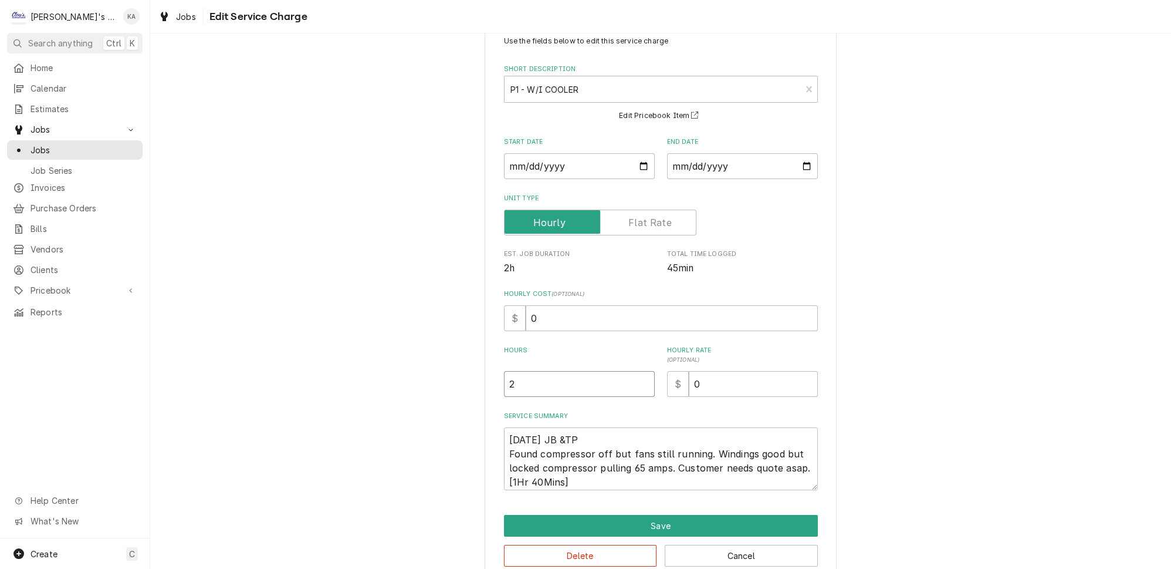
drag, startPoint x: 531, startPoint y: 387, endPoint x: 482, endPoint y: 387, distance: 49.3
click at [482, 387] on div "Use the fields below to edit this service charge Short Description P1 - W/I COO…" at bounding box center [660, 301] width 1021 height 581
type textarea "x"
type input "1"
type textarea "x"
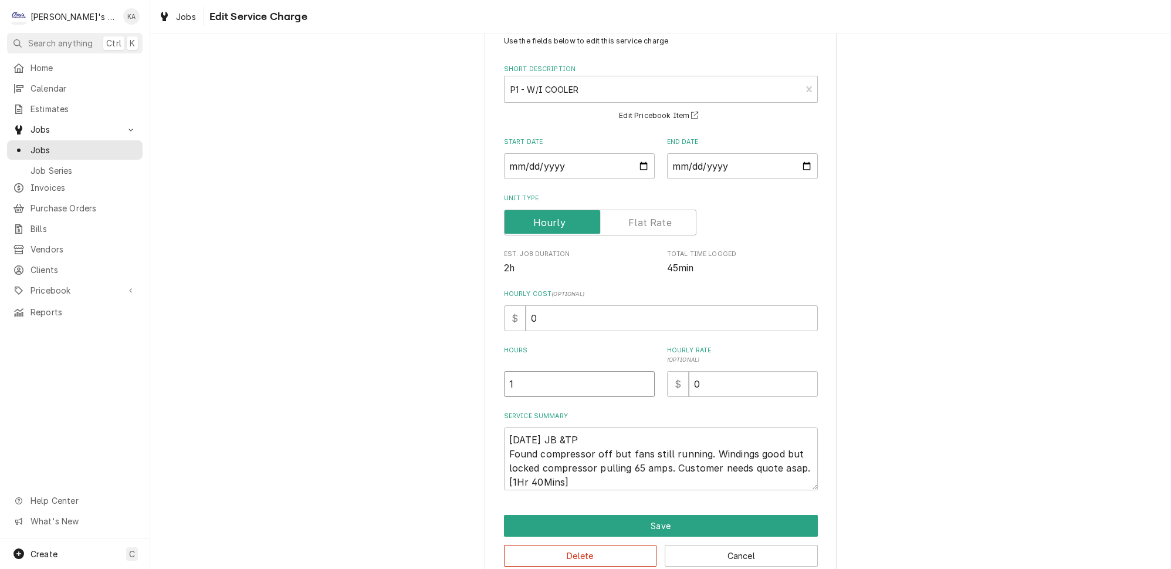
type input "1.6"
type textarea "x"
type input "1.67"
drag, startPoint x: 537, startPoint y: 310, endPoint x: 515, endPoint y: 312, distance: 22.3
click at [515, 312] on div "$ 0" at bounding box center [661, 318] width 314 height 26
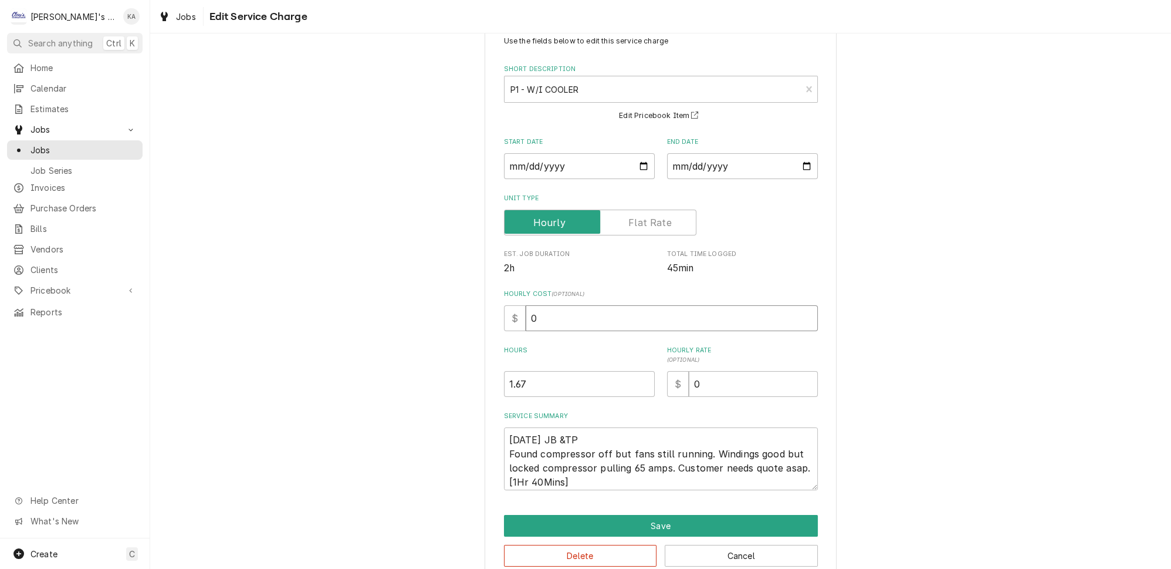
type textarea "x"
type input "3"
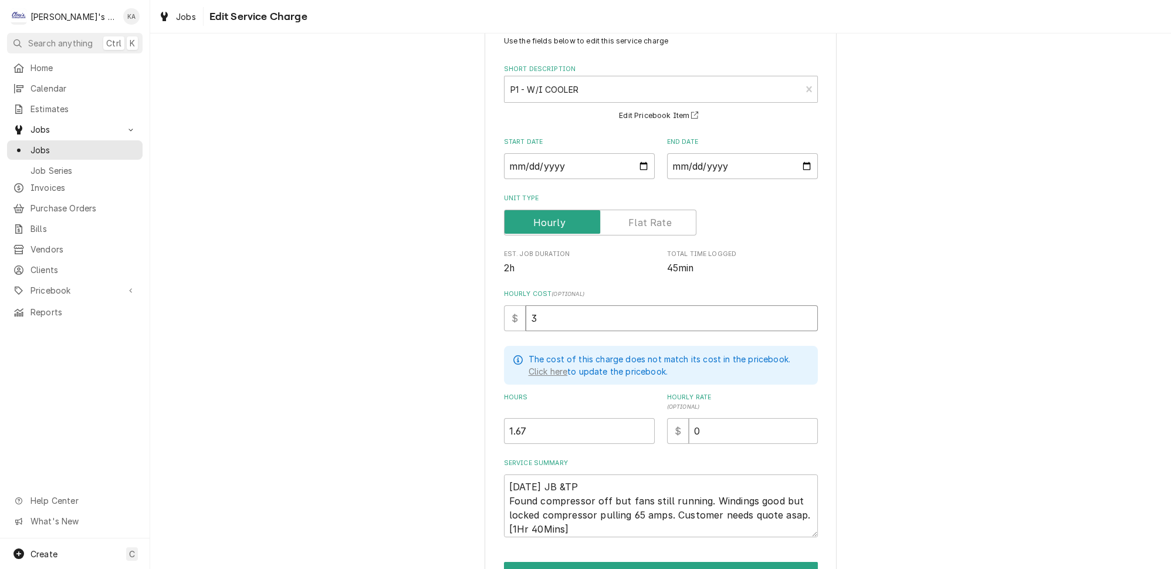
type textarea "x"
type input "38"
drag, startPoint x: 721, startPoint y: 422, endPoint x: 662, endPoint y: 426, distance: 58.8
click at [667, 426] on div "$ 0" at bounding box center [742, 431] width 151 height 26
type textarea "x"
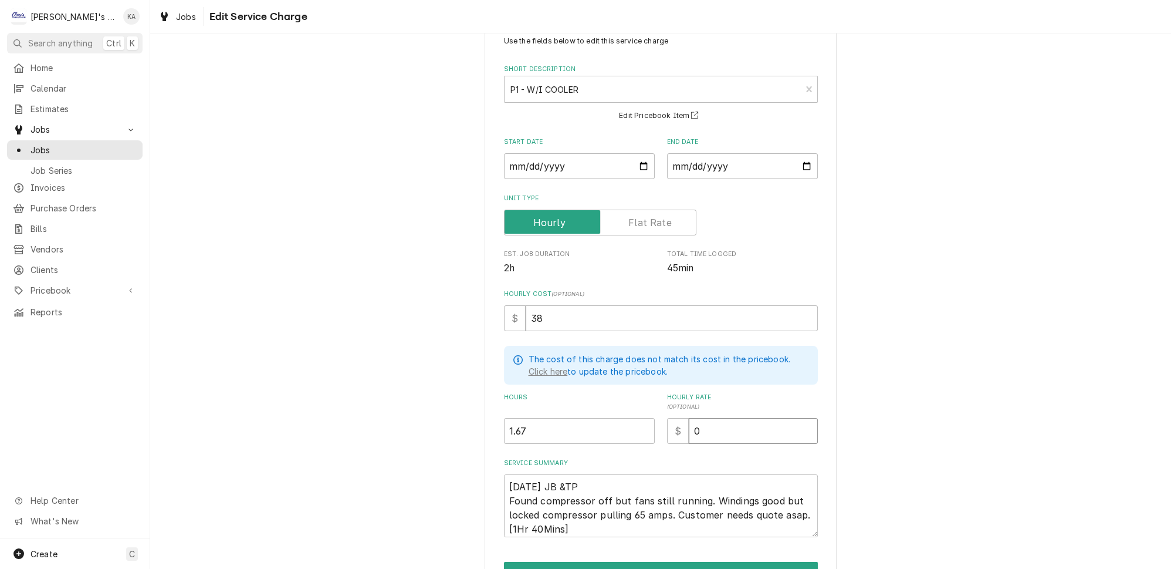
type input "1"
type textarea "x"
type input "12"
type textarea "x"
type input "126"
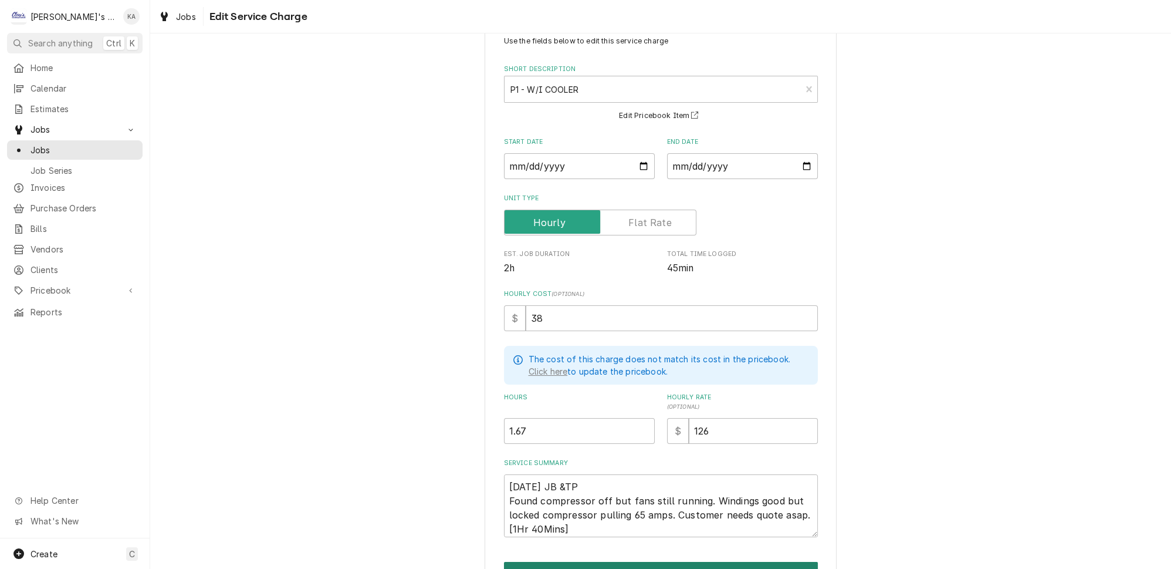
click at [661, 562] on button "Save" at bounding box center [661, 573] width 314 height 22
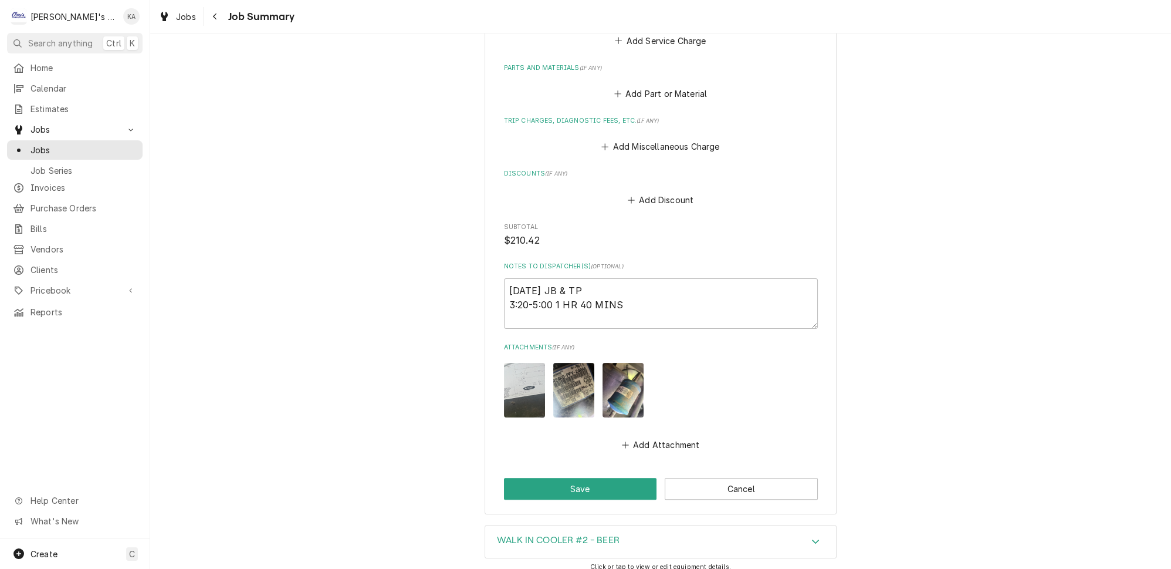
scroll to position [570, 0]
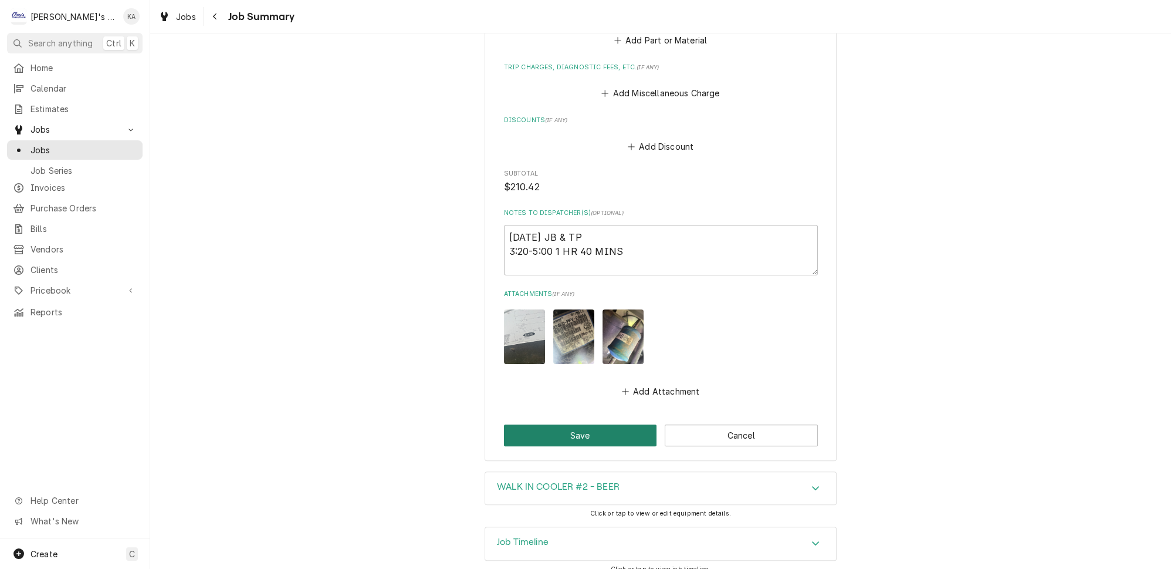
click at [579, 427] on button "Save" at bounding box center [580, 435] width 153 height 22
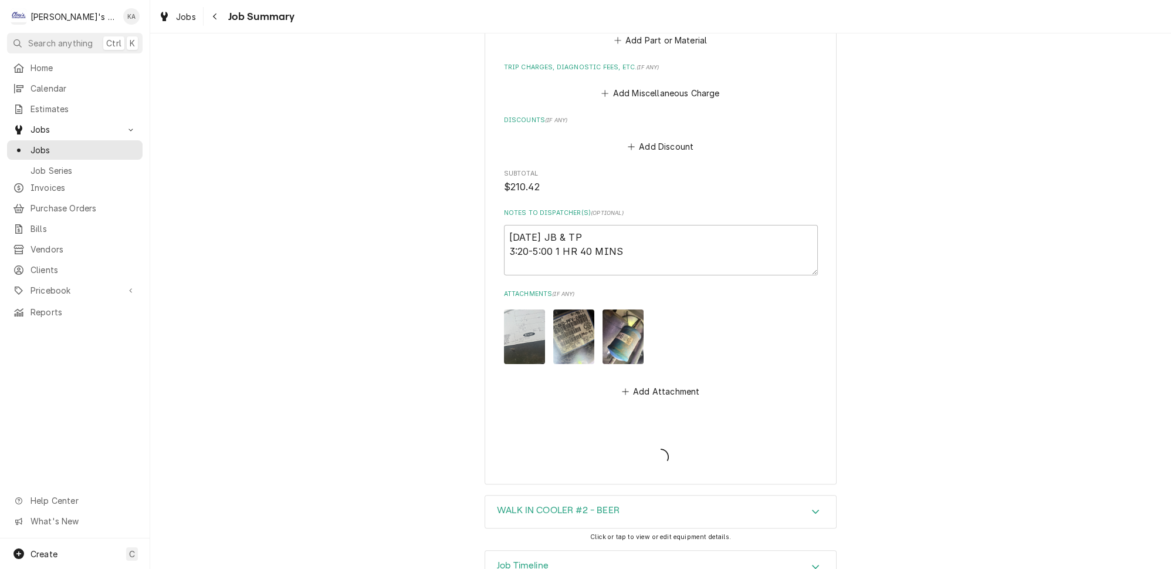
type textarea "x"
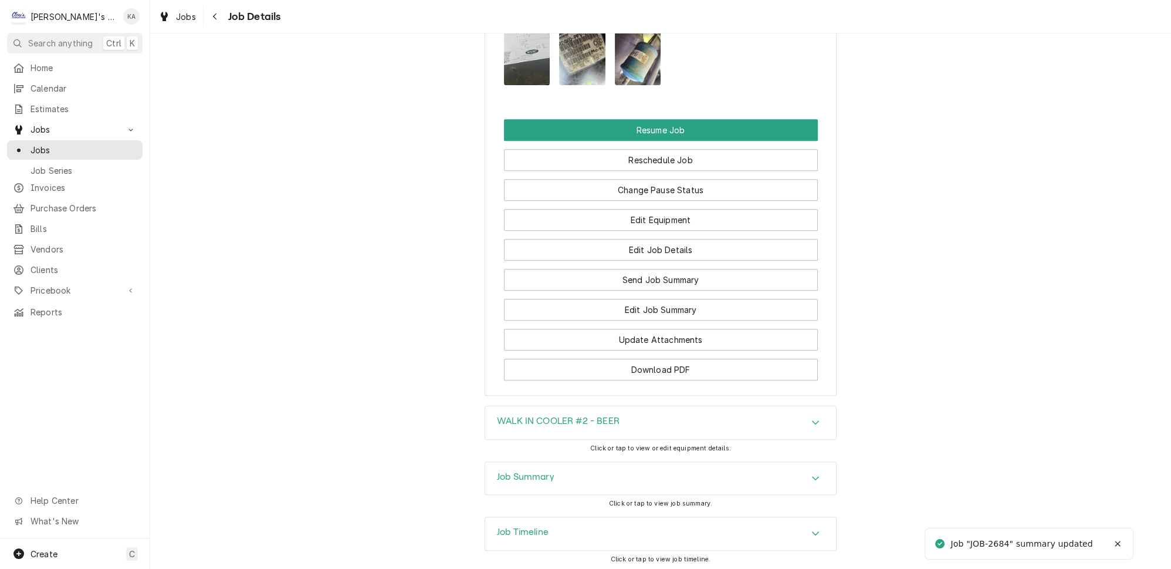
scroll to position [1511, 0]
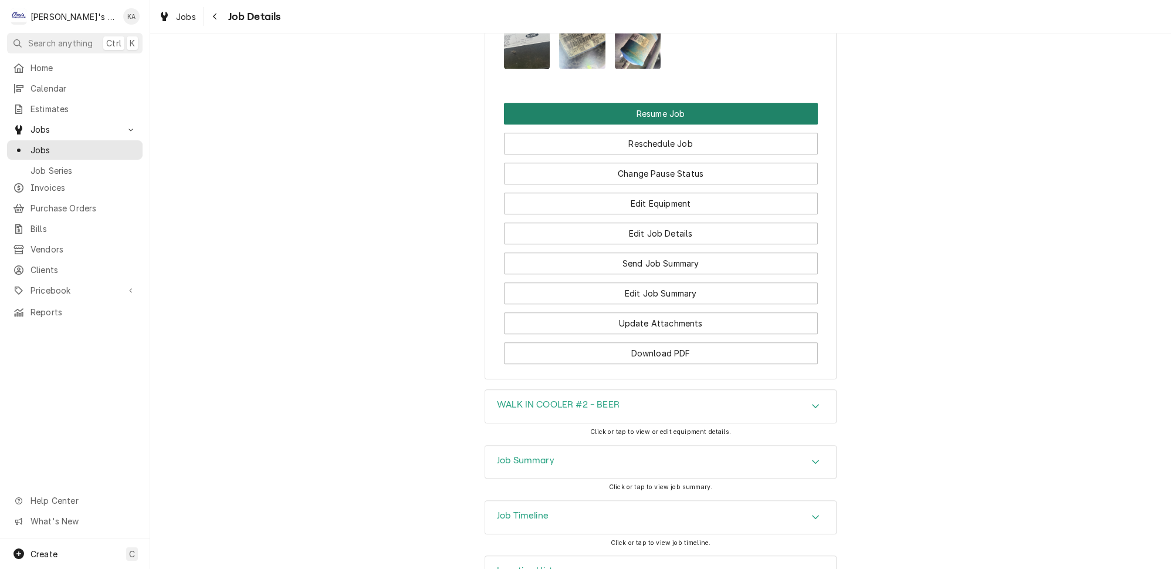
click at [638, 103] on button "Resume Job" at bounding box center [661, 114] width 314 height 22
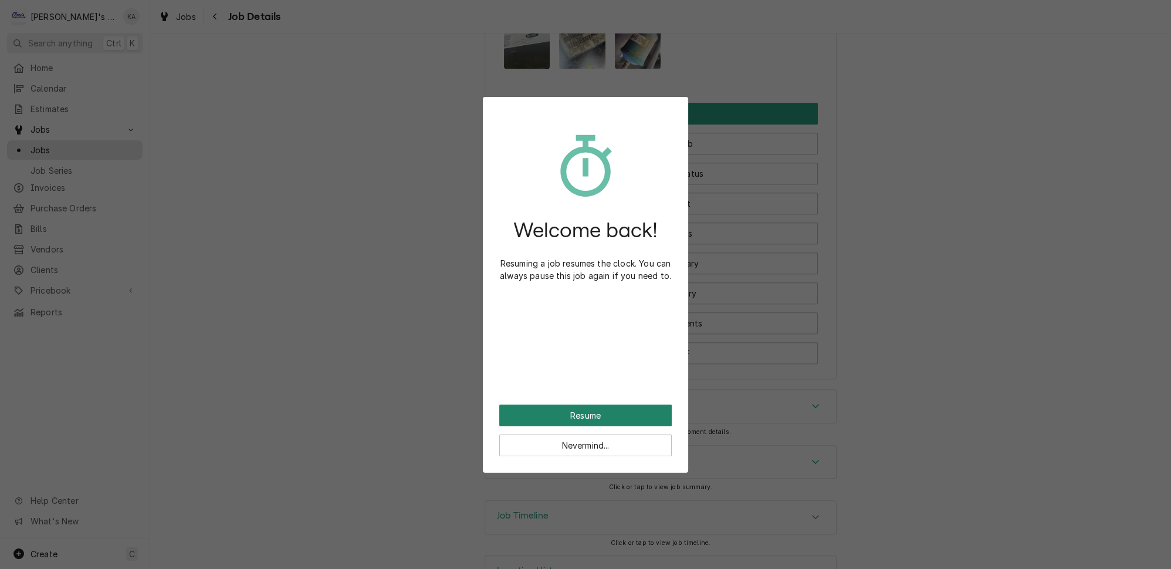
click at [594, 404] on button "Resume" at bounding box center [585, 415] width 173 height 22
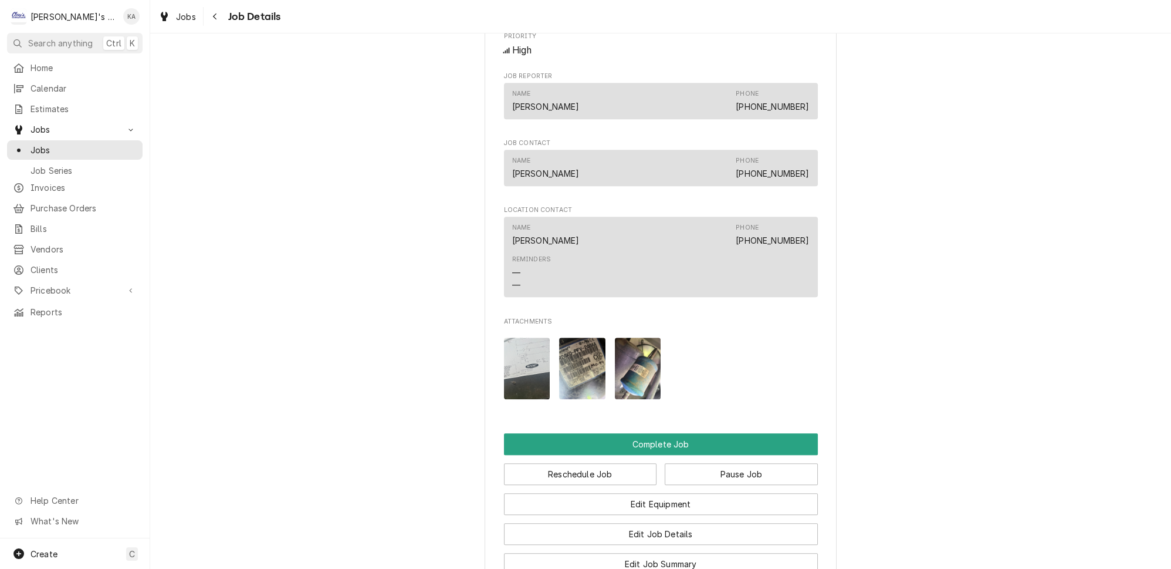
scroll to position [1173, 0]
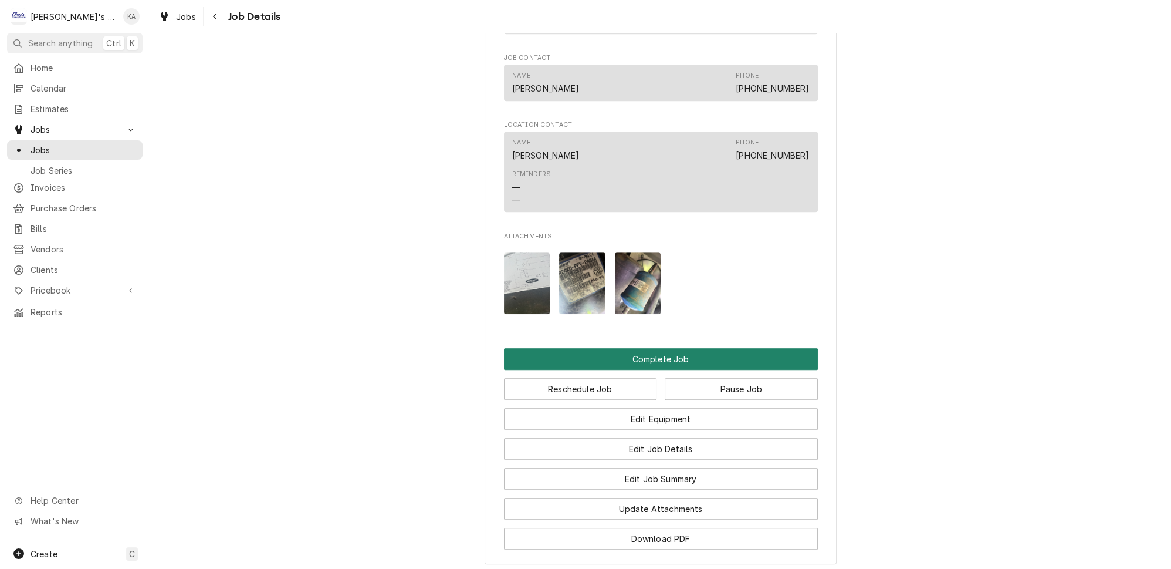
click at [653, 348] on button "Complete Job" at bounding box center [661, 359] width 314 height 22
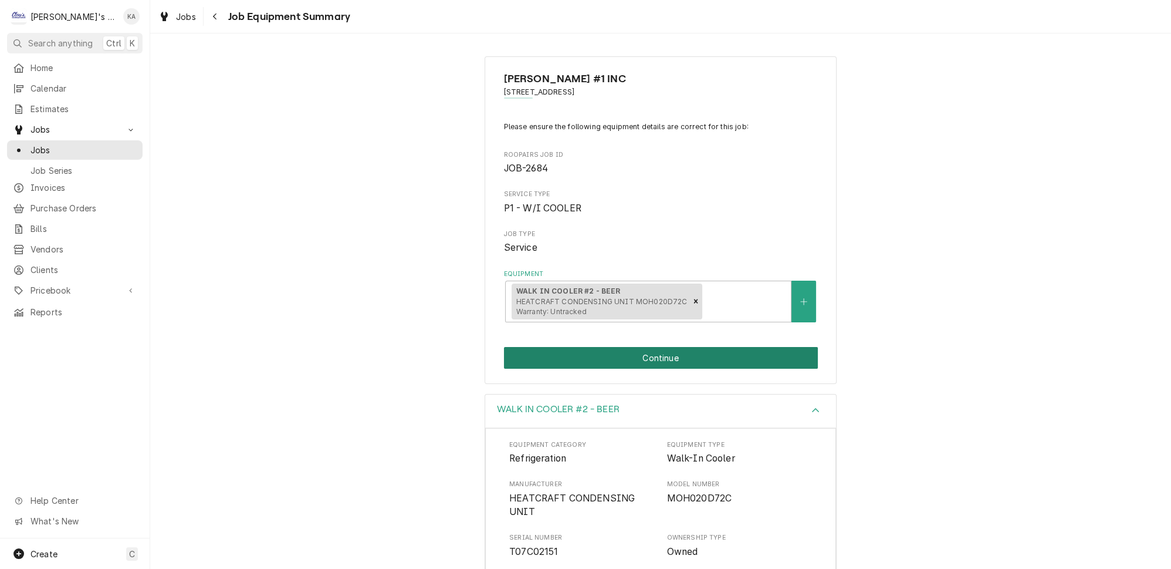
click at [653, 350] on button "Continue" at bounding box center [661, 358] width 314 height 22
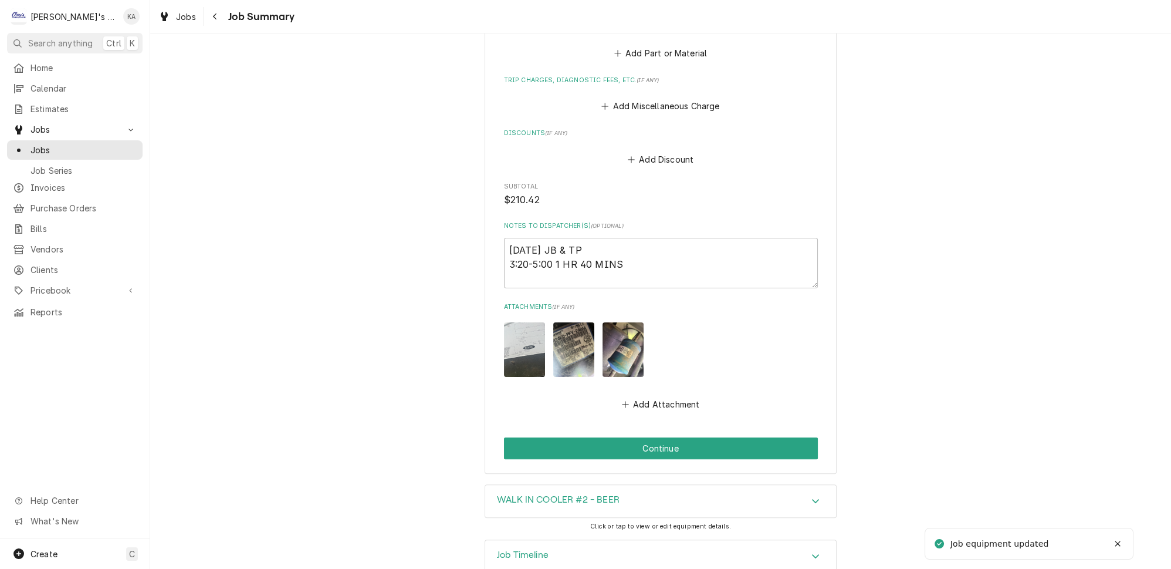
scroll to position [570, 0]
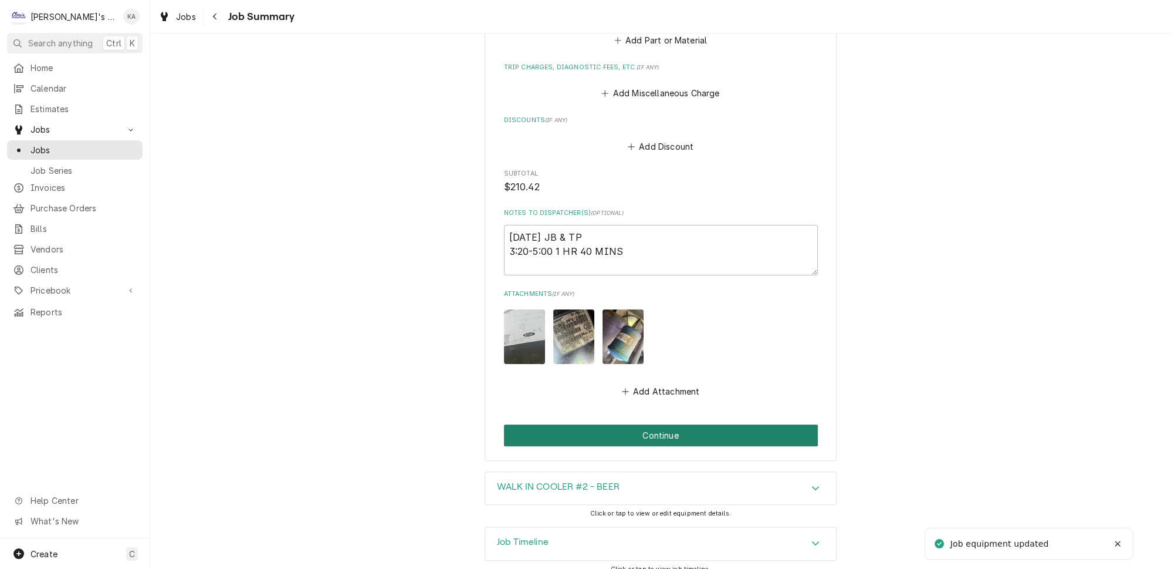
click at [653, 424] on button "Continue" at bounding box center [661, 435] width 314 height 22
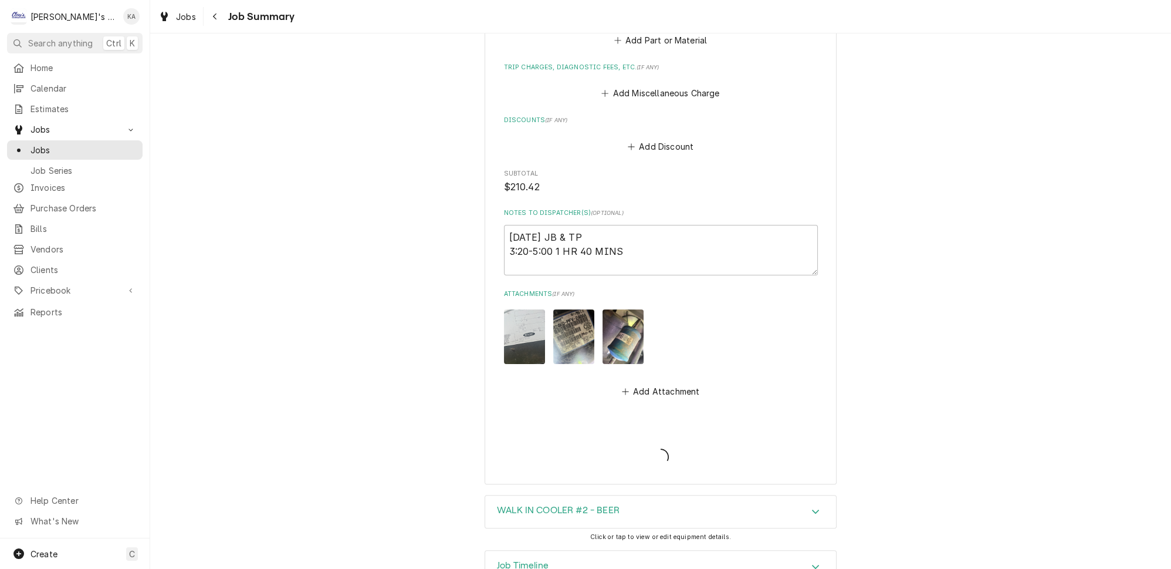
type textarea "x"
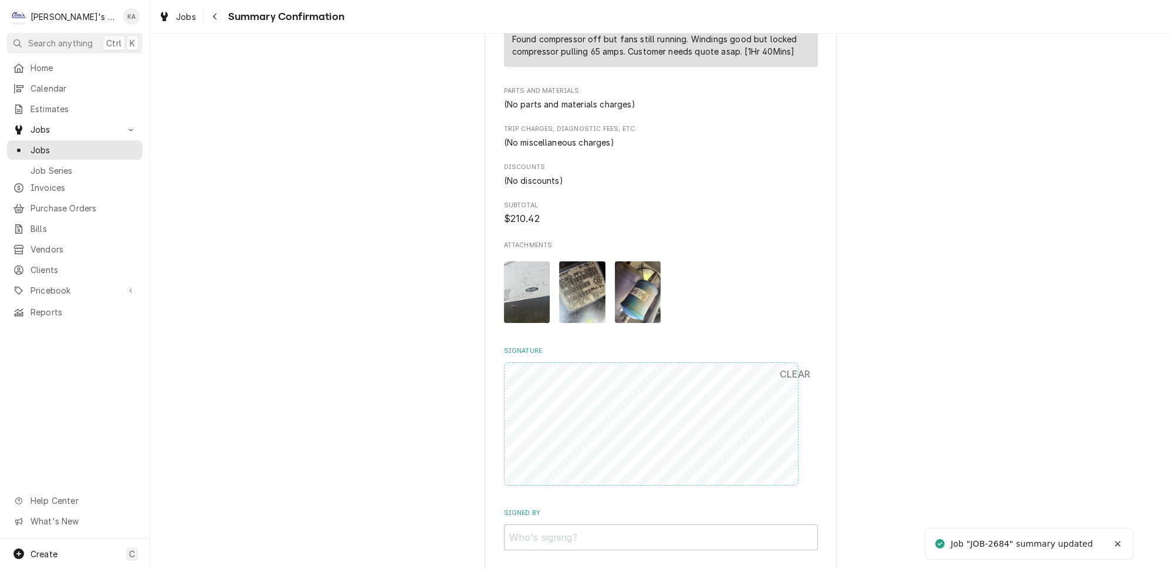
scroll to position [586, 0]
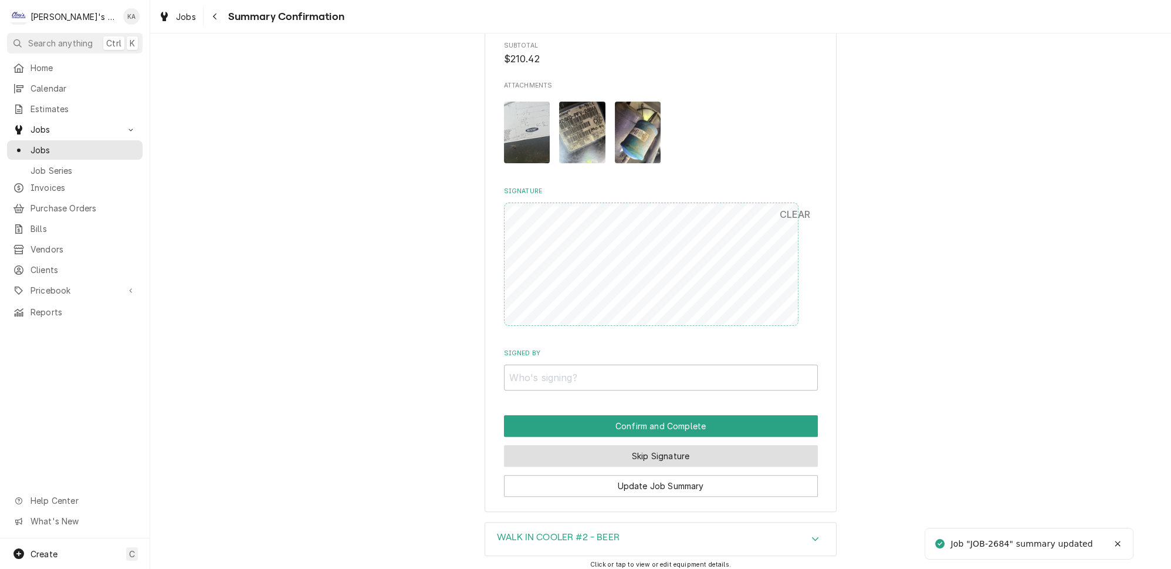
click at [654, 445] on button "Skip Signature" at bounding box center [661, 456] width 314 height 22
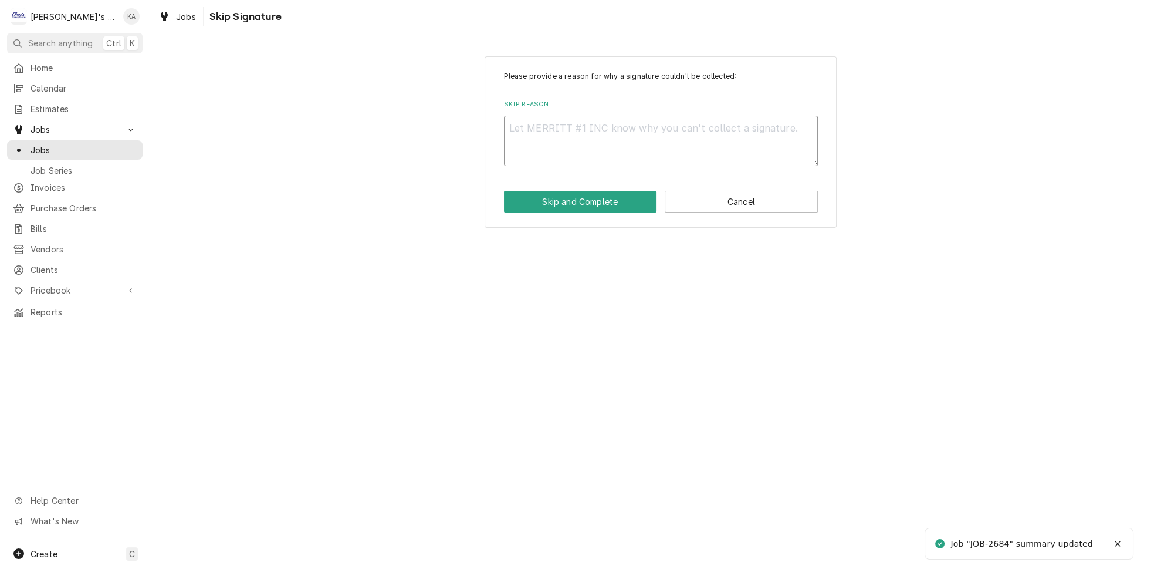
click at [532, 124] on textarea "Skip Reason" at bounding box center [661, 141] width 314 height 50
type textarea "x"
type textarea "C"
type textarea "x"
type textarea "CO"
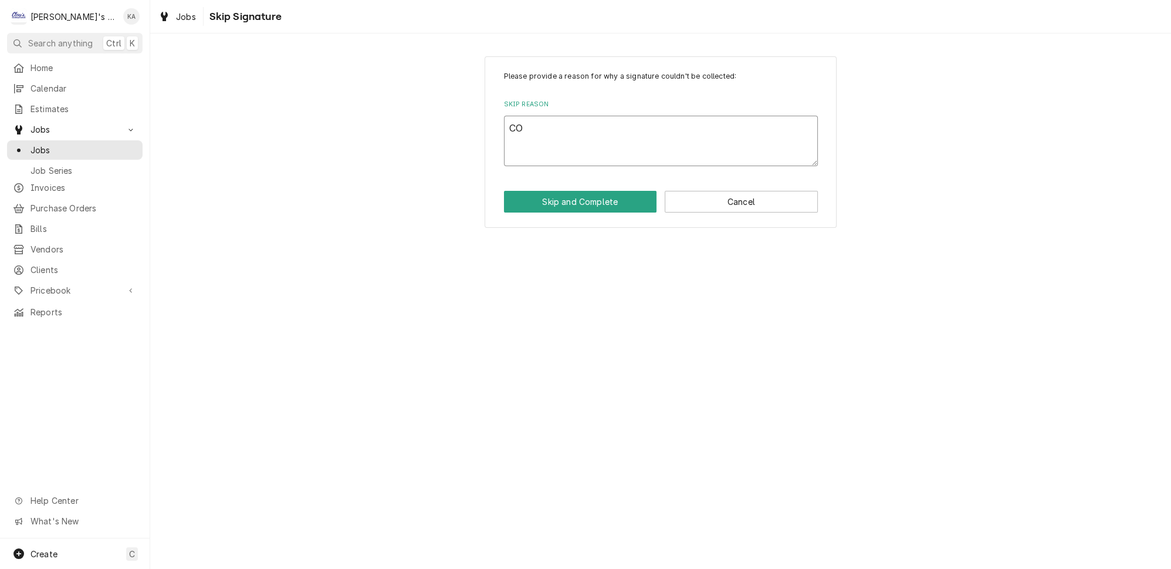
type textarea "x"
type textarea "COM"
type textarea "x"
type textarea "COMP"
type textarea "x"
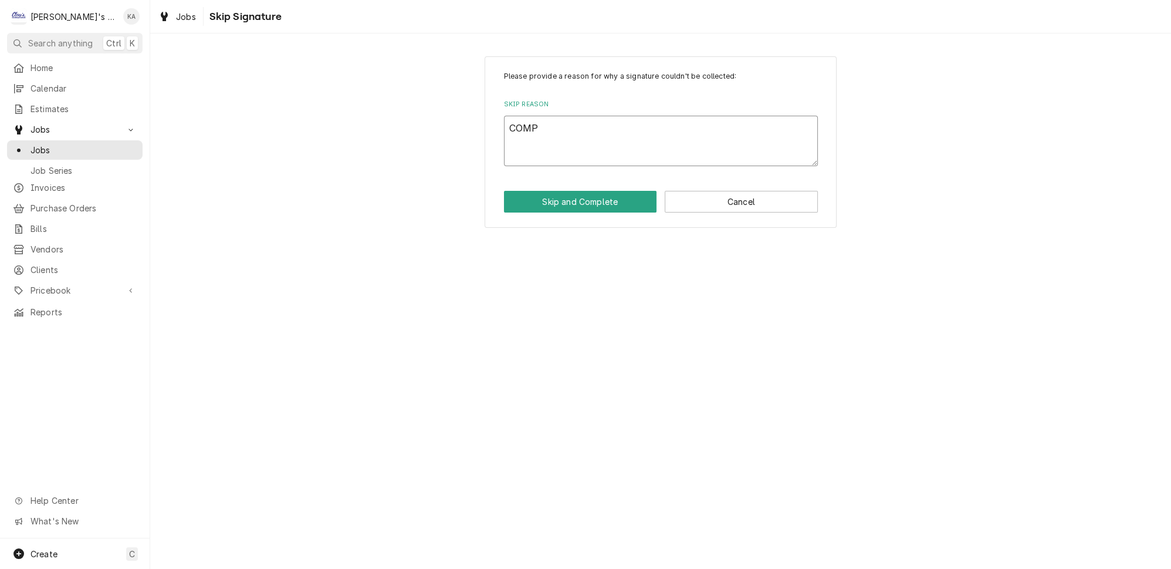
type textarea "COMPL"
type textarea "x"
type textarea "COMPLE"
type textarea "x"
type textarea "COMPLET"
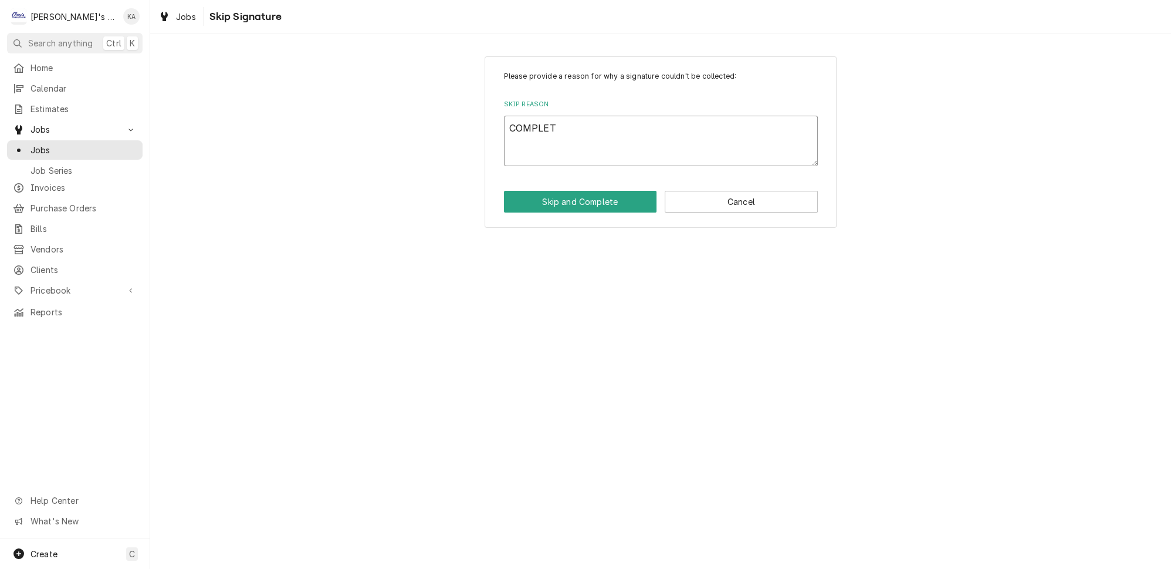
type textarea "x"
type textarea "COMPLETE"
type textarea "x"
type textarea "COMPLETED"
type textarea "x"
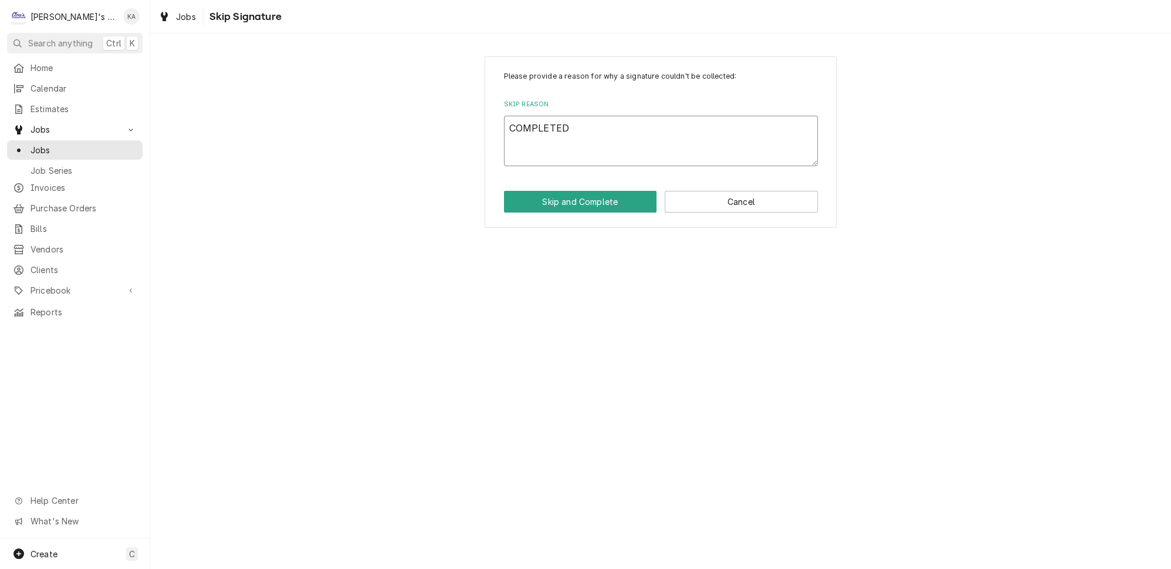
type textarea "COMPLETED"
type textarea "x"
type textarea "COMPLETED B"
type textarea "x"
type textarea "COMPLETED BY"
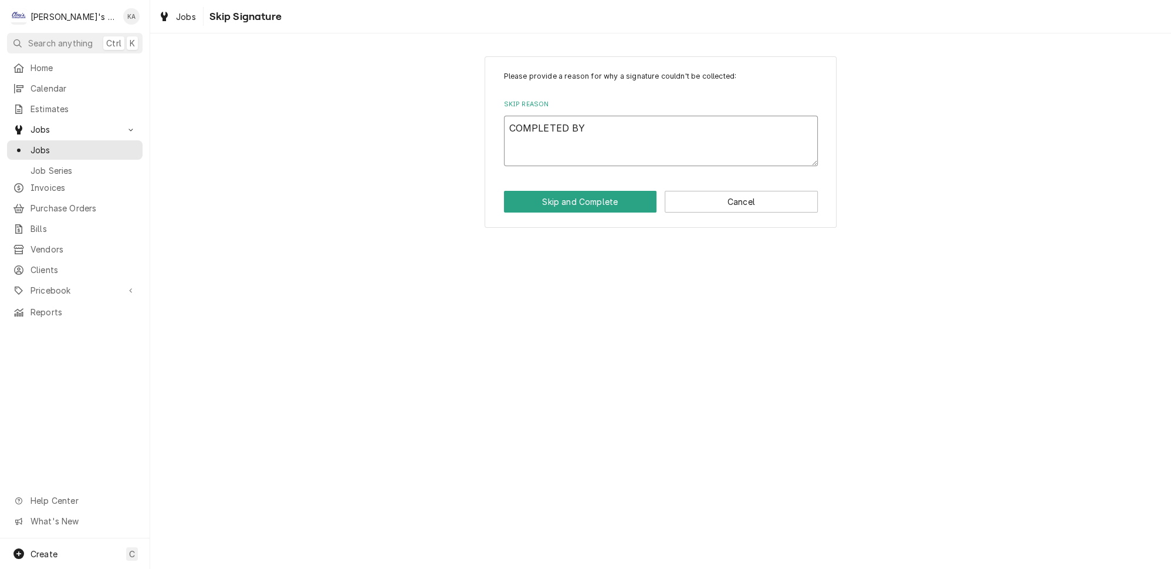
type textarea "x"
type textarea "COMPLETED BY"
type textarea "x"
type textarea "COMPLETED BY T"
type textarea "x"
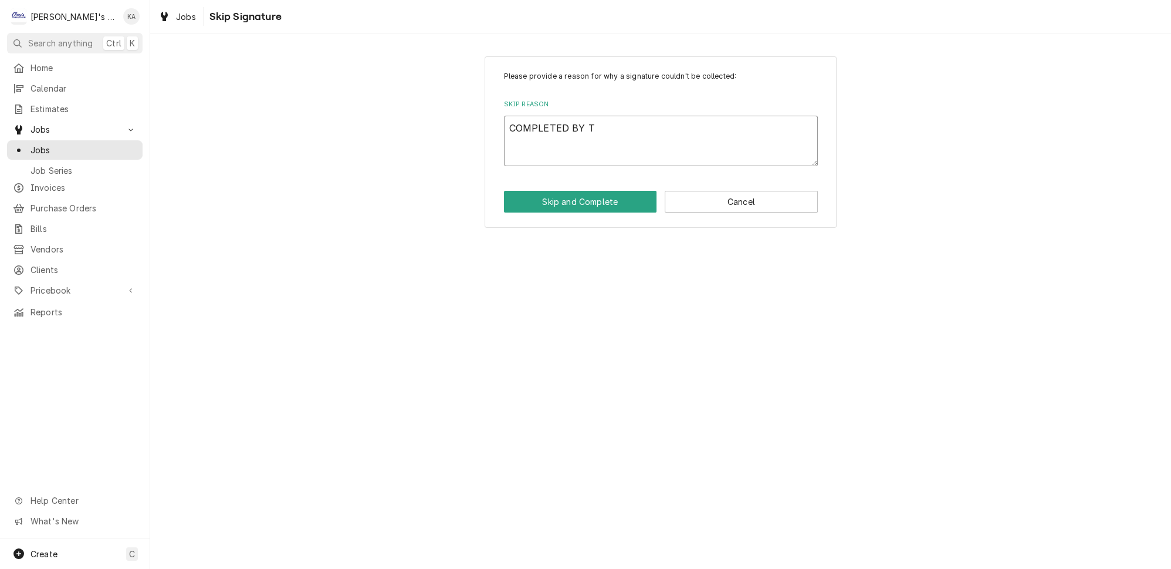
type textarea "COMPLETED BY TH"
type textarea "x"
type textarea "COMPLETED BY THE"
type textarea "x"
type textarea "COMPLETED BY THE"
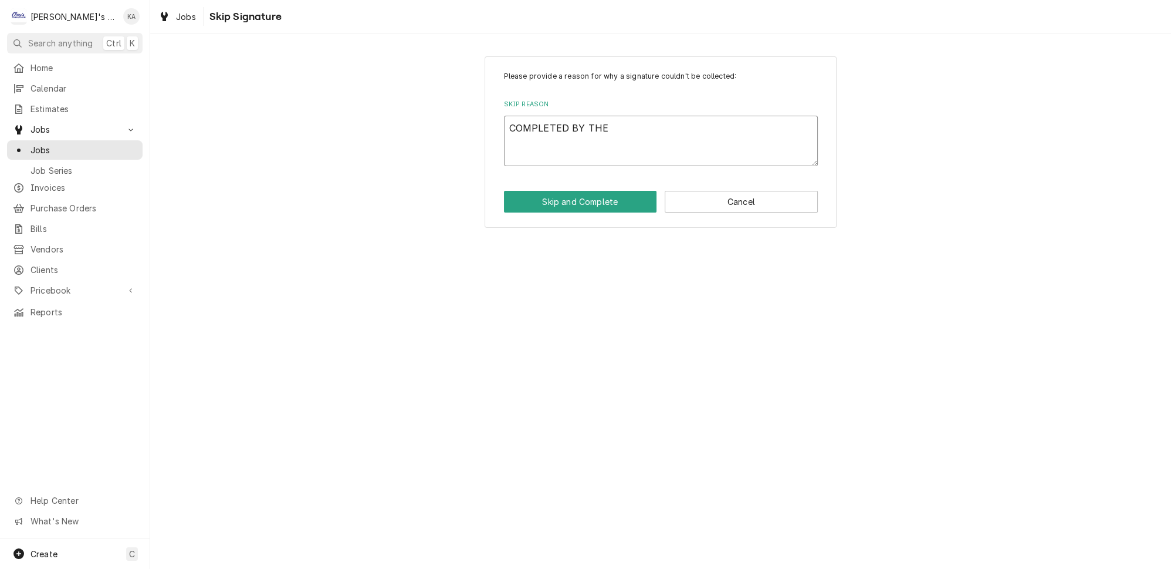
type textarea "x"
type textarea "COMPLETED BY THE O"
type textarea "x"
type textarea "COMPLETED BY THE OF"
type textarea "x"
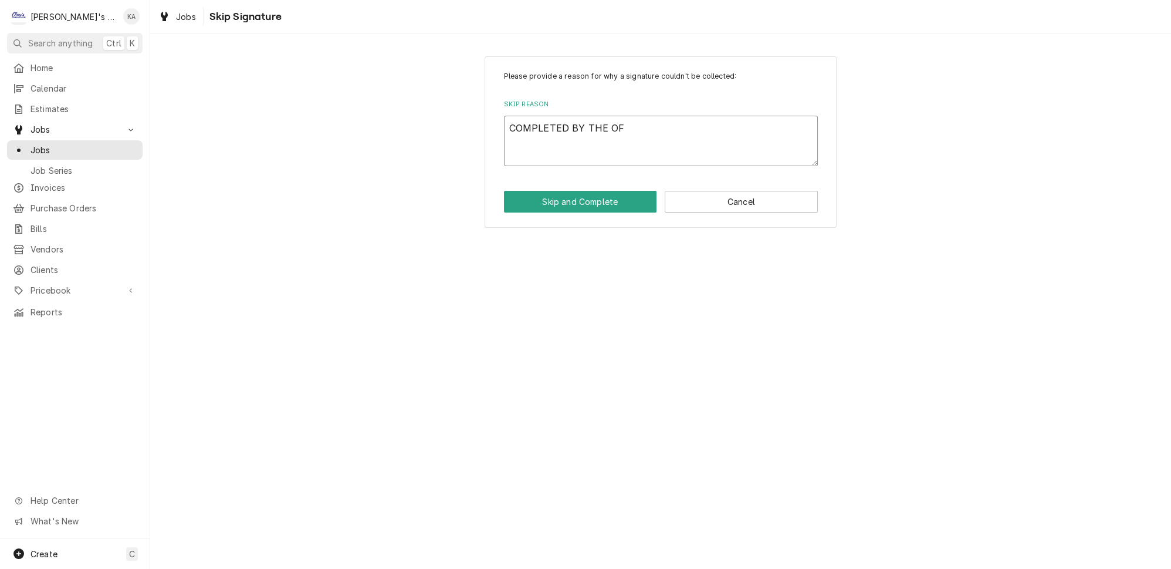
type textarea "COMPLETED BY THE OFF"
type textarea "x"
type textarea "COMPLETED BY THE OFFI"
type textarea "x"
type textarea "COMPLETED BY THE OFFIC"
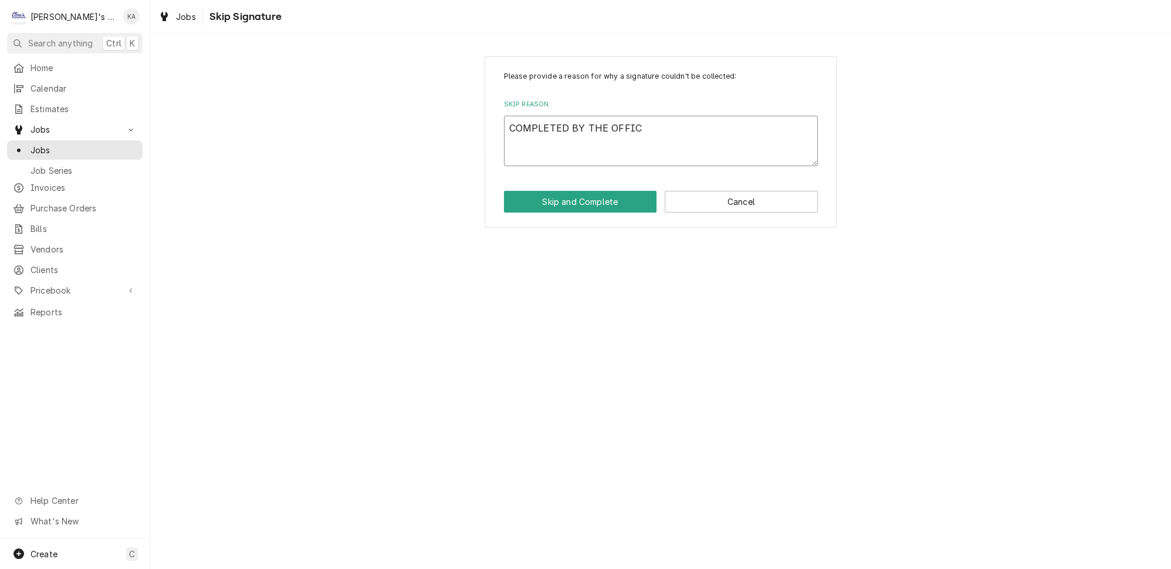
type textarea "x"
type textarea "COMPLETED BY THE OFFICE"
click at [595, 198] on button "Skip and Complete" at bounding box center [580, 202] width 153 height 22
type textarea "x"
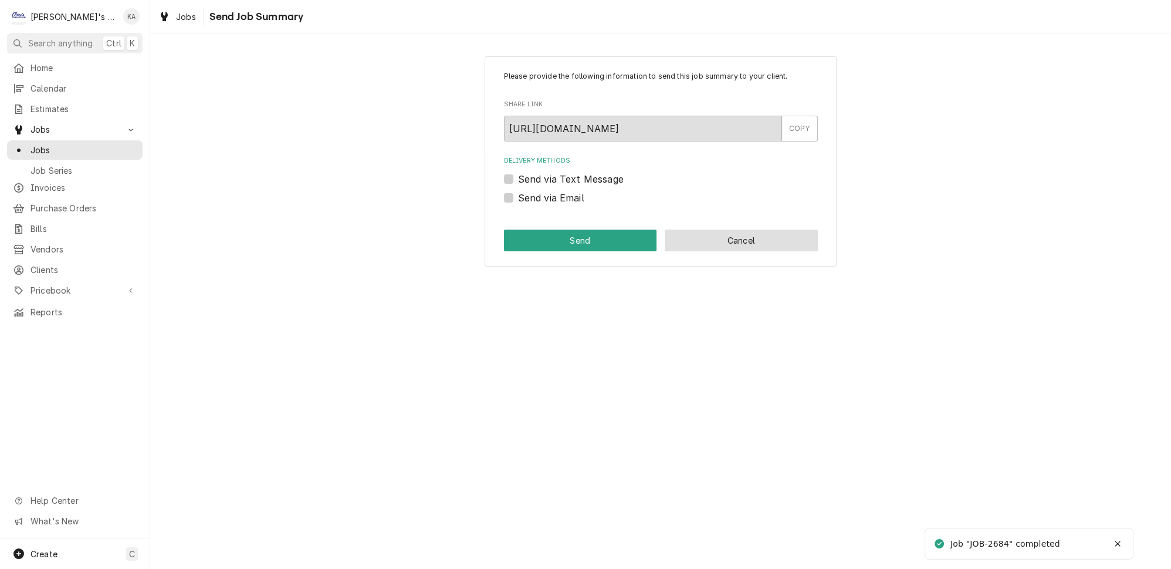
click at [756, 246] on button "Cancel" at bounding box center [741, 240] width 153 height 22
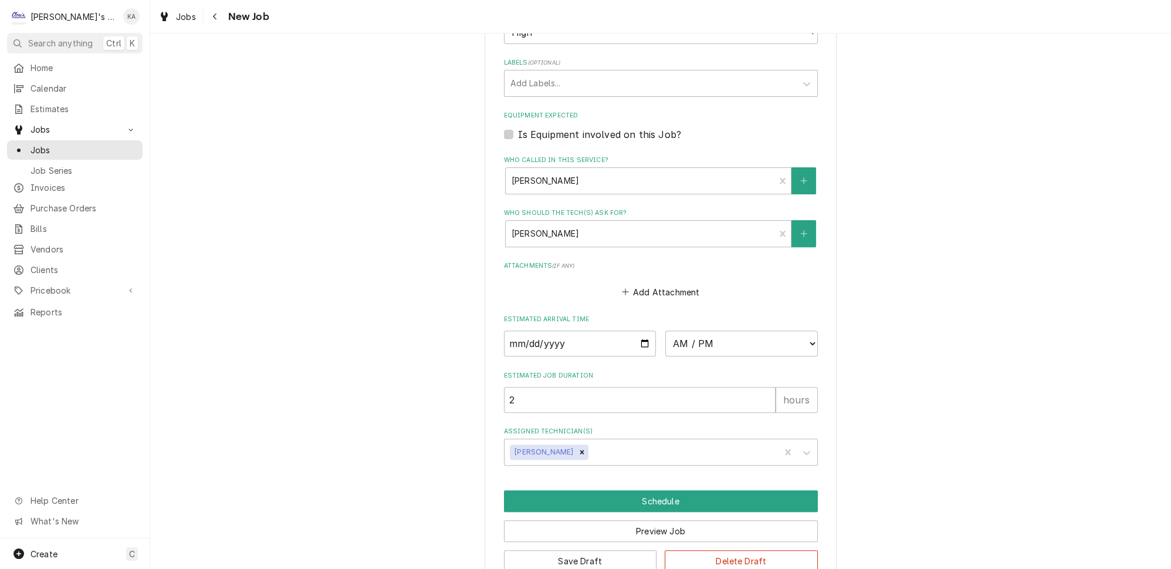
scroll to position [749, 0]
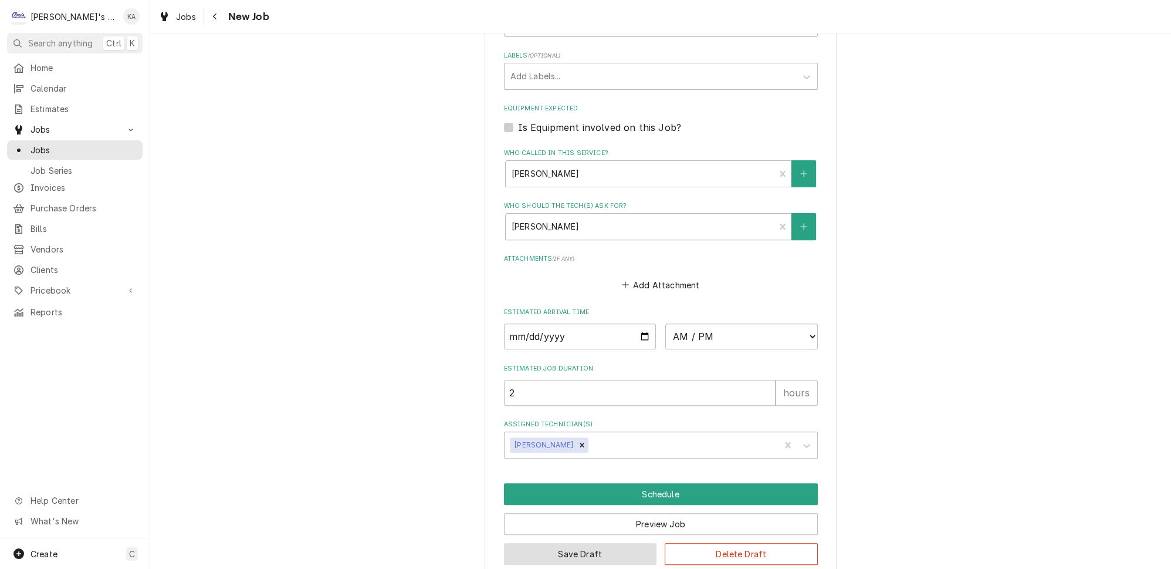
click at [573, 543] on button "Save Draft" at bounding box center [580, 554] width 153 height 22
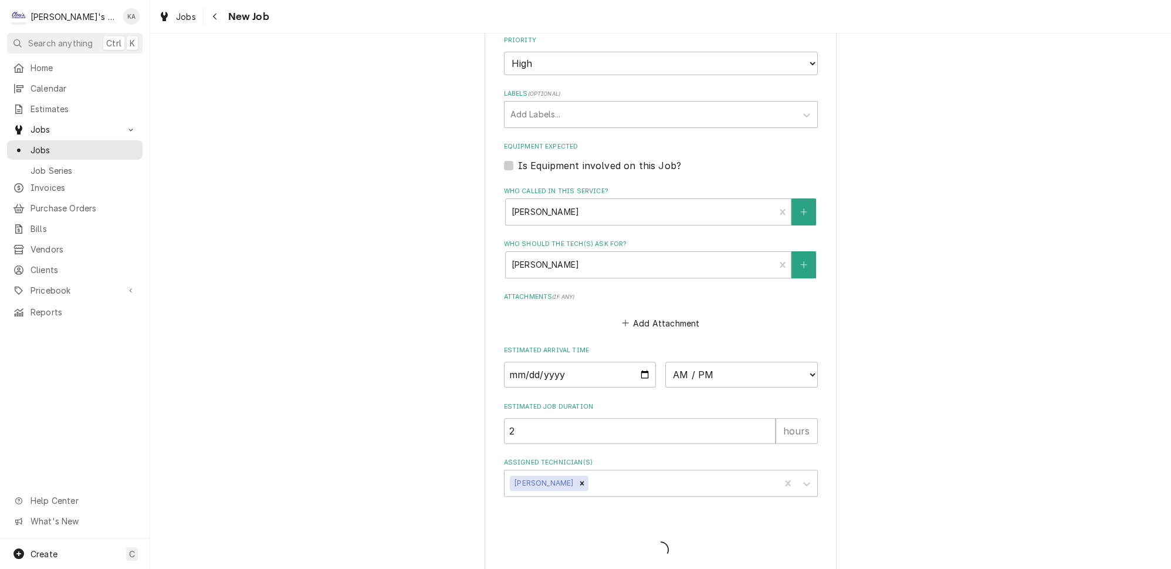
type textarea "x"
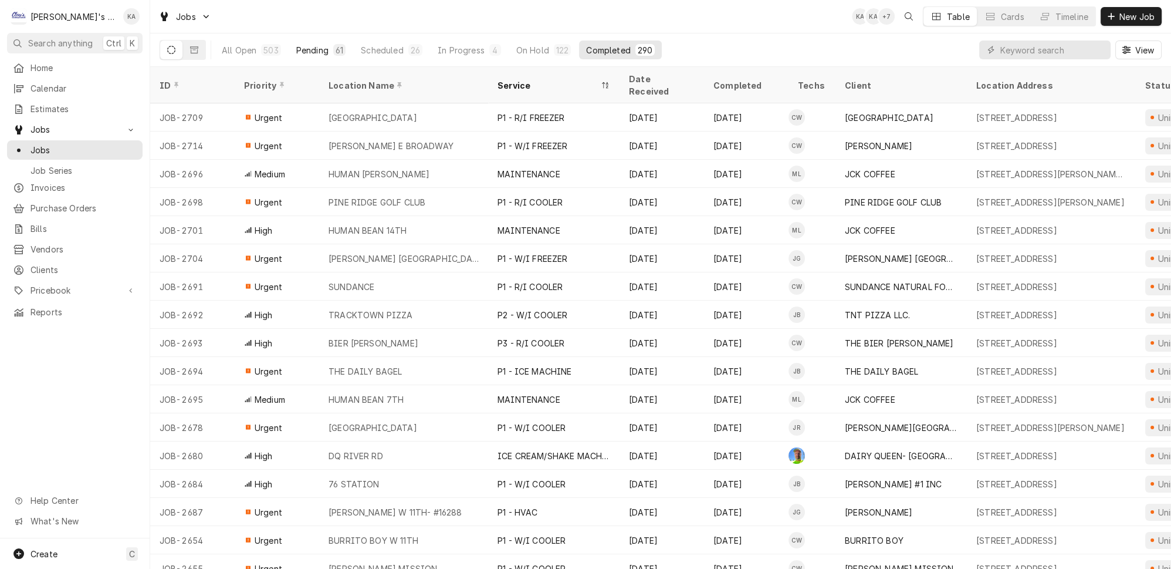
click at [296, 48] on div "Pending" at bounding box center [312, 50] width 32 height 12
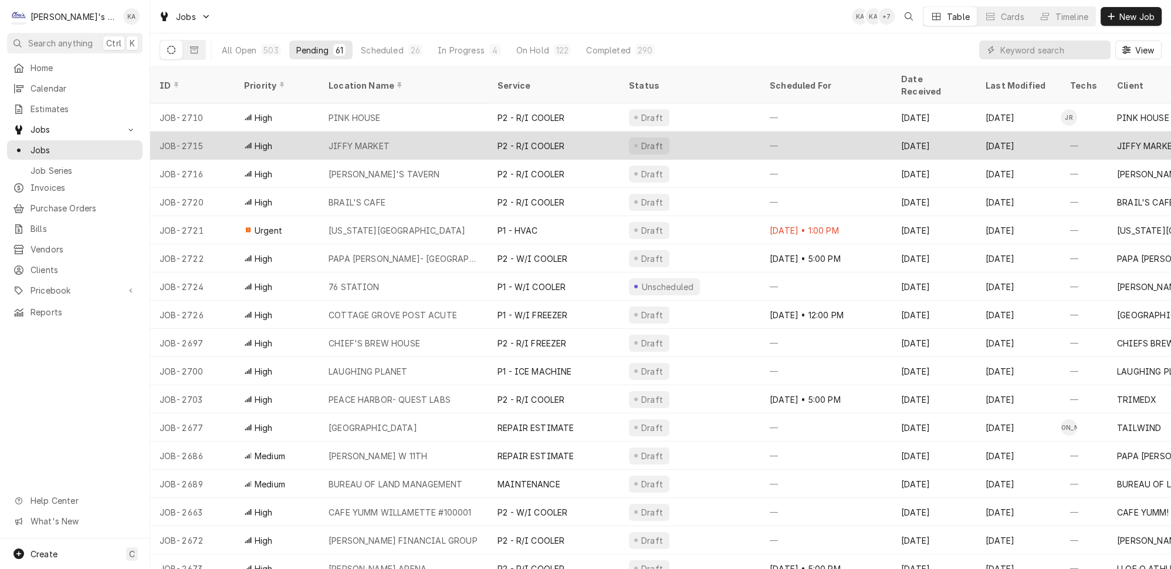
click at [355, 140] on div "JIFFY MARKET" at bounding box center [359, 146] width 61 height 12
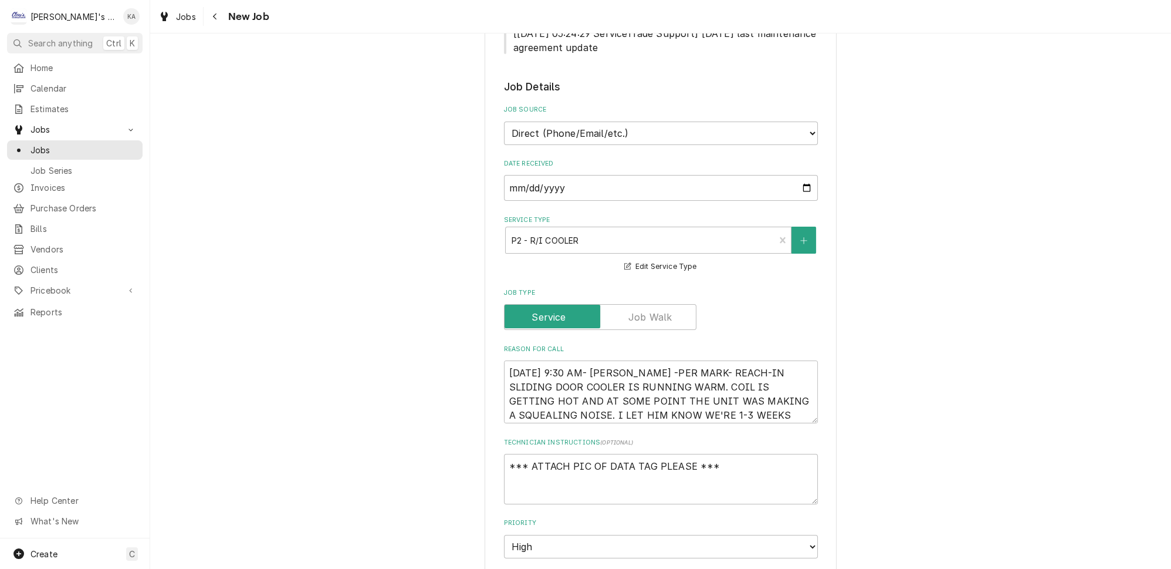
scroll to position [266, 0]
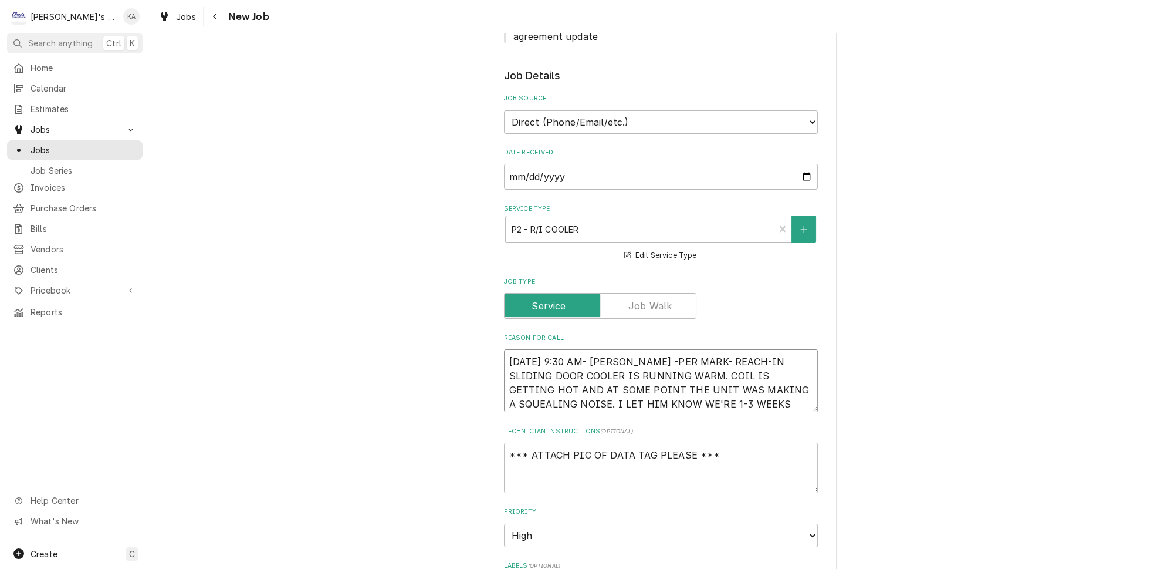
click at [634, 350] on textarea "[DATE] 9:30 AM- [PERSON_NAME] -PER MARK- REACH-IN SLIDING DOOR COOLER IS RUNNIN…" at bounding box center [661, 380] width 314 height 63
type textarea "x"
type textarea "[DATE] 9:30 AM- [PERSON_NAME]-PER MARK- REACH-IN SLIDING DOOR COOLER IS RUNNING…"
type textarea "x"
type textarea "[DATE] 9:30 AM- [PERSON_NAME]- PER MARK- REACH-IN SLIDING DOOR COOLER IS RUNNIN…"
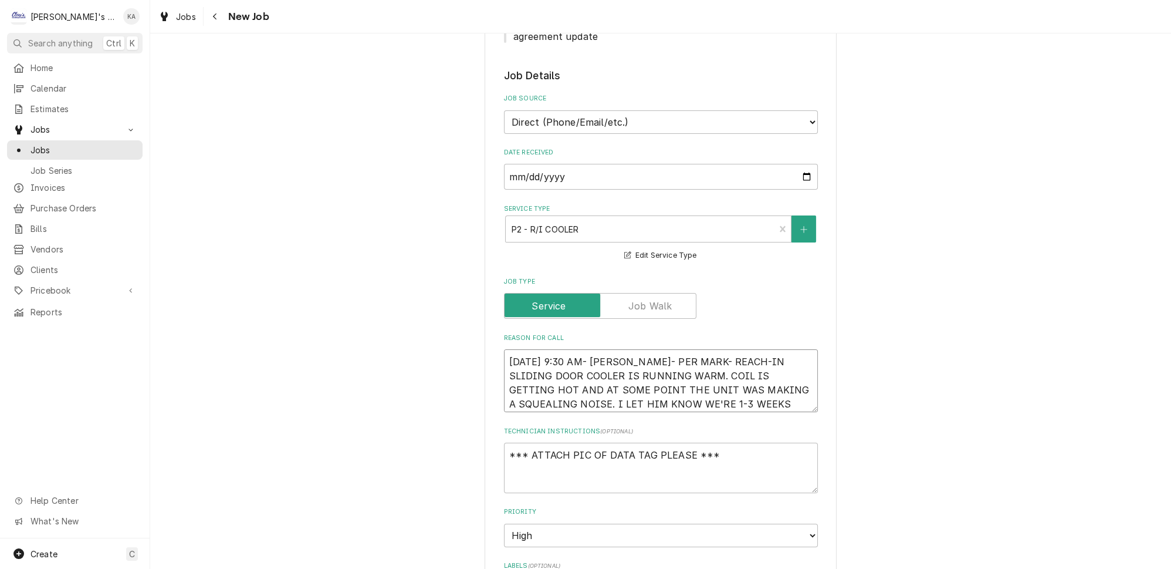
type textarea "x"
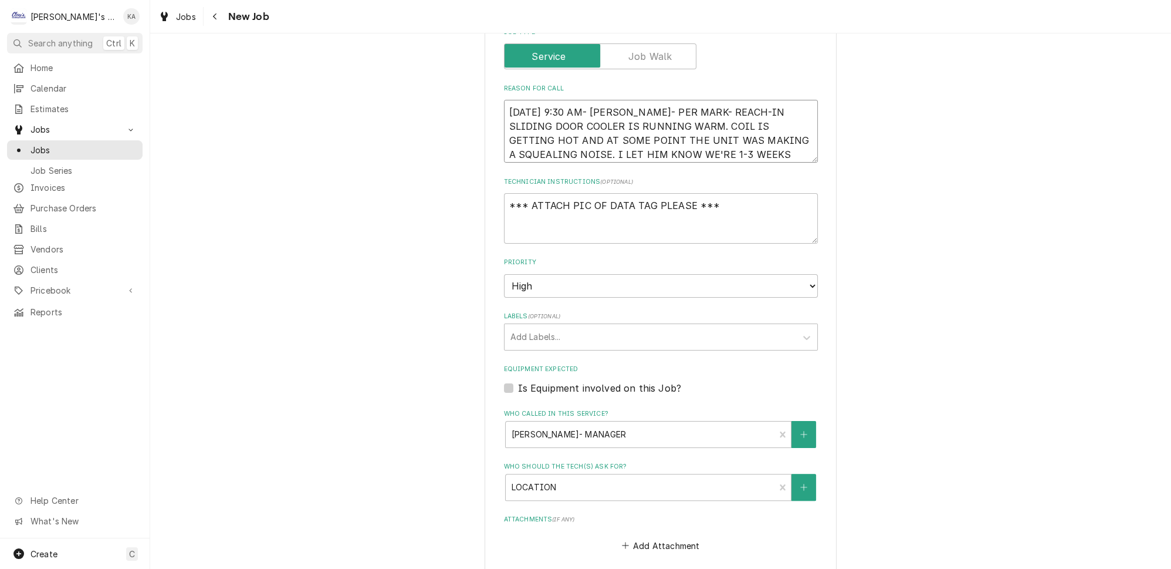
scroll to position [533, 0]
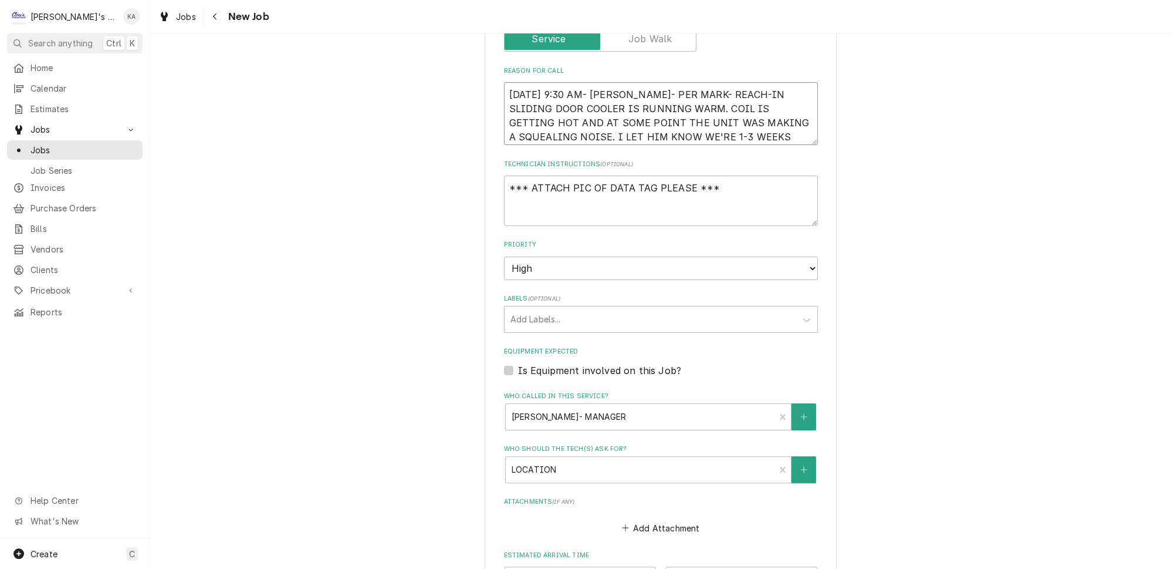
type textarea "[DATE] 9:30 AM- [PERSON_NAME]- PER MARK- REACH-IN SLIDING DOOR COOLER IS RUNNIN…"
click at [518, 363] on label "Is Equipment involved on this Job?" at bounding box center [599, 370] width 163 height 14
click at [518, 363] on input "Equipment Expected" at bounding box center [675, 376] width 314 height 26
checkbox input "true"
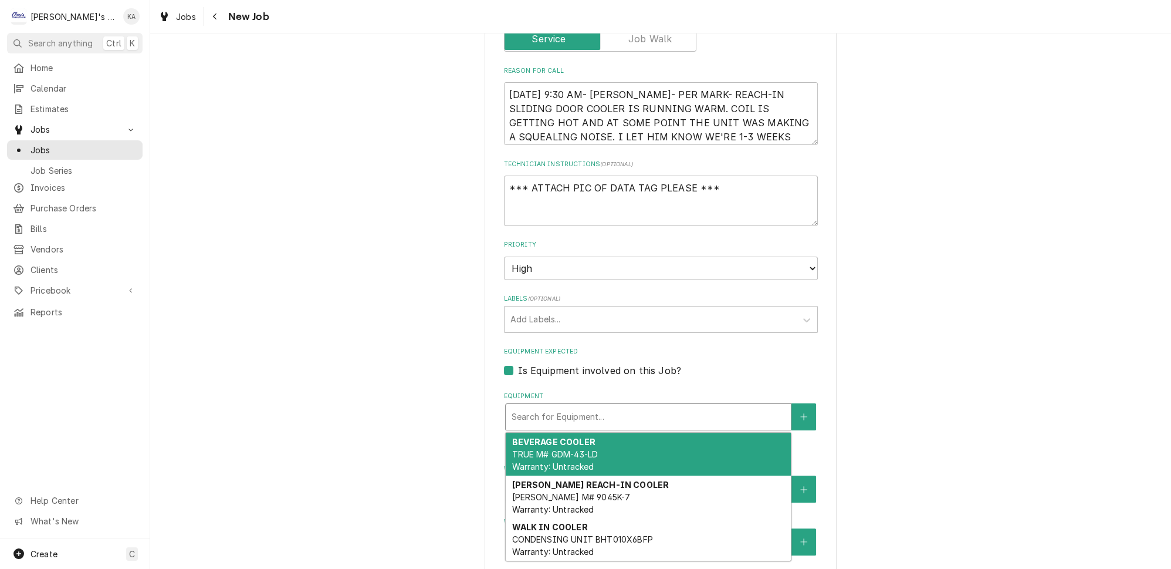
click at [557, 406] on div "Equipment" at bounding box center [648, 416] width 273 height 21
click at [927, 398] on div "Use the fields below to edit this job: Client Details Client JIFFY MARKET Edit …" at bounding box center [660, 208] width 1021 height 1393
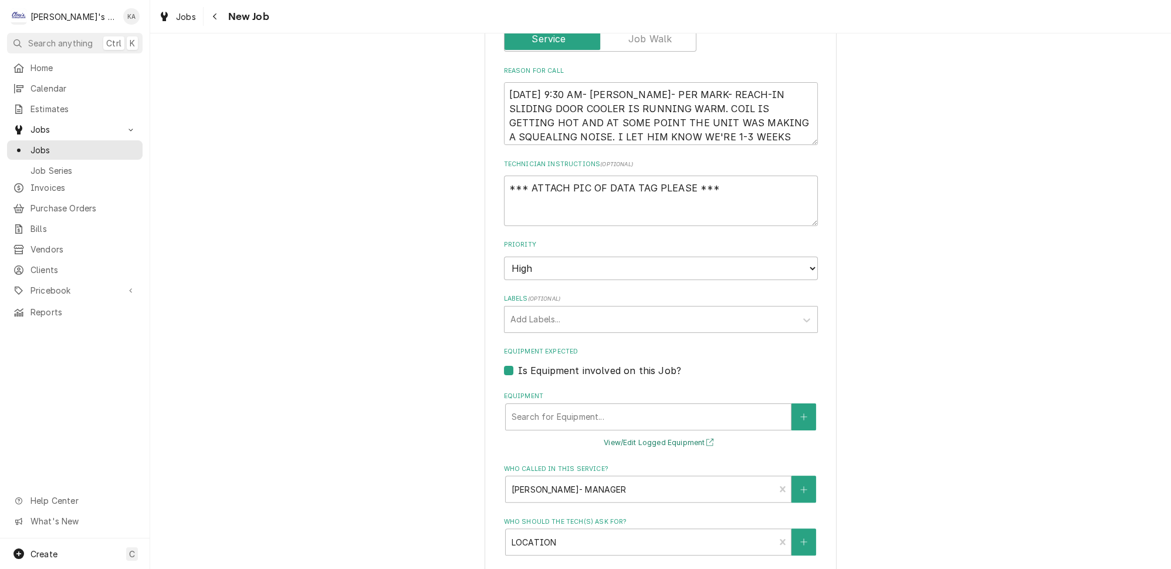
click at [667, 435] on button "View/Edit Logged Equipment" at bounding box center [660, 442] width 117 height 15
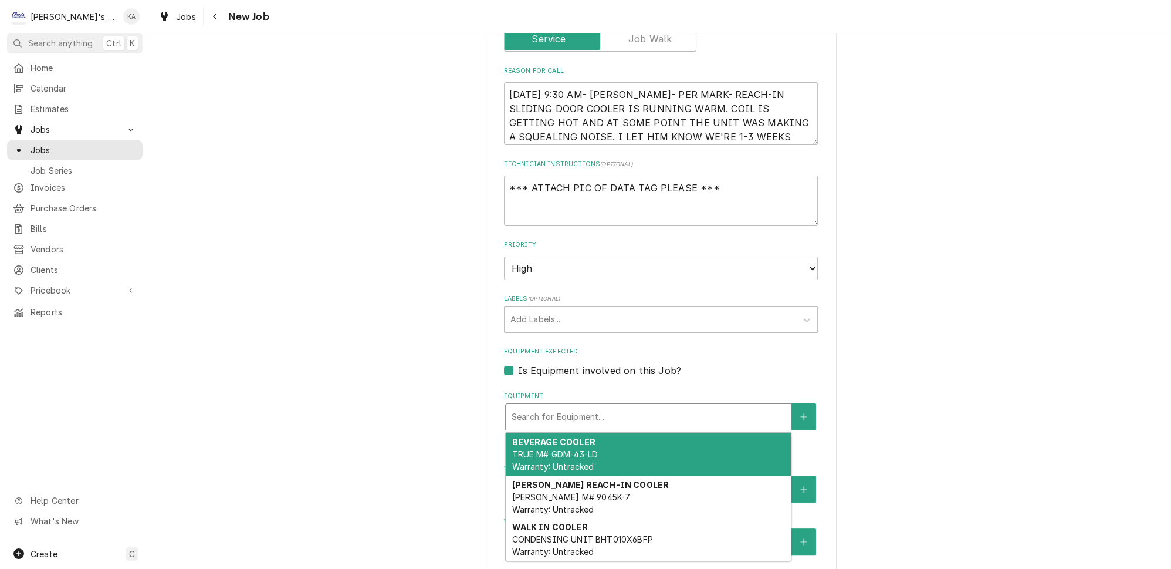
click at [671, 406] on div "Equipment" at bounding box center [648, 416] width 273 height 21
click at [577, 449] on span "TRUE M# GDM-43-LD Warranty: Untracked" at bounding box center [555, 460] width 86 height 22
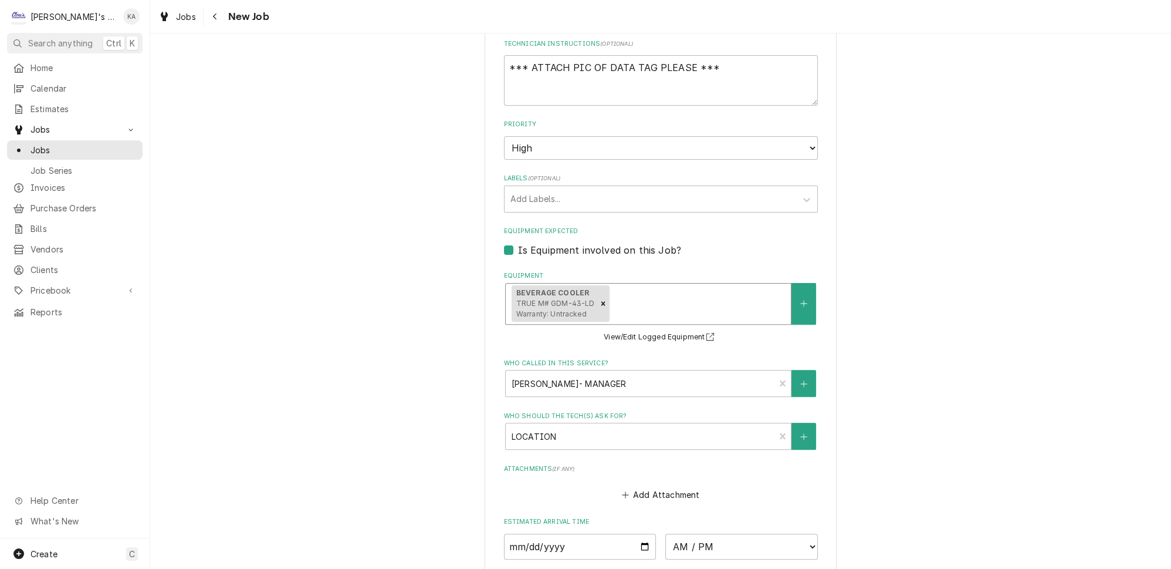
scroll to position [867, 0]
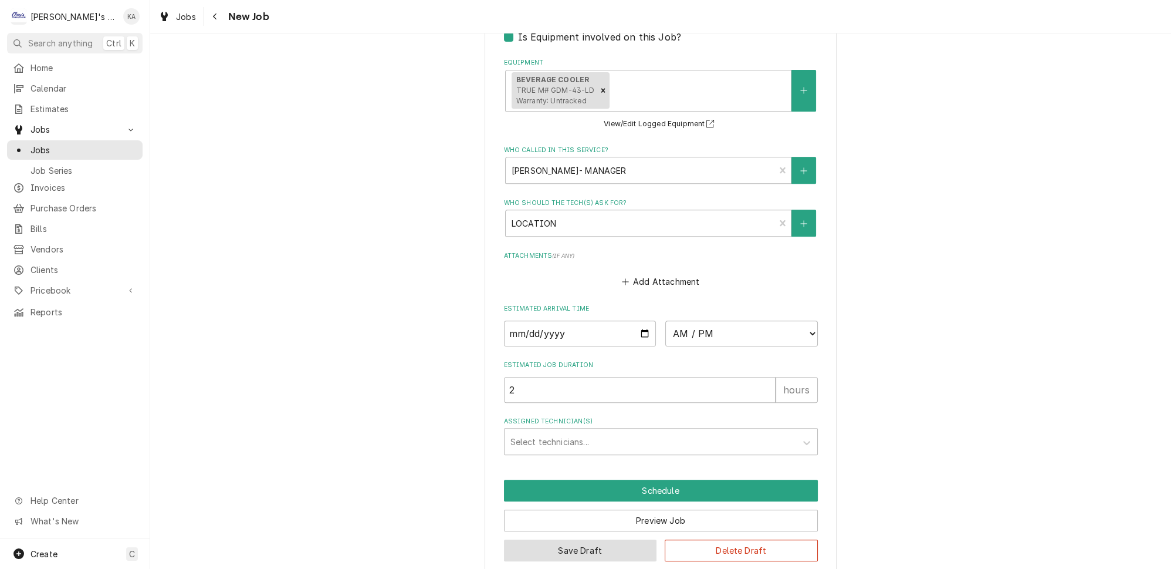
click at [587, 539] on button "Save Draft" at bounding box center [580, 550] width 153 height 22
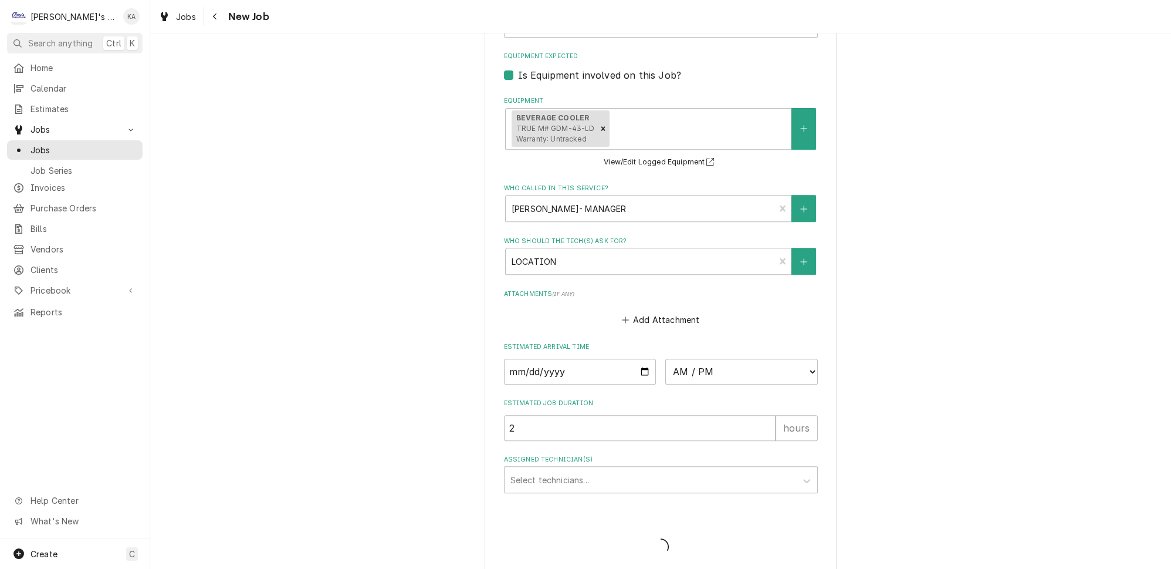
type textarea "x"
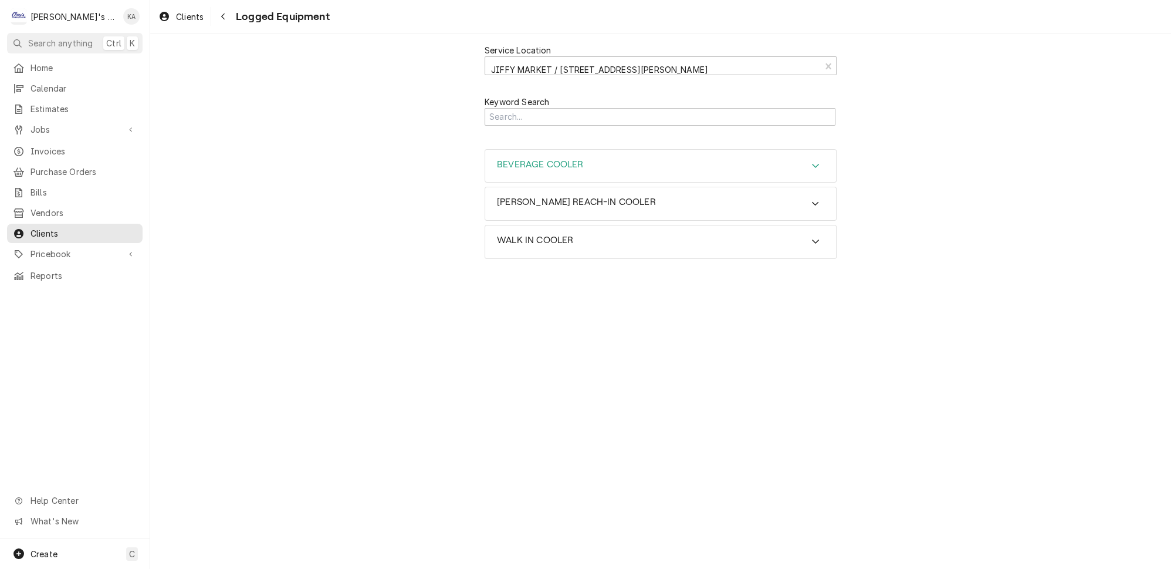
click at [812, 161] on icon "Accordion Header" at bounding box center [816, 165] width 8 height 9
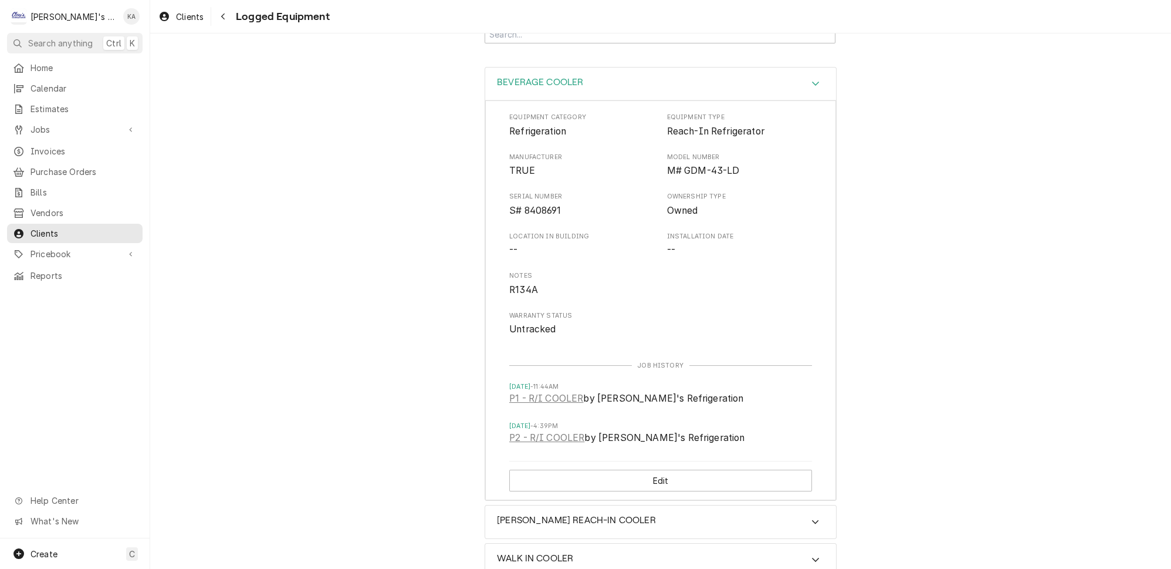
scroll to position [82, 0]
click at [663, 474] on button "Edit" at bounding box center [660, 480] width 303 height 22
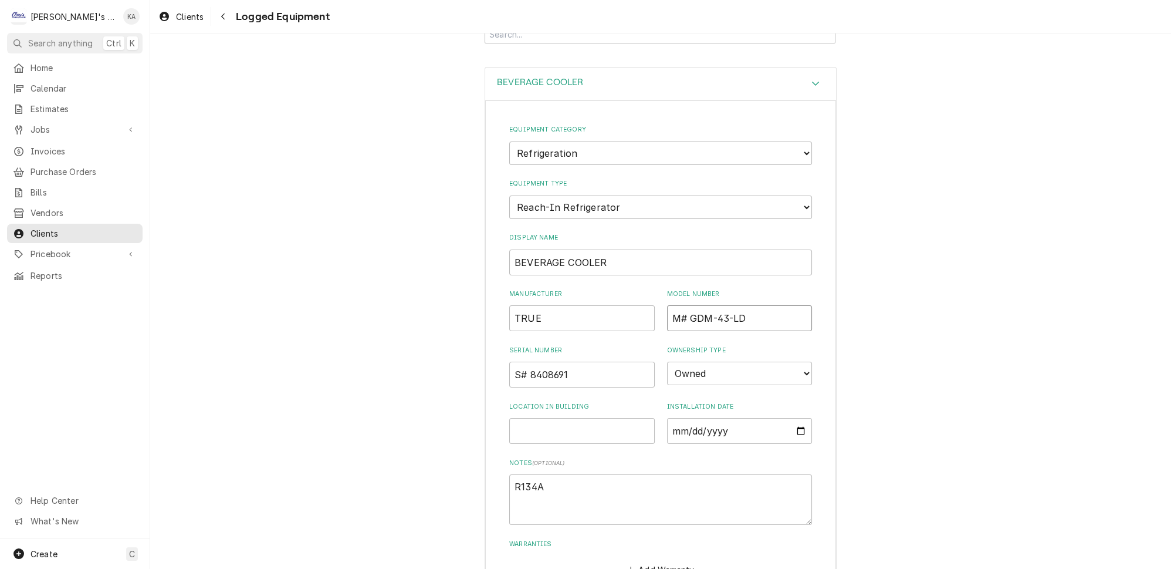
drag, startPoint x: 679, startPoint y: 302, endPoint x: 653, endPoint y: 304, distance: 25.9
click at [653, 304] on div "Manufacturer TRUE Model Number M# GDM-43-LD" at bounding box center [660, 310] width 303 height 42
type textarea "x"
type input "GDM-43-LD"
type textarea "x"
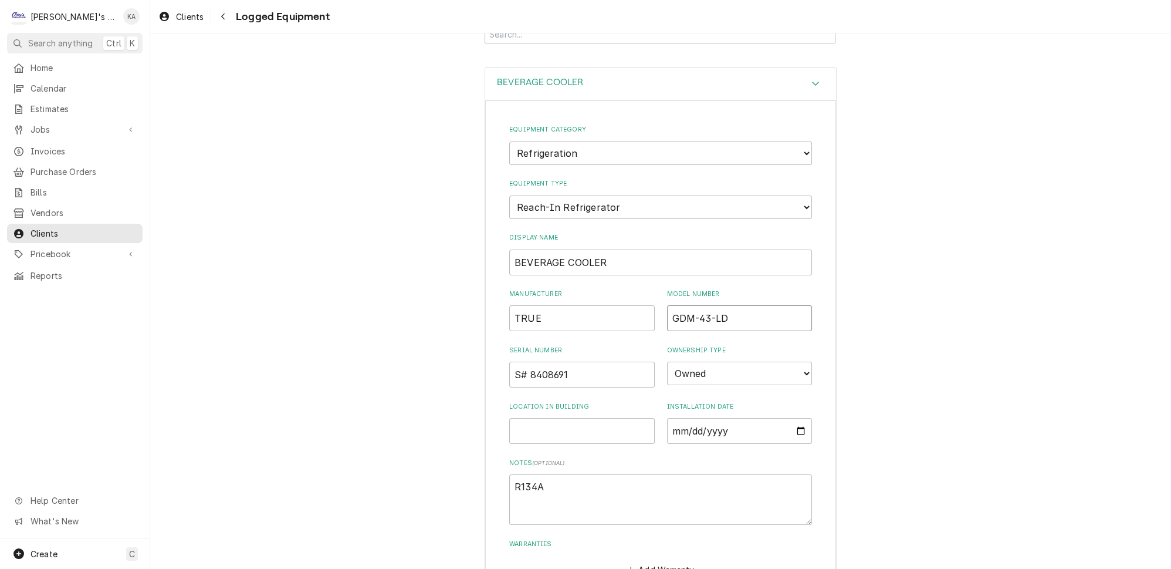
type input "GDM-43-LD"
drag, startPoint x: 560, startPoint y: 245, endPoint x: 513, endPoint y: 249, distance: 47.1
click at [513, 249] on input "BEVERAGE COOLER" at bounding box center [660, 262] width 303 height 26
type textarea "x"
type input "T COOLER"
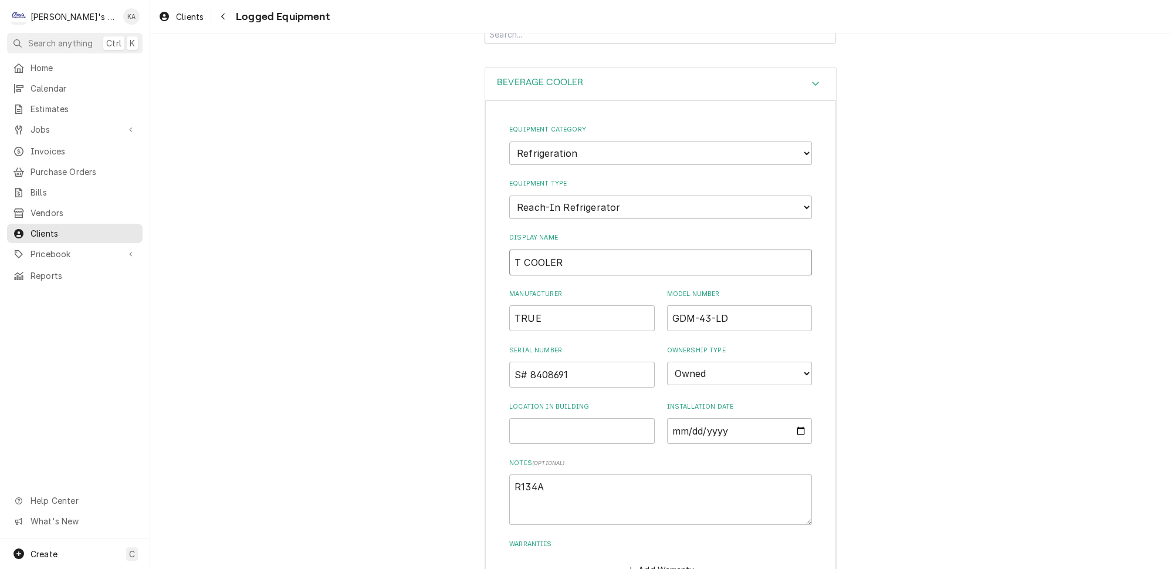
type textarea "x"
type input "TR COOLER"
type textarea "x"
type input "TRU COOLER"
type textarea "x"
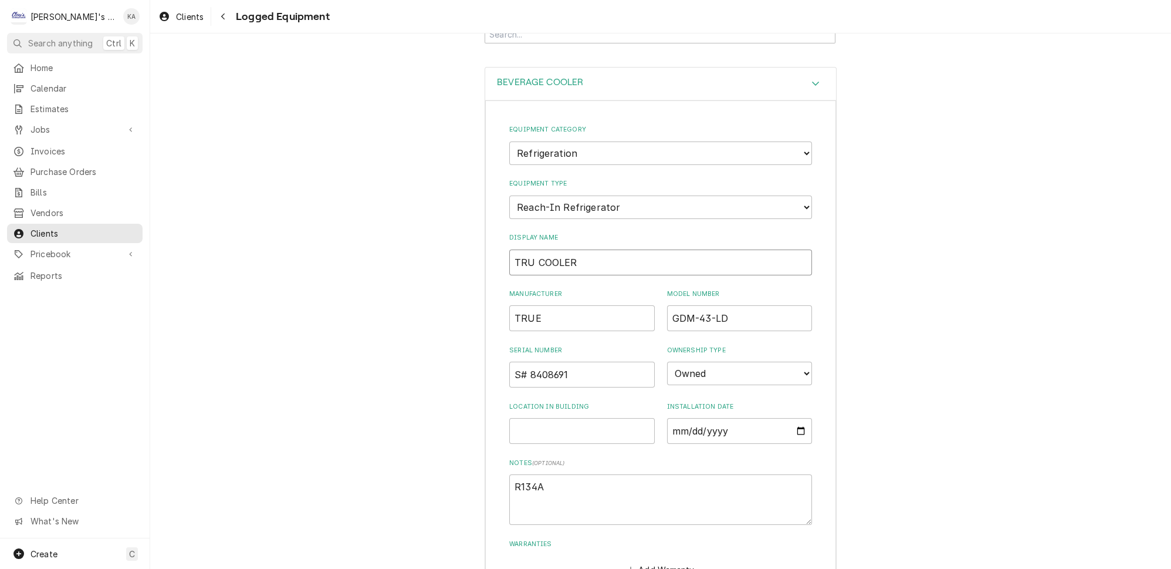
type input "TRUE COOLER"
type textarea "x"
type input "TRUE COOLER"
drag, startPoint x: 528, startPoint y: 356, endPoint x: 506, endPoint y: 356, distance: 21.7
click at [506, 356] on div "Equipment Category Choose equipment category... Ice Machines Refrigeration HVAC…" at bounding box center [660, 370] width 351 height 541
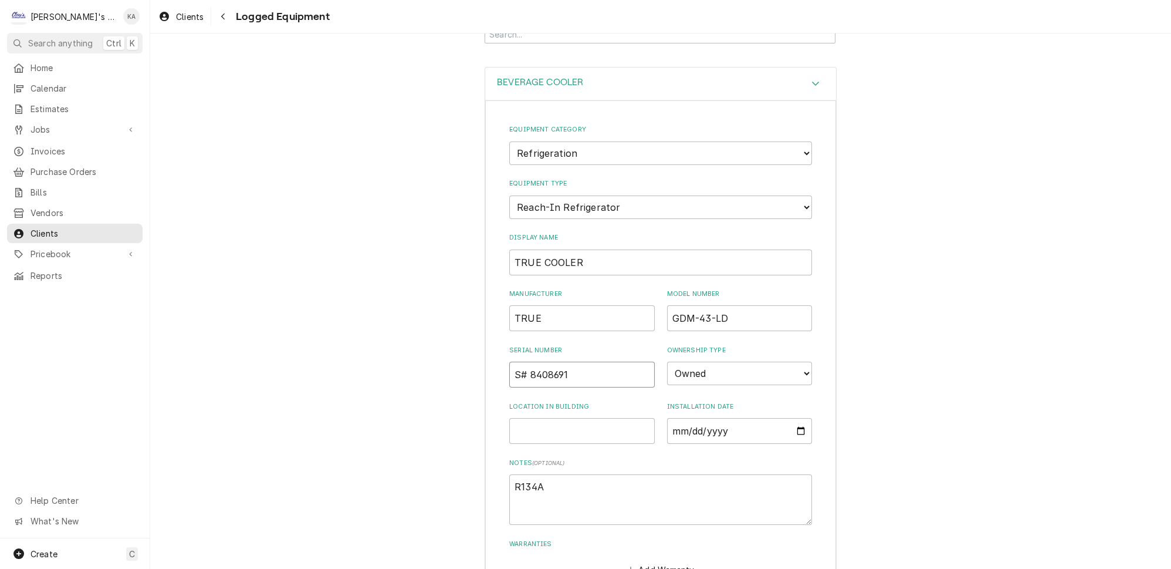
type textarea "x"
type input "8408691"
type textarea "x"
type input "8408691"
click at [520, 474] on textarea "R134A" at bounding box center [660, 499] width 303 height 50
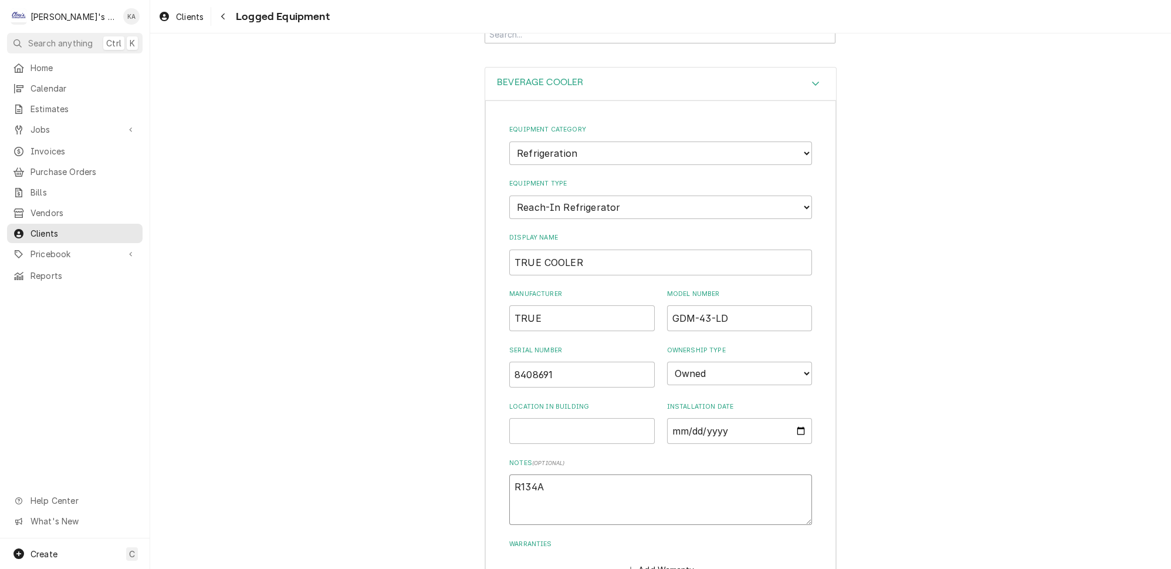
type textarea "x"
type textarea "134A"
type textarea "x"
type textarea "134 A"
type textarea "x"
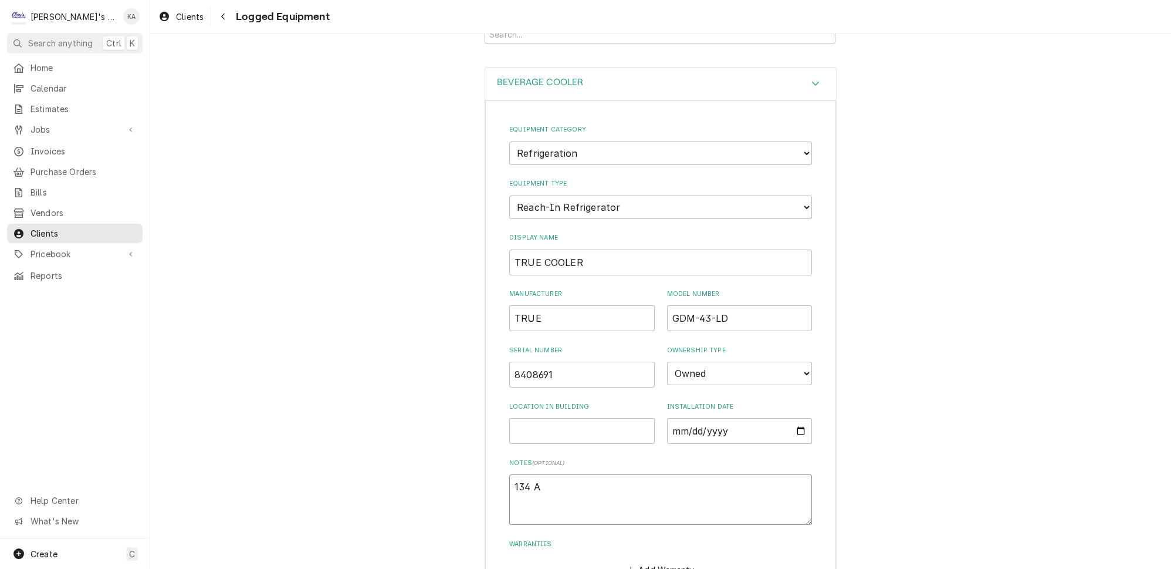
type textarea "134 A"
drag, startPoint x: 552, startPoint y: 359, endPoint x: 505, endPoint y: 361, distance: 47.0
click at [504, 361] on div "Equipment Category Choose equipment category... Ice Machines Refrigeration HVAC…" at bounding box center [660, 370] width 351 height 541
click at [669, 418] on input "Installation Date" at bounding box center [740, 431] width 146 height 26
type input "0002-10-24"
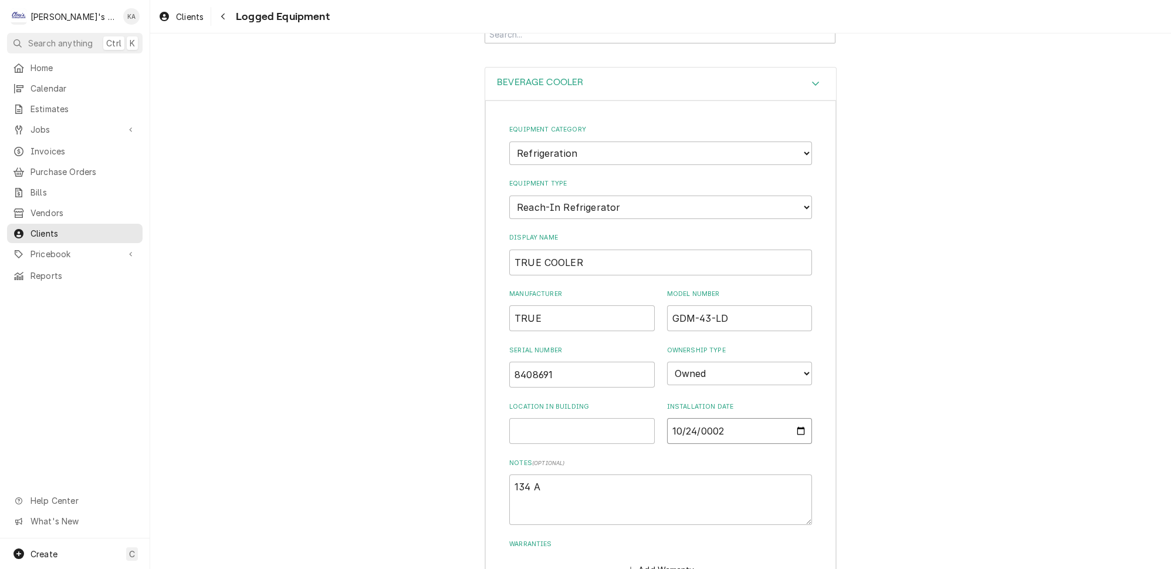
type textarea "x"
type input "0020-10-24"
type textarea "x"
type input "0201-10-24"
type textarea "x"
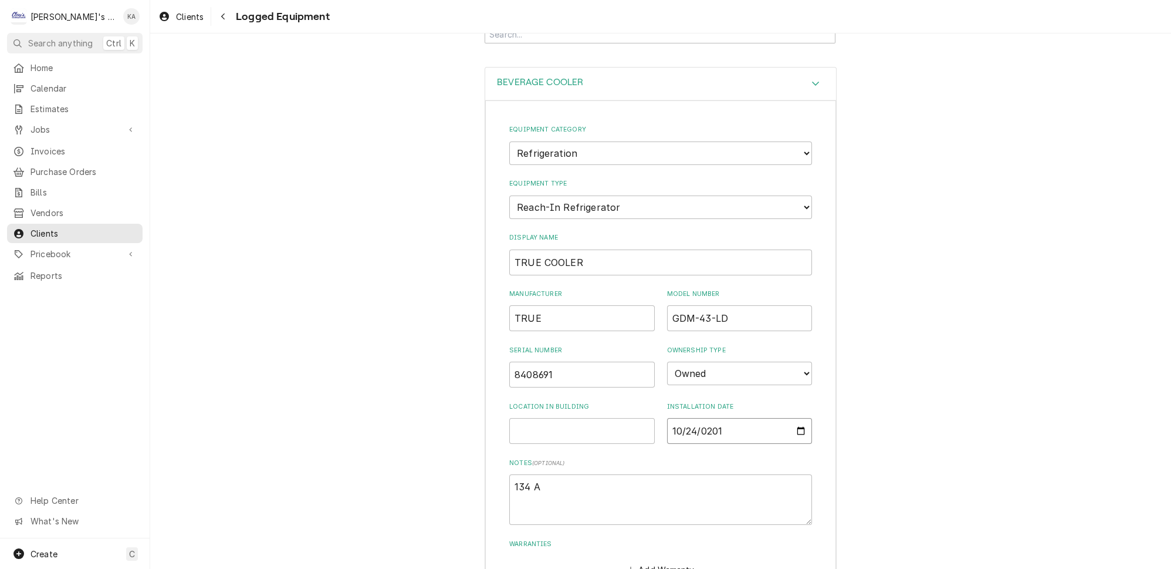
type input "[DATE]"
click at [584, 249] on input "TRUE COOLER" at bounding box center [660, 262] width 303 height 26
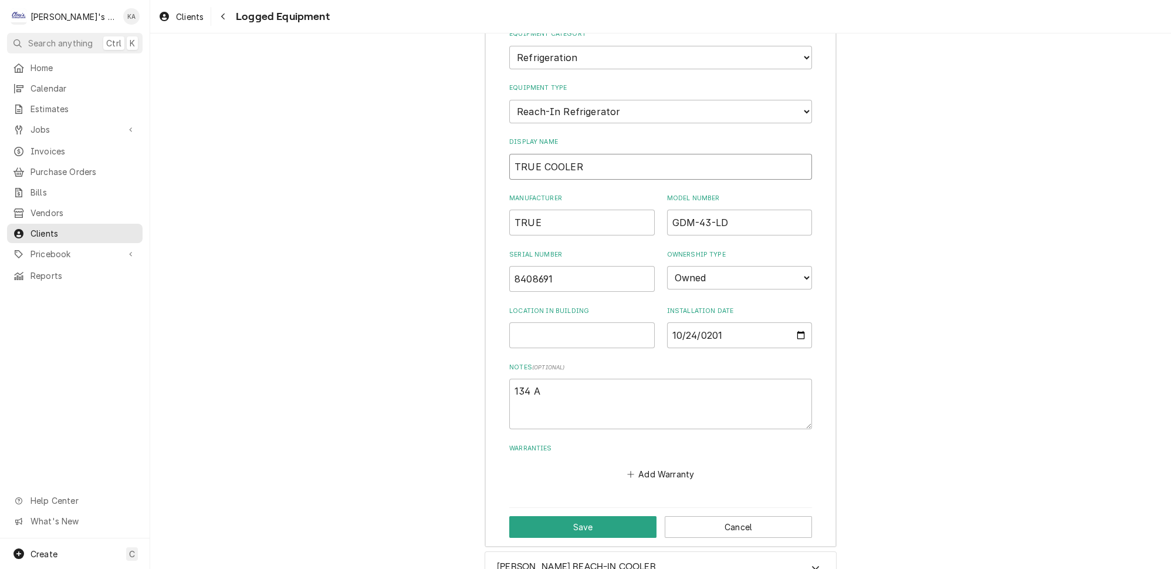
scroll to position [214, 0]
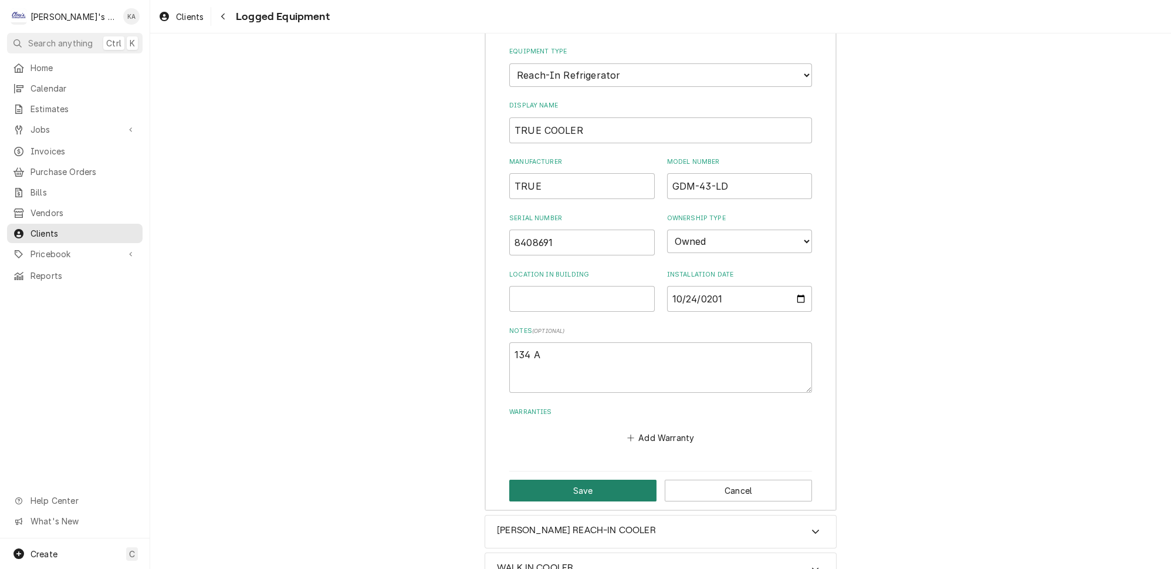
click at [577, 479] on button "Save" at bounding box center [582, 490] width 147 height 22
type textarea "x"
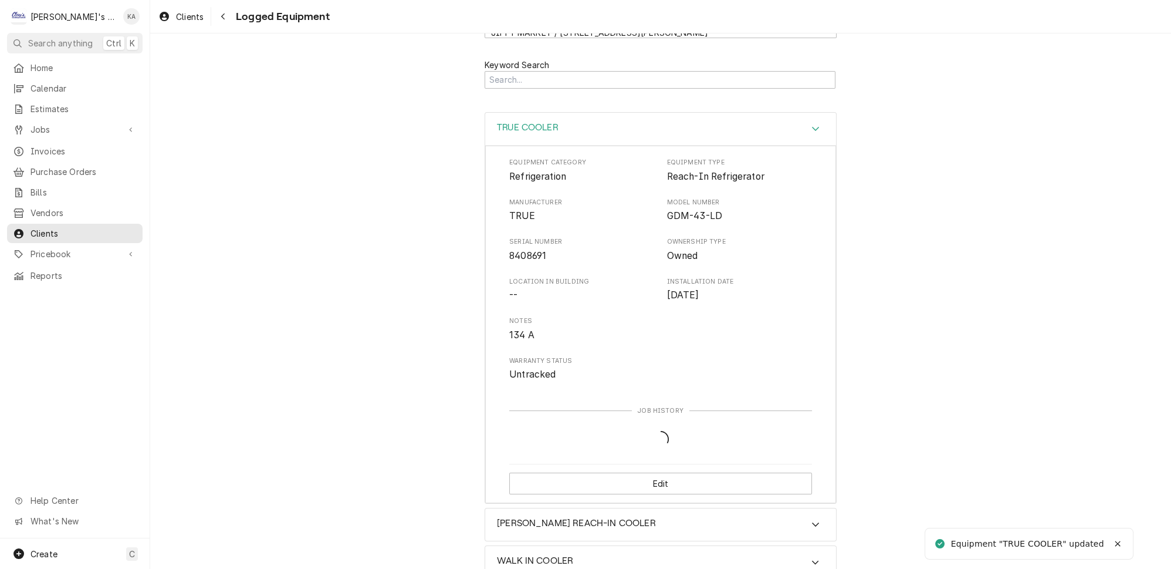
scroll to position [82, 0]
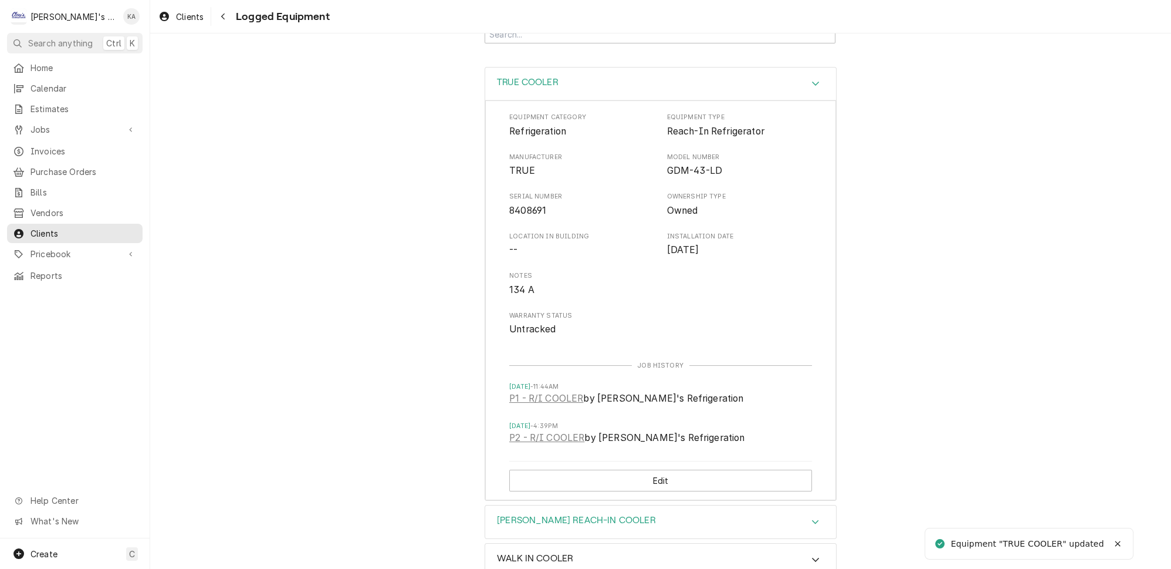
click at [812, 517] on icon "Accordion Header" at bounding box center [816, 521] width 8 height 9
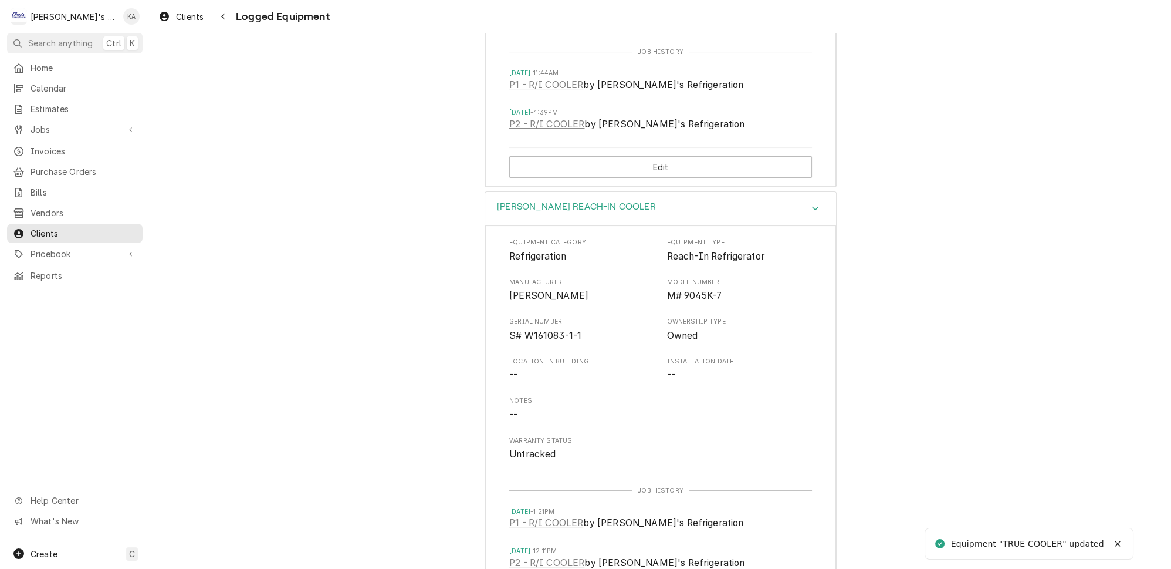
scroll to position [482, 0]
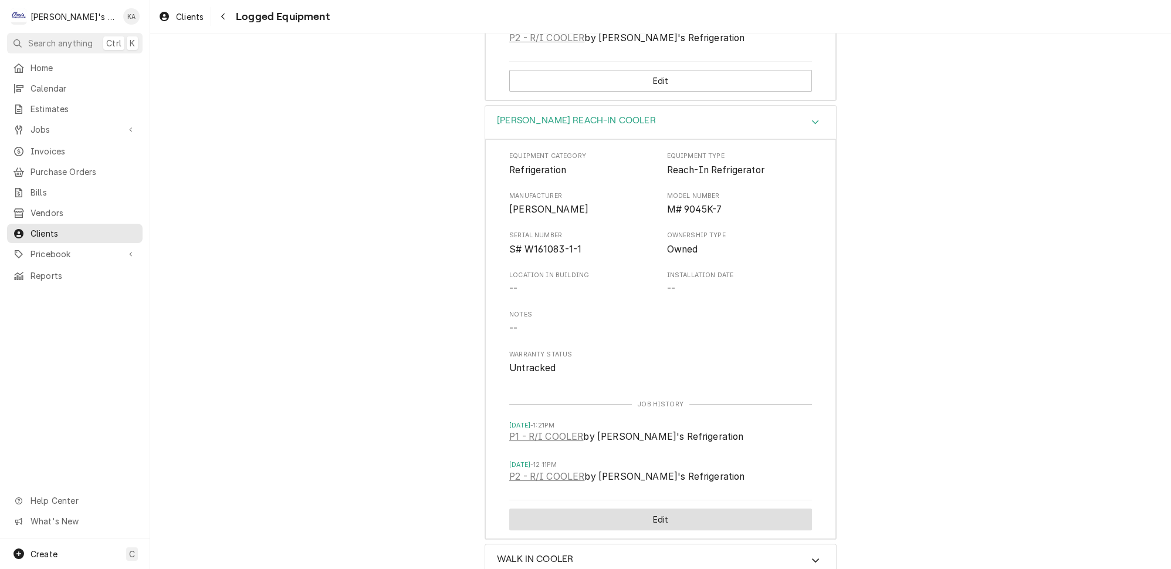
click at [673, 508] on button "Edit" at bounding box center [660, 519] width 303 height 22
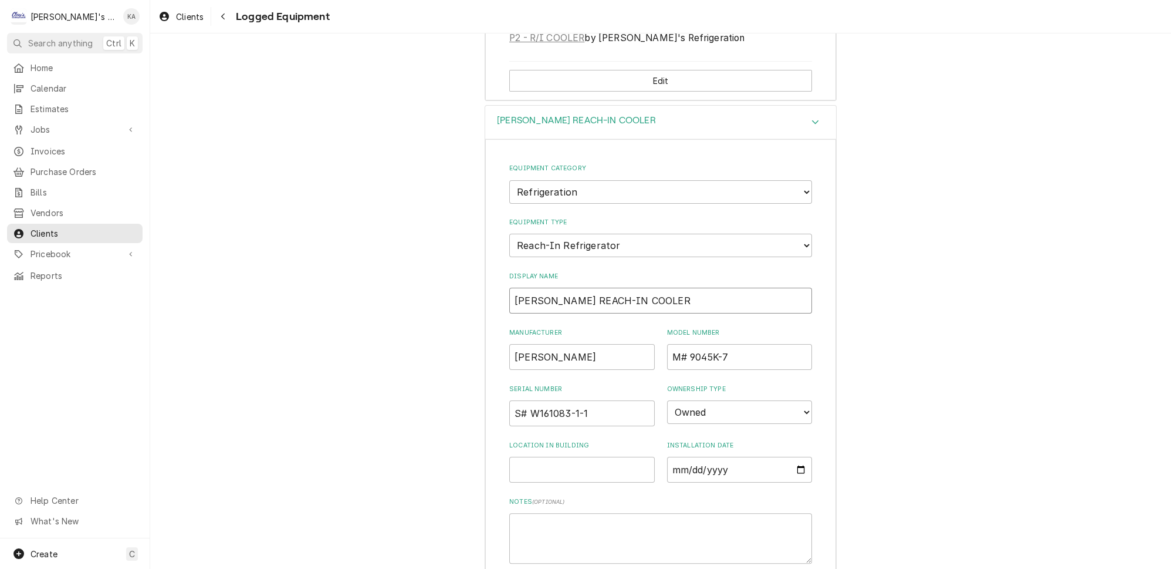
drag, startPoint x: 600, startPoint y: 279, endPoint x: 555, endPoint y: 284, distance: 46.1
click at [555, 288] on input "[PERSON_NAME] REACH-IN COOLER" at bounding box center [660, 301] width 303 height 26
type input "[PERSON_NAME]"
drag, startPoint x: 678, startPoint y: 336, endPoint x: 663, endPoint y: 339, distance: 15.5
click at [667, 344] on input "M# 9045K-7" at bounding box center [740, 357] width 146 height 26
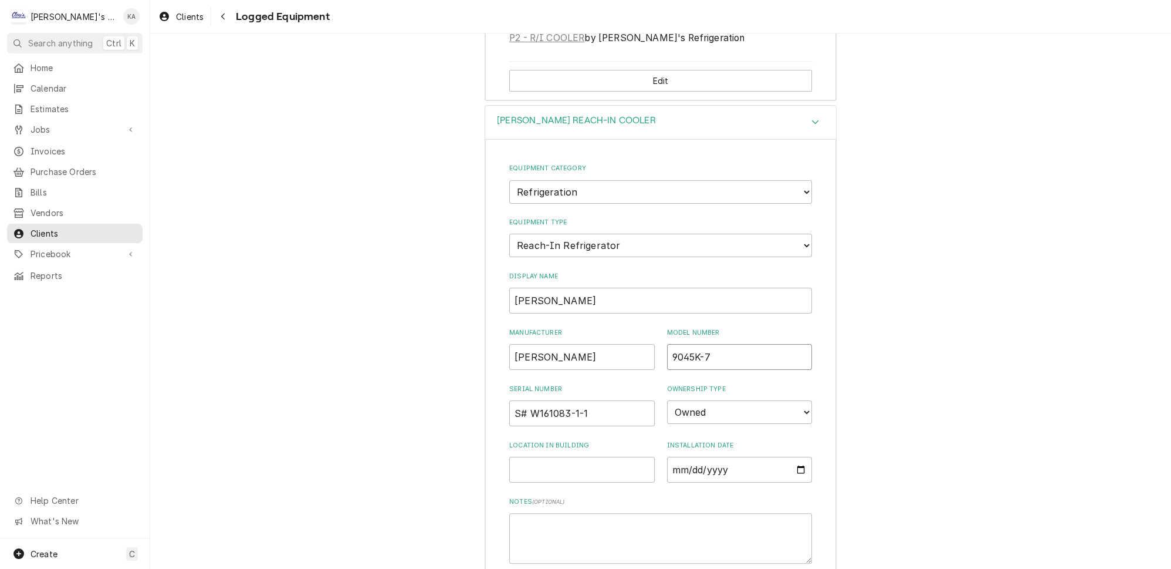
type input "9045K-7"
drag, startPoint x: 528, startPoint y: 391, endPoint x: 500, endPoint y: 393, distance: 28.2
click at [500, 392] on div "Equipment Category Choose equipment category... Ice Machines Refrigeration HVAC…" at bounding box center [660, 409] width 351 height 541
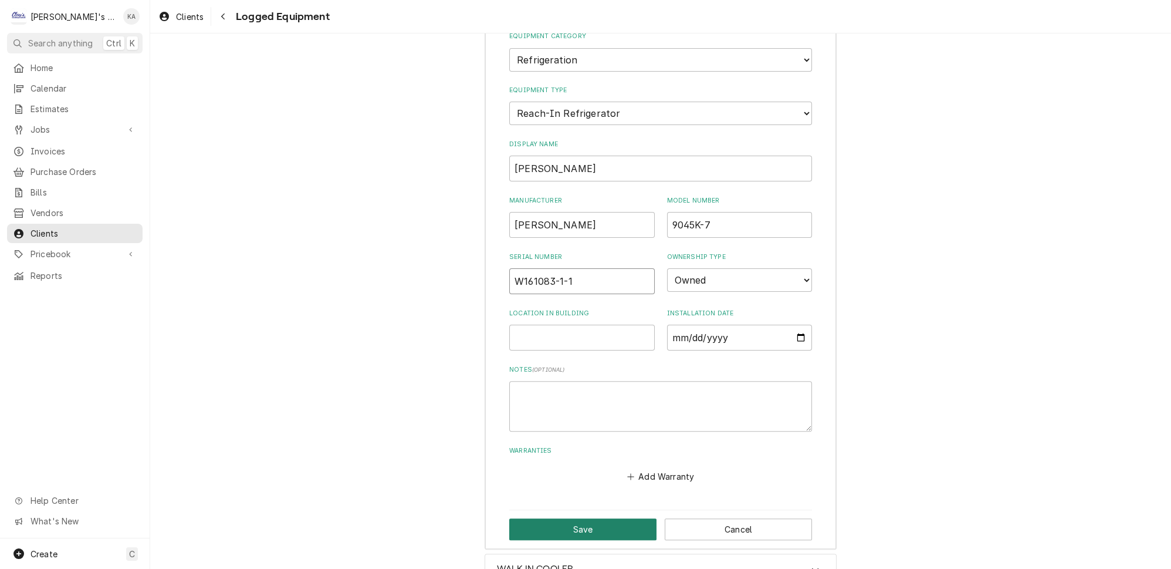
type input "W161083-1-1"
click at [568, 518] on button "Save" at bounding box center [582, 529] width 147 height 22
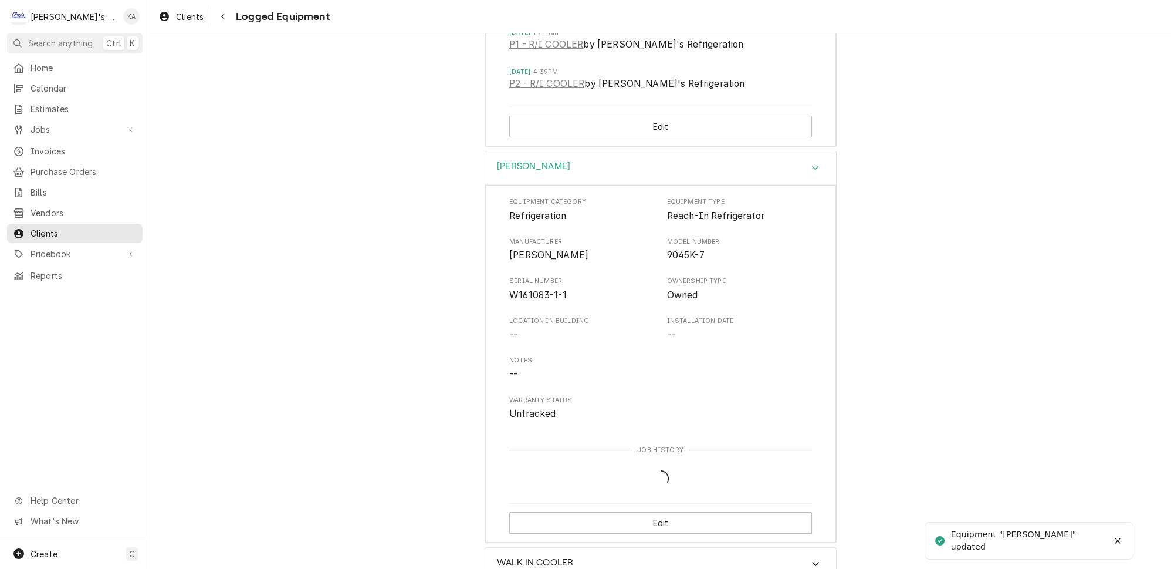
scroll to position [482, 0]
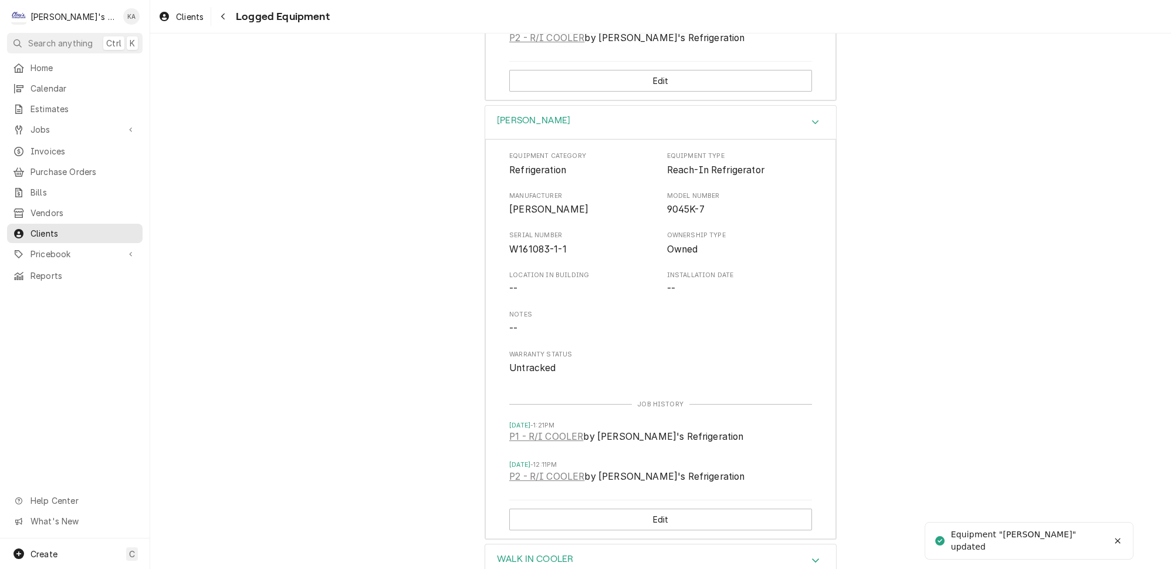
click at [812, 555] on icon "Accordion Header" at bounding box center [816, 559] width 8 height 9
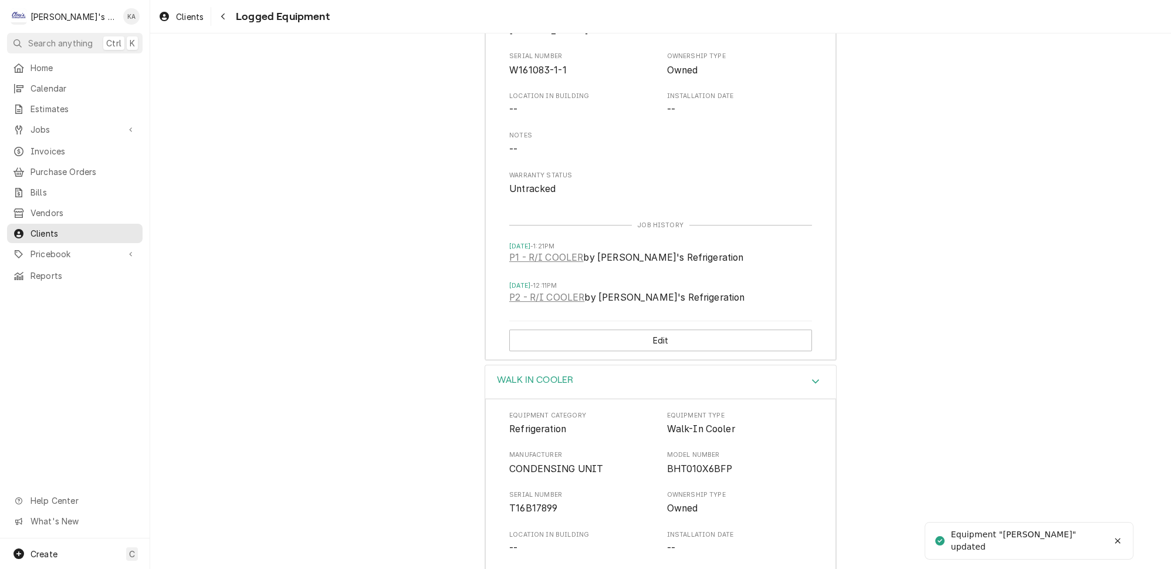
scroll to position [842, 0]
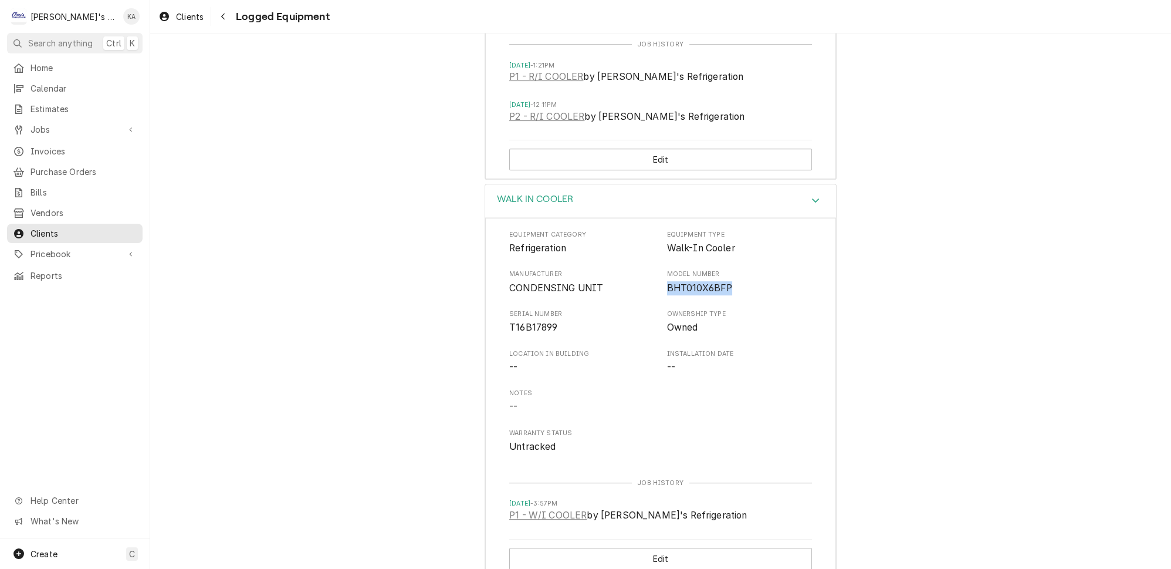
drag, startPoint x: 721, startPoint y: 265, endPoint x: 658, endPoint y: 270, distance: 63.6
click at [667, 281] on span "BHT010X6BFP" at bounding box center [740, 288] width 146 height 14
copy span "BHT010X6BFP"
click at [653, 548] on button "Edit" at bounding box center [660, 559] width 303 height 22
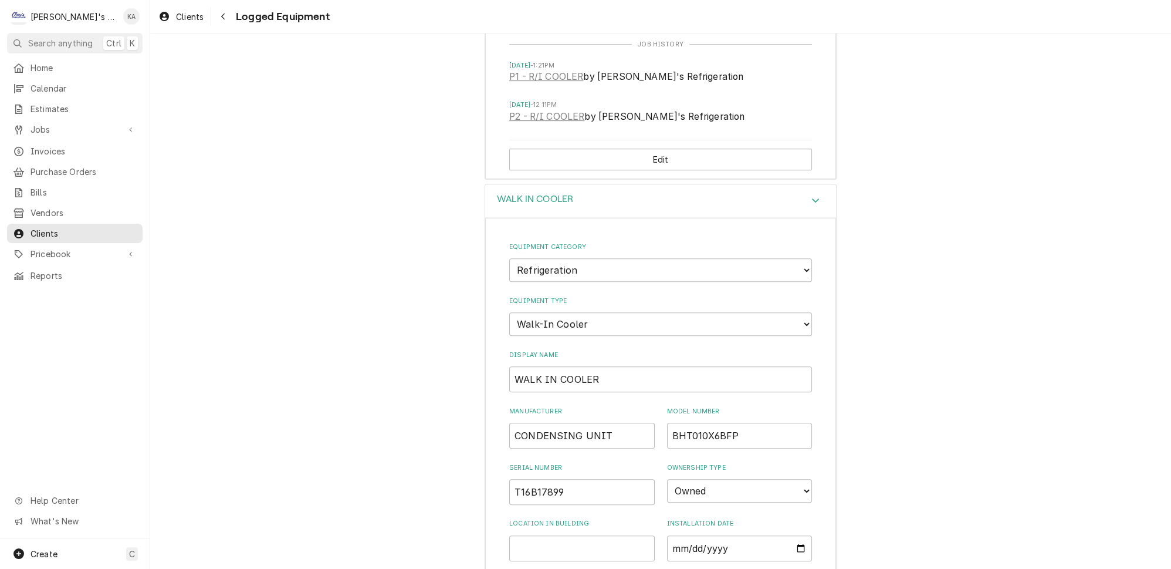
click at [509, 410] on div "Equipment Category Choose equipment category... Ice Machines Refrigeration HVAC…" at bounding box center [660, 488] width 351 height 541
click at [513, 423] on input "CONDENSING UNIT" at bounding box center [582, 436] width 146 height 26
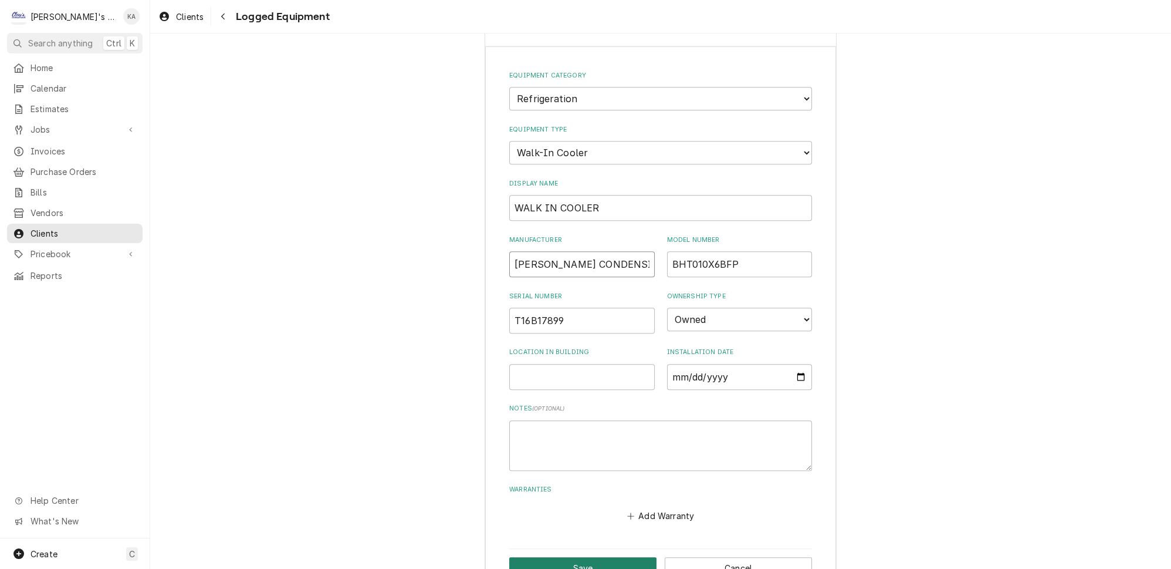
type input "BOHN CONDENSING UNIT"
click at [585, 557] on button "Save" at bounding box center [582, 568] width 147 height 22
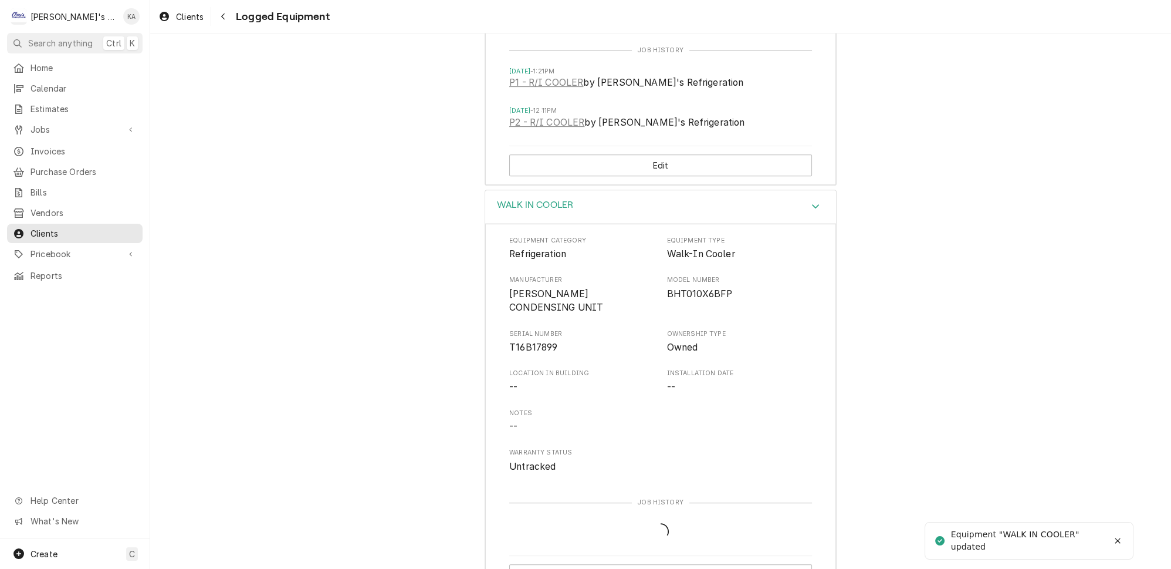
scroll to position [842, 0]
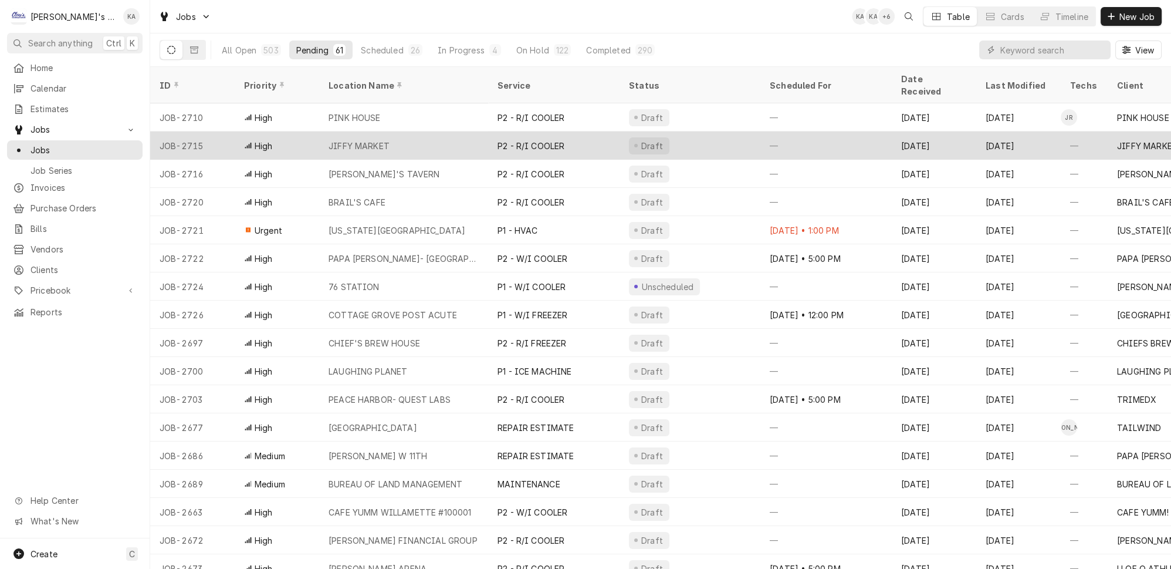
click at [400, 131] on div "JIFFY MARKET" at bounding box center [403, 145] width 169 height 28
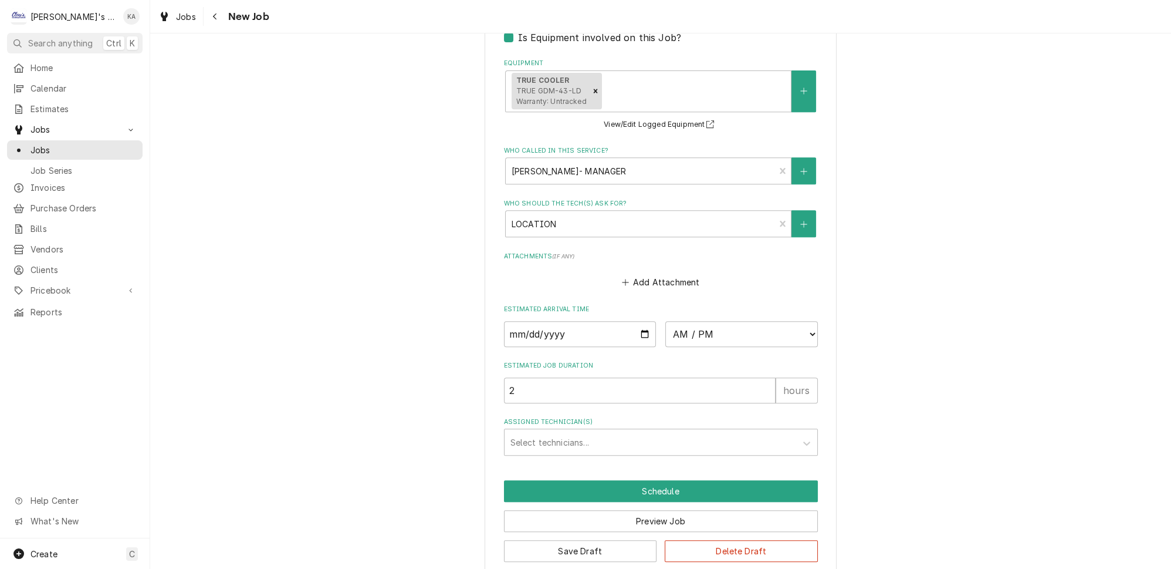
scroll to position [867, 0]
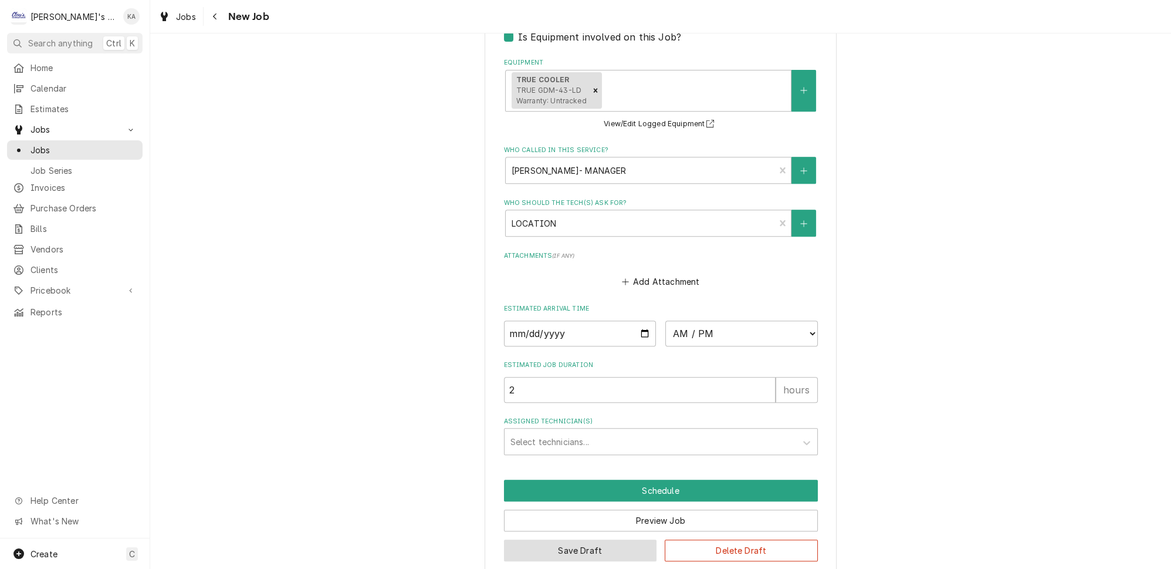
click at [581, 539] on button "Save Draft" at bounding box center [580, 550] width 153 height 22
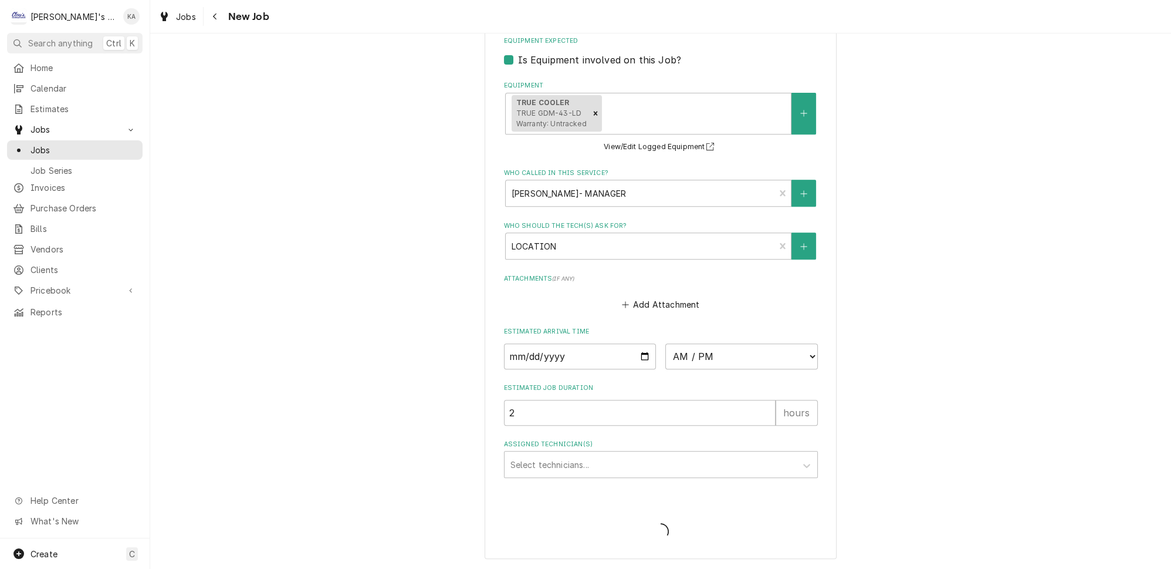
scroll to position [829, 0]
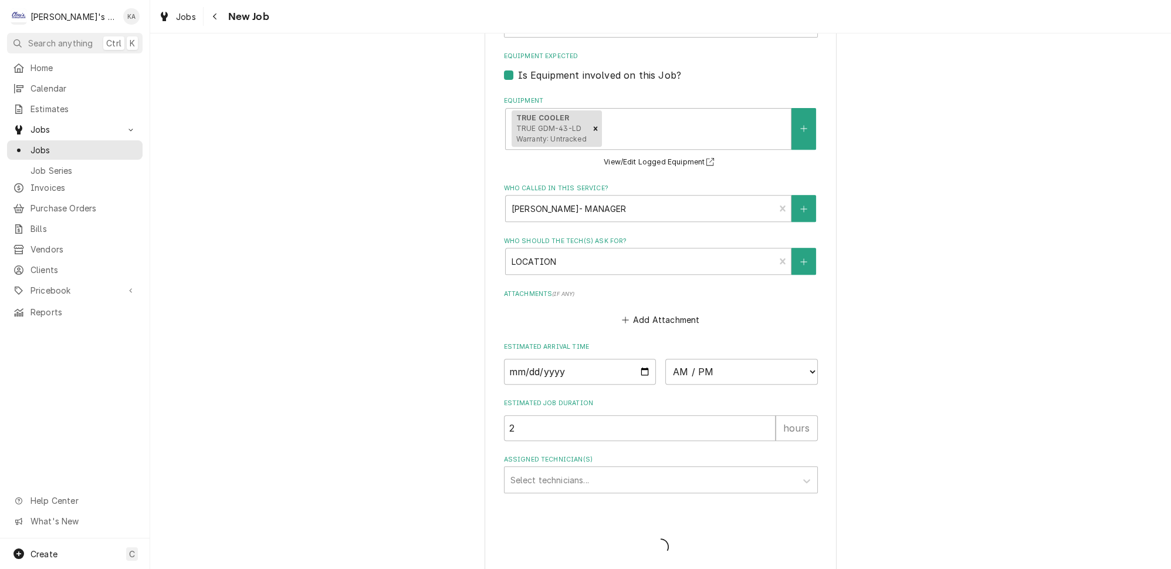
type textarea "x"
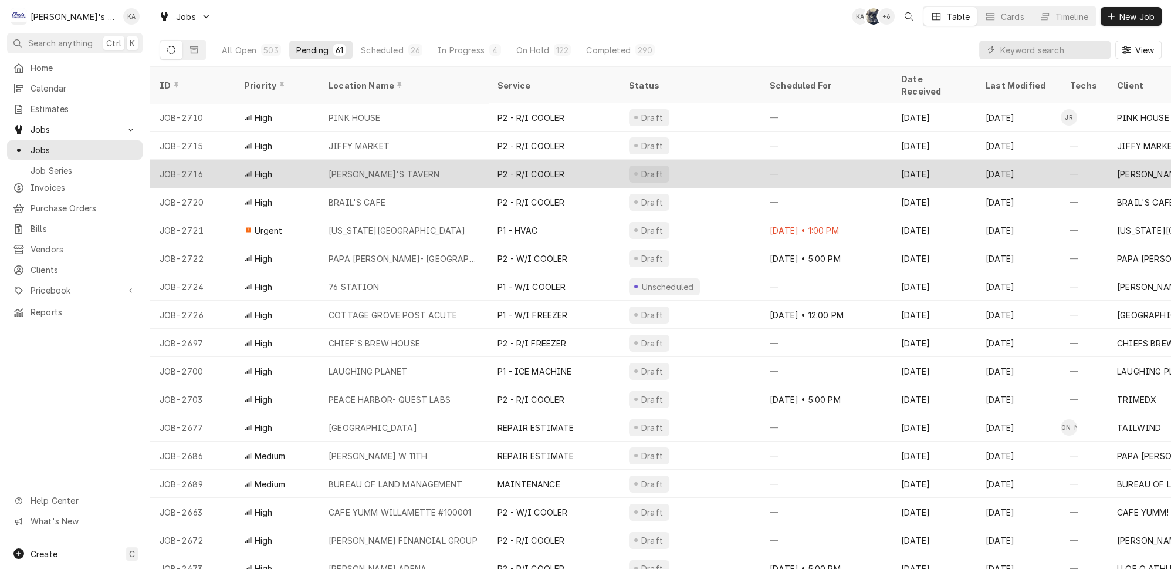
click at [409, 160] on div "[PERSON_NAME]'S TAVERN" at bounding box center [403, 174] width 169 height 28
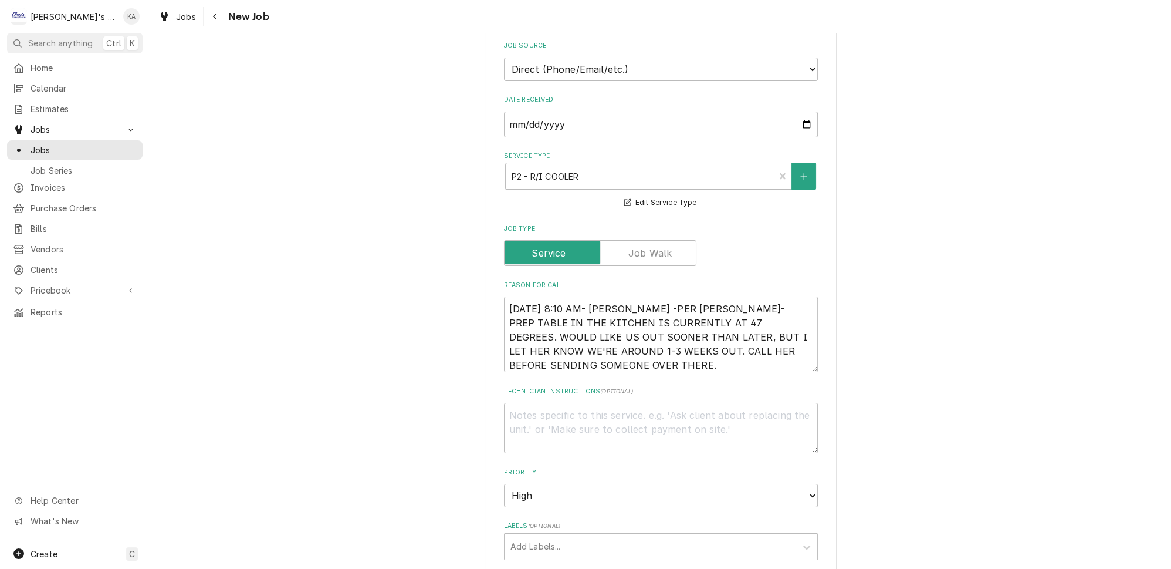
scroll to position [266, 0]
click at [633, 295] on textarea "8/18/2025 8:10 AM- KASSIE -PER DENISE- PREP TABLE IN THE KITCHEN IS CURRENTLY A…" at bounding box center [661, 333] width 314 height 76
type textarea "x"
type textarea "8/18/2025 8:10 AM- KASSIE-PER DENISE- PREP TABLE IN THE KITCHEN IS CURRENTLY AT…"
type textarea "x"
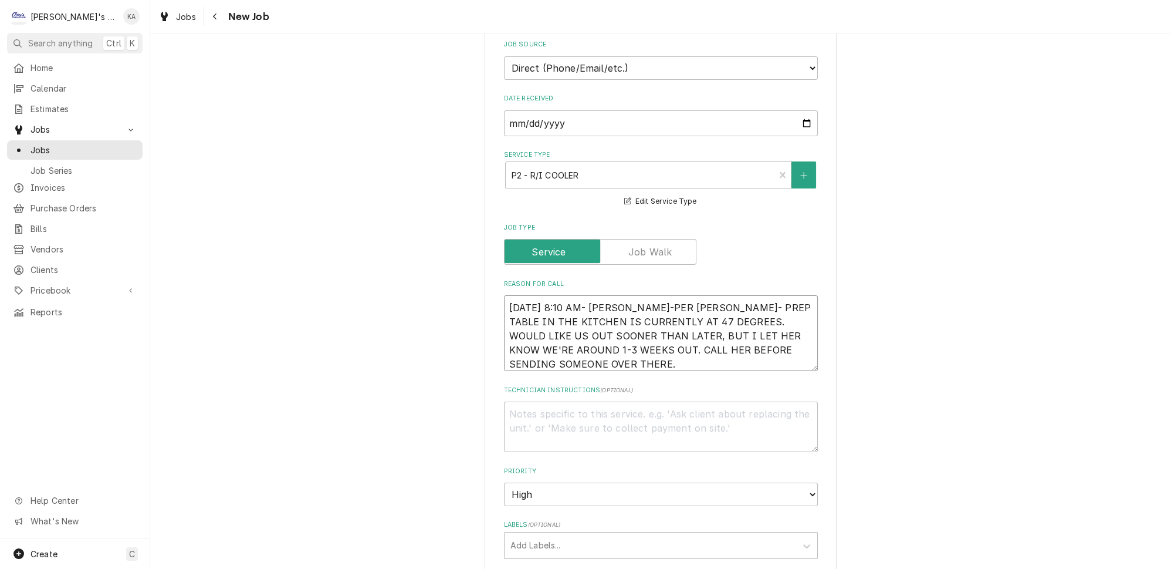
type textarea "8/18/2025 8:10 AM- KASSIE- PER DENISE- PREP TABLE IN THE KITCHEN IS CURRENTLY A…"
type textarea "x"
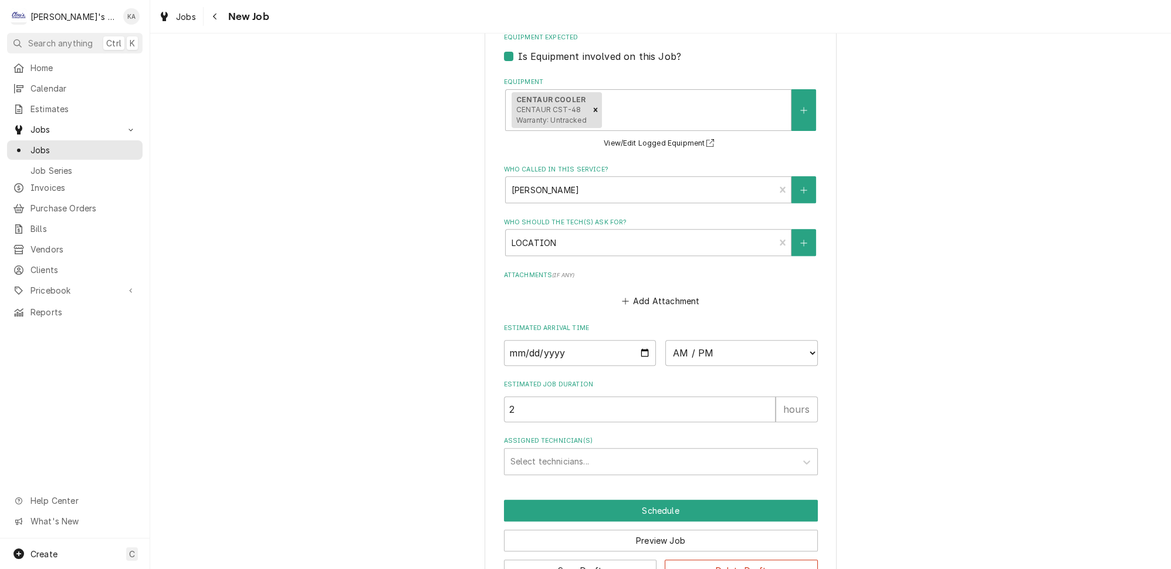
scroll to position [826, 0]
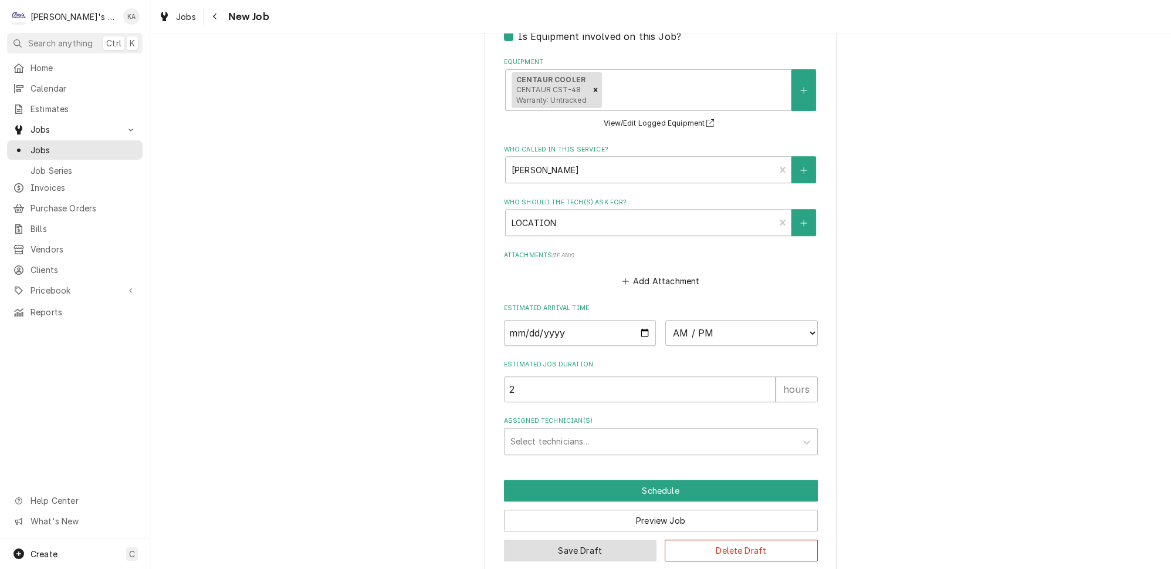
type textarea "8/18/2025 8:10 AM- KASSIE- PER DENISE- PREP TABLE IN THE KITCHEN IS CURRENTLY A…"
click at [582, 539] on button "Save Draft" at bounding box center [580, 550] width 153 height 22
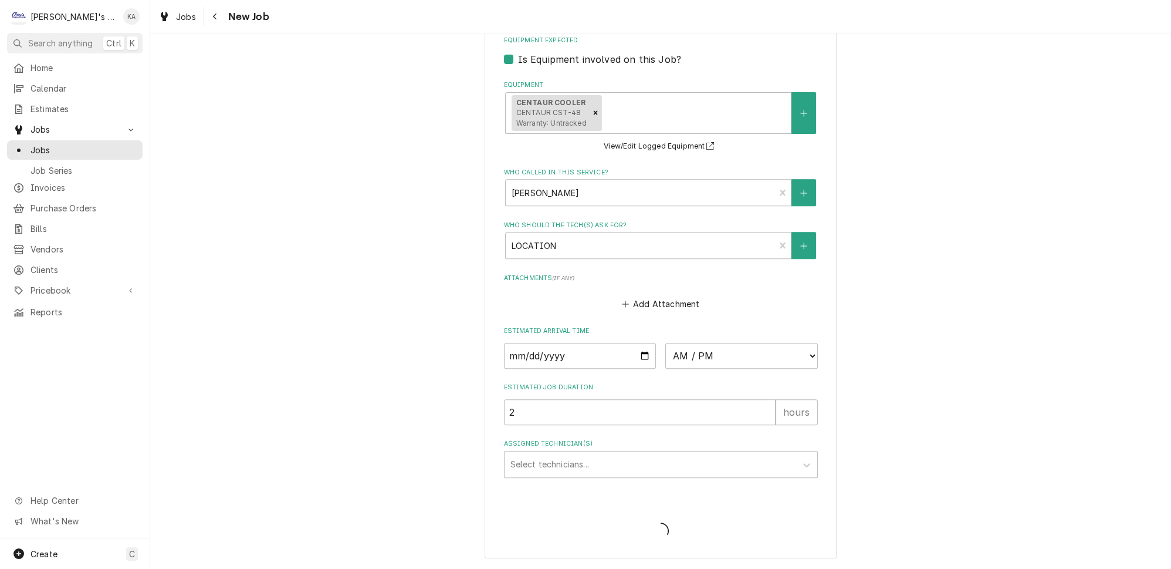
scroll to position [788, 0]
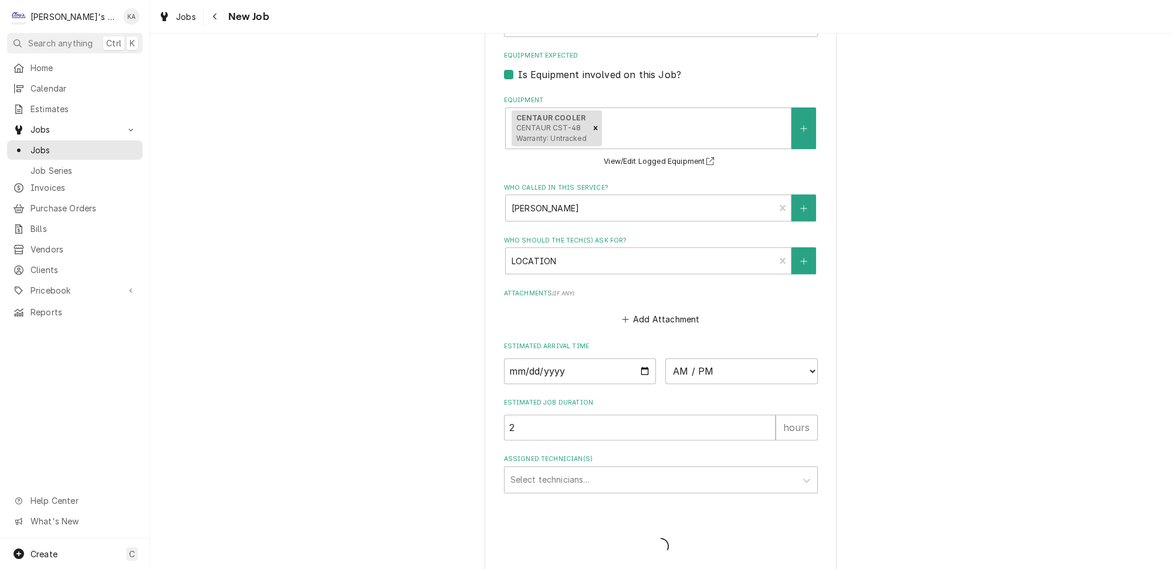
type textarea "x"
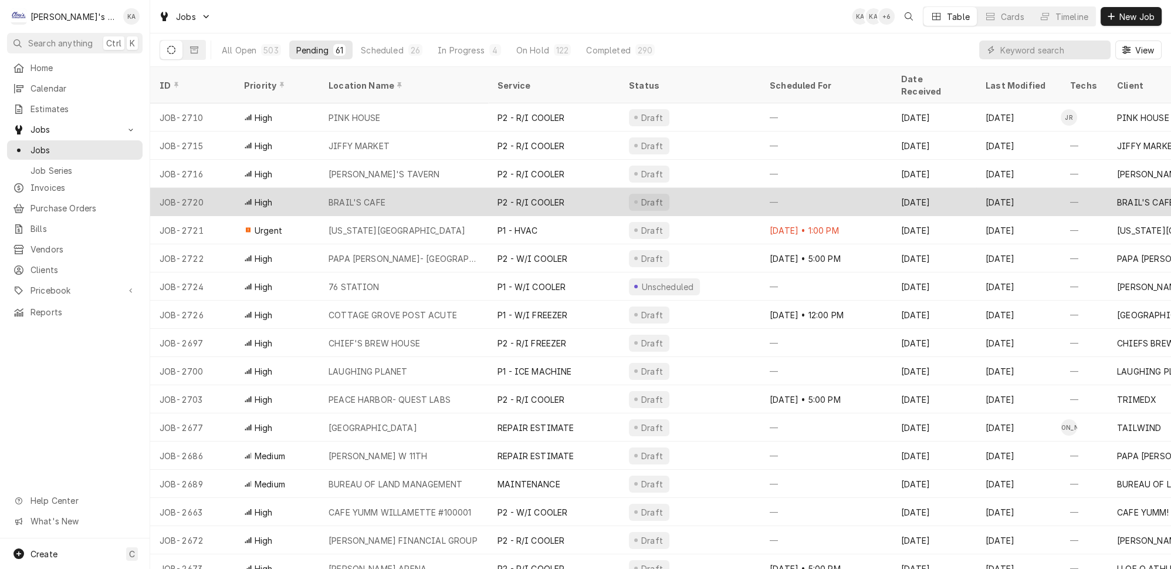
click at [408, 188] on div "BRAIL'S CAFE" at bounding box center [403, 202] width 169 height 28
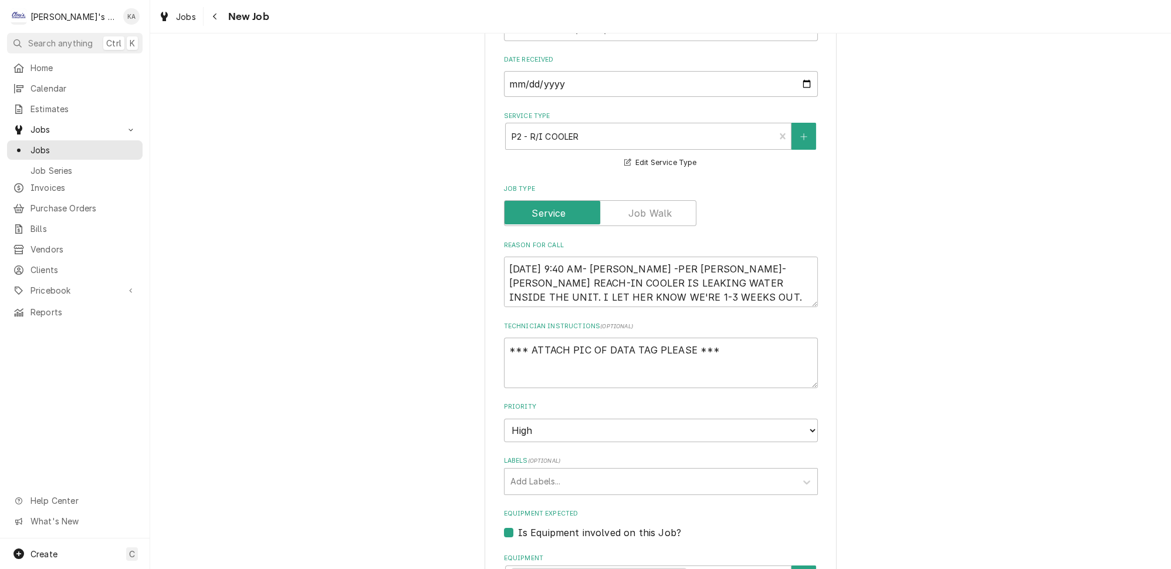
scroll to position [373, 0]
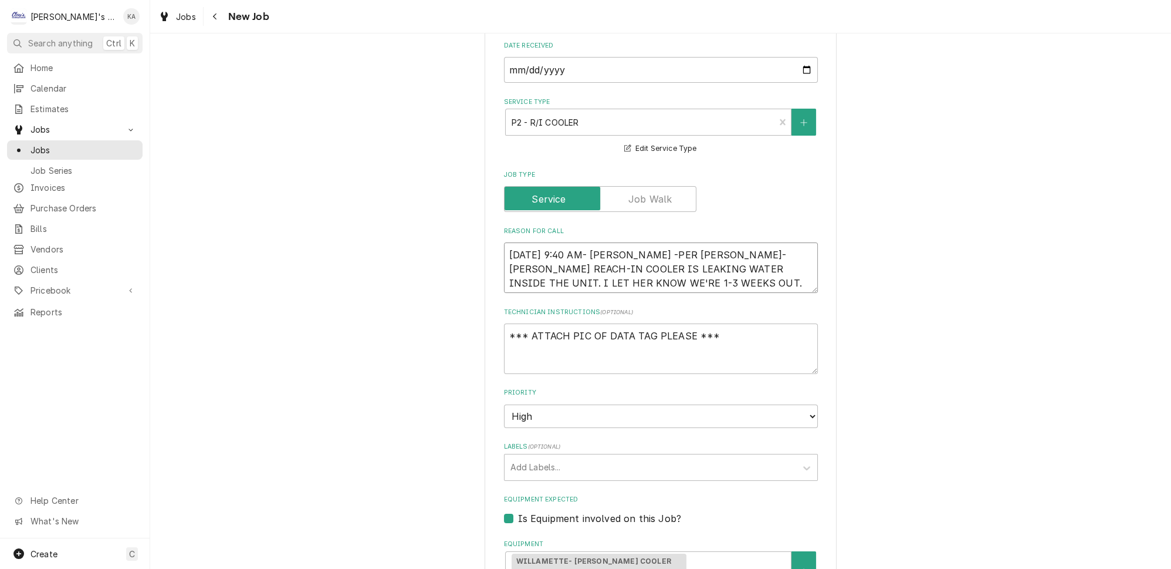
click at [634, 244] on textarea "8/18/2025 9:40 AM- KASSIE -PER NICHOLE- TRAULSEN REACH-IN COOLER IS LEAKING WAT…" at bounding box center [661, 267] width 314 height 50
type textarea "x"
type textarea "8/18/2025 9:40 AM- KASSIE-PER NICHOLE- TRAULSEN REACH-IN COOLER IS LEAKING WATE…"
type textarea "x"
type textarea "8/18/2025 9:40 AM- KASSIE- PER NICHOLE- TRAULSEN REACH-IN COOLER IS LEAKING WAT…"
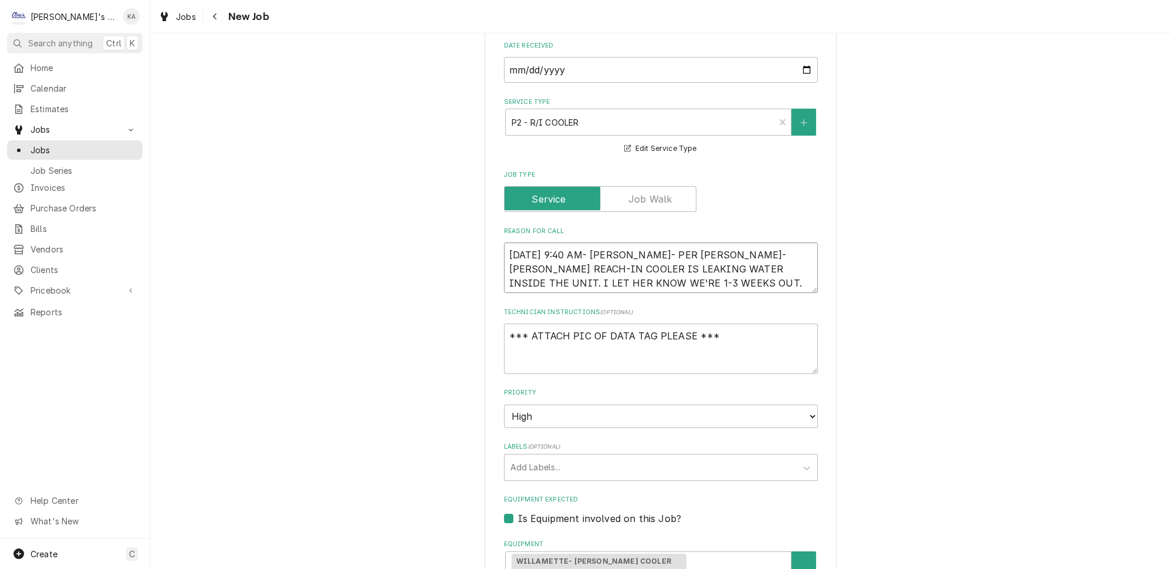
drag, startPoint x: 754, startPoint y: 241, endPoint x: 518, endPoint y: 261, distance: 236.2
click at [518, 261] on textarea "8/18/2025 9:40 AM- KASSIE- PER NICHOLE- TRAULSEN REACH-IN COOLER IS LEAKING WAT…" at bounding box center [661, 267] width 314 height 50
type textarea "x"
type textarea "8/18/2025 9:40 AM- KASSIE- PER NICHOLE- TRAULSEN COOLER IS LEAKING WATER INSIDE…"
type textarea "x"
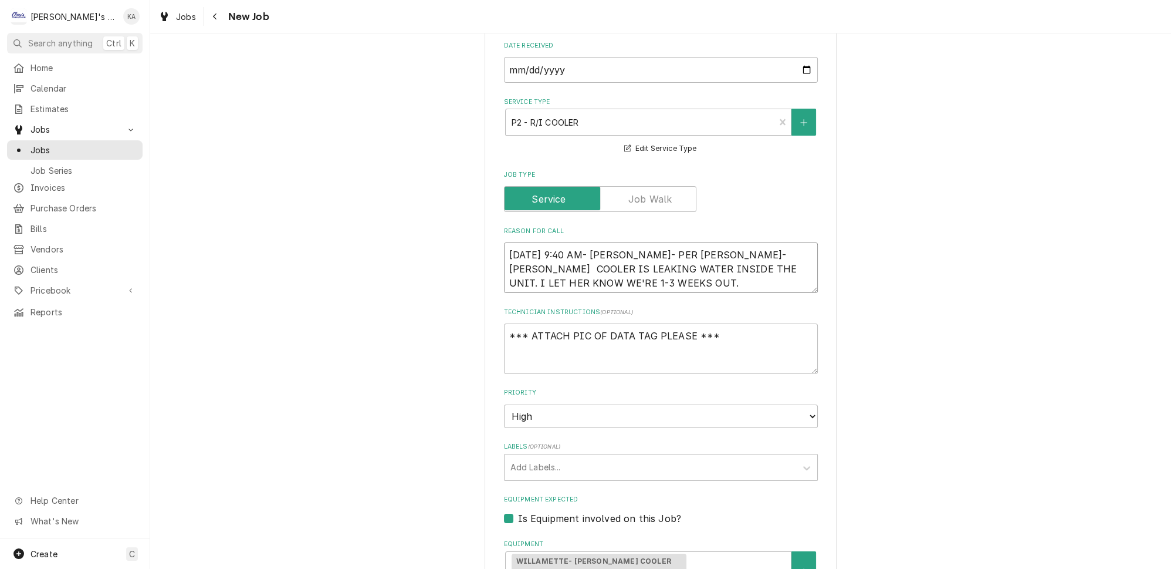
type textarea "8/18/2025 9:40 AM- KASSIE- PER NICHOLE- TRAULSEN COOLER IS LEAKING WATER INSIDE…"
type textarea "x"
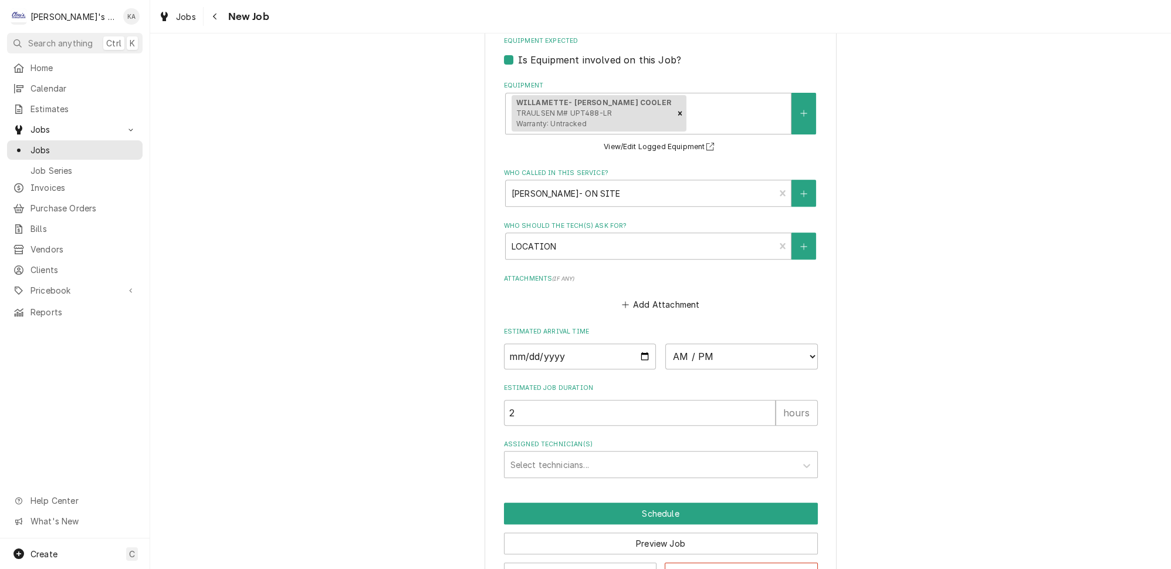
scroll to position [854, 0]
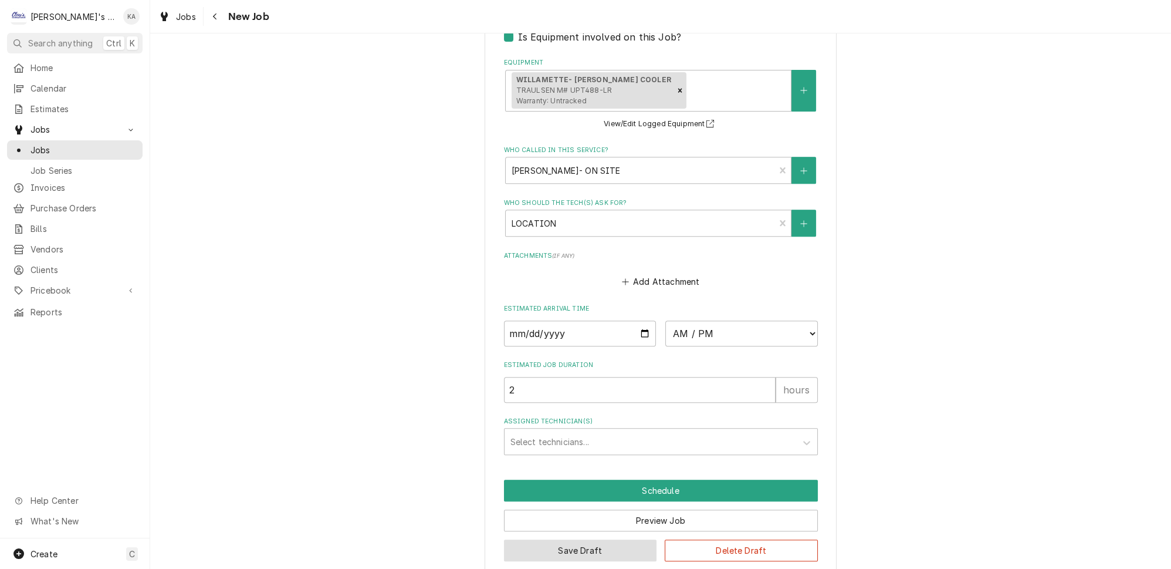
type textarea "8/18/2025 9:40 AM- KASSIE- PER NICHOLE- TRAULSEN COOLER IS LEAKING WATER INSIDE…"
click at [569, 539] on button "Save Draft" at bounding box center [580, 550] width 153 height 22
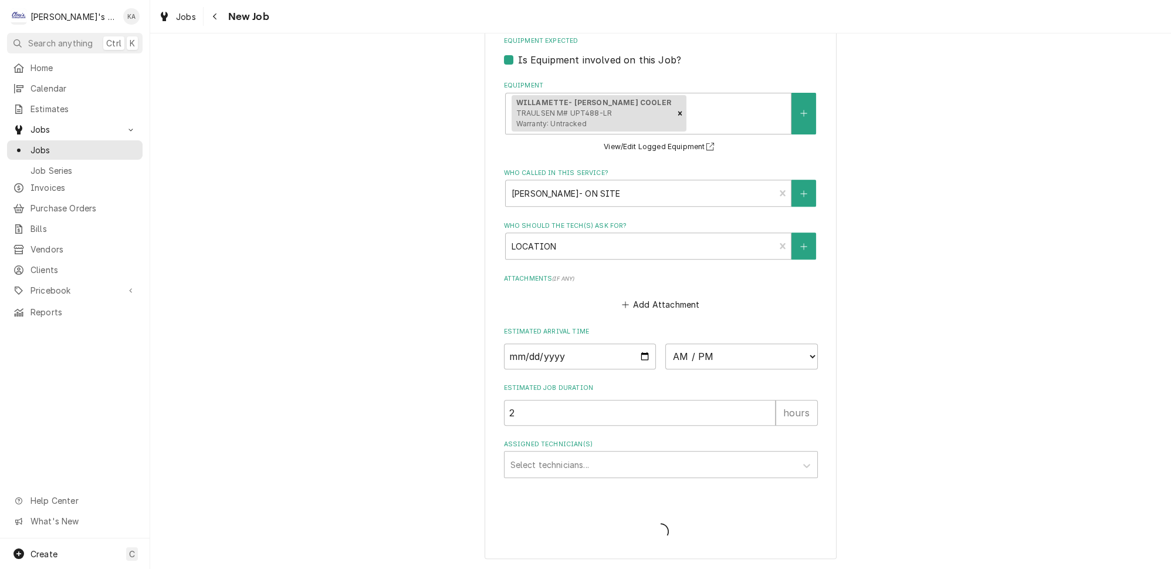
scroll to position [816, 0]
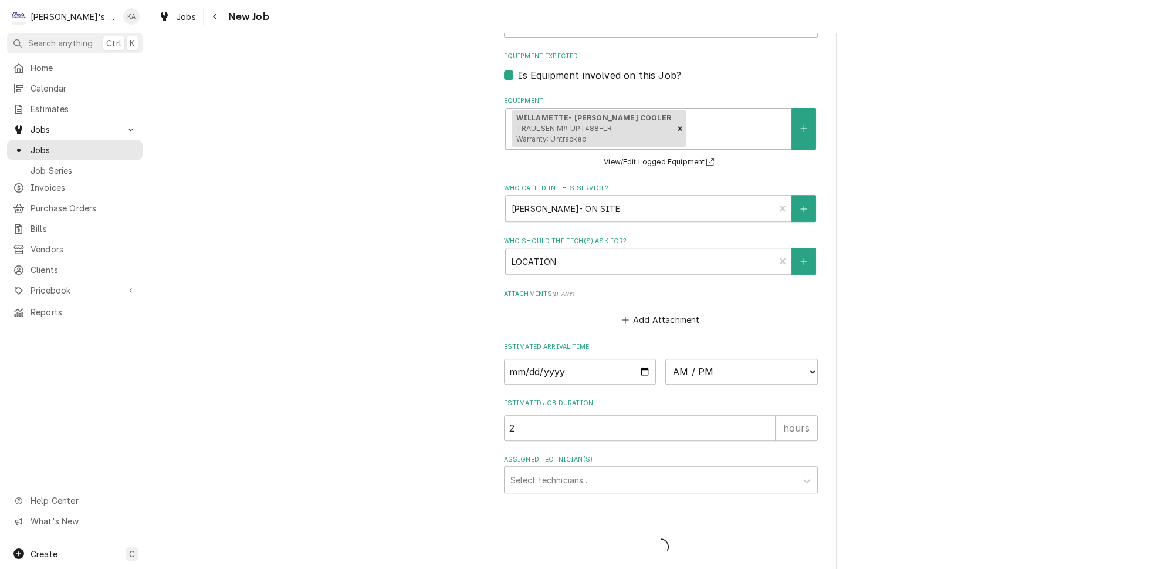
type textarea "x"
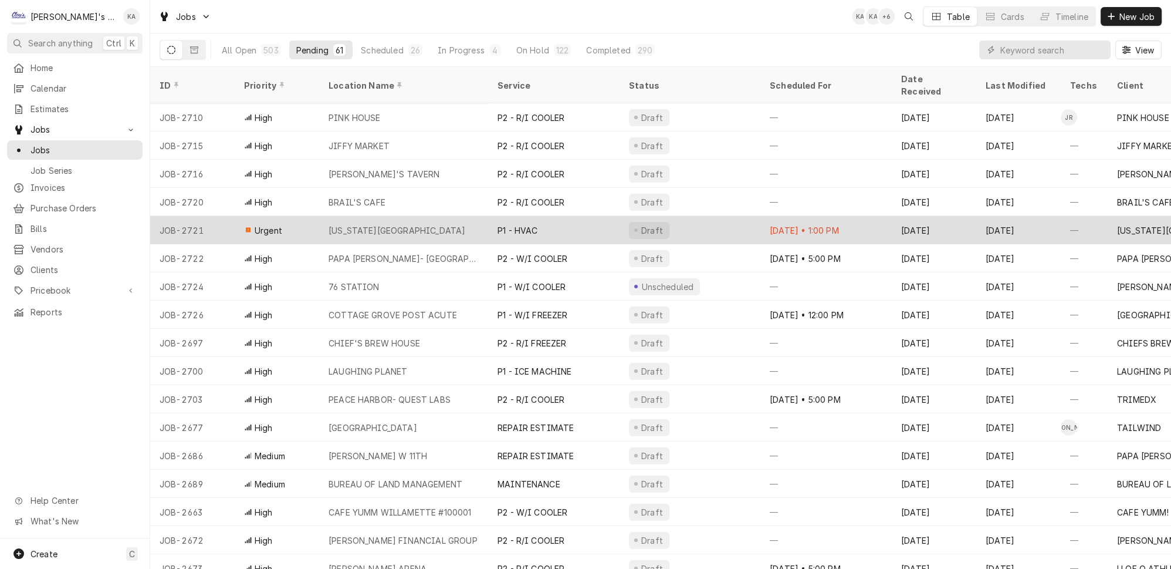
click at [420, 216] on div "[US_STATE][GEOGRAPHIC_DATA]" at bounding box center [403, 230] width 169 height 28
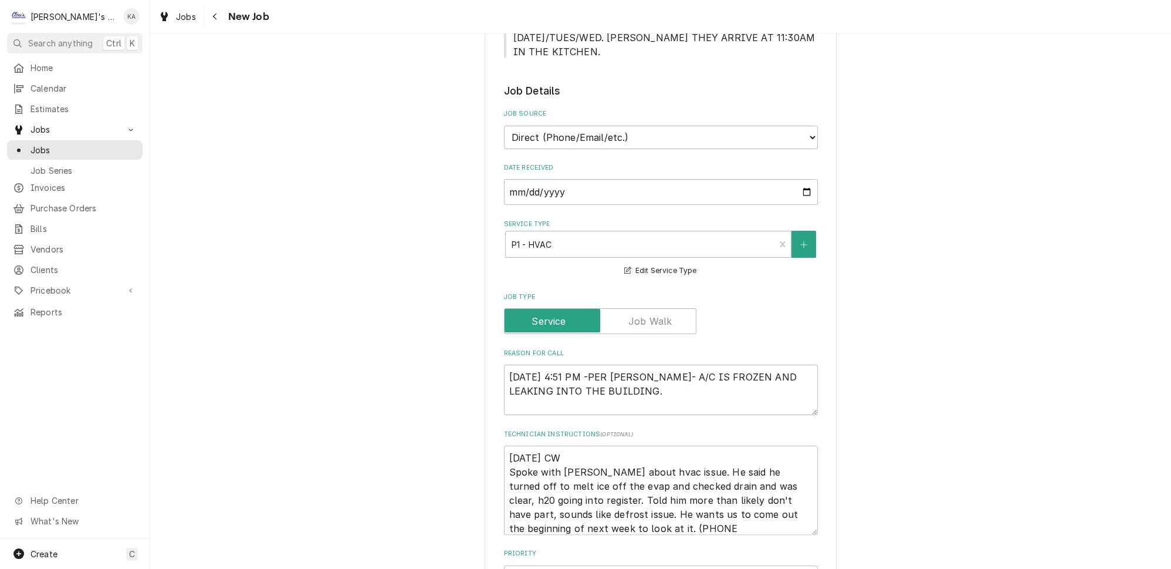
scroll to position [533, 0]
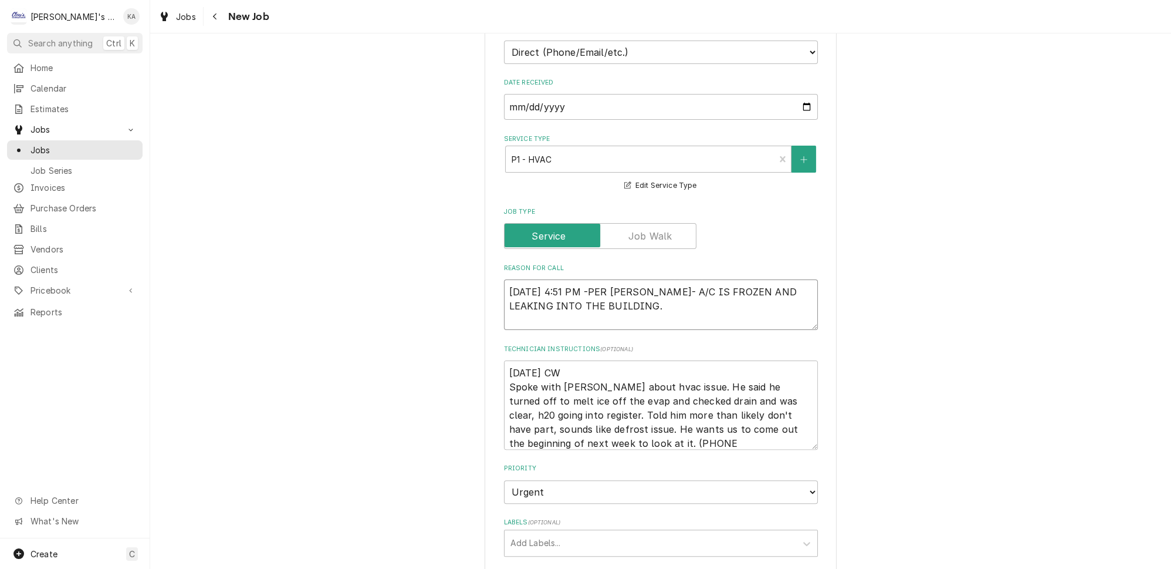
click at [592, 279] on textarea "8/15/2025 4:51 PM -PER JONATHAN- A/C IS FROZEN AND LEAKING INTO THE BUILDING." at bounding box center [661, 304] width 314 height 50
type textarea "x"
type textarea "8/15/2025 4:51 PM-PER JONATHAN- A/C IS FROZEN AND LEAKING INTO THE BUILDING."
type textarea "x"
type textarea "8/15/2025 4:51 PM- PER JONATHAN- A/C IS FROZEN AND LEAKING INTO THE BUILDING."
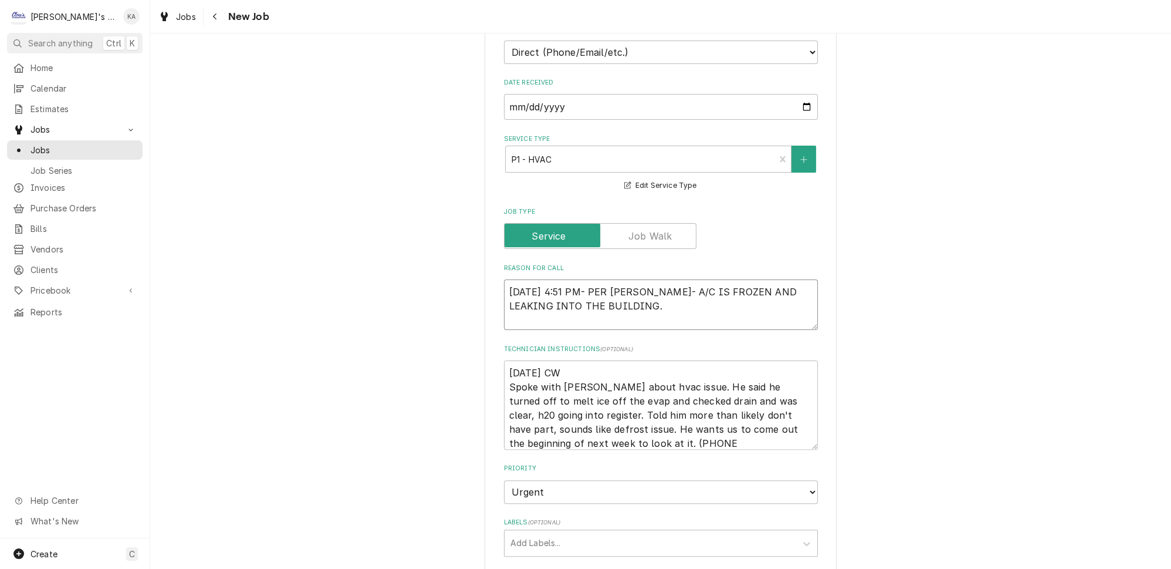
type textarea "x"
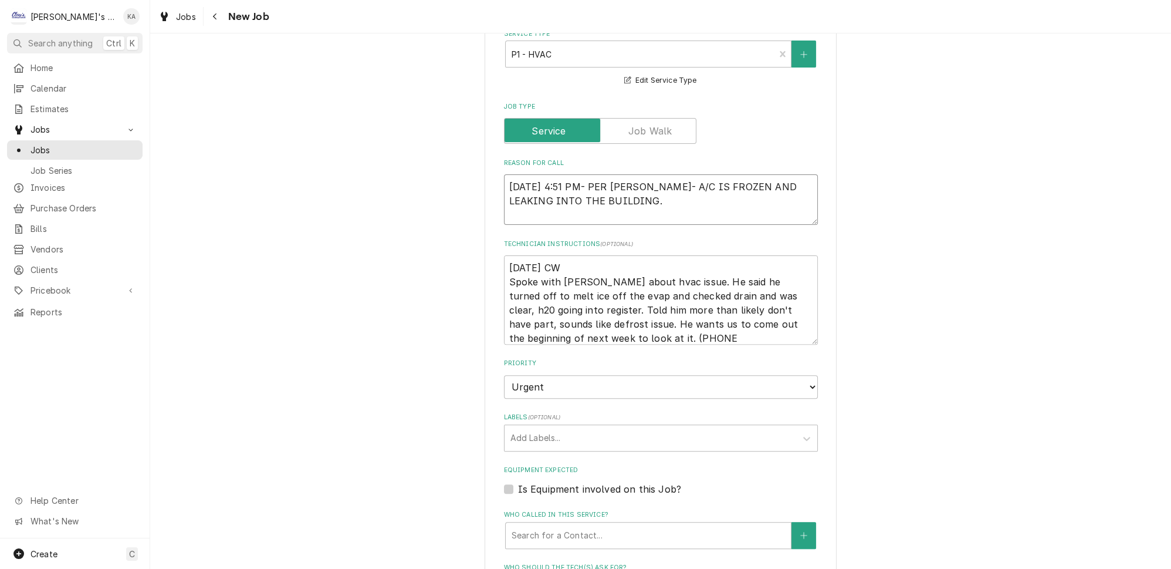
scroll to position [640, 0]
type textarea "8/15/2025 4:51 PM- PER JONATHAN- A/C IS FROZEN AND LEAKING INTO THE BUILDING."
click at [506, 254] on textarea "8/15/2025 CW Spoke with Jonathan about hvac issue. He said he turned off to mel…" at bounding box center [661, 298] width 314 height 89
type textarea "x"
type textarea "8/15/2025 CW Spoke with Jonathan about hvac issue. He said he turned off to mel…"
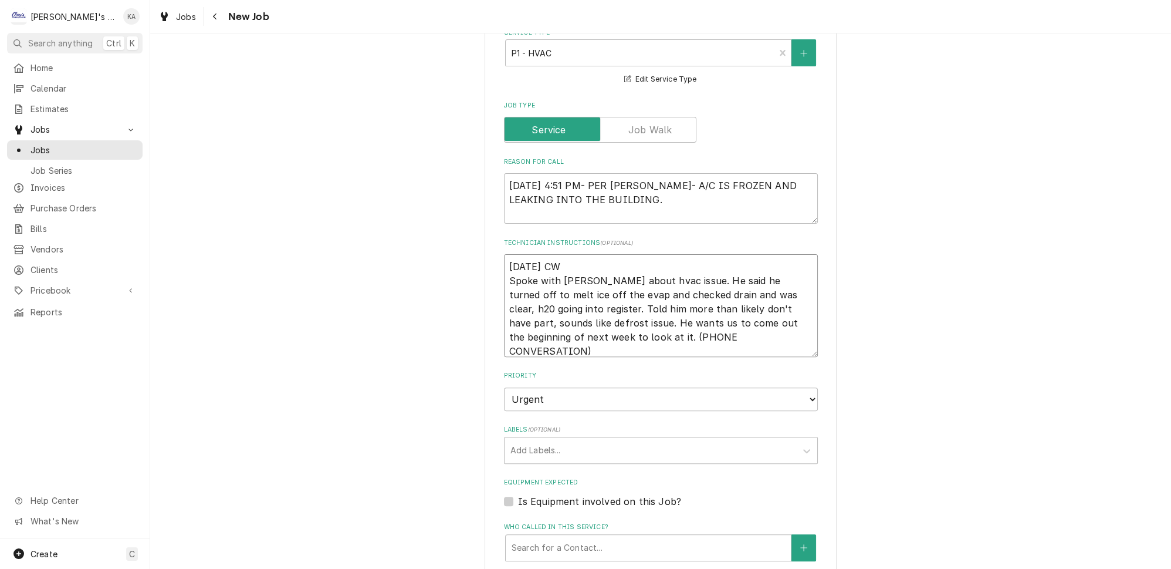
type textarea "x"
type textarea "8/15/2025 CW Spoke with Jonathan about hvac issue. He said he turned off to mel…"
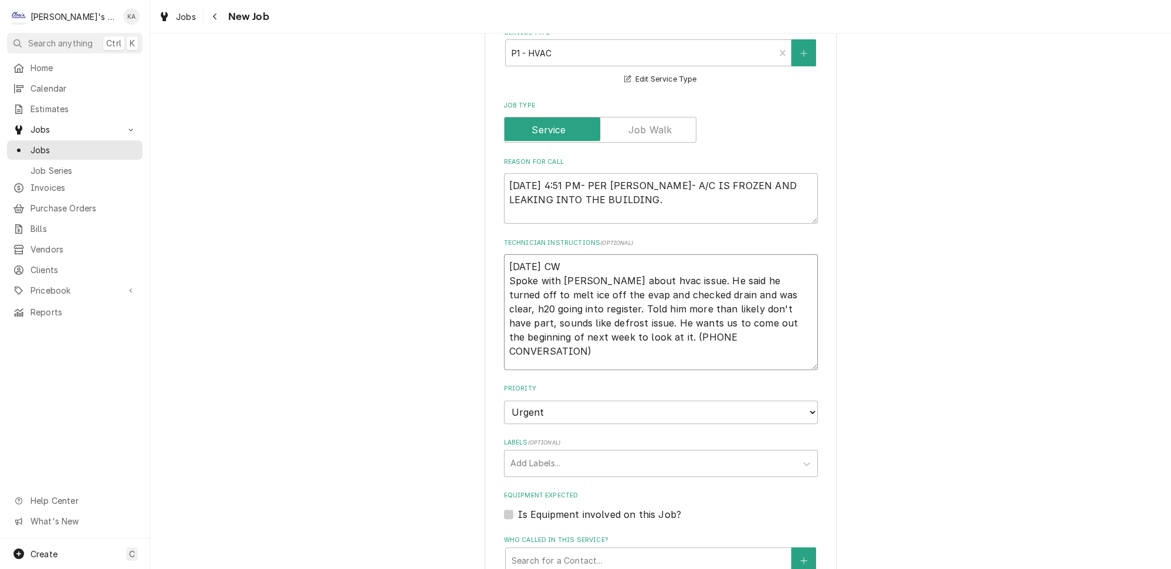
type textarea "x"
type textarea "* 8/15/2025 CW Spoke with Jonathan about hvac issue. He said he turned off to m…"
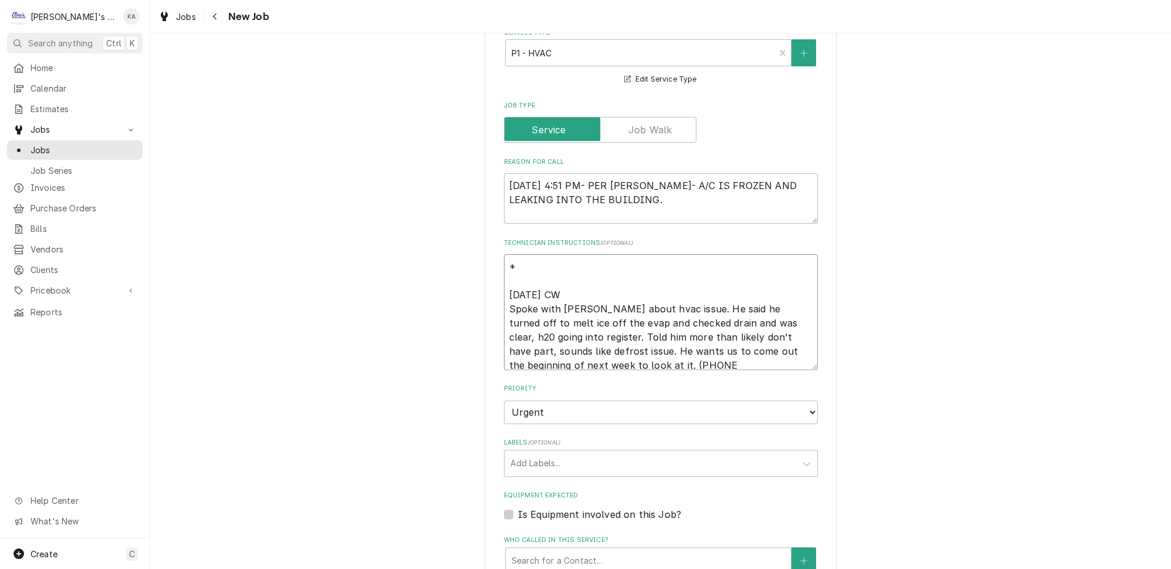
type textarea "x"
type textarea "** 8/15/2025 CW Spoke with Jonathan about hvac issue. He said he turned off to …"
type textarea "x"
type textarea "*** 8/15/2025 CW Spoke with Jonathan about hvac issue. He said he turned off to…"
type textarea "x"
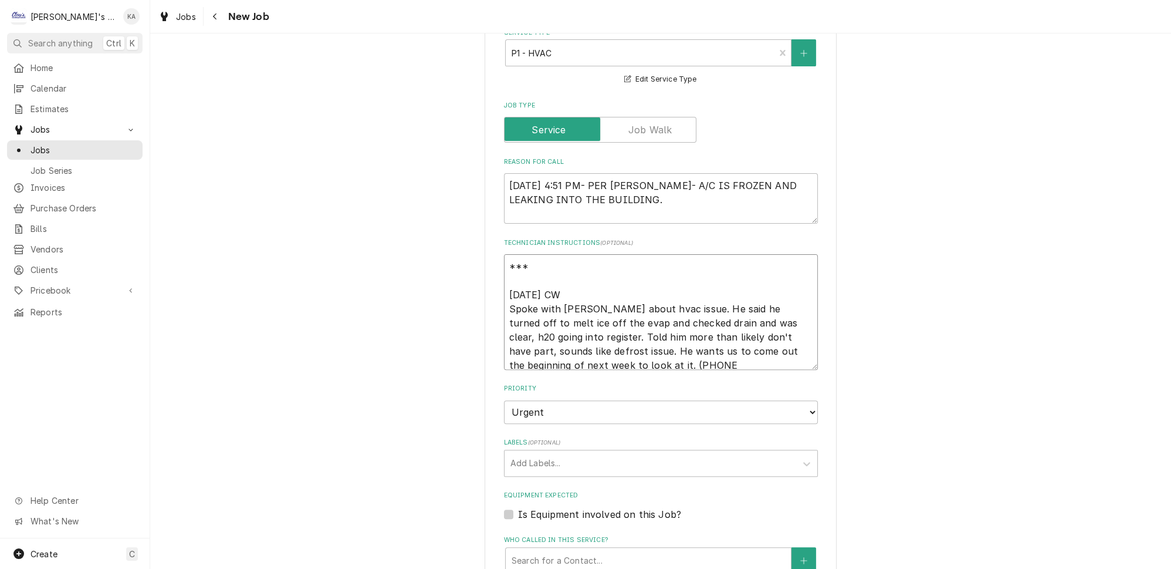
type textarea "*** 8/15/2025 CW Spoke with Jonathan about hvac issue. He said he turned off to…"
type textarea "x"
type textarea "*** A 8/15/2025 CW Spoke with Jonathan about hvac issue. He said he turned off …"
type textarea "x"
type textarea "*** AT 8/15/2025 CW Spoke with Jonathan about hvac issue. He said he turned off…"
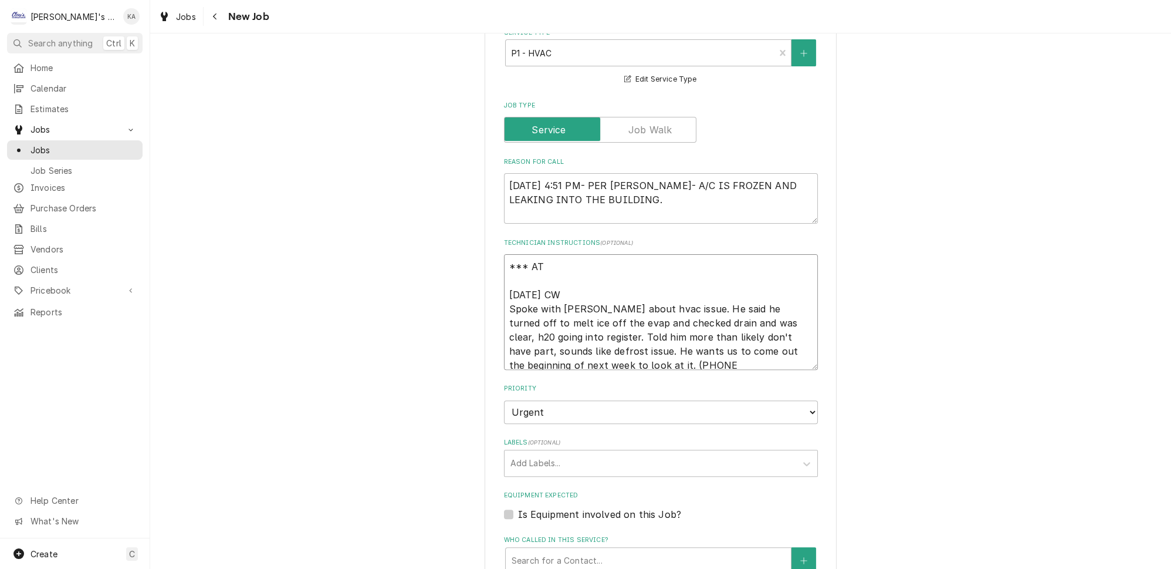
type textarea "x"
type textarea "*** ATT 8/15/2025 CW Spoke with Jonathan about hvac issue. He said he turned of…"
type textarea "x"
type textarea "*** ATTA 8/15/2025 CW Spoke with Jonathan about hvac issue. He said he turned o…"
type textarea "x"
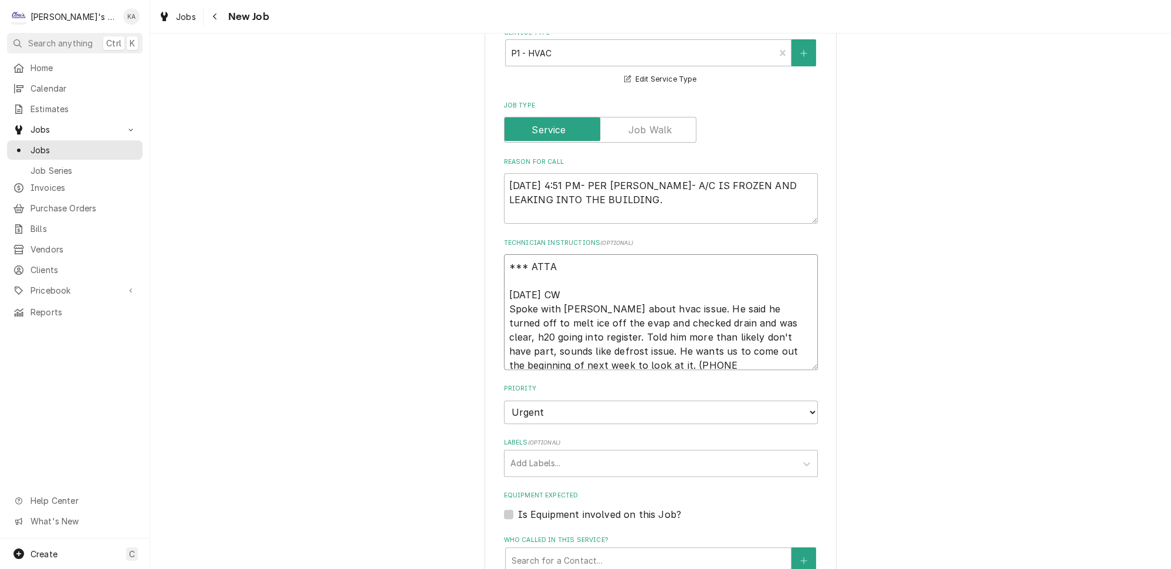
type textarea "*** ATTAC 8/15/2025 CW Spoke with Jonathan about hvac issue. He said he turned …"
type textarea "x"
type textarea "*** ATTACH 8/15/2025 CW Spoke with Jonathan about hvac issue. He said he turned…"
type textarea "x"
type textarea "*** ATTACH 8/15/2025 CW Spoke with Jonathan about hvac issue. He said he turned…"
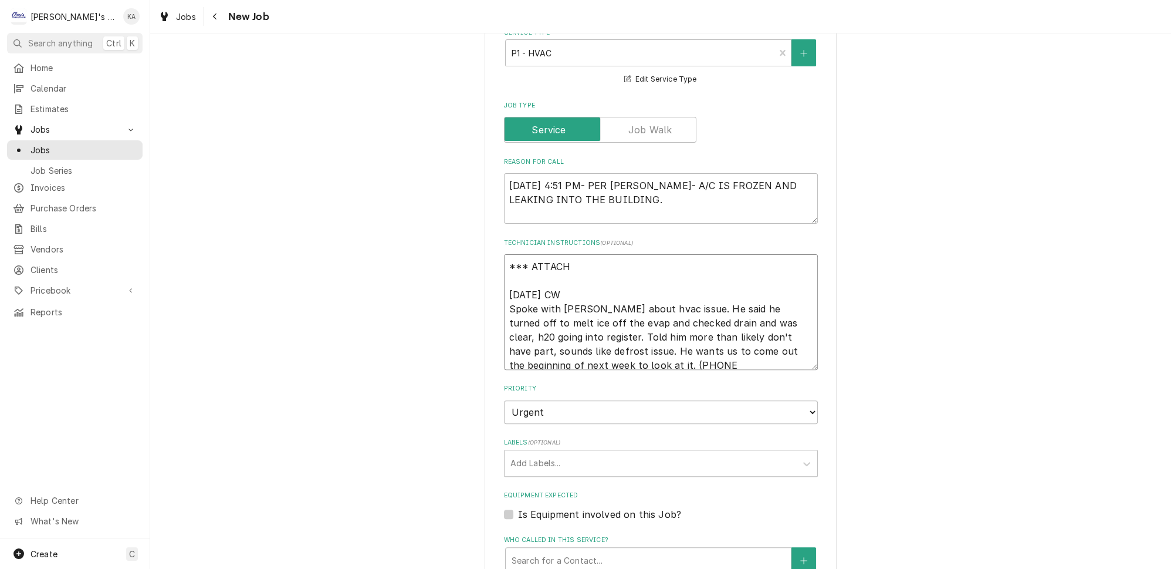
type textarea "x"
type textarea "*** ATTACH C 8/15/2025 CW Spoke with Jonathan about hvac issue. He said he turn…"
type textarea "x"
type textarea "*** ATTACH CO 8/15/2025 CW Spoke with Jonathan about hvac issue. He said he tur…"
type textarea "x"
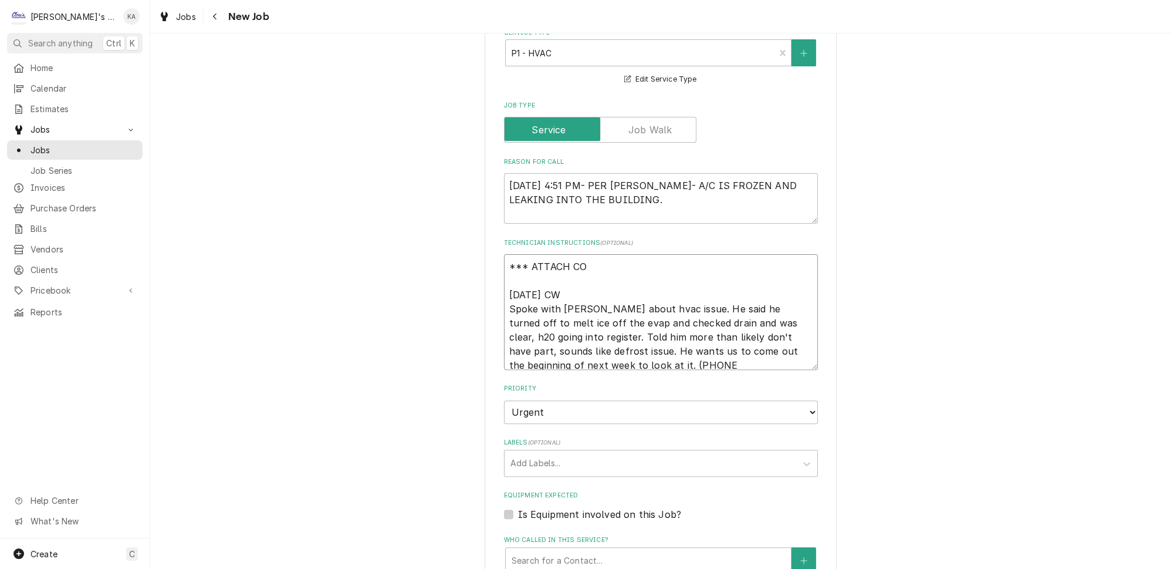
type textarea "*** ATTACH COR 8/15/2025 CW Spoke with Jonathan about hvac issue. He said he tu…"
type textarea "x"
type textarea "*** ATTACH CORR 8/15/2025 CW Spoke with Jonathan about hvac issue. He said he t…"
type textarea "x"
type textarea "*** ATTACH CORREC 8/15/2025 CW Spoke with Jonathan about hvac issue. He said he…"
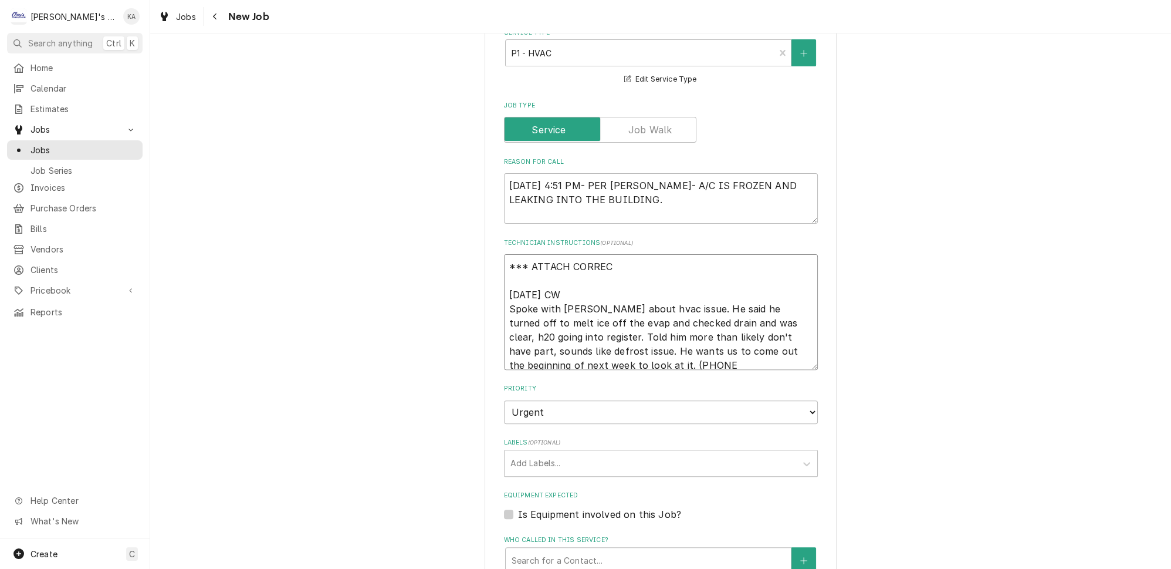
type textarea "x"
type textarea "*** ATTACH CORRECT 8/15/2025 CW Spoke with Jonathan about hvac issue. He said h…"
type textarea "x"
type textarea "*** ATTACH CORRECT 8/15/2025 CW Spoke with Jonathan about hvac issue. He said h…"
type textarea "x"
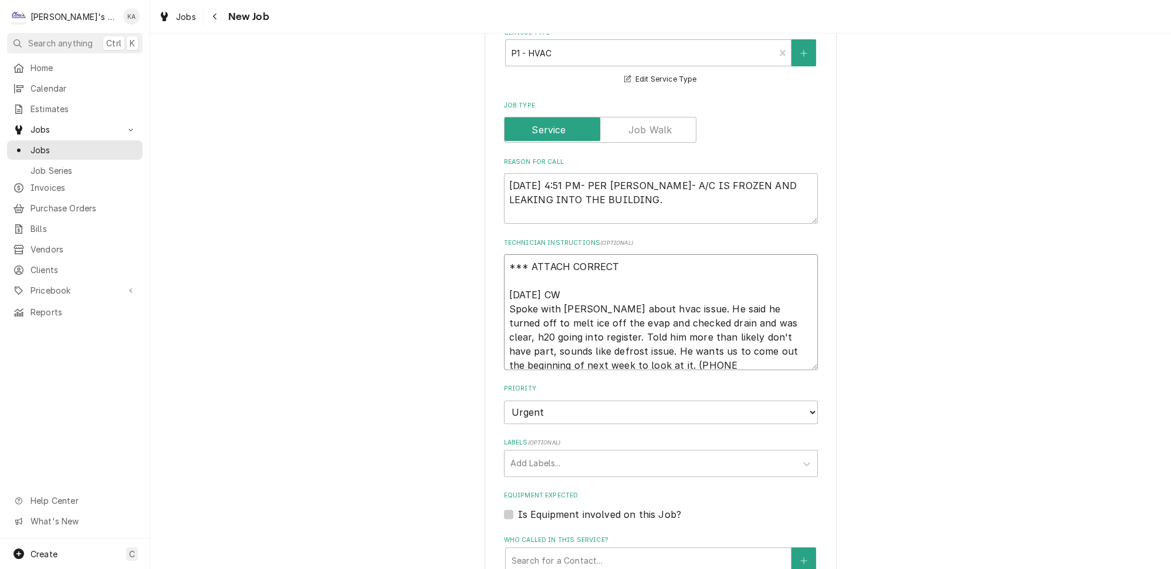
type textarea "*** ATTACH CORRECT U 8/15/2025 CW Spoke with Jonathan about hvac issue. He said…"
type textarea "x"
type textarea "*** ATTACH CORRECT UN 8/15/2025 CW Spoke with Jonathan about hvac issue. He sai…"
type textarea "x"
type textarea "*** ATTACH CORRECT UNI 8/15/2025 CW Spoke with Jonathan about hvac issue. He sa…"
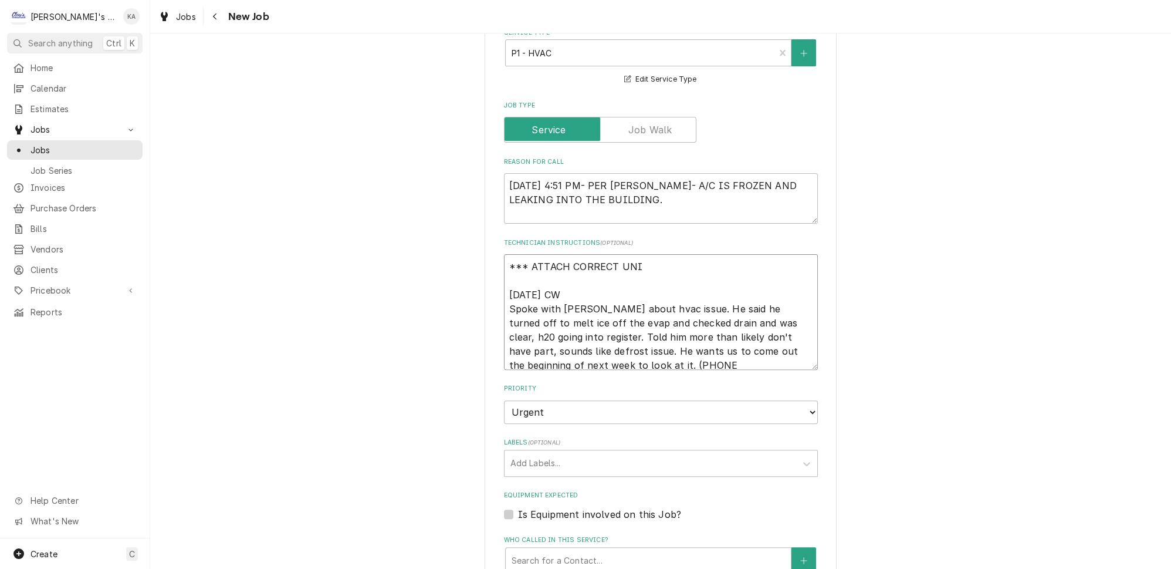
type textarea "x"
type textarea "*** ATTACH CORRECT UNIT 8/15/2025 CW Spoke with Jonathan about hvac issue. He s…"
type textarea "x"
type textarea "*** ATTACH CORRECT UNIT 8/15/2025 CW Spoke with Jonathan about hvac issue. He s…"
type textarea "x"
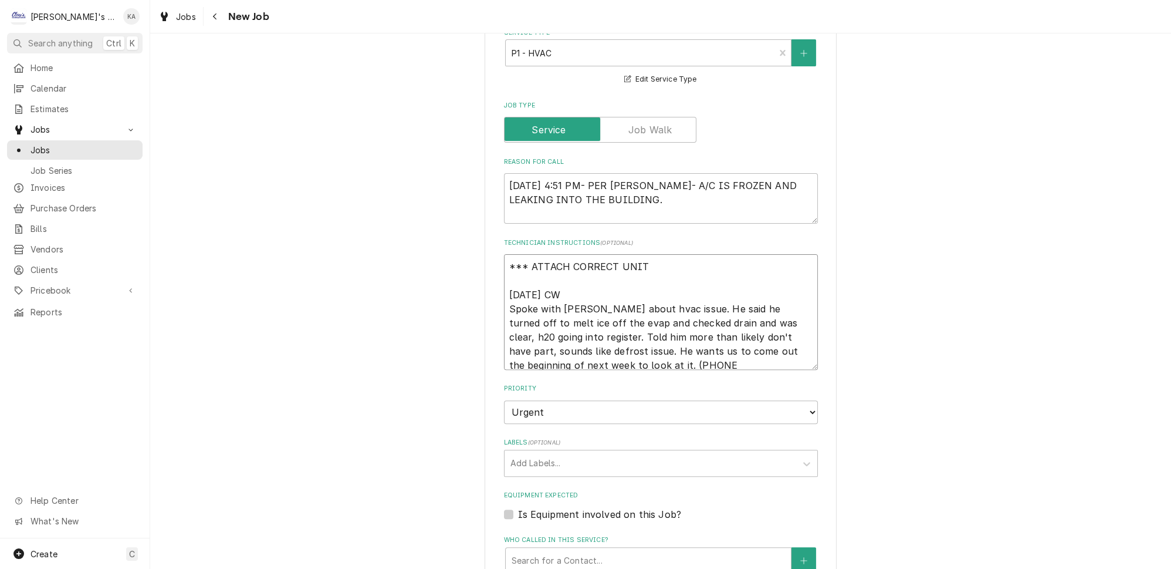
type textarea "*** ATTACH CORRECT UNIT & 8/15/2025 CW Spoke with Jonathan about hvac issue. He…"
type textarea "x"
type textarea "*** ATTACH CORRECT UNIT & 8/15/2025 CW Spoke with Jonathan about hvac issue. He…"
type textarea "x"
type textarea "*** ATTACH CORRECT UNIT & G 8/15/2025 CW Spoke with Jonathan about hvac issue. …"
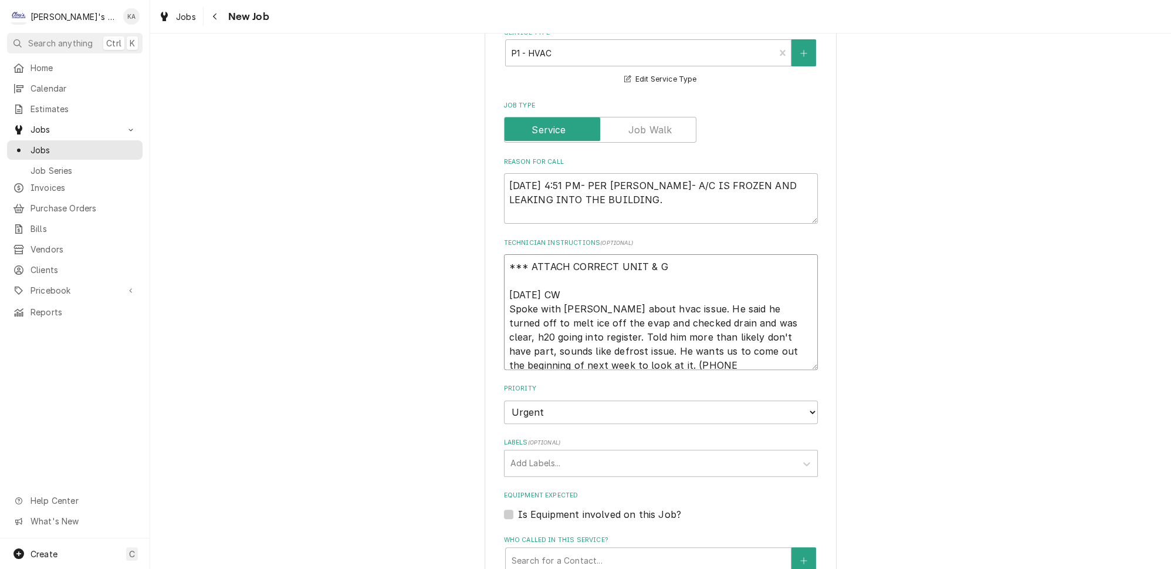
type textarea "x"
type textarea "*** ATTACH CORRECT UNIT & GE 8/15/2025 CW Spoke with Jonathan about hvac issue.…"
type textarea "x"
type textarea "*** ATTACH CORRECT UNIT & GET 8/15/2025 CW Spoke with Jonathan about hvac issue…"
type textarea "x"
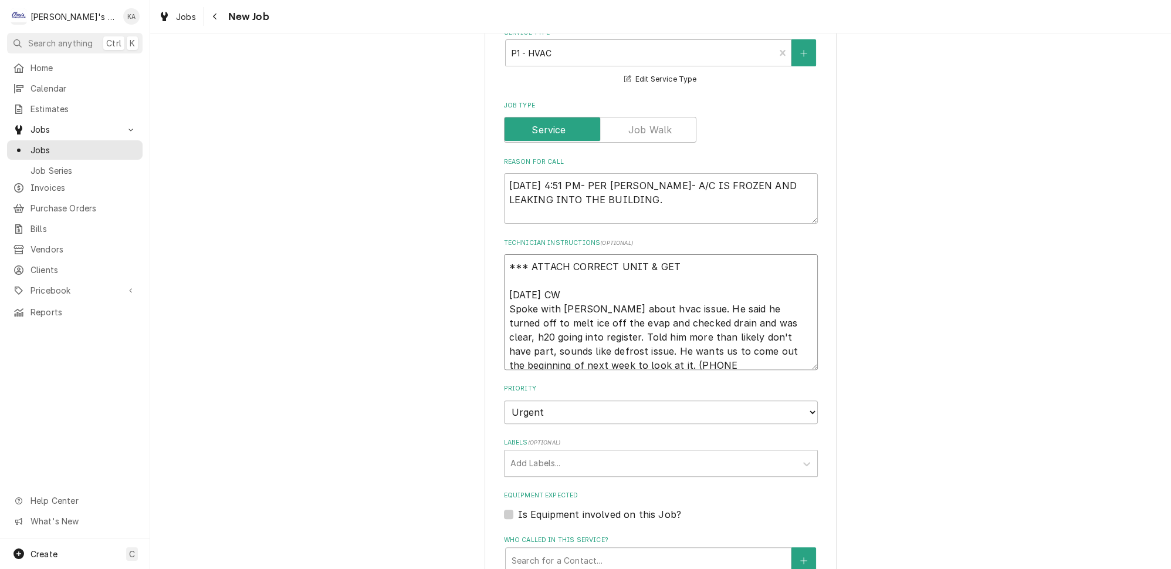
type textarea "*** ATTACH CORRECT UNIT & GET 8/15/2025 CW Spoke with Jonathan about hvac issue…"
type textarea "x"
type textarea "*** ATTACH CORRECT UNIT & GET A 8/15/2025 CW Spoke with Jonathan about hvac iss…"
type textarea "x"
type textarea "*** ATTACH CORRECT UNIT & GET A 8/15/2025 CW Spoke with Jonathan about hvac iss…"
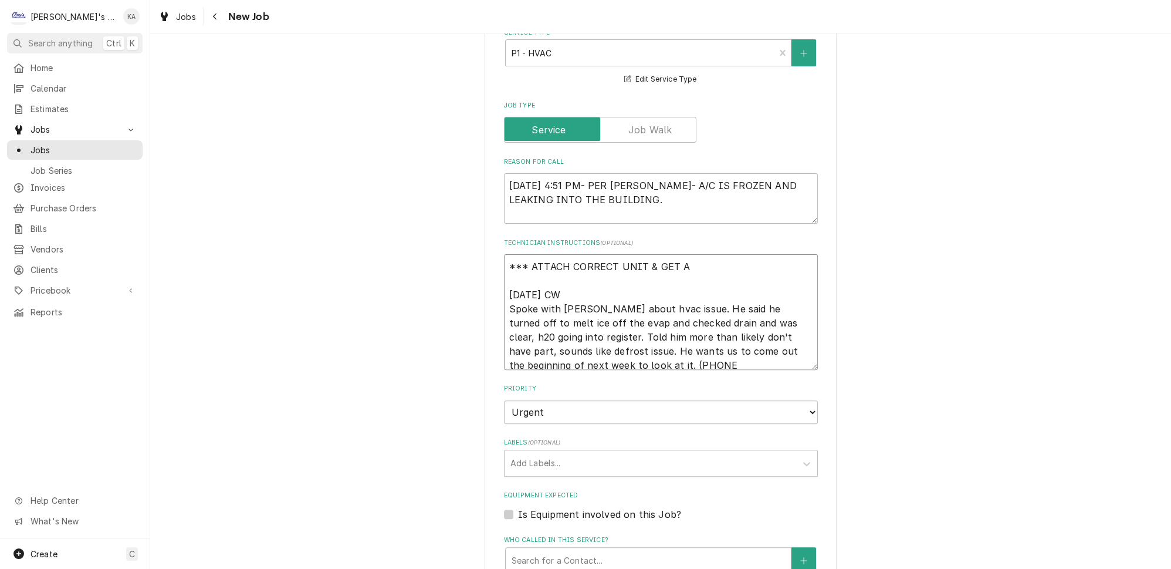
type textarea "x"
type textarea "*** ATTACH CORRECT UNIT & GET A P 8/15/2025 CW Spoke with Jonathan about hvac i…"
type textarea "x"
type textarea "*** ATTACH CORRECT UNIT & GET A PI 8/15/2025 CW Spoke with Jonathan about hvac …"
type textarea "x"
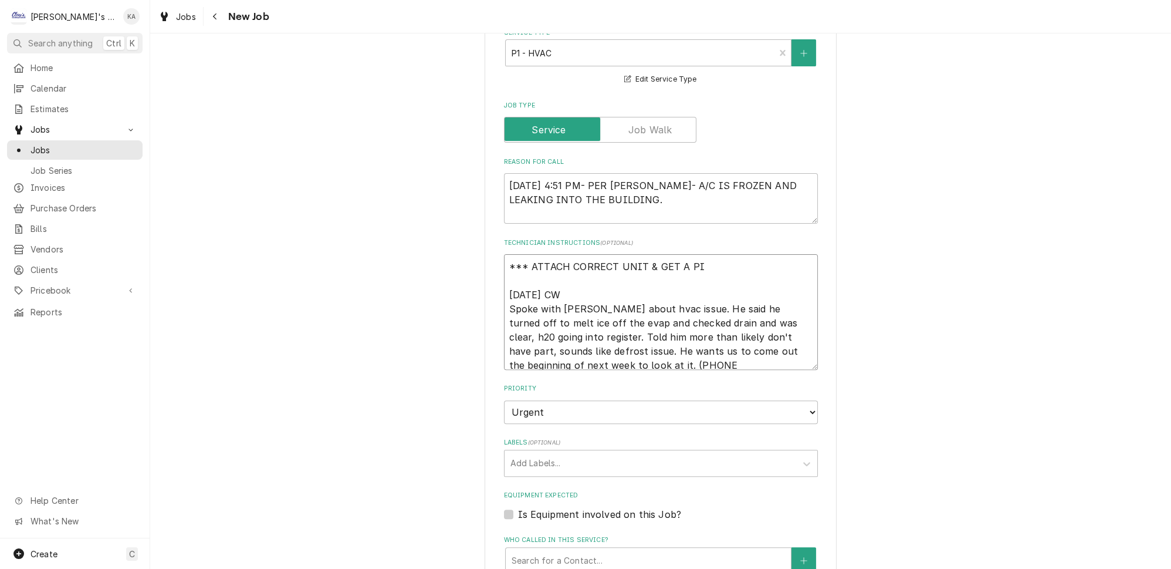
type textarea "*** ATTACH CORRECT UNIT & GET A PIC 8/15/2025 CW Spoke with Jonathan about hvac…"
type textarea "x"
type textarea "*** ATTACH CORRECT UNIT & GET A PIC 8/15/2025 CW Spoke with Jonathan about hvac…"
type textarea "x"
type textarea "*** ATTACH CORRECT UNIT & GET A PIC O 8/15/2025 CW Spoke with Jonathan about hv…"
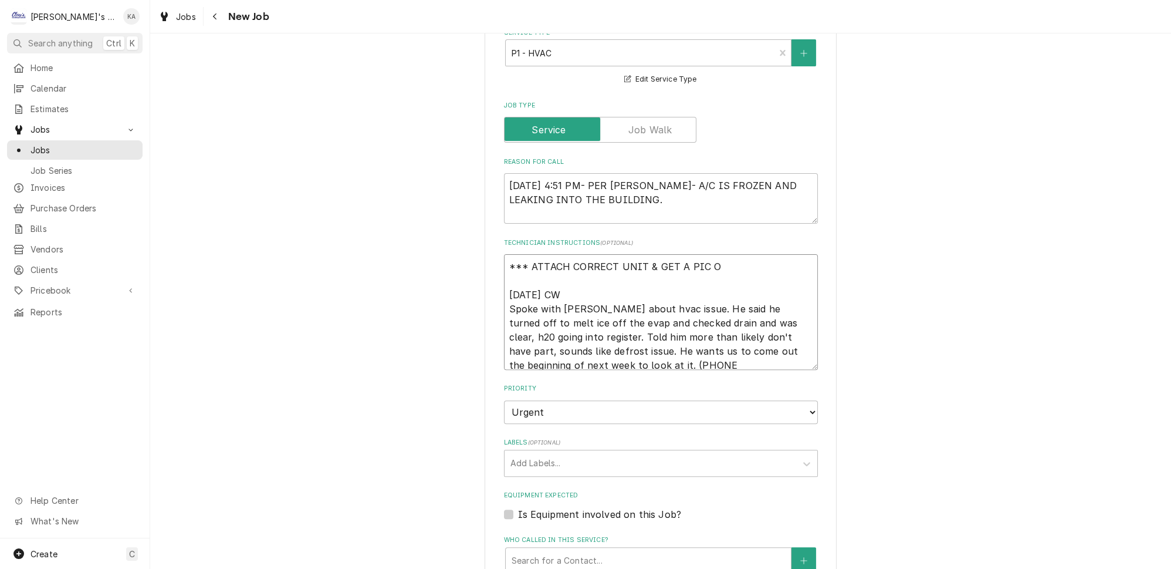
type textarea "x"
type textarea "*** ATTACH CORRECT UNIT & GET A PIC OF 8/15/2025 CW Spoke with Jonathan about h…"
type textarea "x"
type textarea "*** ATTACH CORRECT UNIT & GET A PIC OF 8/15/2025 CW Spoke with Jonathan about h…"
type textarea "x"
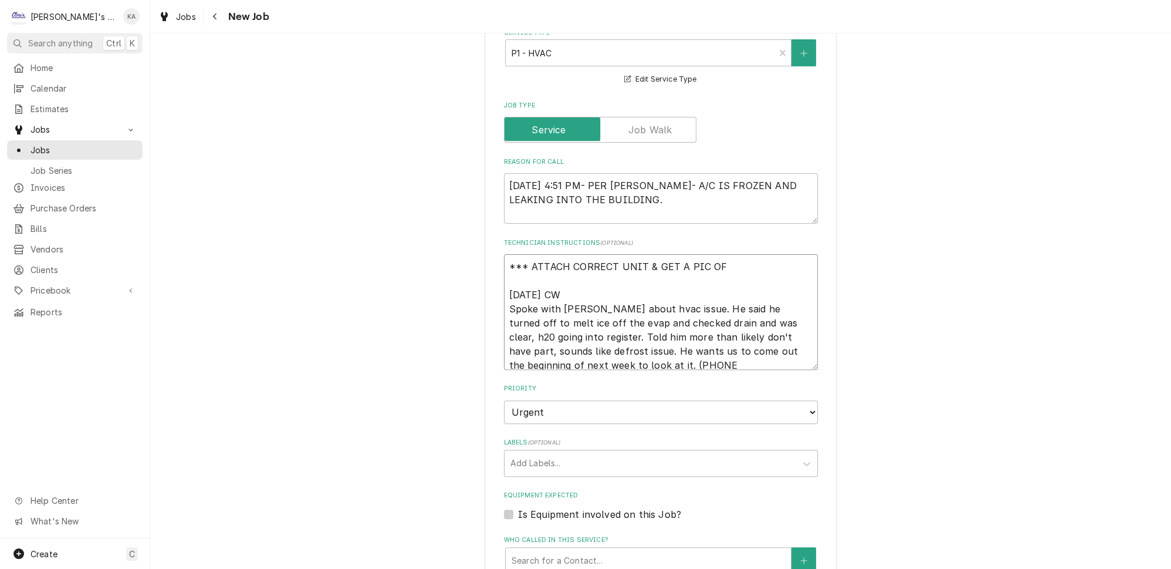
type textarea "*** ATTACH CORRECT UNIT & GET A PIC OF T 8/15/2025 CW Spoke with Jonathan about…"
type textarea "x"
type textarea "*** ATTACH CORRECT UNIT & GET A PIC OF TH 8/15/2025 CW Spoke with Jonathan abou…"
type textarea "x"
type textarea "*** ATTACH CORRECT UNIT & GET A PIC OF THE 8/15/2025 CW Spoke with Jonathan abo…"
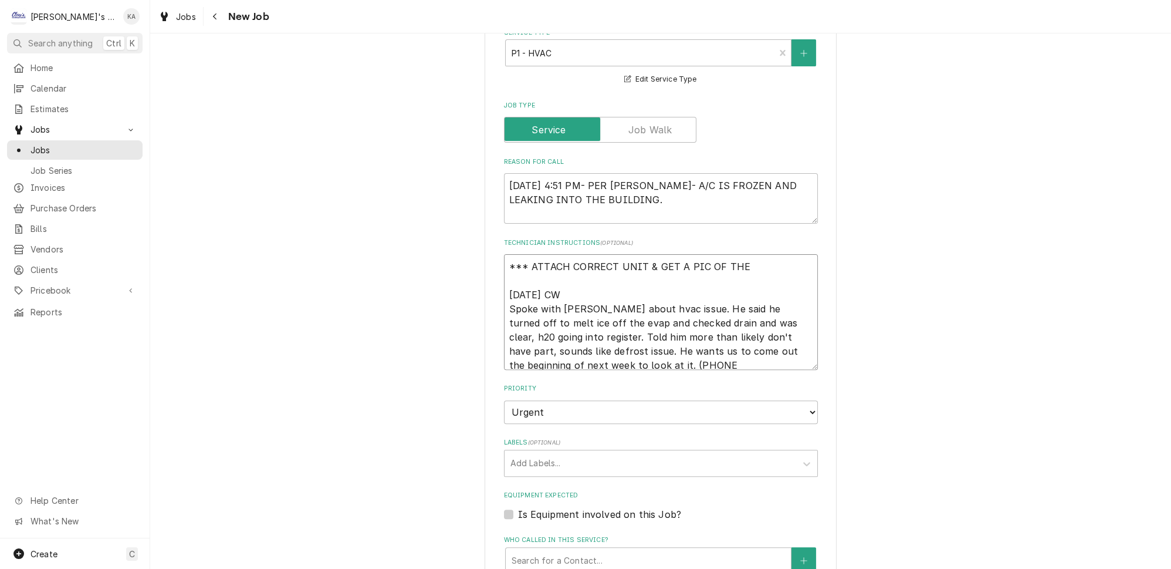
type textarea "x"
type textarea "*** ATTACH CORRECT UNIT & GET A PIC OF THE 8/15/2025 CW Spoke with Jonathan abo…"
type textarea "x"
type textarea "*** ATTACH CORRECT UNIT & GET A PIC OF THE D 8/15/2025 CW Spoke with Jonathan a…"
type textarea "x"
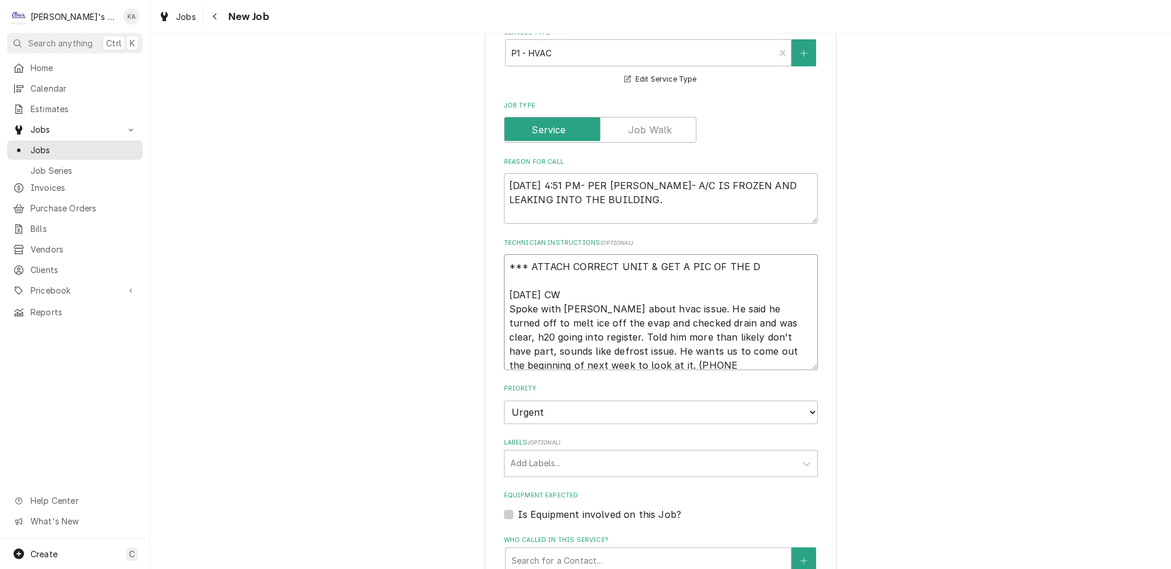
type textarea "*** ATTACH CORRECT UNIT & GET A PIC OF THE DA 8/15/2025 CW Spoke with Jonathan …"
type textarea "x"
type textarea "*** ATTACH CORRECT UNIT & GET A PIC OF THE DAT 8/15/2025 CW Spoke with Jonathan…"
type textarea "x"
type textarea "*** ATTACH CORRECT UNIT & GET A PIC OF THE DATA 8/15/2025 CW Spoke with Jonatha…"
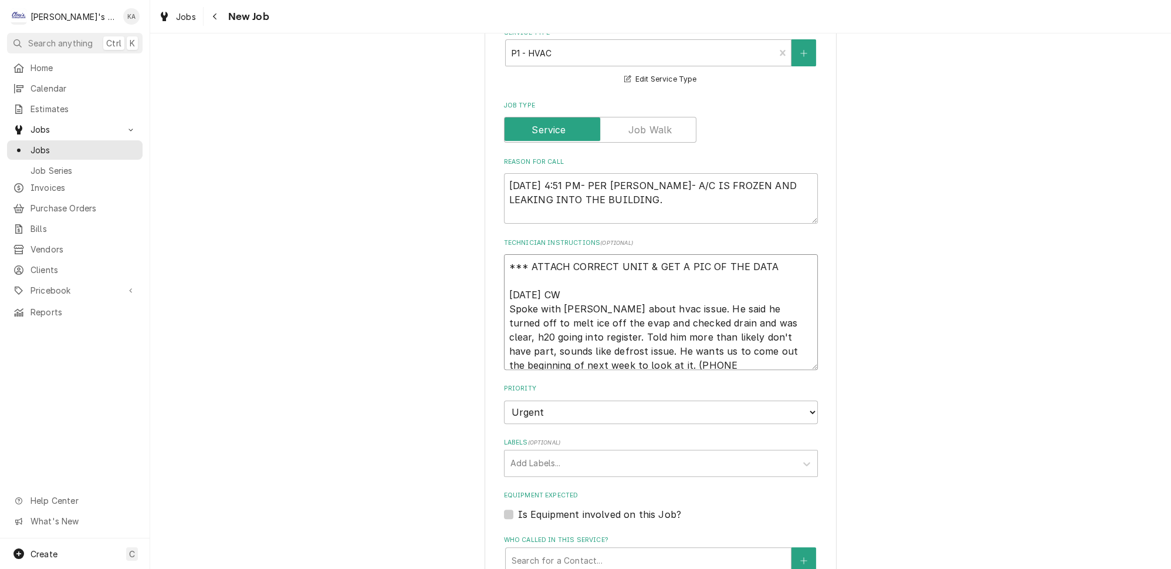
type textarea "x"
type textarea "*** ATTACH CORRECT UNIT & GET A PIC OF THE DATA 8/15/2025 CW Spoke with Jonatha…"
type textarea "x"
type textarea "*** ATTACH CORRECT UNIT & GET A PIC OF THE DATA T 8/15/2025 CW Spoke with Jonat…"
type textarea "x"
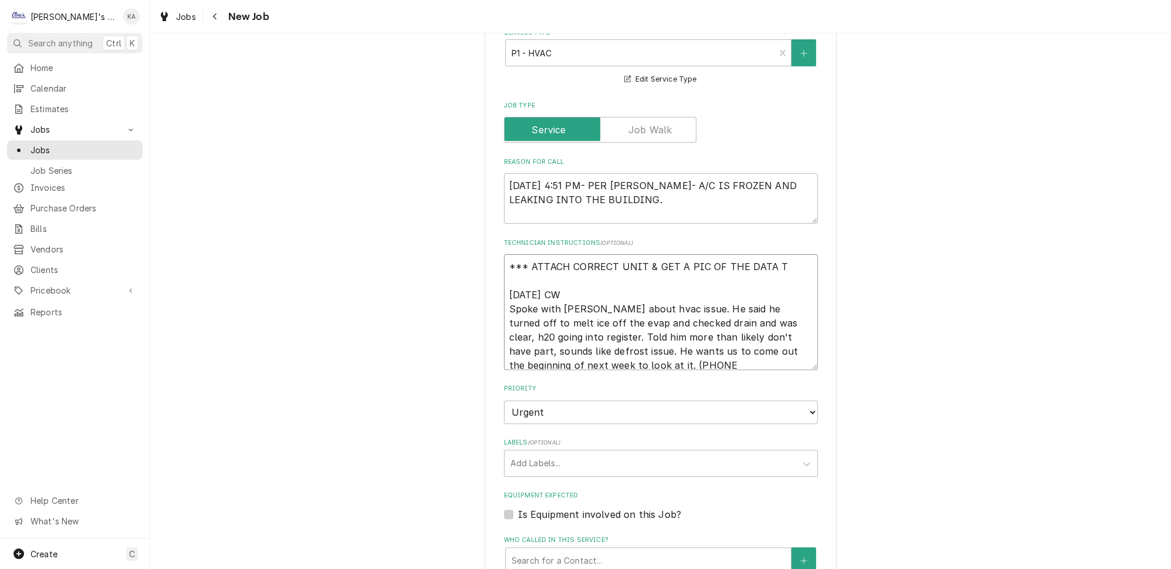
type textarea "*** ATTACH CORRECT UNIT & GET A PIC OF THE DATA TA 8/15/2025 CW Spoke with Jona…"
type textarea "x"
type textarea "*** ATTACH CORRECT UNIT & GET A PIC OF THE DATA TAG 8/15/2025 CW Spoke with Jon…"
type textarea "x"
type textarea "*** ATTACH CORRECT UNIT & GET A PIC OF THE DATA TAG 8/15/2025 CW Spoke with Jon…"
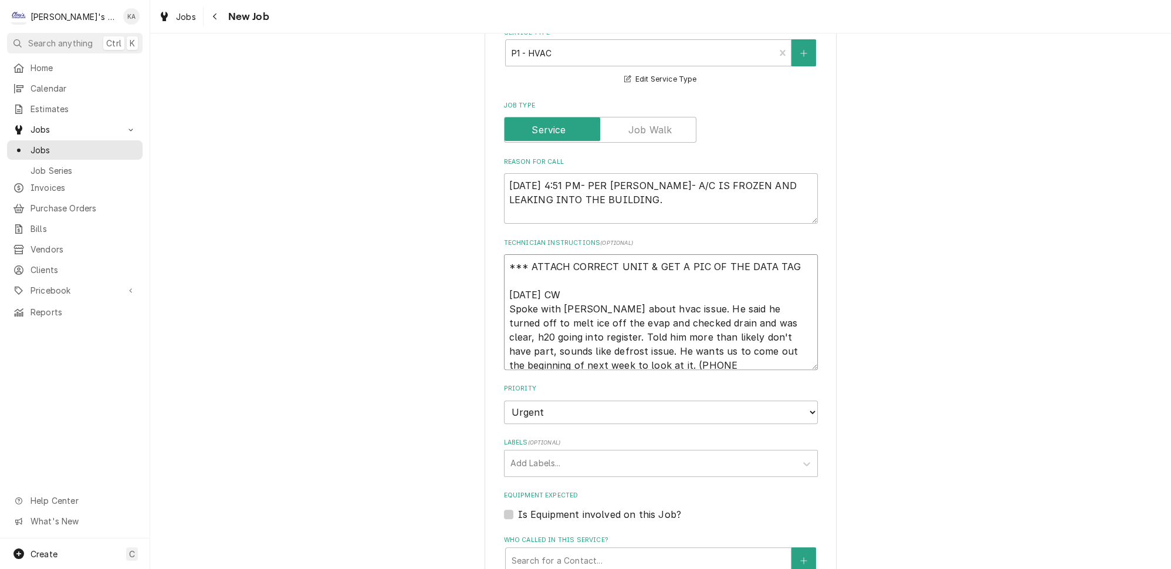
type textarea "x"
type textarea "*** ATTACH CORRECT UNIT & GET A PIC OF THE DATA TAG P 8/15/2025 CW Spoke with J…"
type textarea "x"
type textarea "*** ATTACH CORRECT UNIT & GET A PIC OF THE DATA TAG PL 8/15/2025 CW Spoke with …"
type textarea "x"
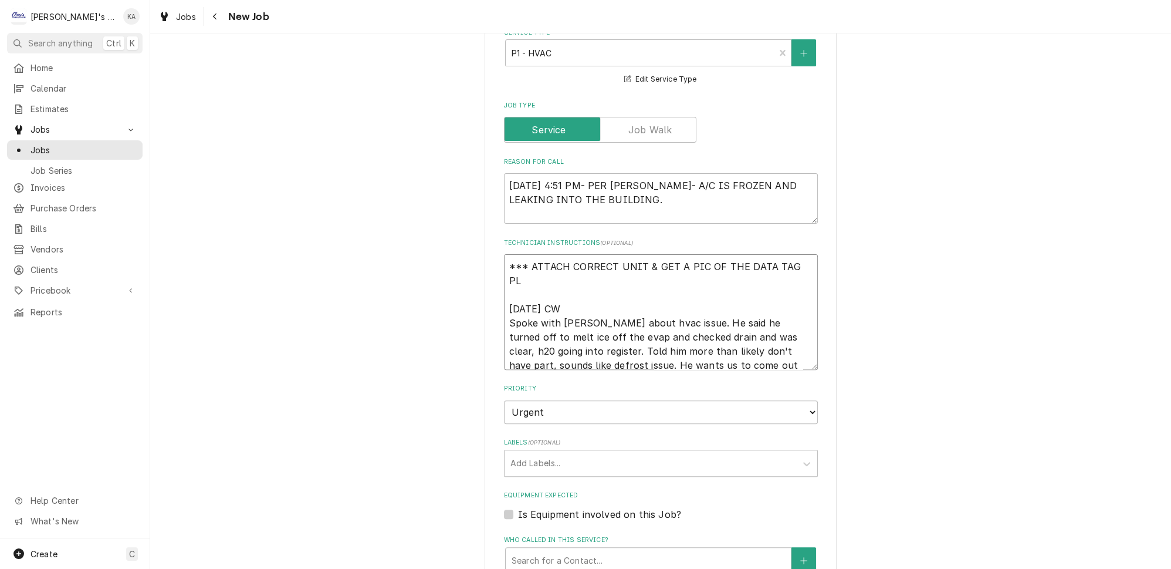
type textarea "*** ATTACH CORRECT UNIT & GET A PIC OF THE DATA TAG PLE 8/15/2025 CW Spoke with…"
type textarea "x"
type textarea "*** ATTACH CORRECT UNIT & GET A PIC OF THE DATA TAG PLEA 8/15/2025 CW Spoke wit…"
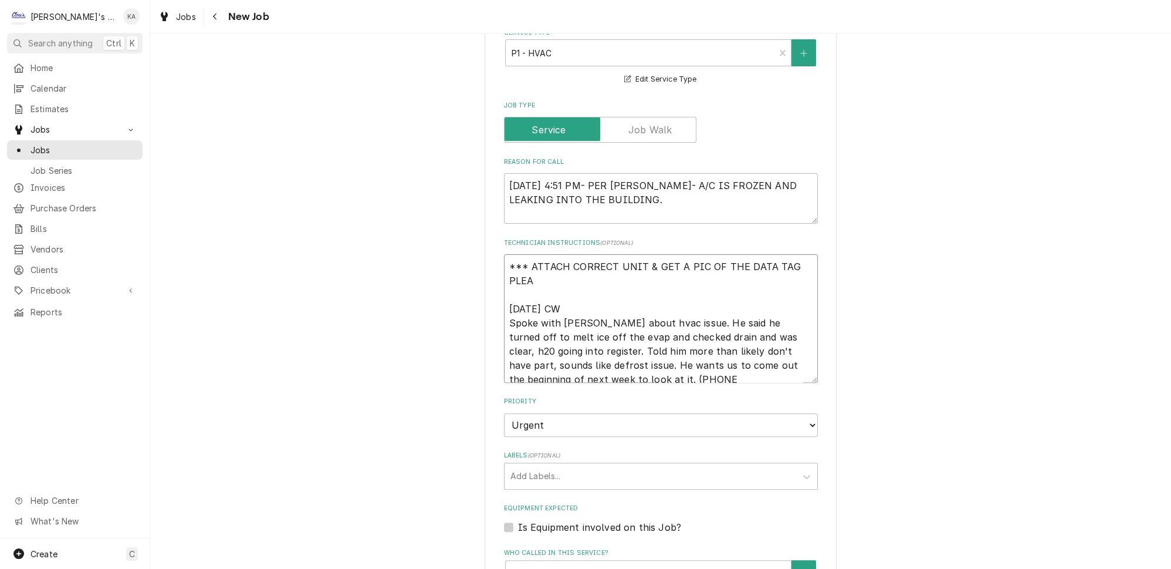
type textarea "x"
type textarea "*** ATTACH CORRECT UNIT & GET A PIC OF THE DATA TAG PLEAS 8/15/2025 CW Spoke wi…"
type textarea "x"
type textarea "*** ATTACH CORRECT UNIT & GET A PIC OF THE DATA TAG PLEASE 8/15/2025 CW Spoke w…"
type textarea "x"
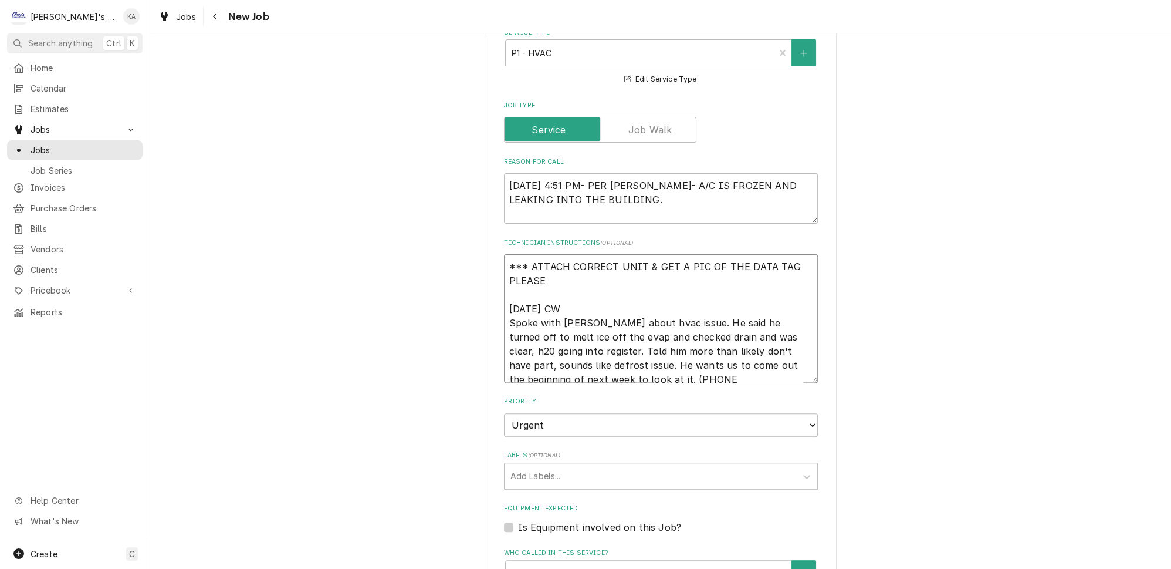
type textarea "*** ATTACH CORRECT UNIT & GET A PIC OF THE DATA TAG PLEASE 8/15/2025 CW Spoke w…"
type textarea "x"
type textarea "*** ATTACH CORRECT UNIT & GET A PIC OF THE DATA TAG PLEASE * 8/15/2025 CW Spoke…"
type textarea "x"
type textarea "*** ATTACH CORRECT UNIT & GET A PIC OF THE DATA TAG PLEASE ** 8/15/2025 CW Spok…"
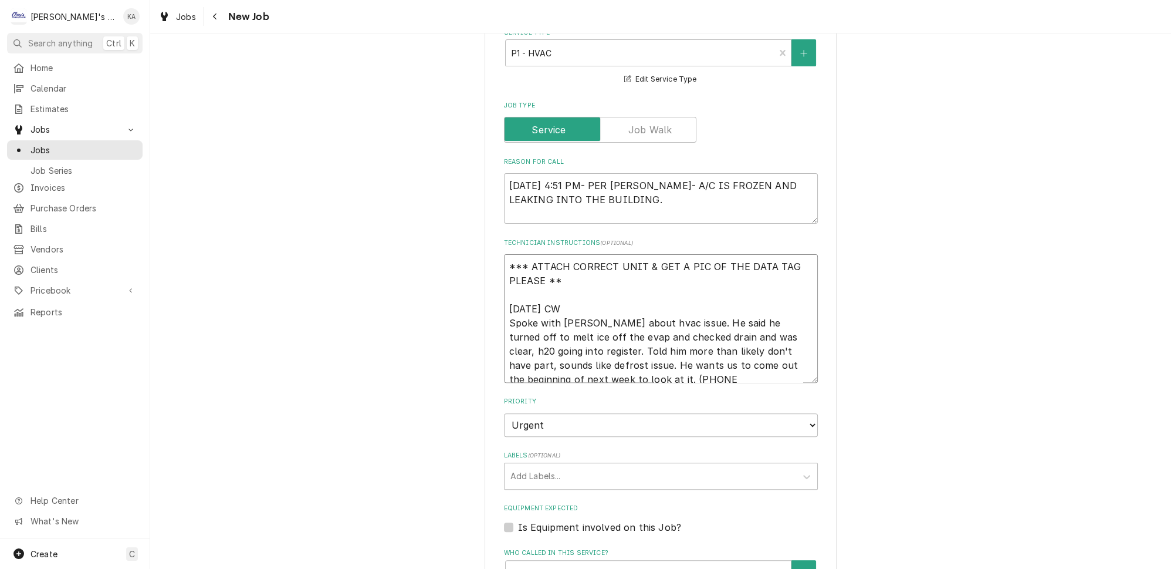
type textarea "x"
type textarea "*** ATTACH CORRECT UNIT & GET A PIC OF THE DATA TAG PLEASE *** 8/15/2025 CW Spo…"
type textarea "x"
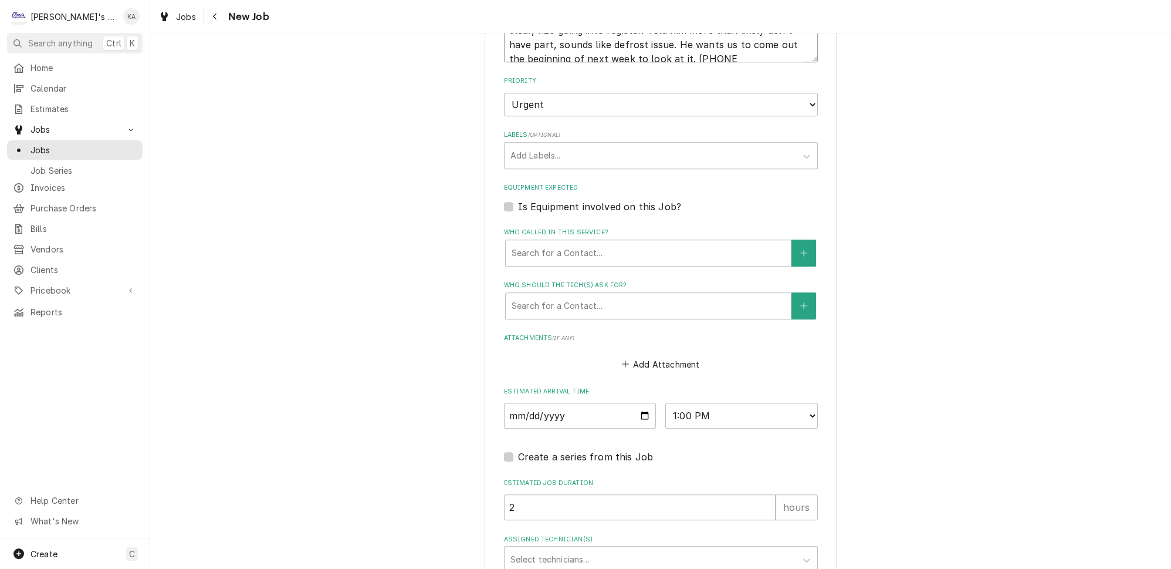
scroll to position [1046, 0]
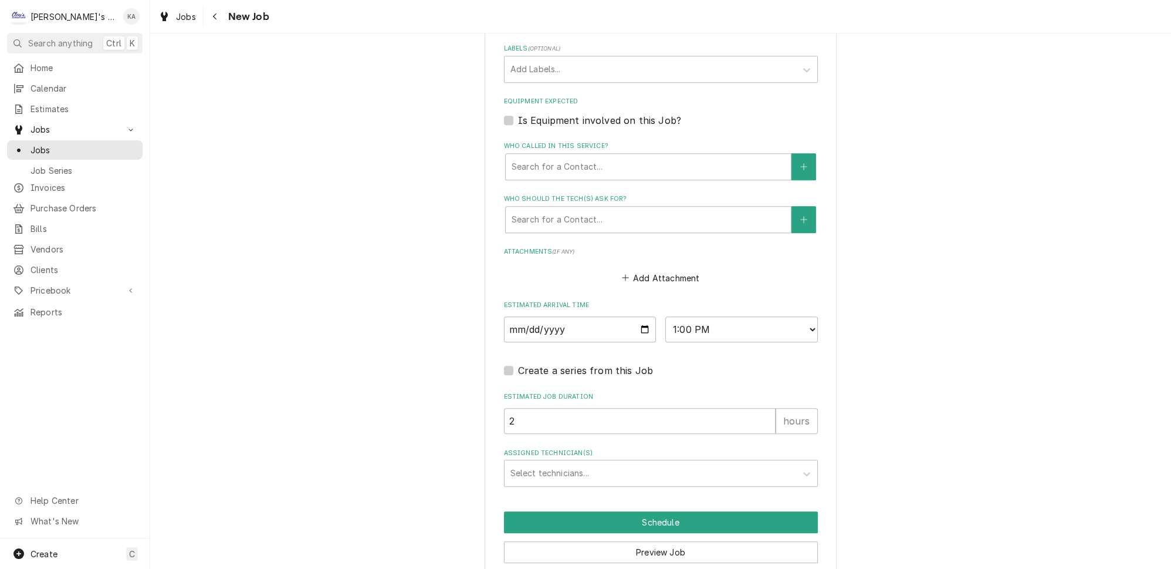
type textarea "*** ATTACH CORRECT UNIT & GET A PIC OF THE DATA TAG PLEASE *** 8/15/2025 CW Spo…"
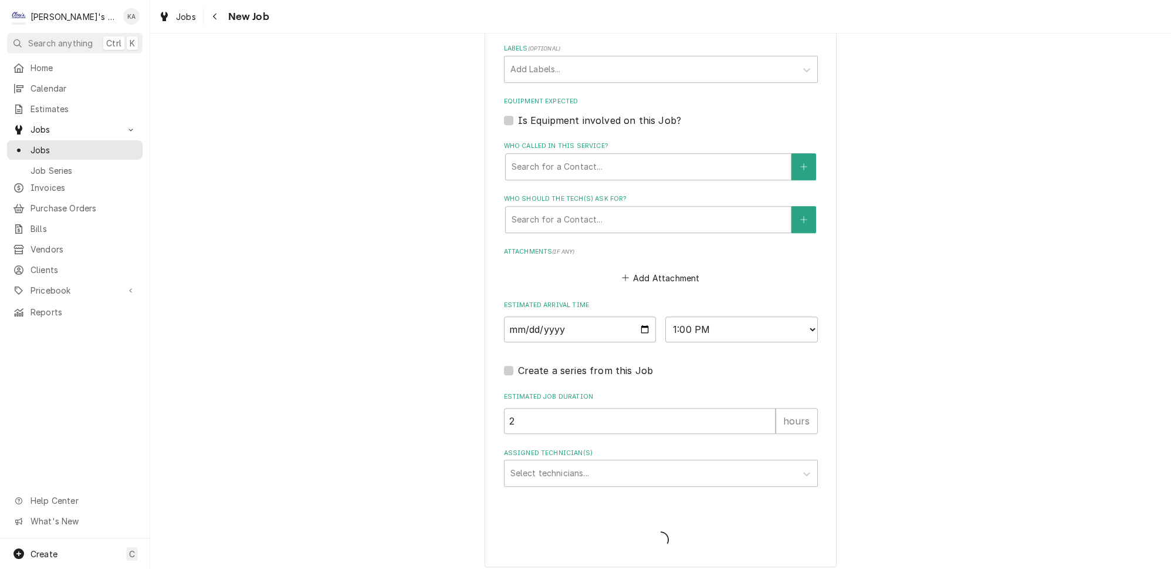
scroll to position [1008, 0]
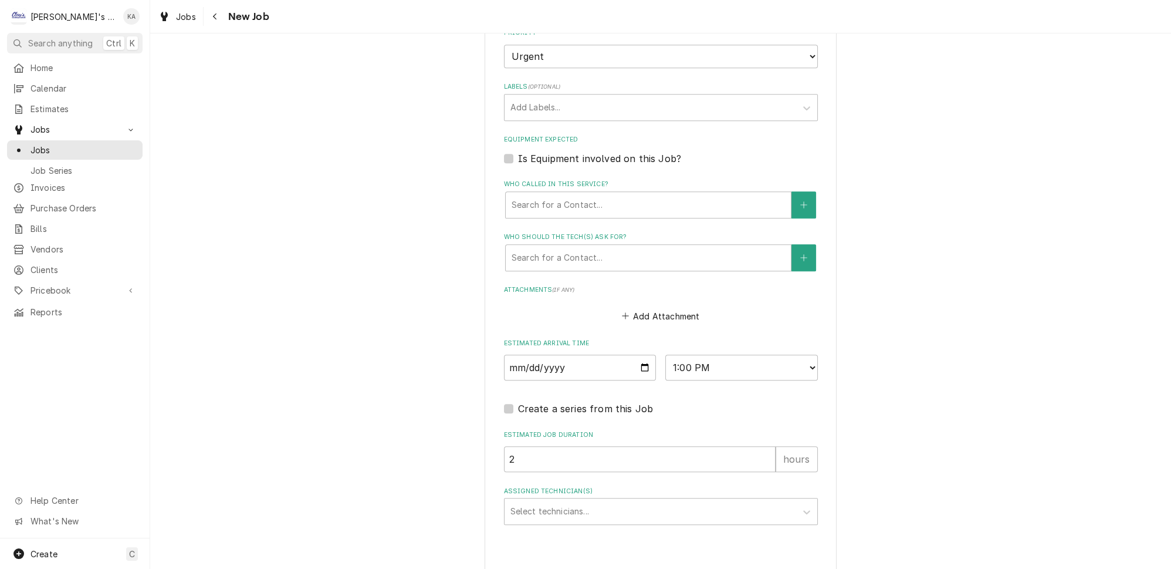
type textarea "x"
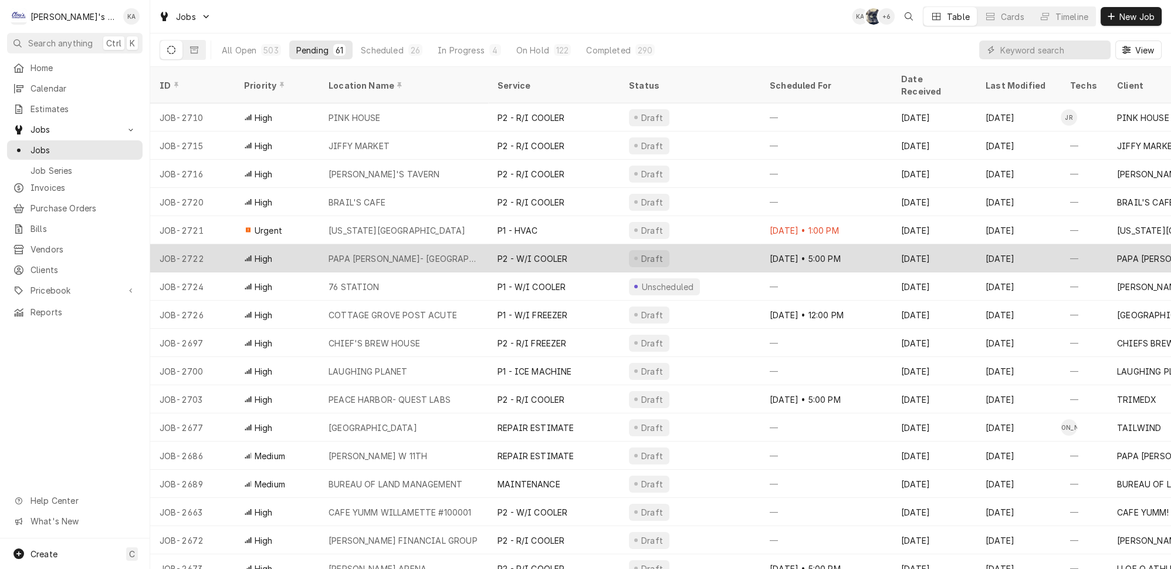
click at [382, 252] on div "PAPA [PERSON_NAME]- [GEOGRAPHIC_DATA]" at bounding box center [404, 258] width 150 height 12
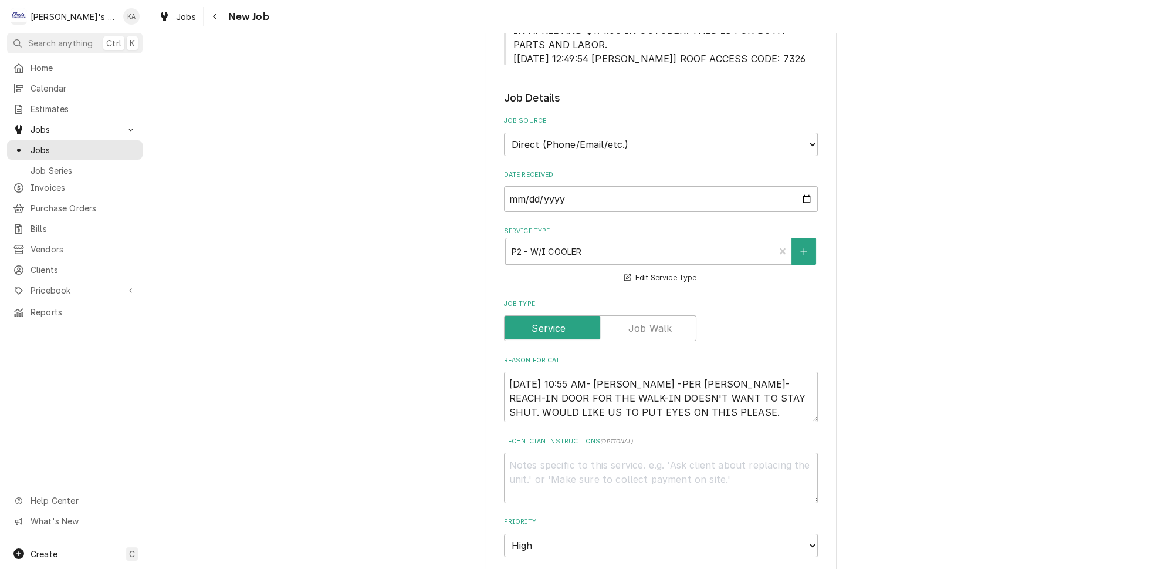
scroll to position [427, 0]
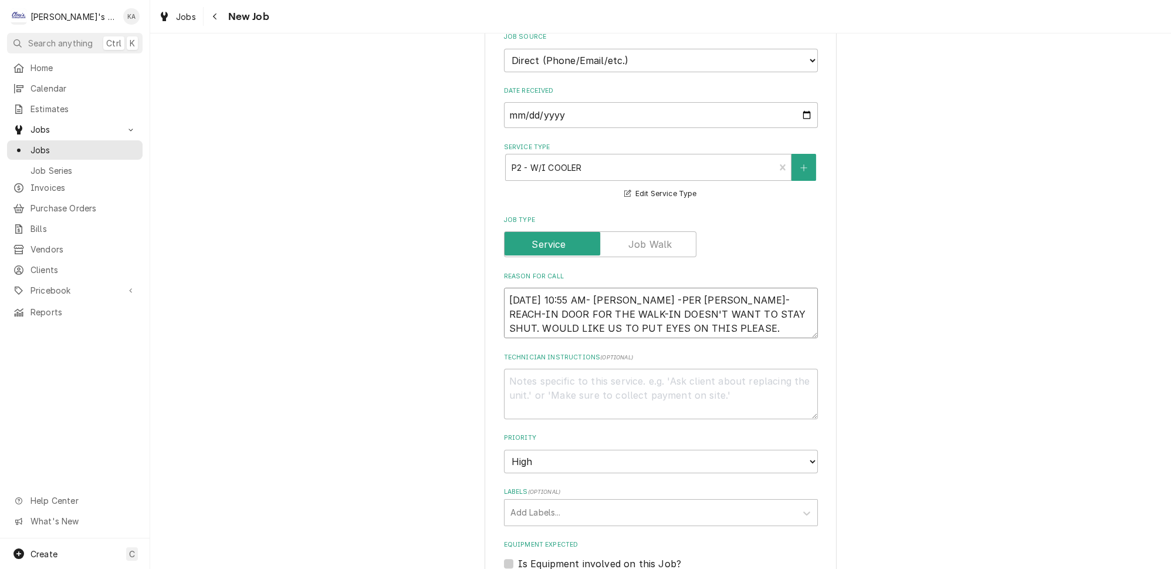
click at [638, 288] on textarea "[DATE] 10:55 AM- [PERSON_NAME] -PER [PERSON_NAME]- REACH-IN DOOR FOR THE WALK-I…" at bounding box center [661, 313] width 314 height 50
type textarea "x"
type textarea "[DATE] 10:55 AM- [PERSON_NAME]-PER [PERSON_NAME]- REACH-IN DOOR FOR THE WALK-IN…"
type textarea "x"
type textarea "[DATE] 10:55 AM- [PERSON_NAME]- PER [PERSON_NAME]- REACH-IN DOOR FOR THE WALK-I…"
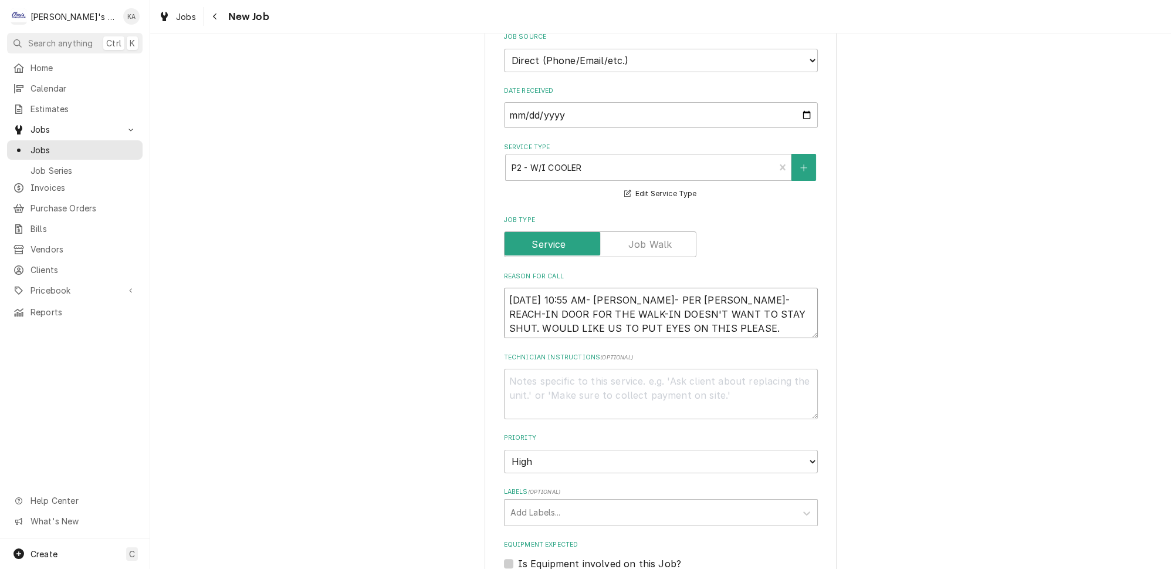
type textarea "x"
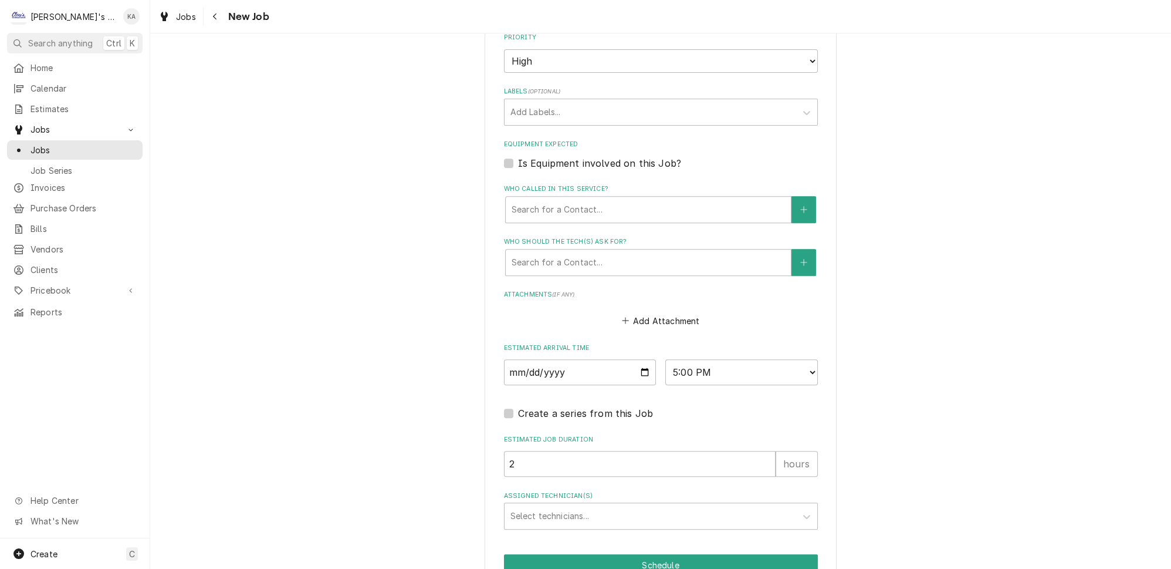
scroll to position [889, 0]
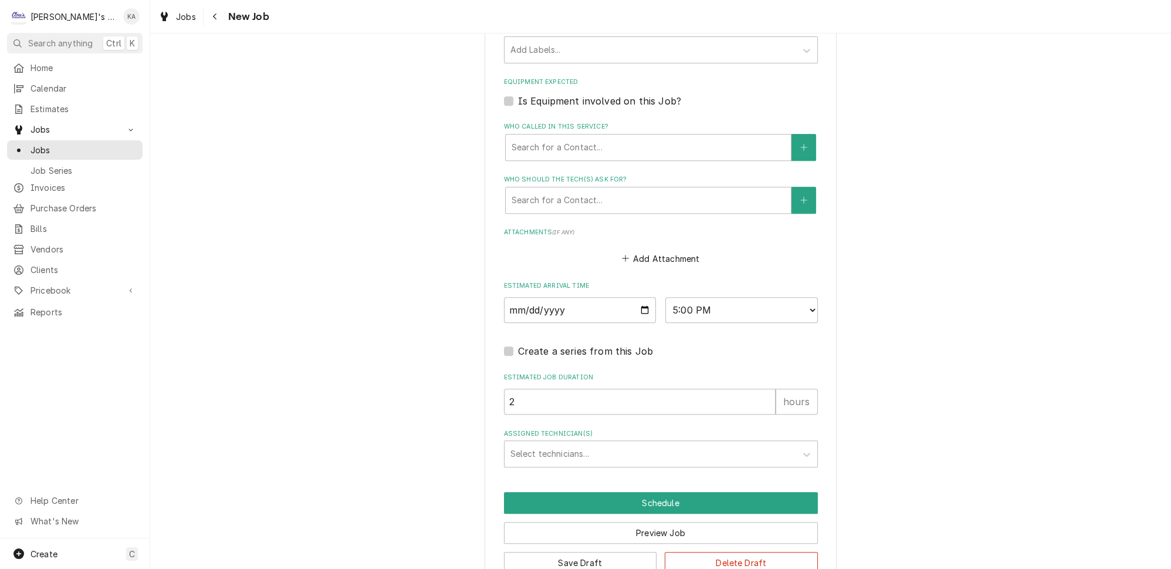
type textarea "[DATE] 10:55 AM- [PERSON_NAME]- PER [PERSON_NAME]- REACH-IN DOOR FOR THE WALK-I…"
click at [518, 94] on label "Is Equipment involved on this Job?" at bounding box center [599, 101] width 163 height 14
click at [518, 94] on input "Equipment Expected" at bounding box center [675, 107] width 314 height 26
checkbox input "true"
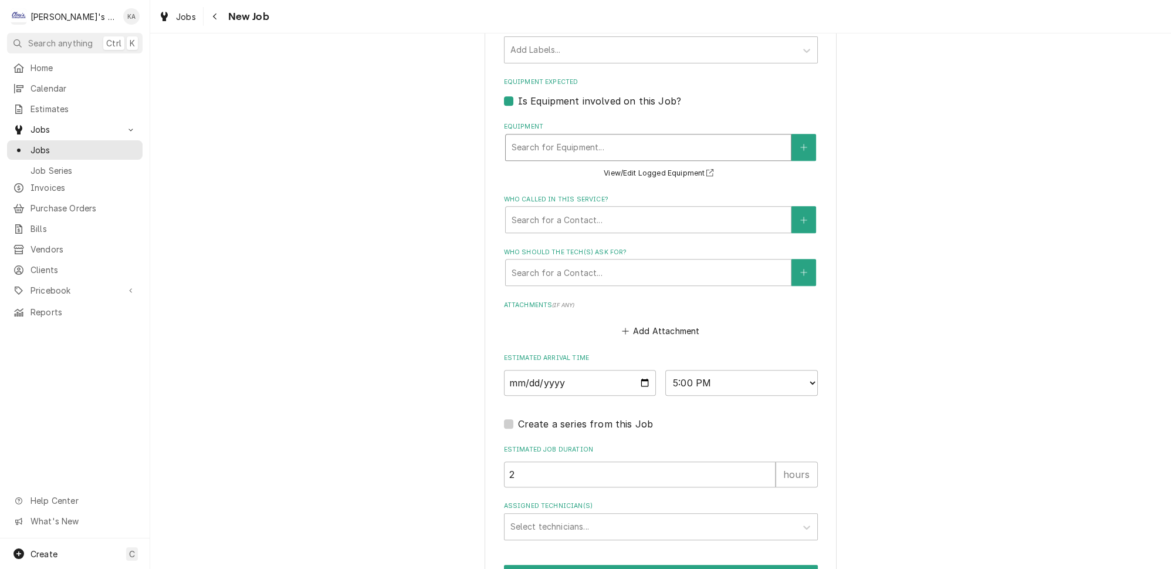
click at [581, 137] on div "Equipment" at bounding box center [648, 147] width 273 height 21
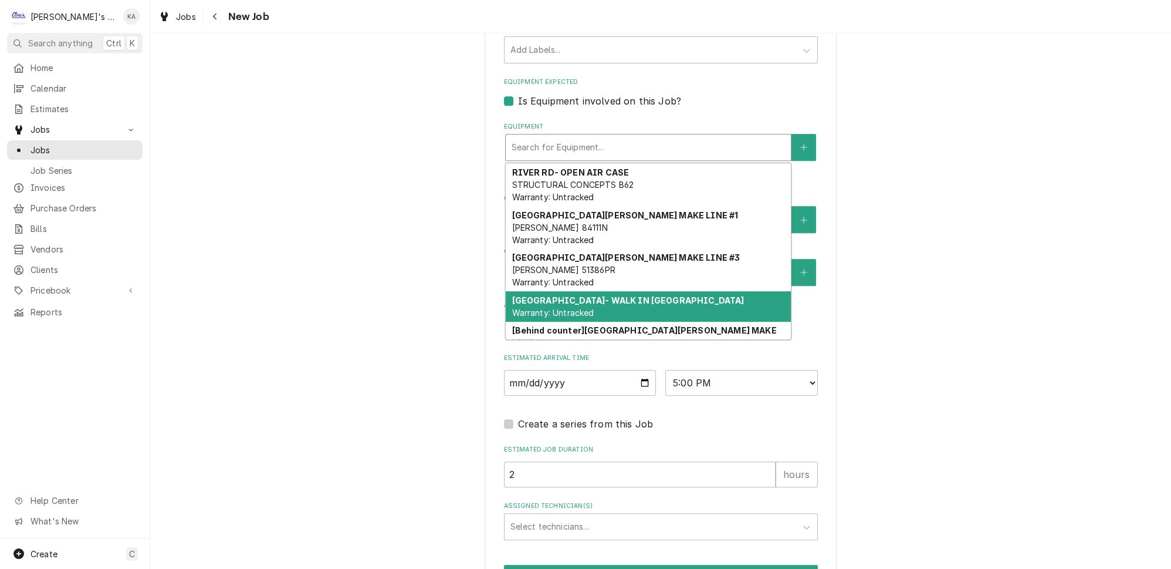
click at [564, 308] on span "Warranty: Untracked" at bounding box center [553, 313] width 82 height 10
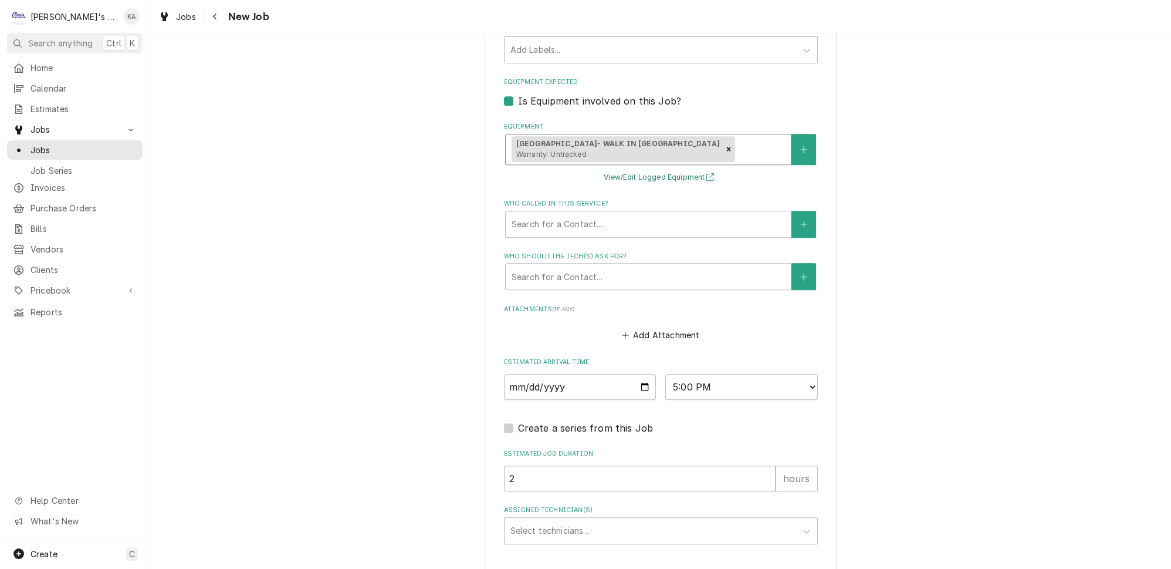
click at [681, 170] on button "View/Edit Logged Equipment" at bounding box center [660, 177] width 117 height 15
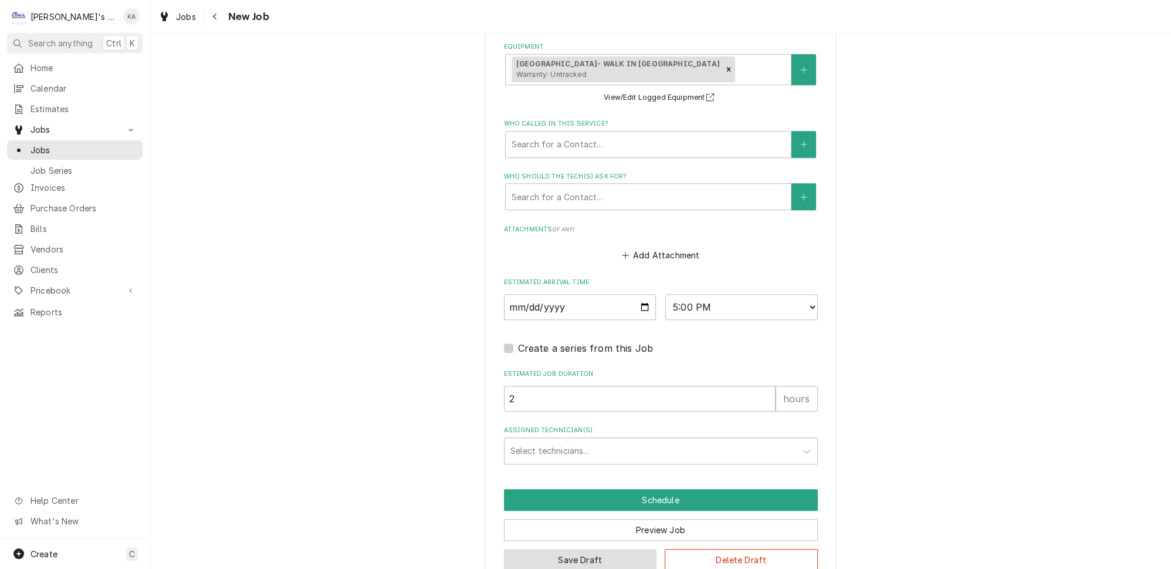
click at [607, 549] on button "Save Draft" at bounding box center [580, 560] width 153 height 22
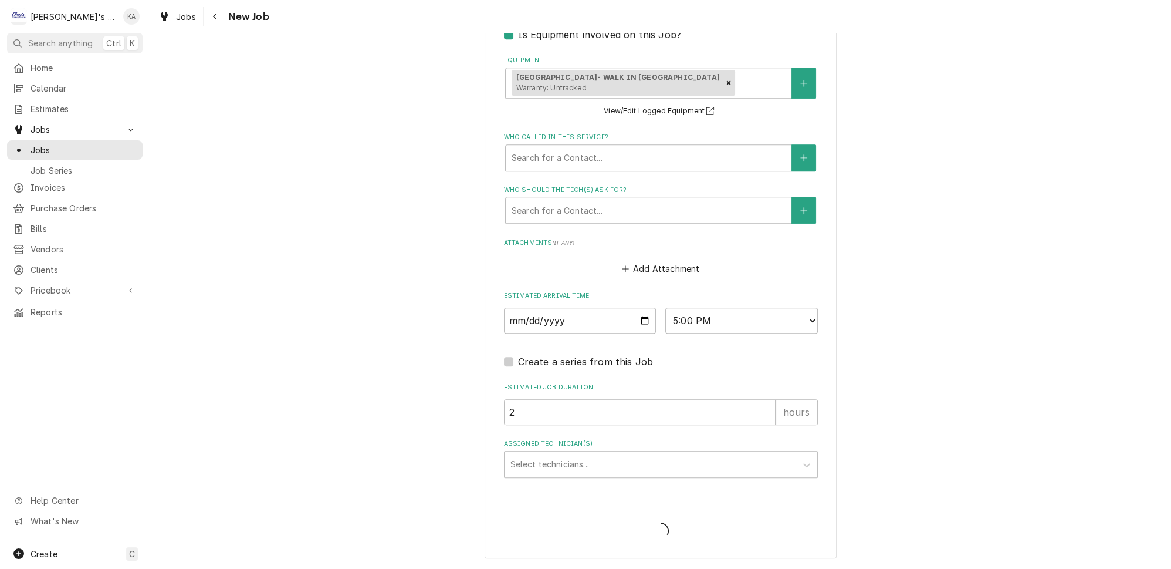
scroll to position [930, 0]
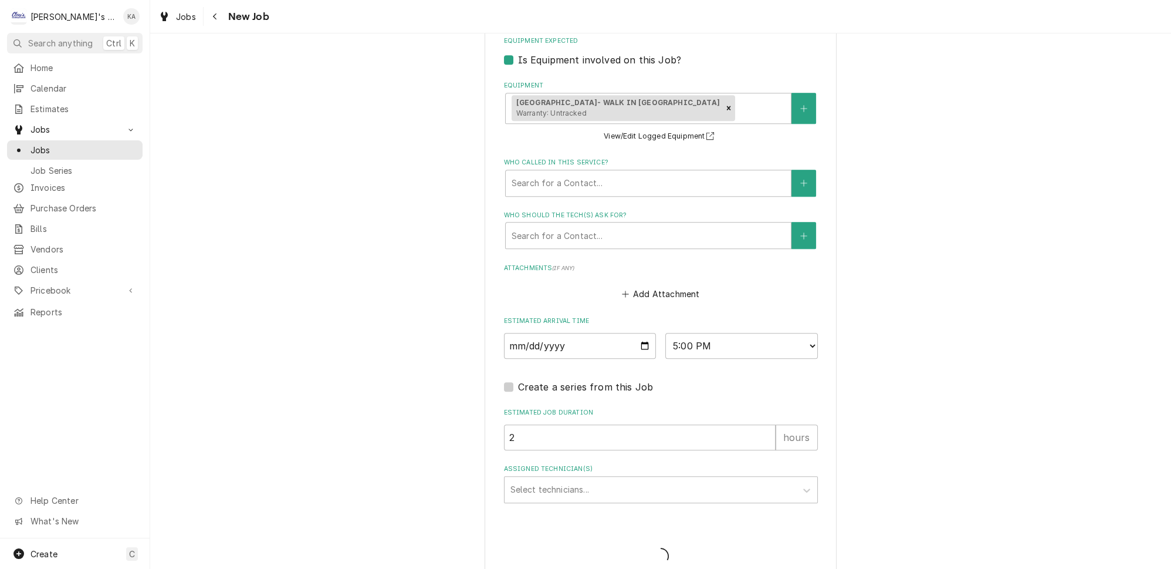
type textarea "x"
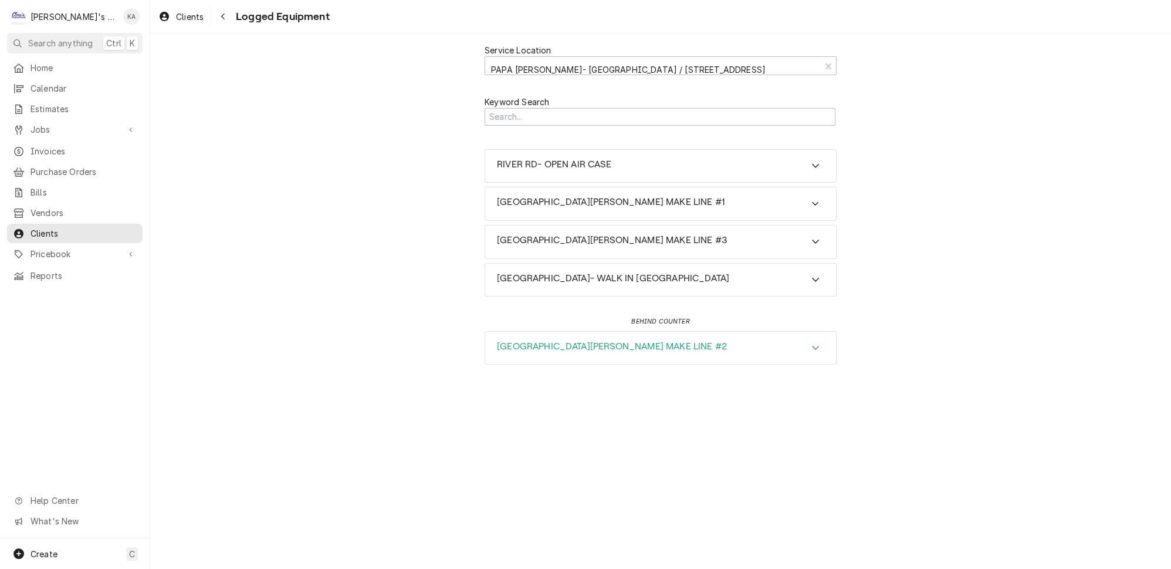
click at [812, 343] on icon "Accordion Header" at bounding box center [816, 347] width 8 height 9
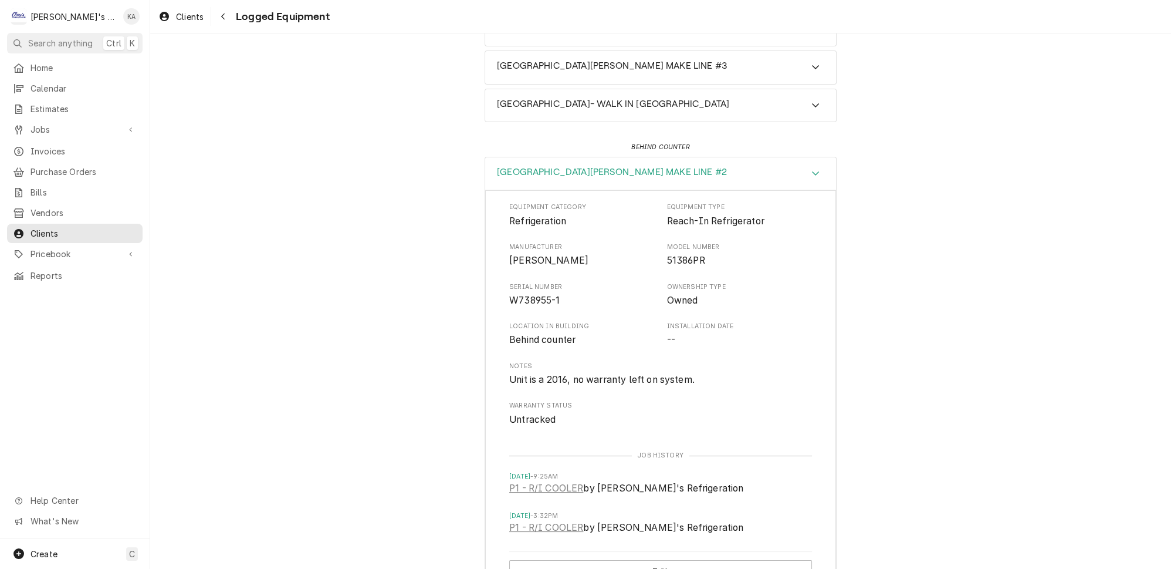
scroll to position [184, 0]
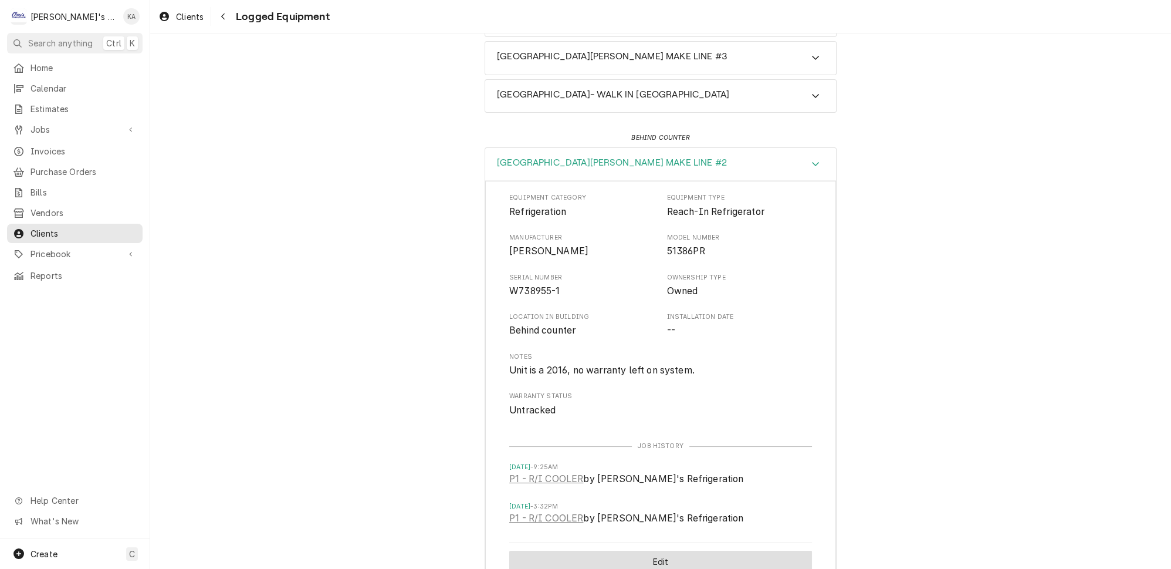
click at [645, 550] on button "Edit" at bounding box center [660, 561] width 303 height 22
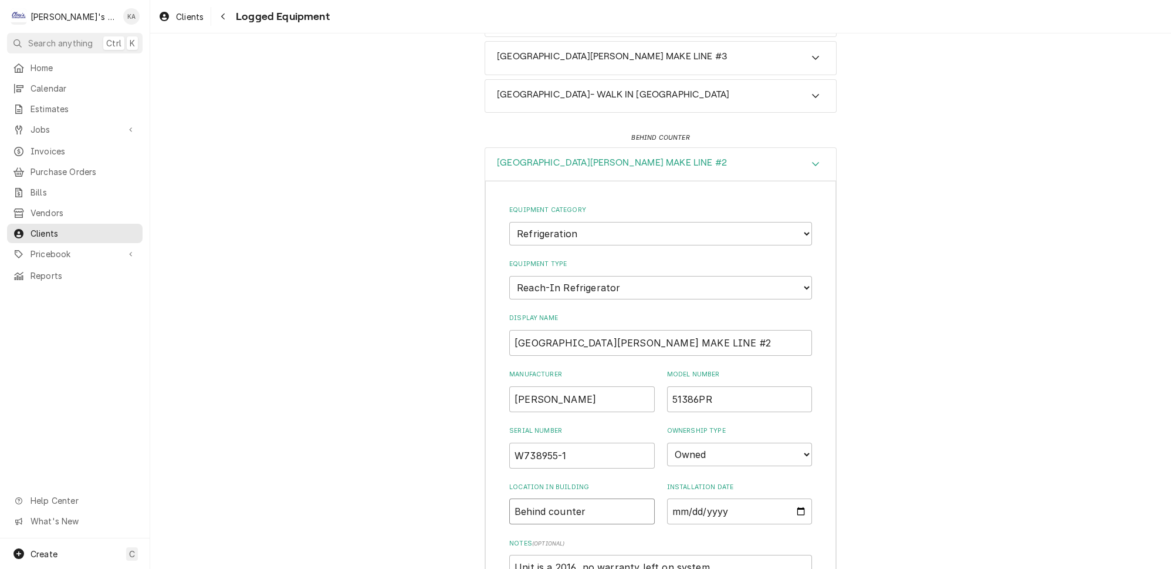
drag, startPoint x: 582, startPoint y: 481, endPoint x: 498, endPoint y: 485, distance: 84.0
click at [498, 485] on div "Equipment Category Choose equipment category... Ice Machines Refrigeration HVAC…" at bounding box center [660, 451] width 351 height 541
type textarea "x"
click at [670, 498] on input "Installation Date" at bounding box center [740, 511] width 146 height 26
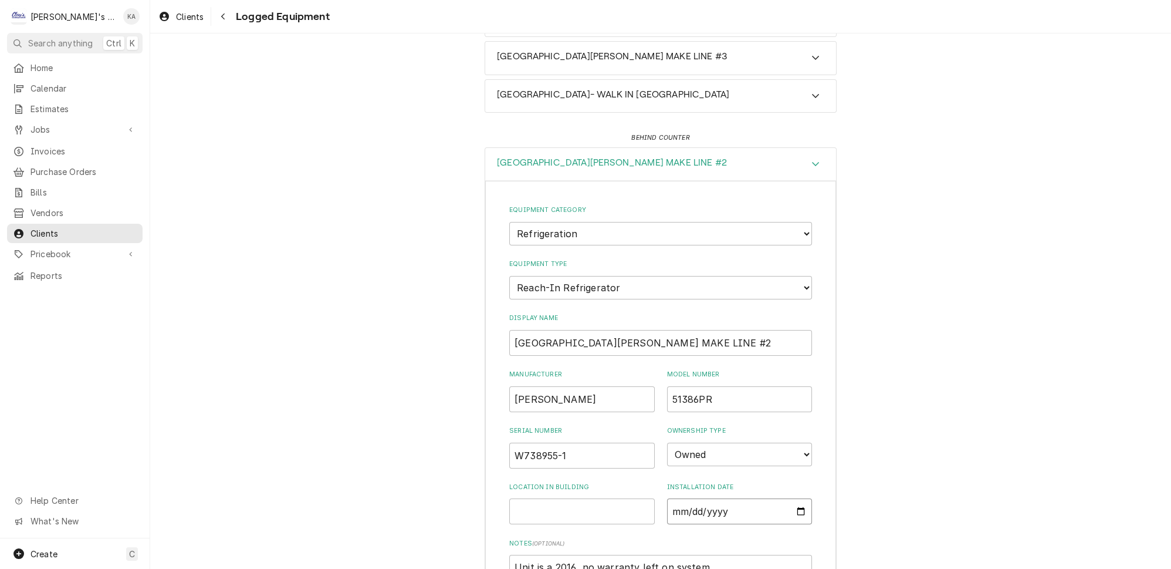
type input "0002-01-01"
type textarea "x"
type input "0020-01-01"
type textarea "x"
type input "0201-01-01"
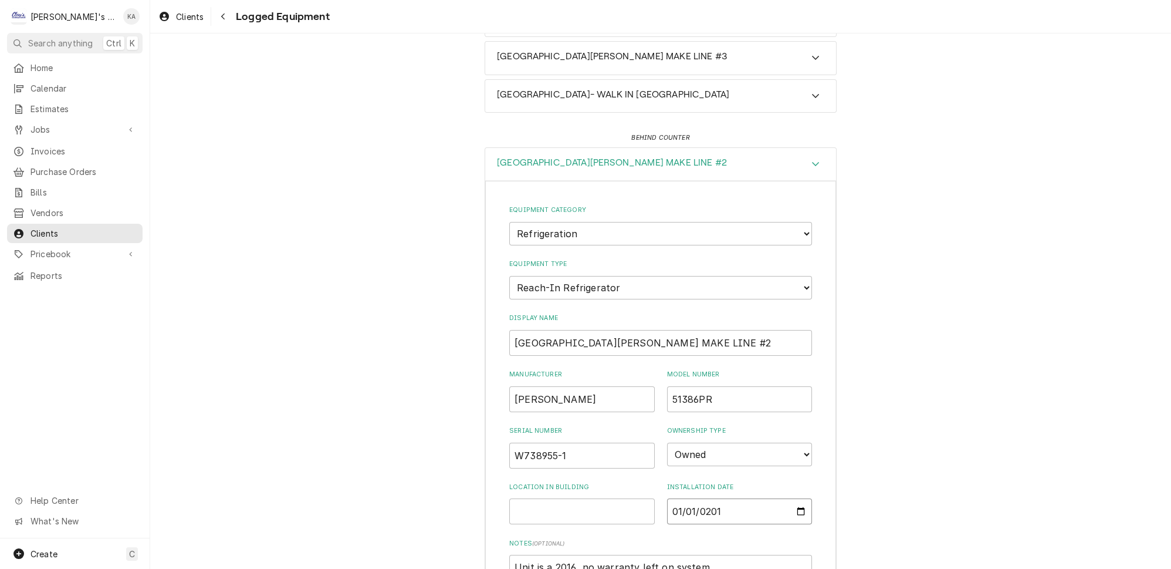
type textarea "x"
type input "2016-01-01"
type textarea "x"
drag, startPoint x: 709, startPoint y: 538, endPoint x: 518, endPoint y: 549, distance: 191.6
click at [518, 555] on textarea "Unit is a 2016, no warranty left on system." at bounding box center [660, 580] width 303 height 50
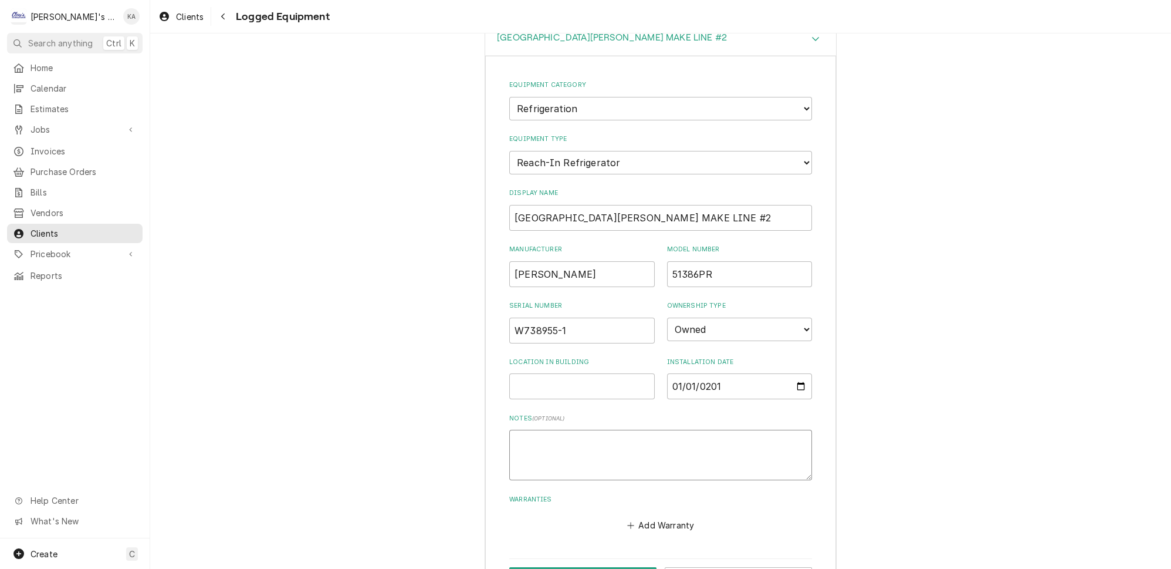
scroll to position [316, 0]
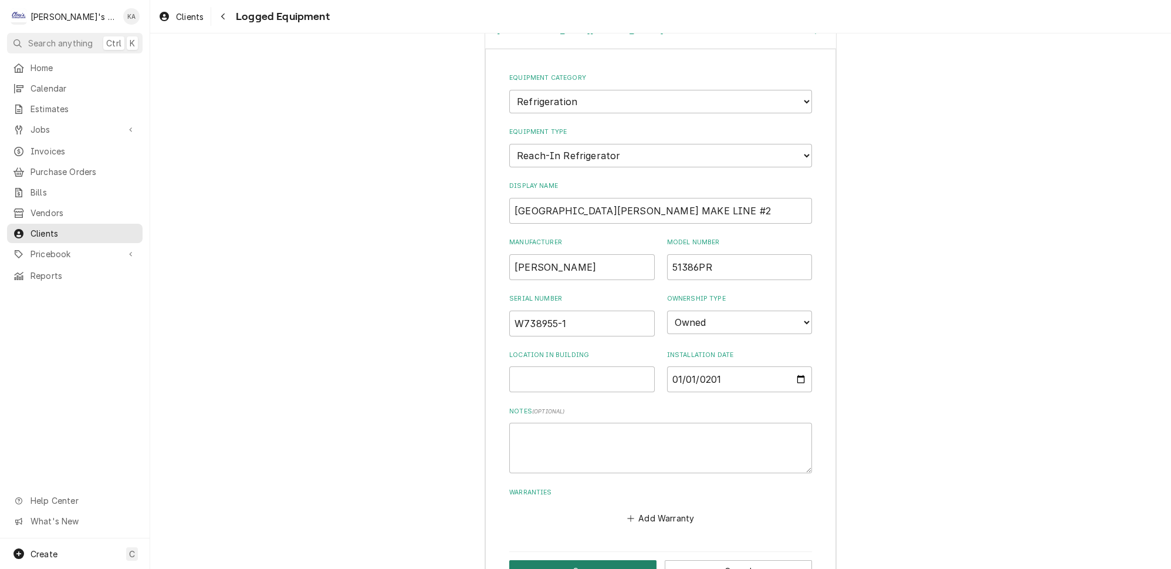
click at [578, 560] on button "Save" at bounding box center [582, 571] width 147 height 22
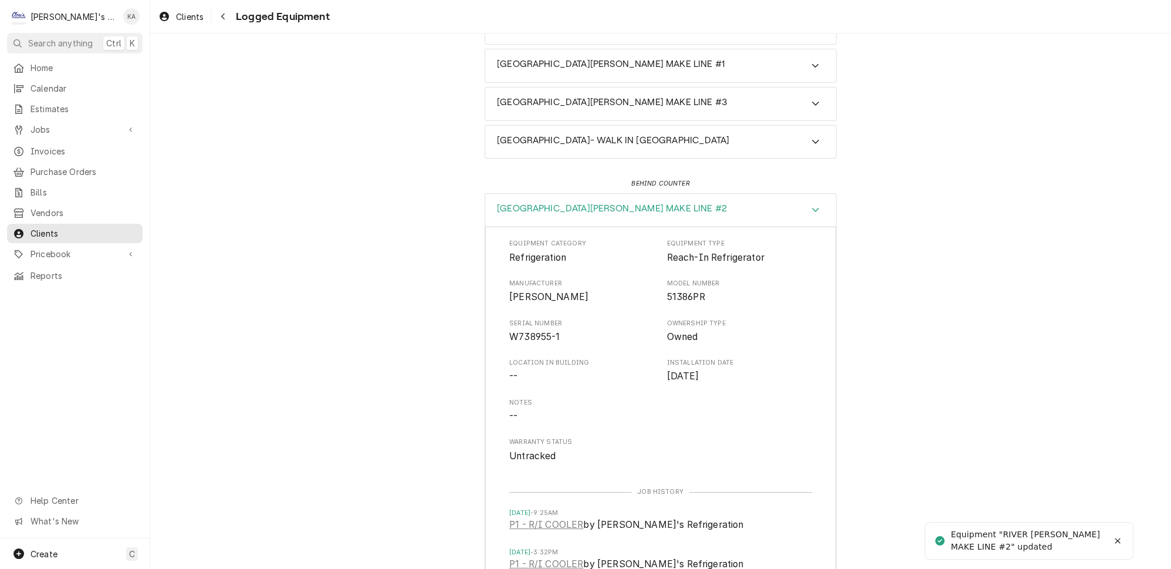
scroll to position [184, 0]
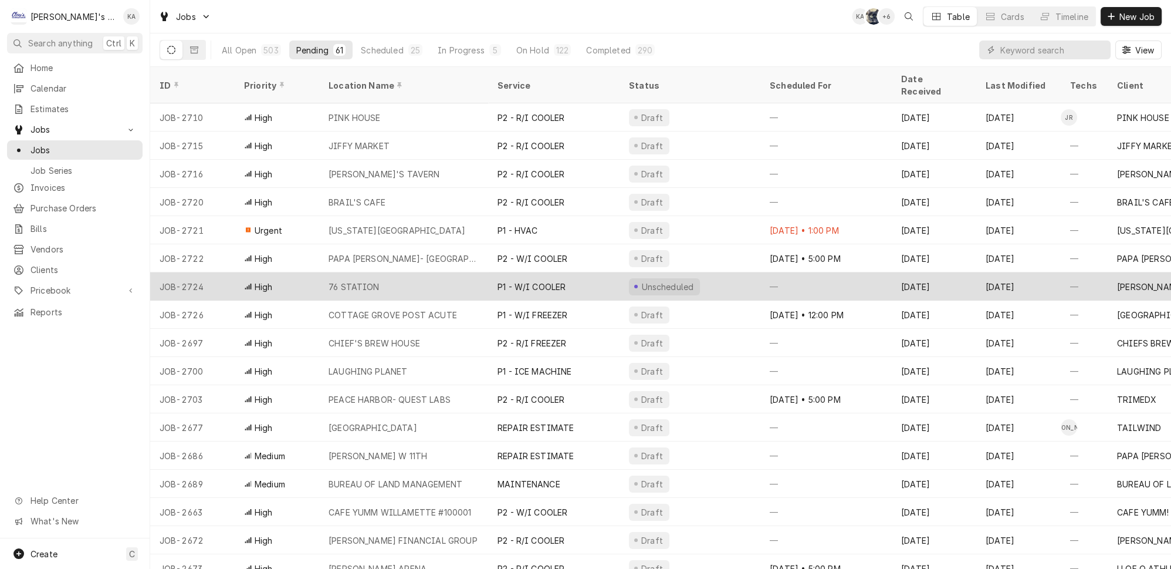
click at [387, 272] on div "76 STATION" at bounding box center [403, 286] width 169 height 28
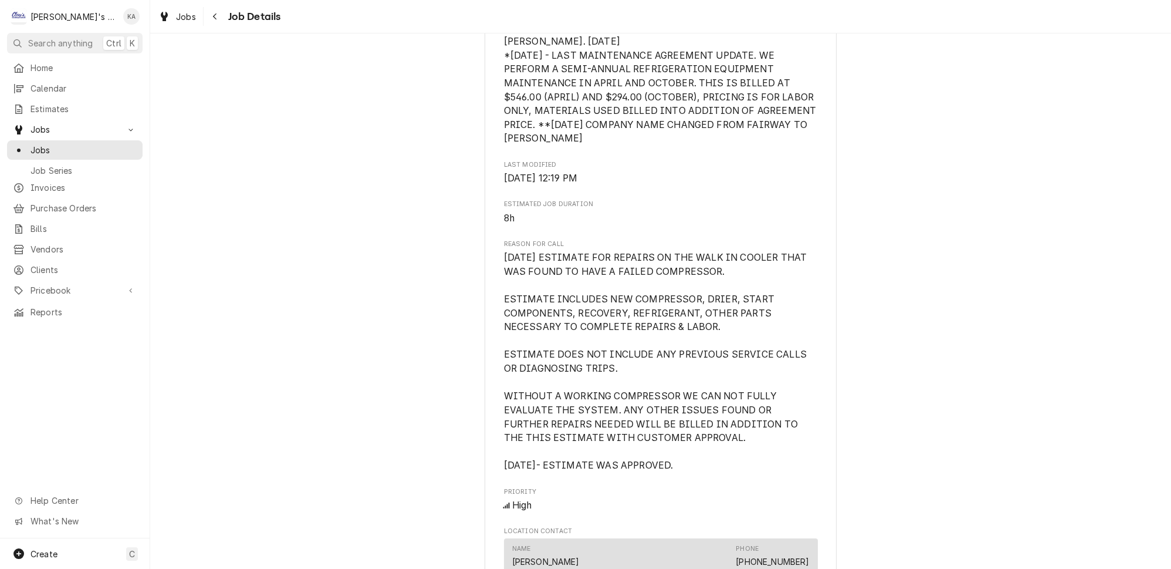
scroll to position [427, 0]
